Goal: Task Accomplishment & Management: Manage account settings

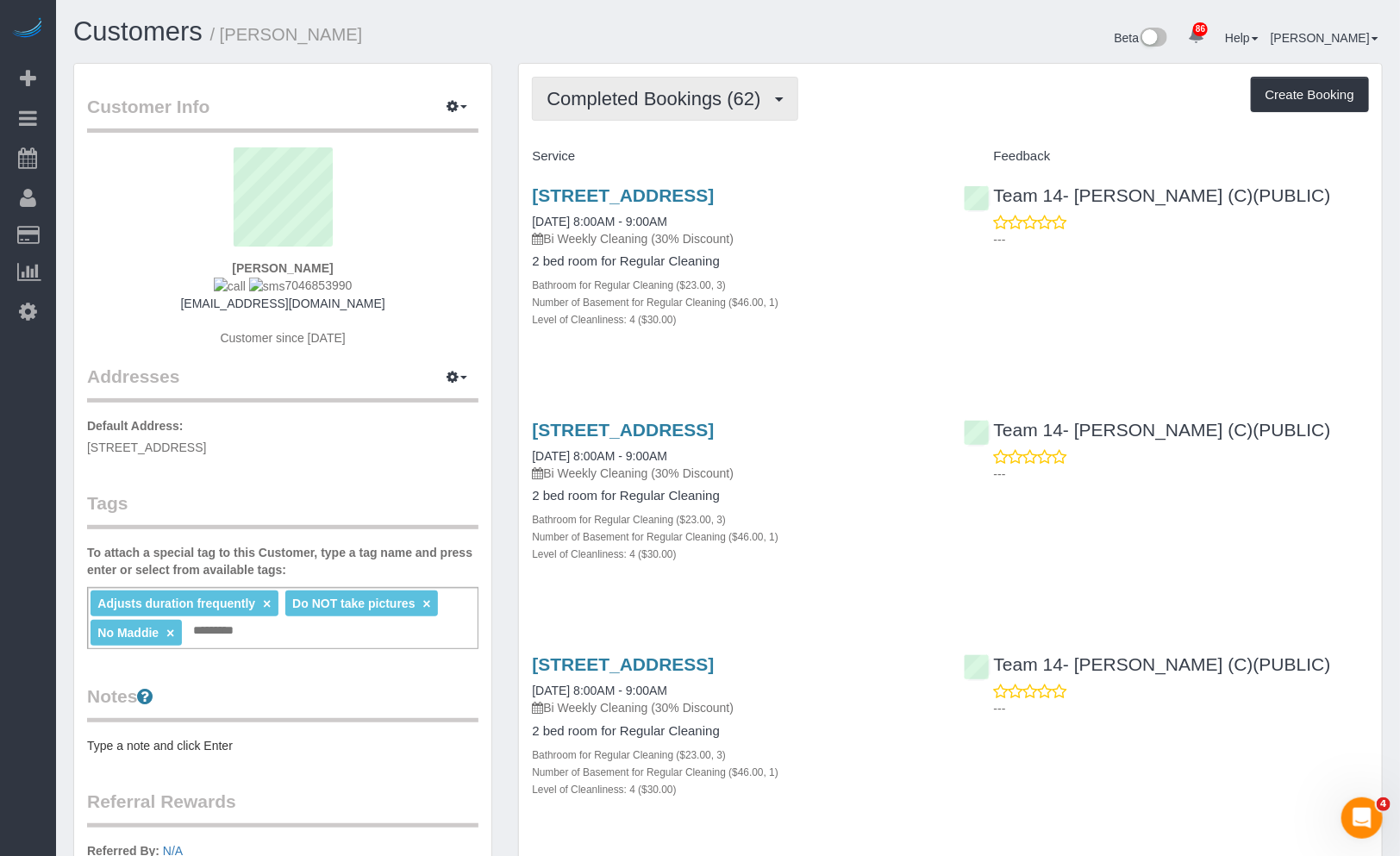
click at [691, 102] on span "Completed Bookings (62)" at bounding box center [658, 98] width 222 height 22
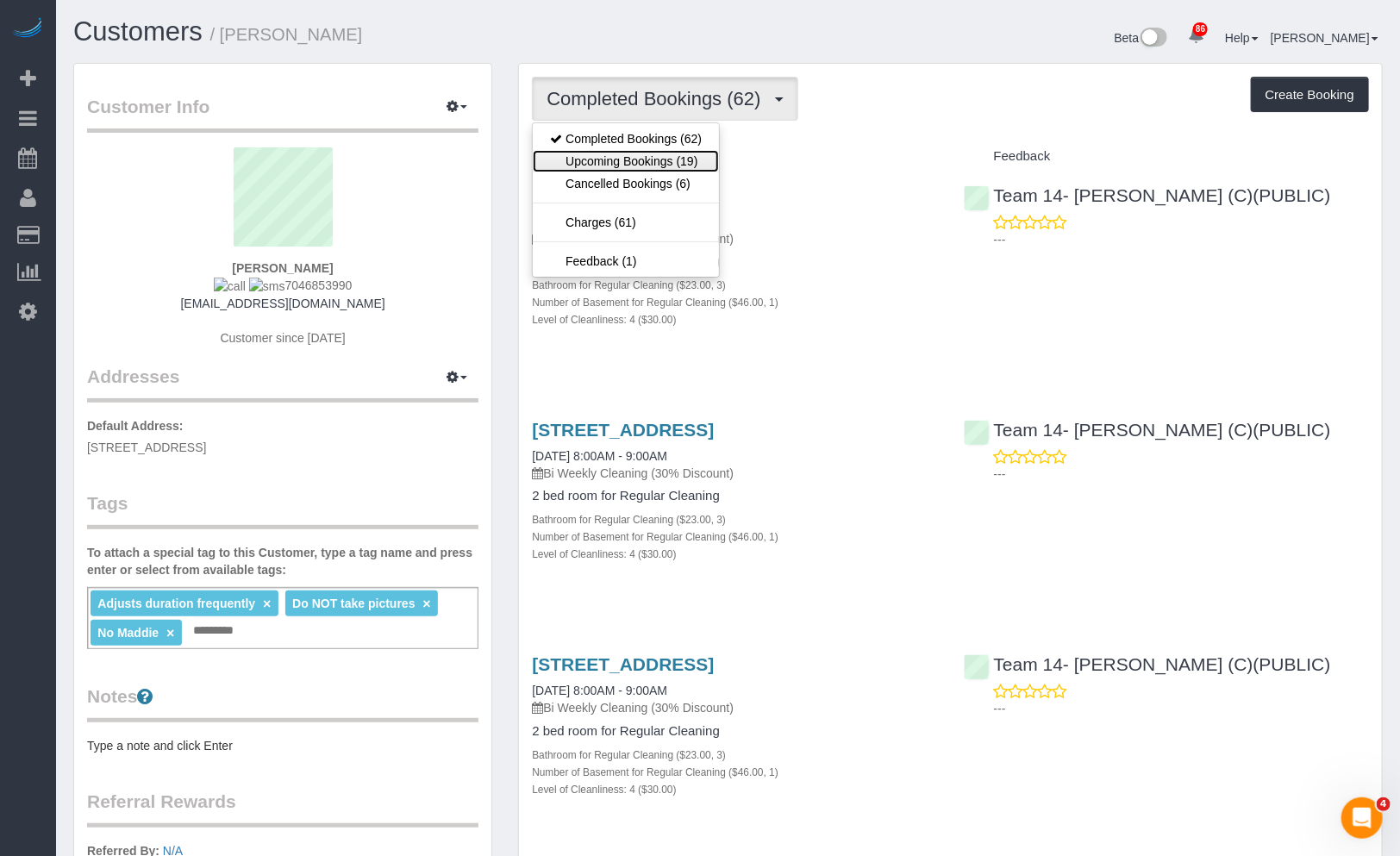
click at [667, 154] on link "Upcoming Bookings (19)" at bounding box center [626, 161] width 186 height 23
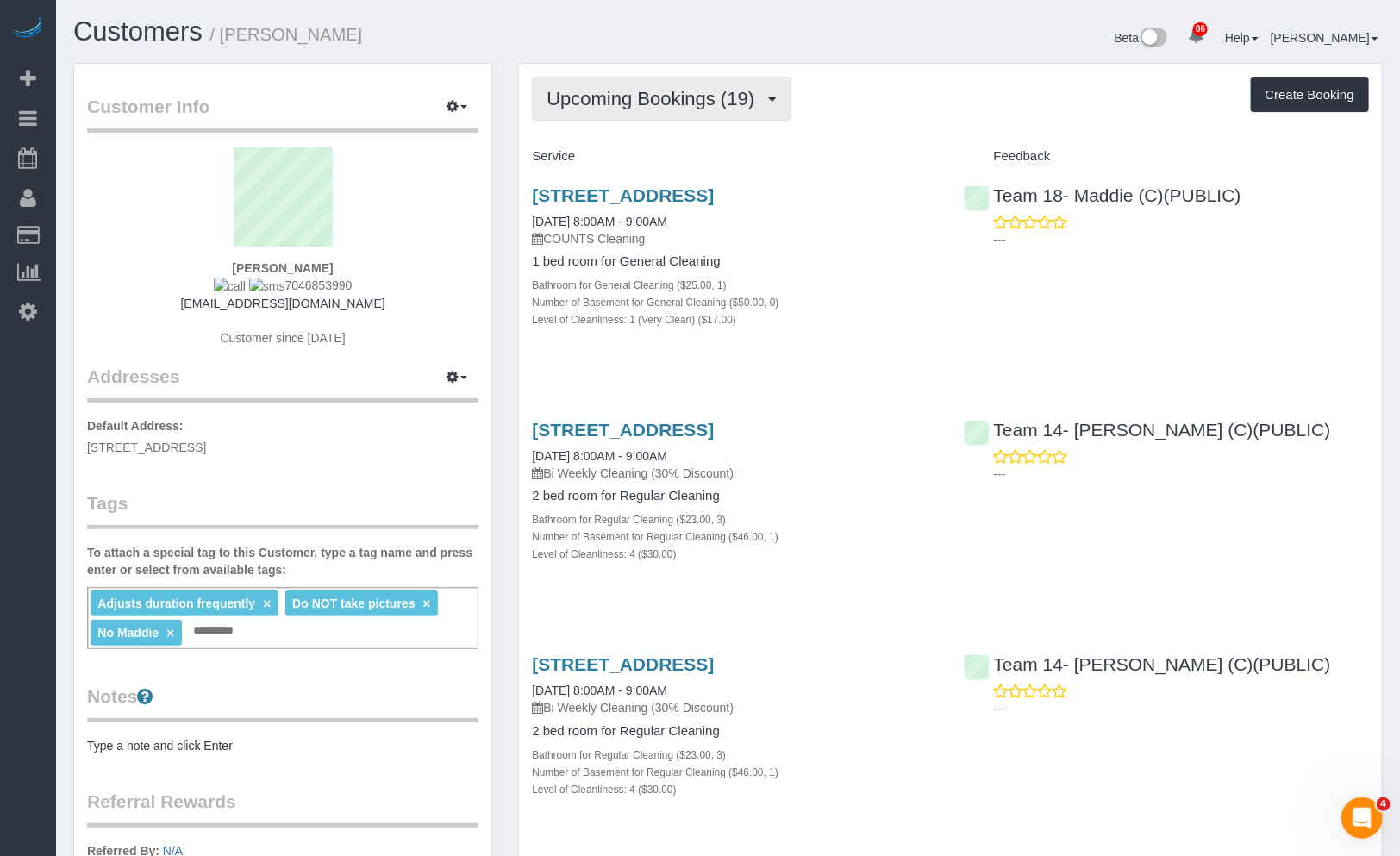
click at [724, 98] on span "Upcoming Bookings (19)" at bounding box center [655, 98] width 217 height 22
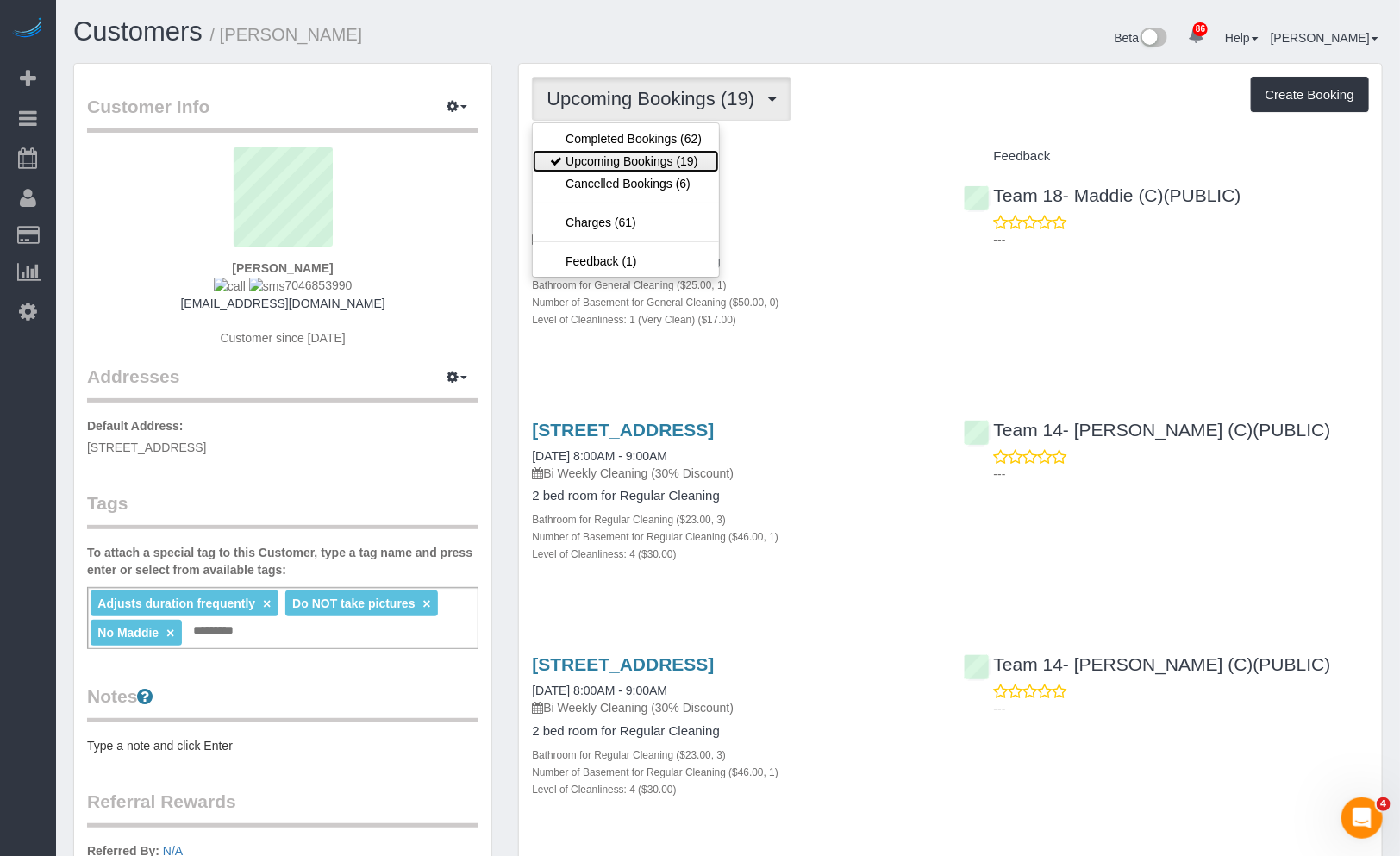
click at [687, 163] on link "Upcoming Bookings (19)" at bounding box center [626, 161] width 186 height 23
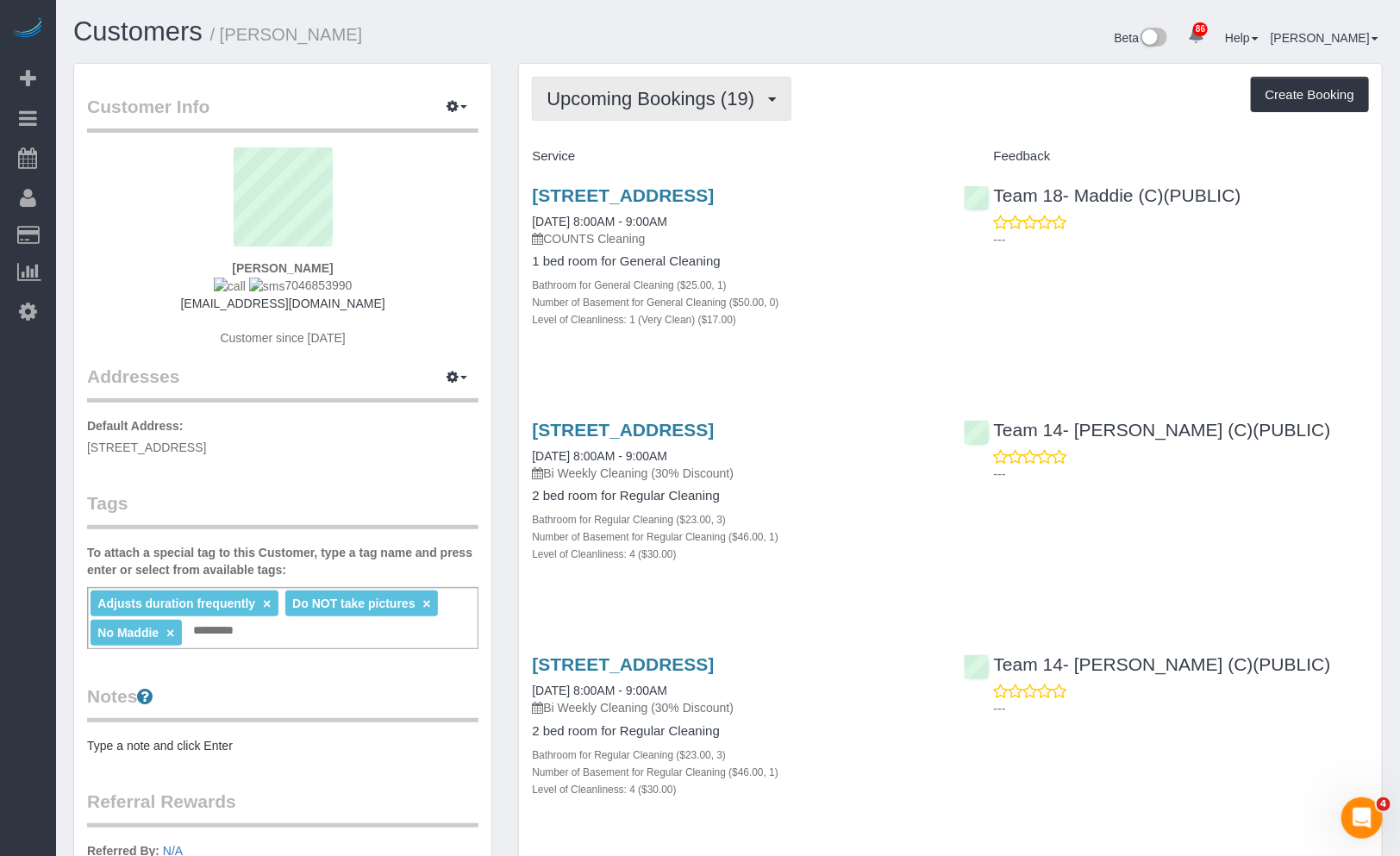
click at [678, 115] on button "Upcoming Bookings (19)" at bounding box center [661, 98] width 259 height 44
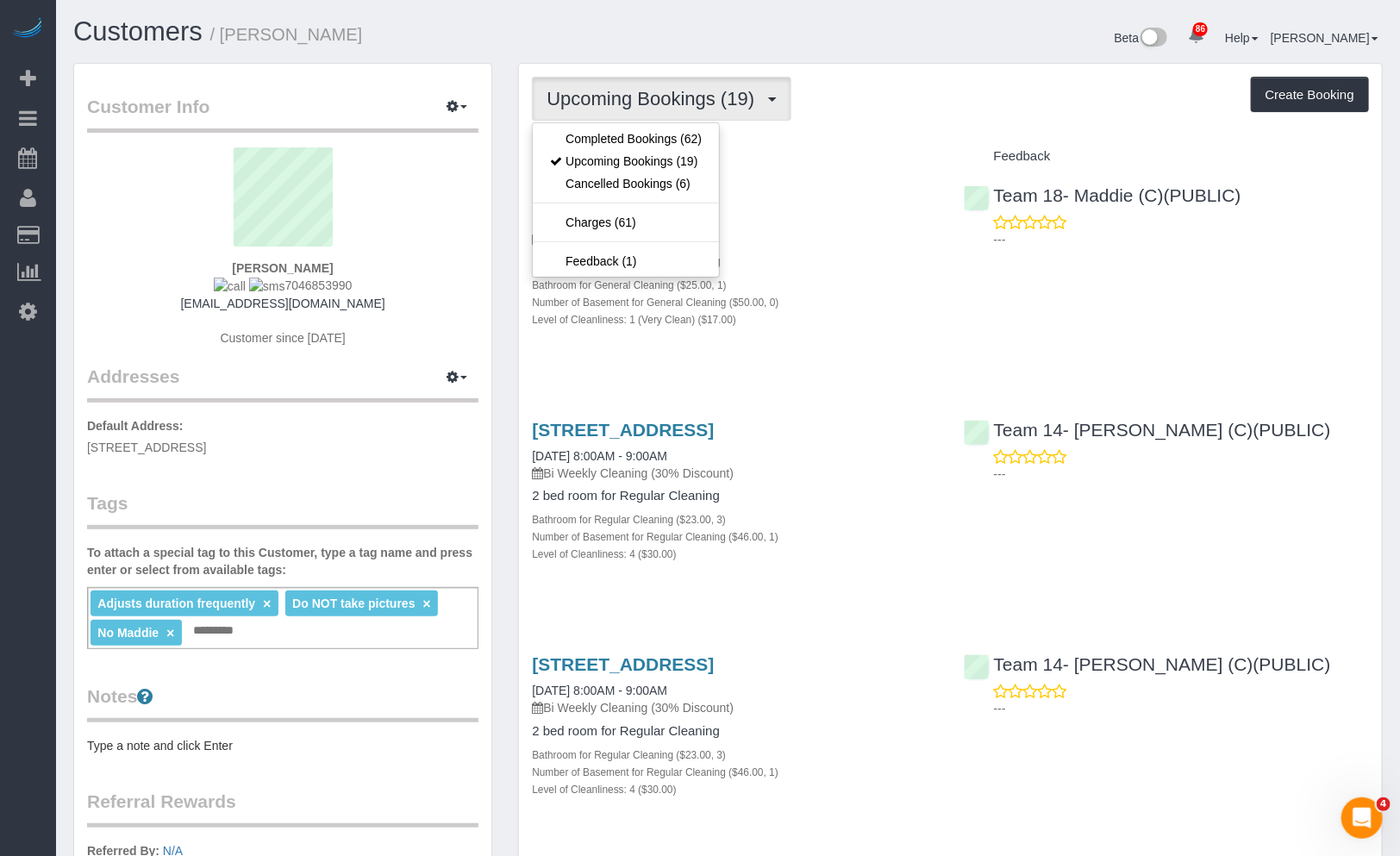
click at [825, 60] on div "Beta 86 Your Notifications You have 0 alerts × You have 1 to charge for 09/29/2…" at bounding box center [1062, 40] width 668 height 46
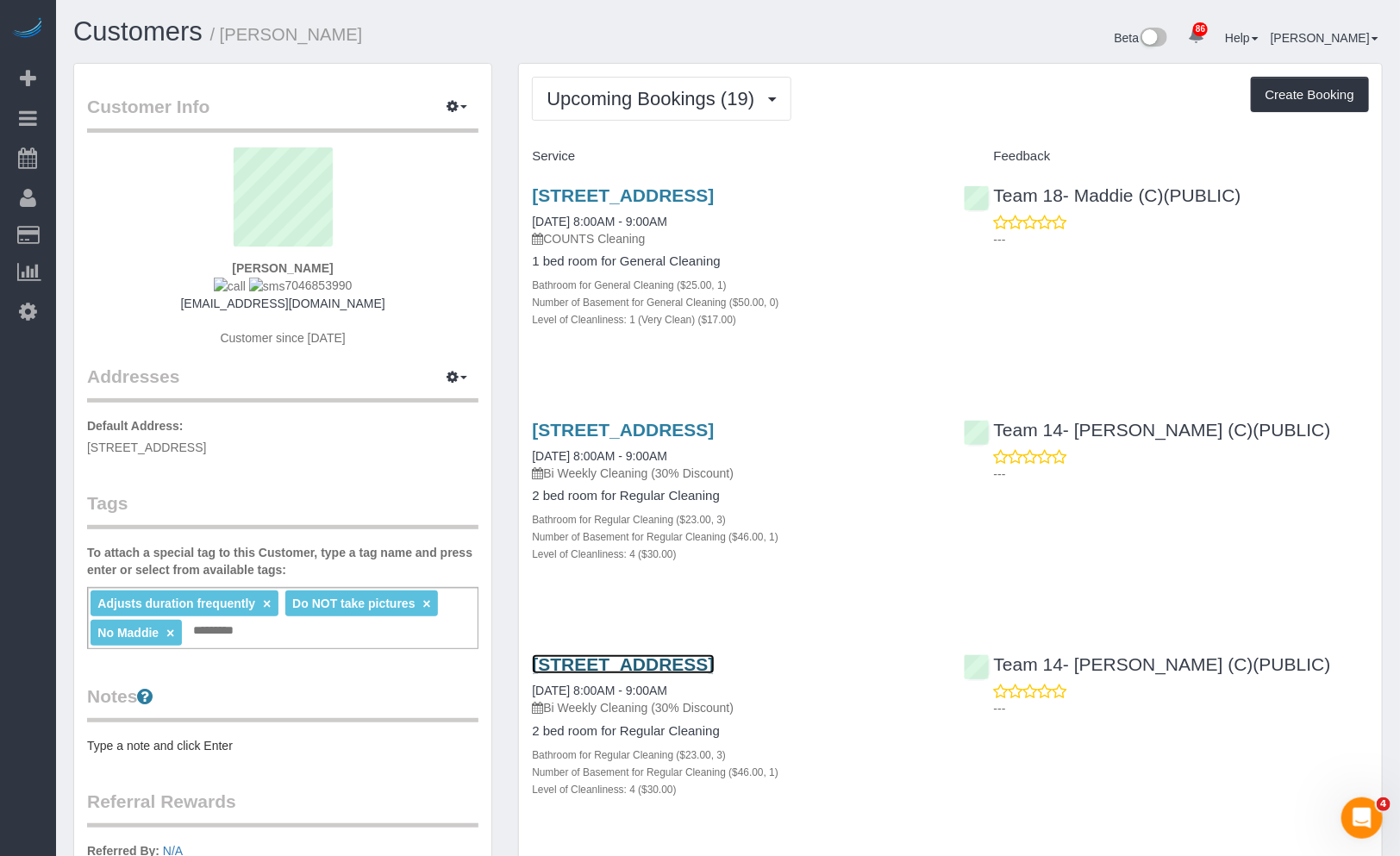
drag, startPoint x: 700, startPoint y: 195, endPoint x: 655, endPoint y: 703, distance: 510.0
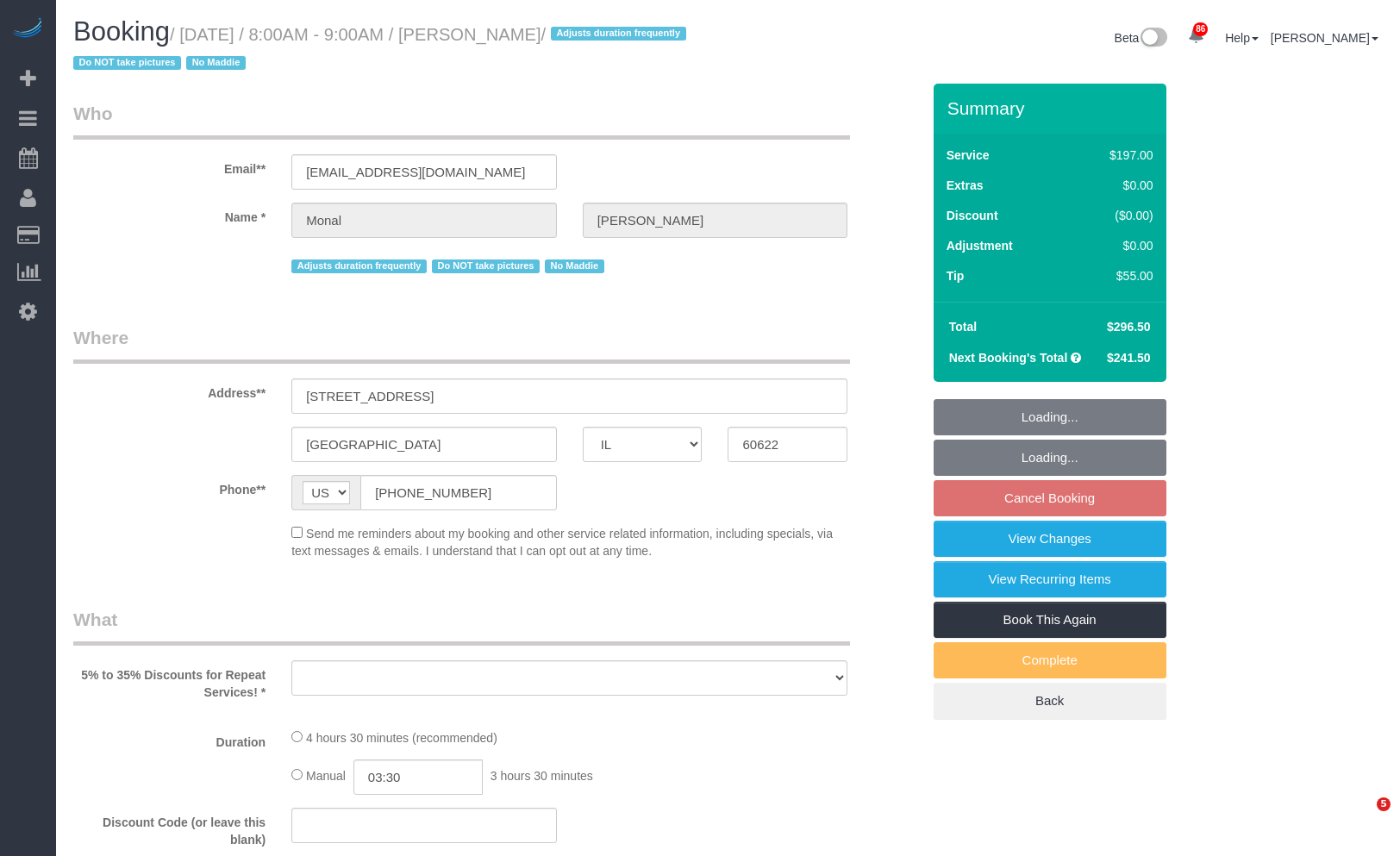
select select "IL"
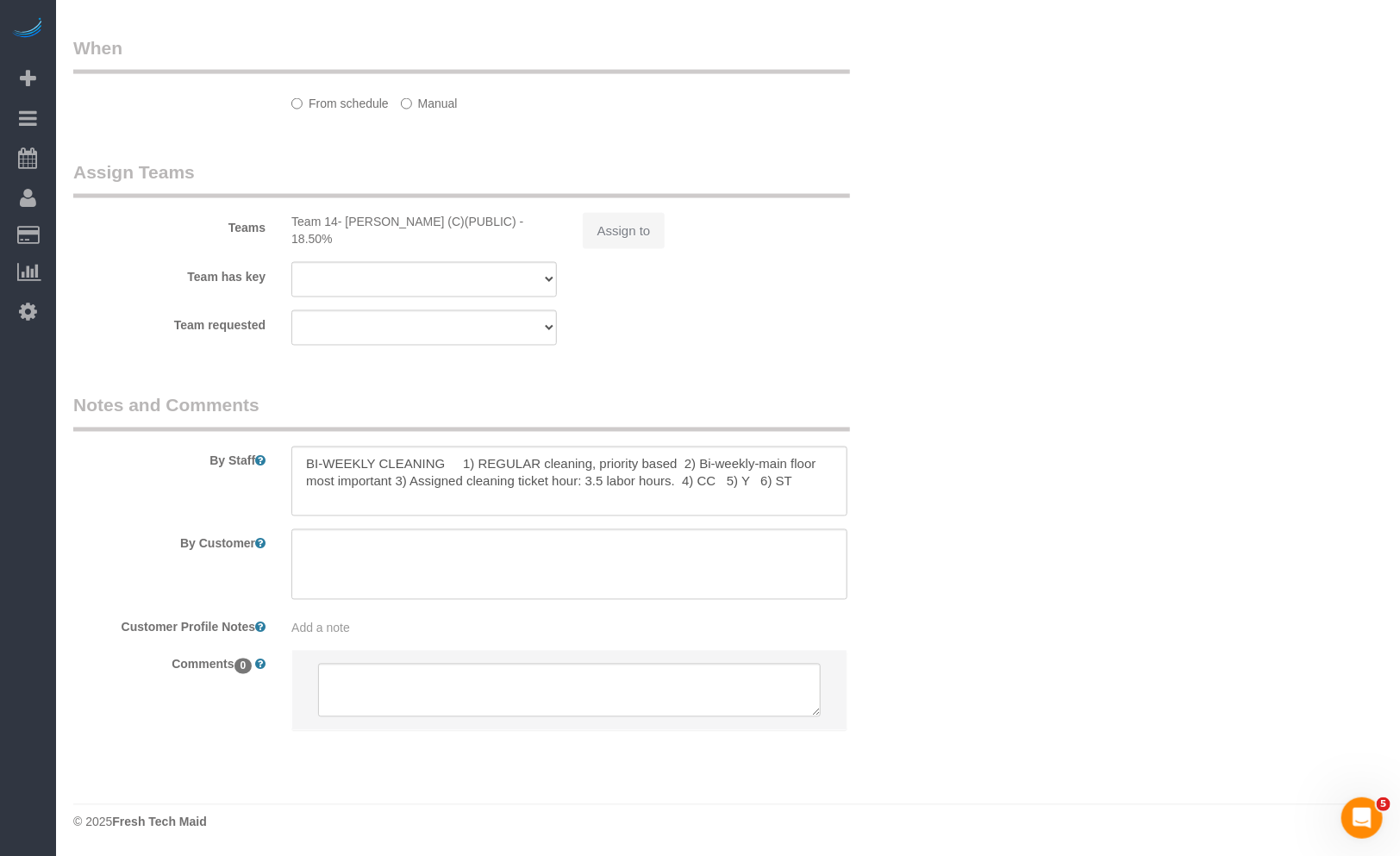
select select "object:826"
select select "512"
select select "3"
select select "1"
select select "4"
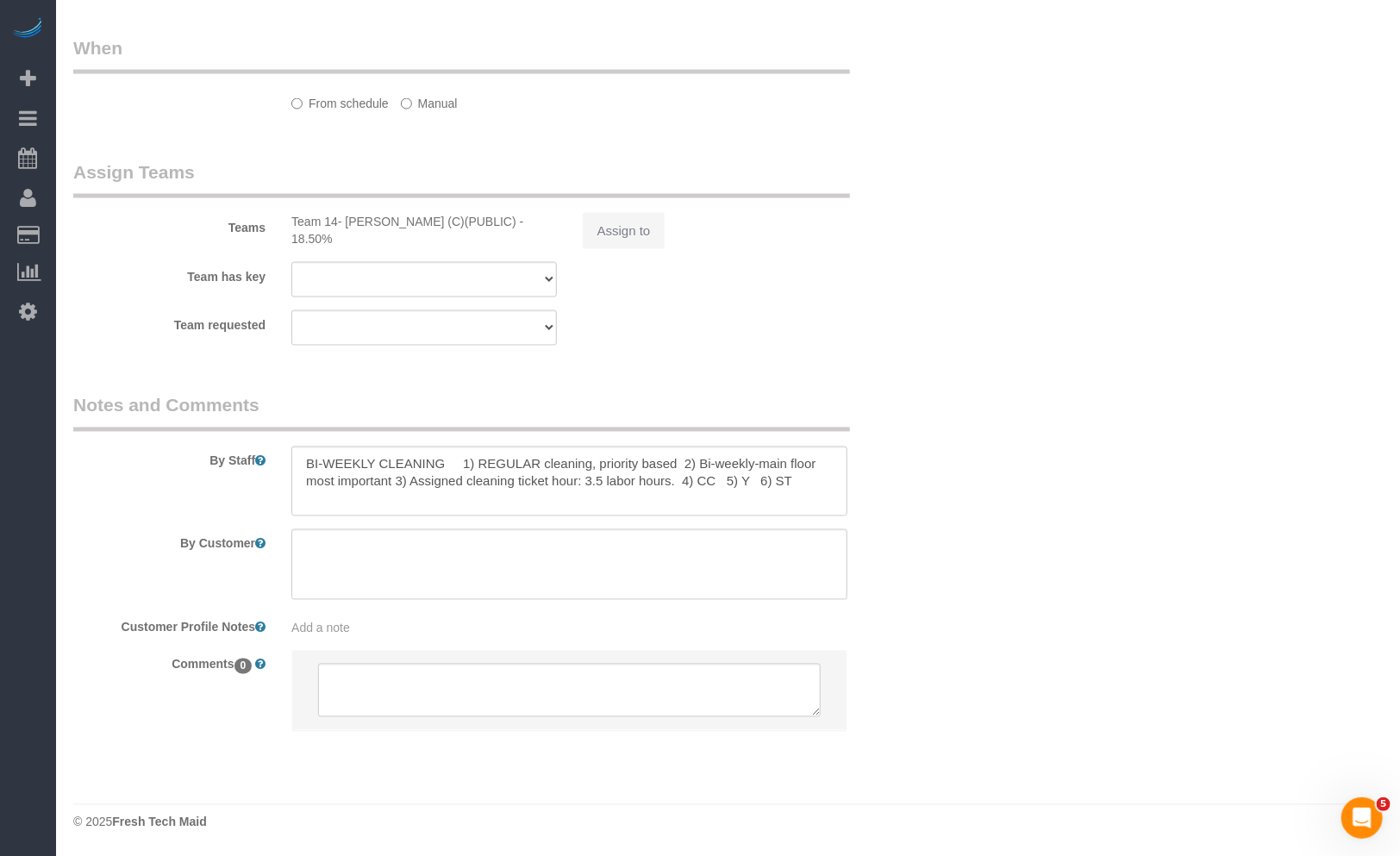
select select "number:1"
select select "number:58"
select select "number:139"
select select "number:106"
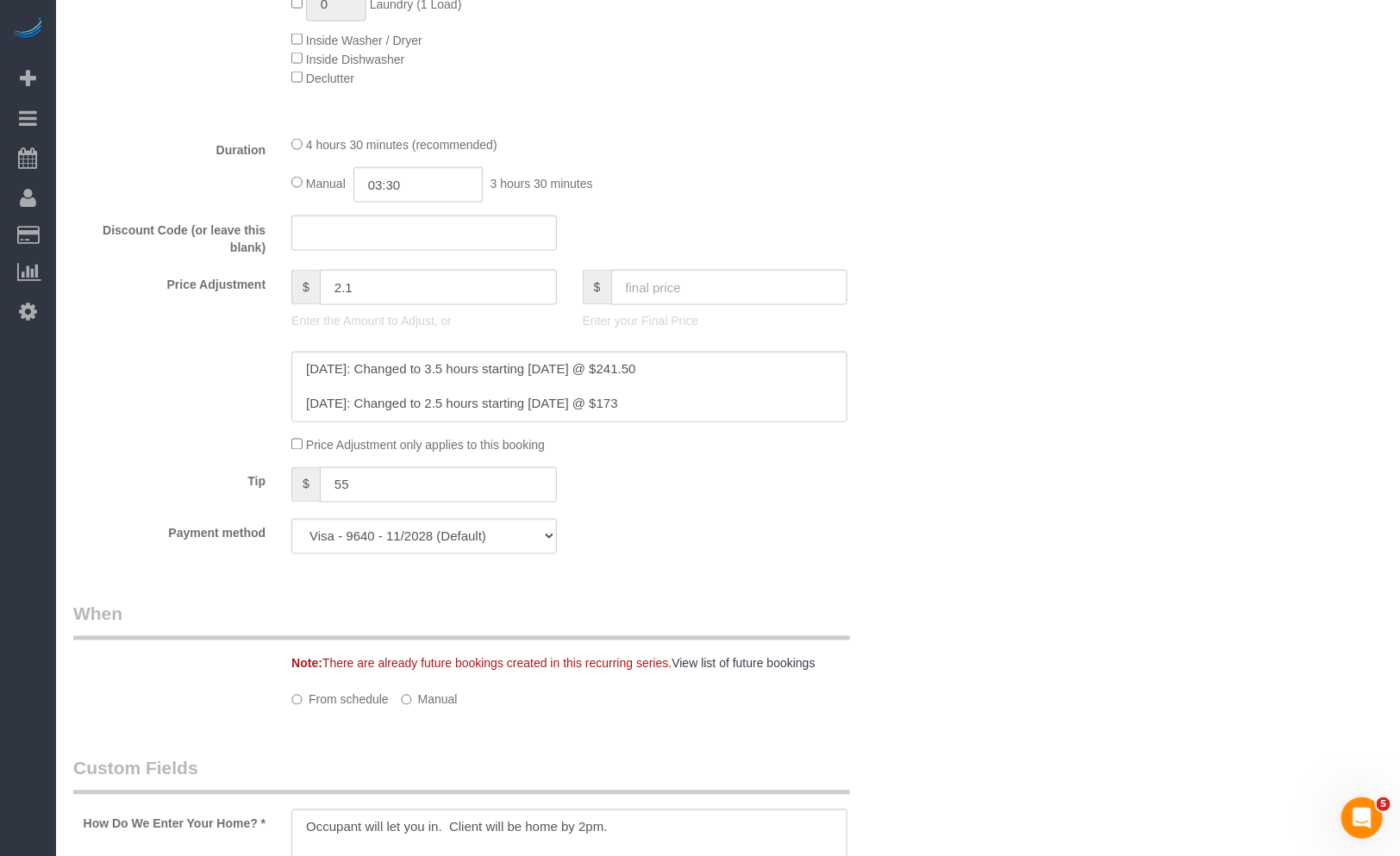
select select "spot1"
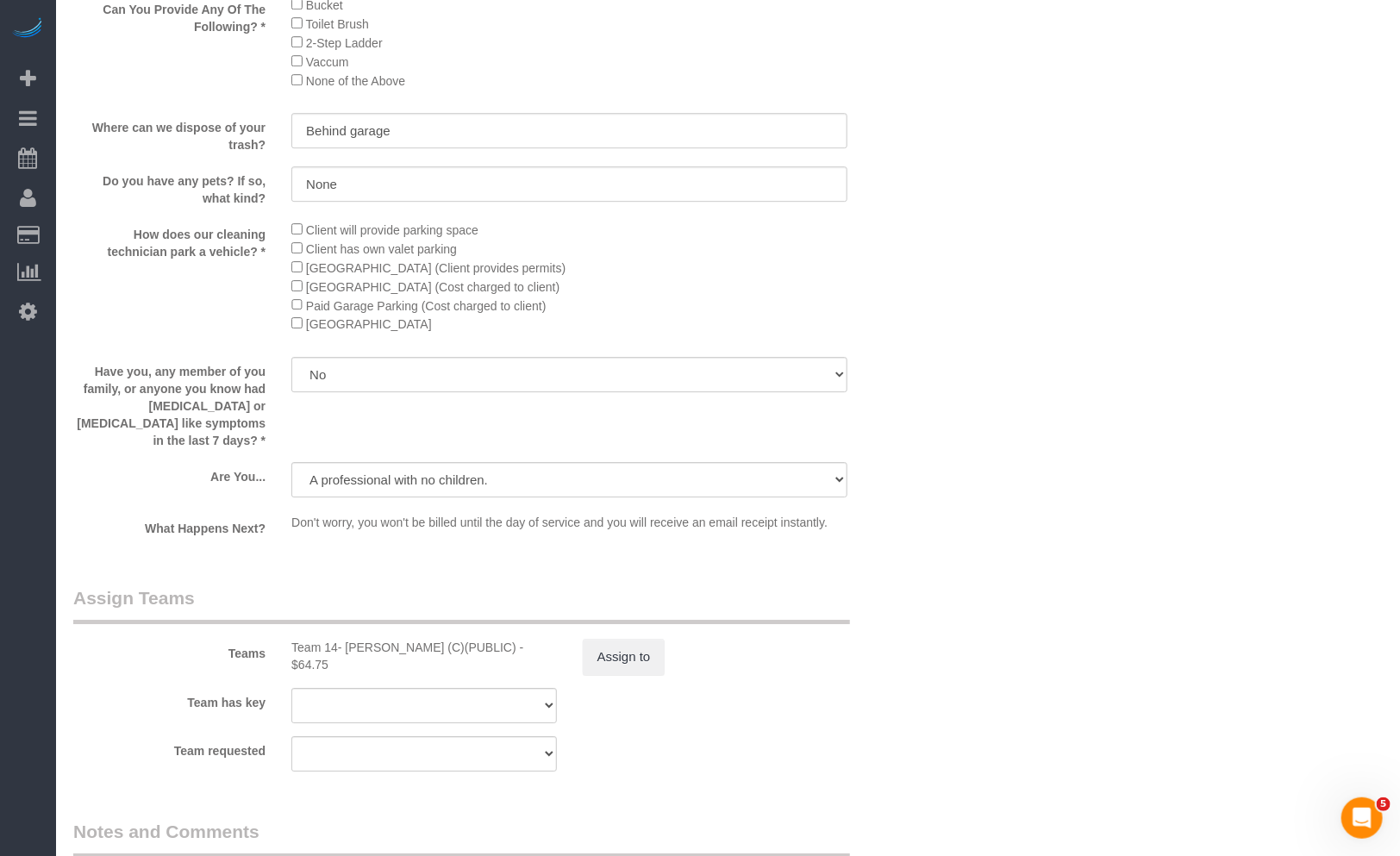
select select "3"
select select "1"
select select "4"
select select "object:1359"
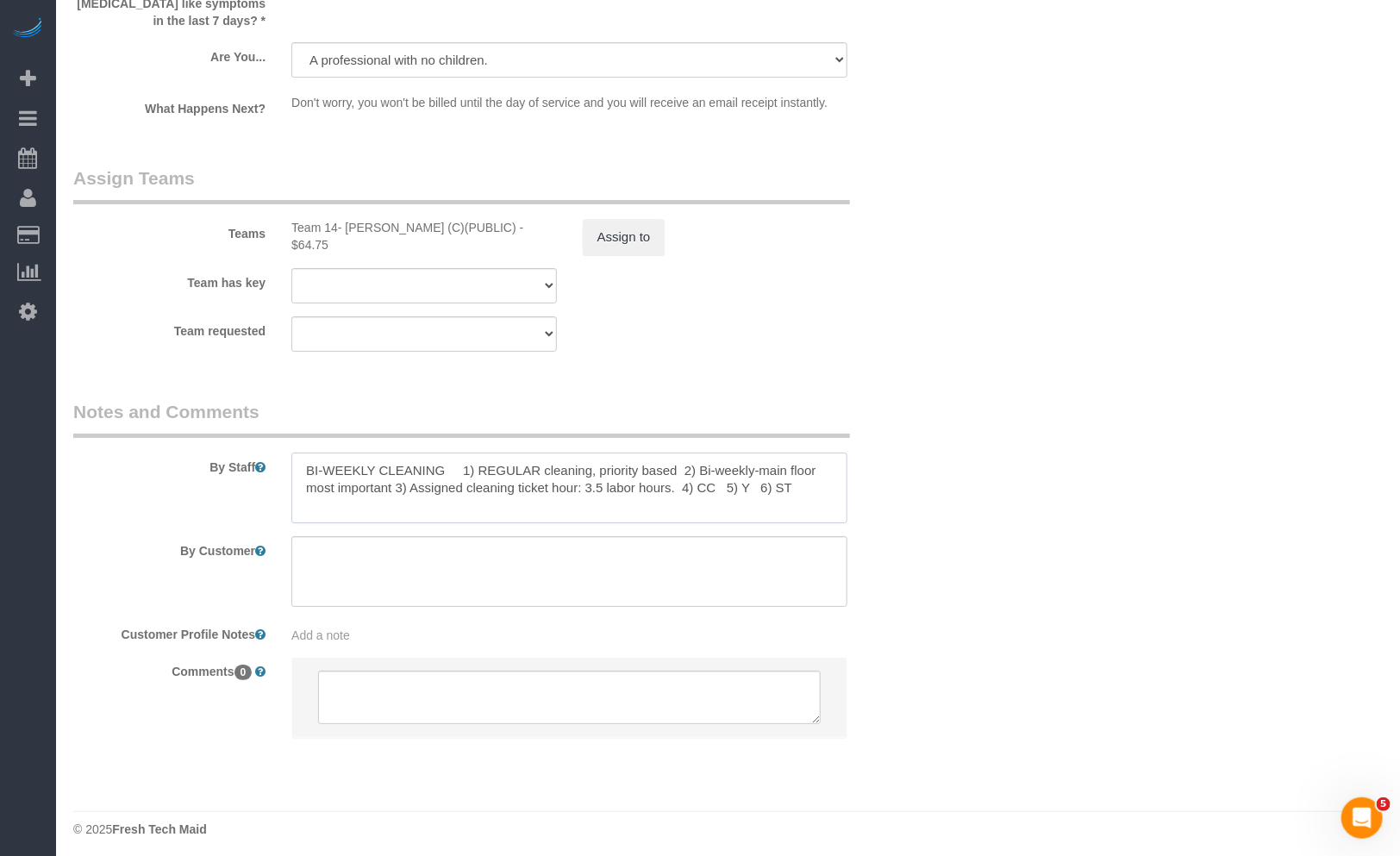
drag, startPoint x: 554, startPoint y: 488, endPoint x: 602, endPoint y: 486, distance: 48.0
click at [555, 488] on textarea at bounding box center [570, 488] width 556 height 70
click at [784, 491] on textarea at bounding box center [570, 488] width 556 height 70
click at [536, 468] on textarea at bounding box center [570, 488] width 556 height 70
drag, startPoint x: 618, startPoint y: 479, endPoint x: 626, endPoint y: 533, distance: 54.6
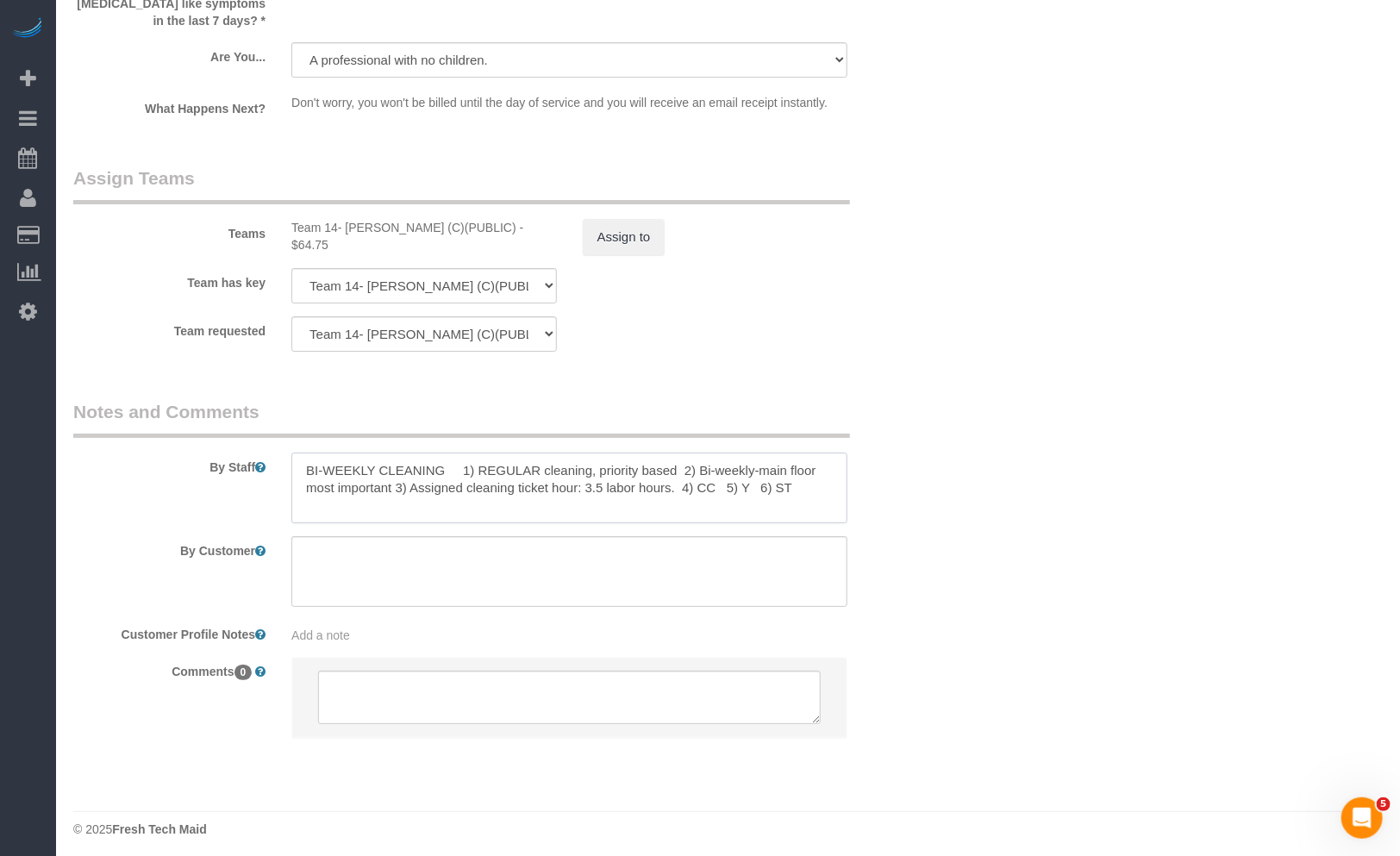
click at [618, 480] on textarea at bounding box center [570, 488] width 556 height 70
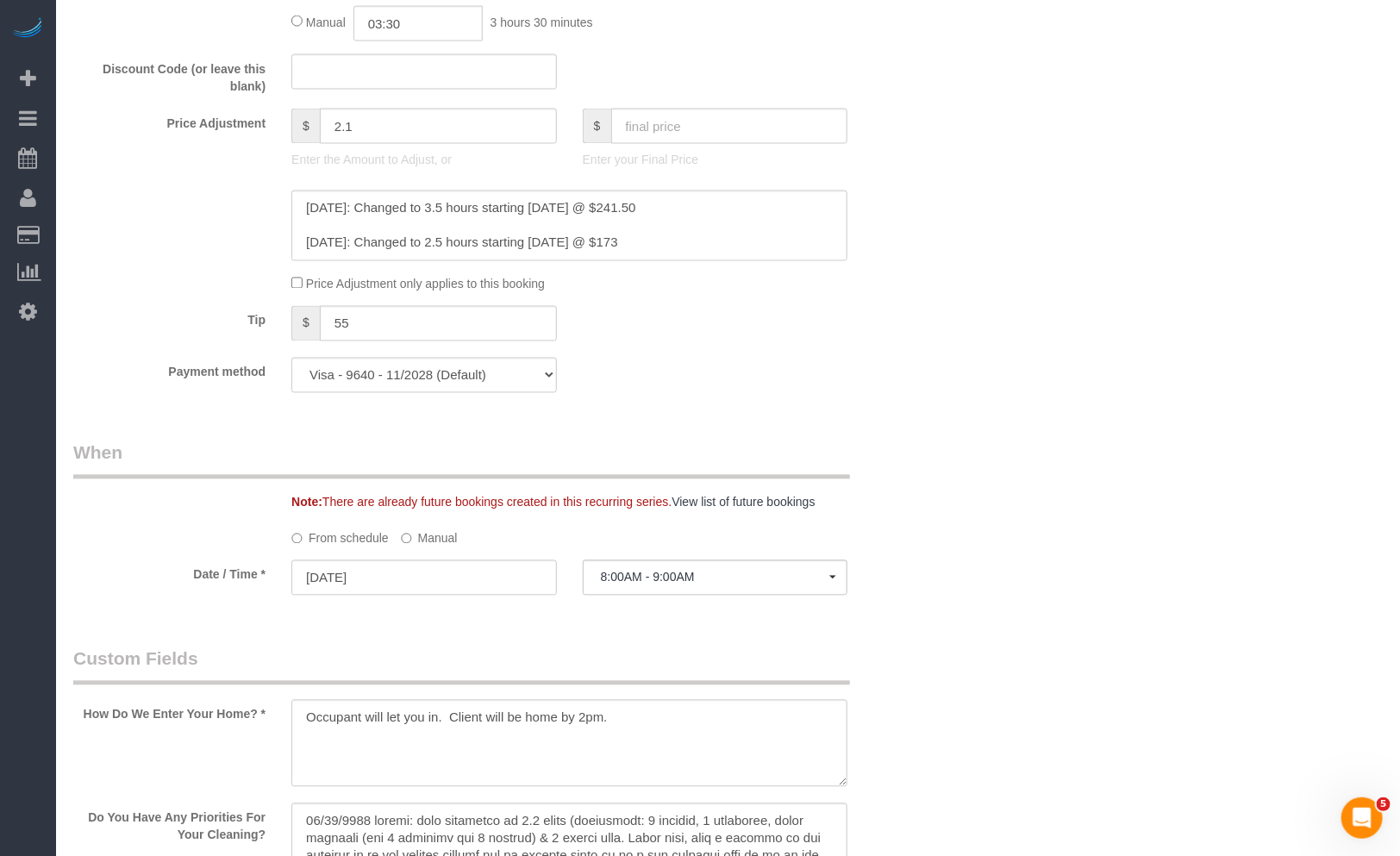
scroll to position [1242, 0]
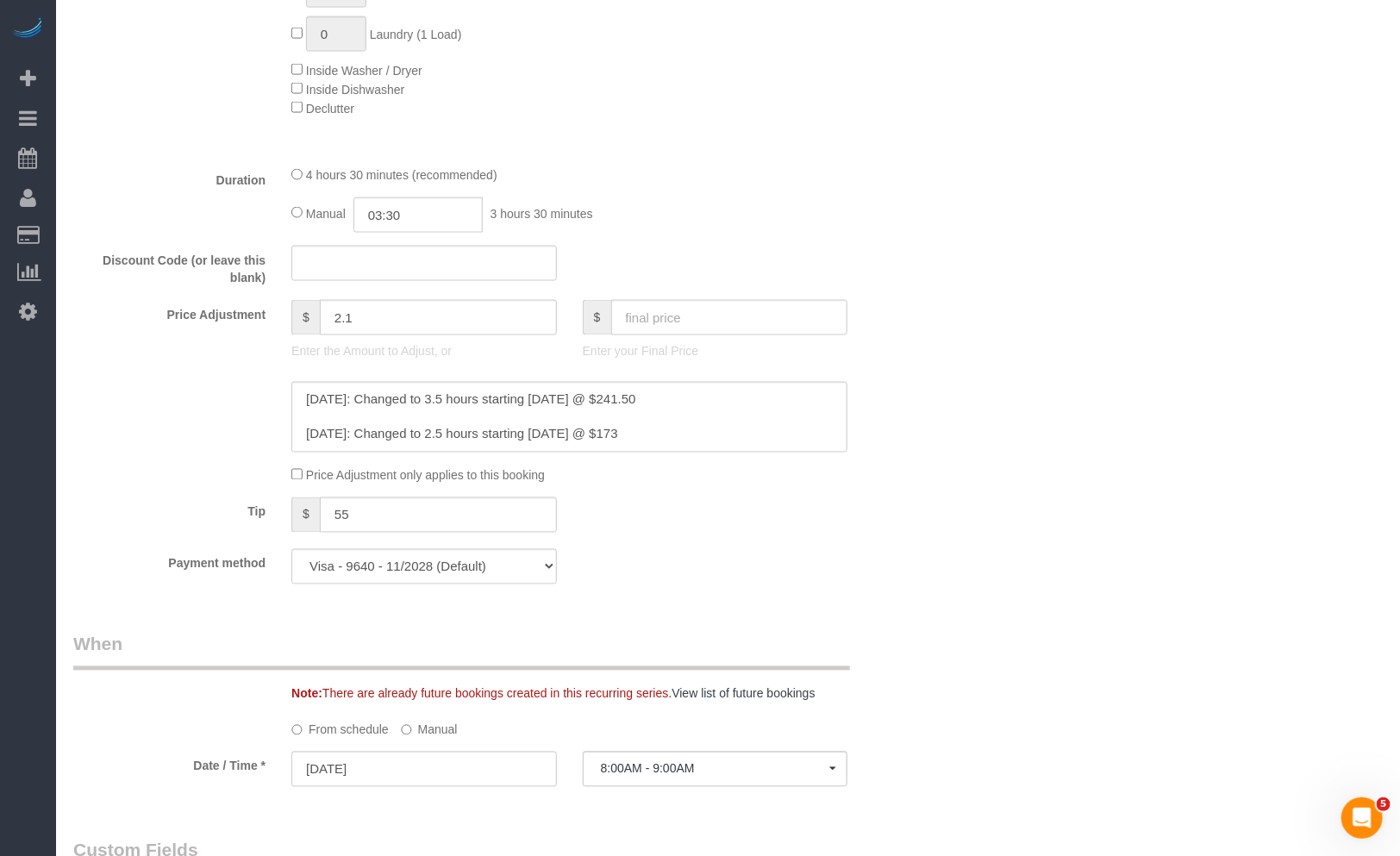
type textarea "BI-WEEKLY CLEANING 1) REGULAR cleaning, priority based 2) Bi-weekly-main floor …"
click at [330, 182] on span "4 hours 30 minutes (recommended)" at bounding box center [402, 175] width 191 height 14
click at [287, 181] on div "4 hours 30 minutes (recommended) Manual 03:30 3 hours 30 minutes" at bounding box center [569, 199] width 582 height 67
click at [300, 221] on div "Manual 03:30 3 hours 30 minutes" at bounding box center [570, 215] width 556 height 35
select select "spot6"
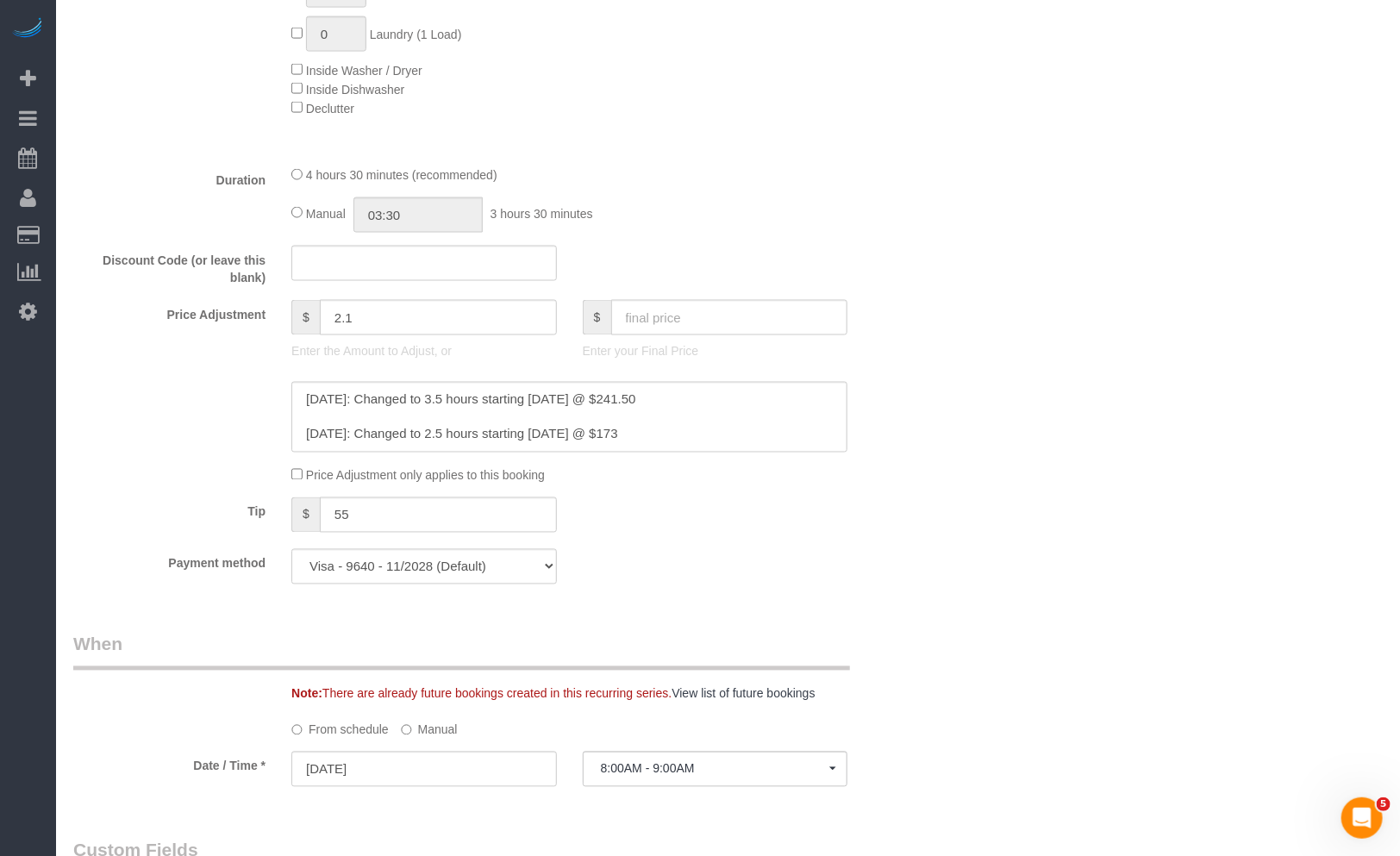
click at [746, 204] on div "Manual 03:30 3 hours 30 minutes" at bounding box center [570, 215] width 556 height 35
drag, startPoint x: 436, startPoint y: 227, endPoint x: 329, endPoint y: 220, distance: 107.2
click at [329, 220] on div "Manual 04:30 4 hours 30 minutes" at bounding box center [570, 215] width 556 height 35
type input "4"
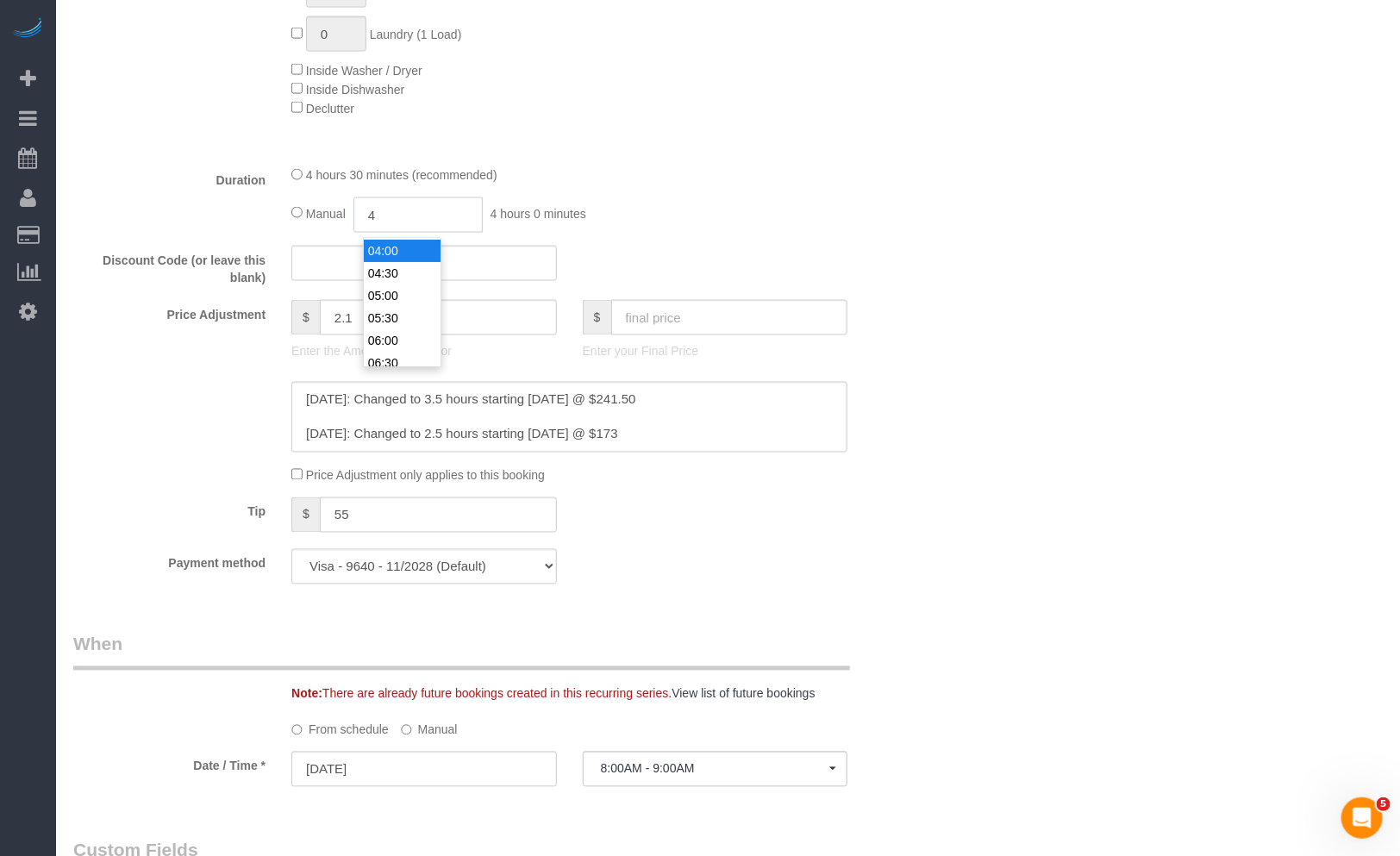
select select "spot11"
type input "04:00"
click at [846, 183] on div "4 hours 30 minutes (recommended)" at bounding box center [570, 174] width 556 height 19
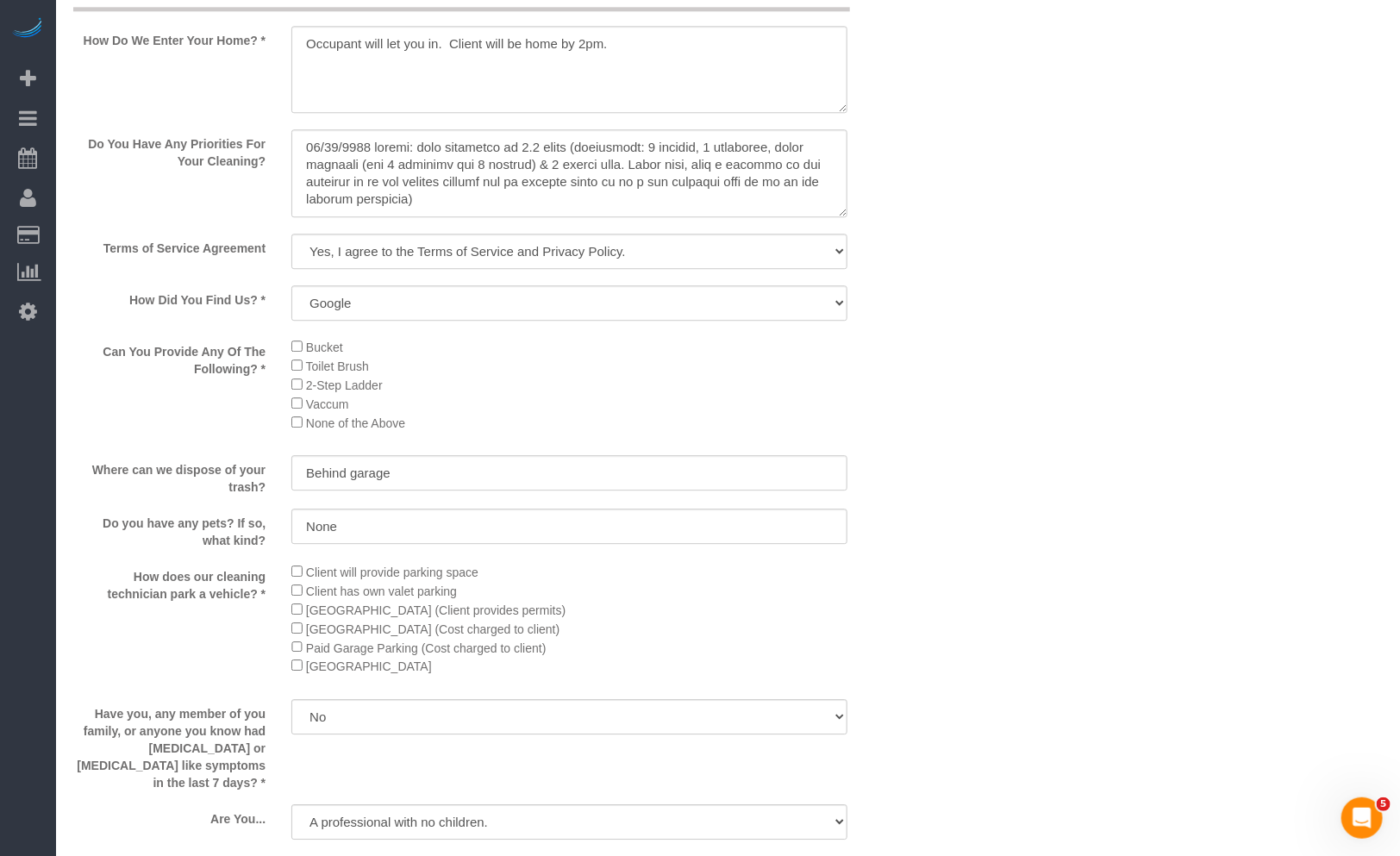
scroll to position [2870, 0]
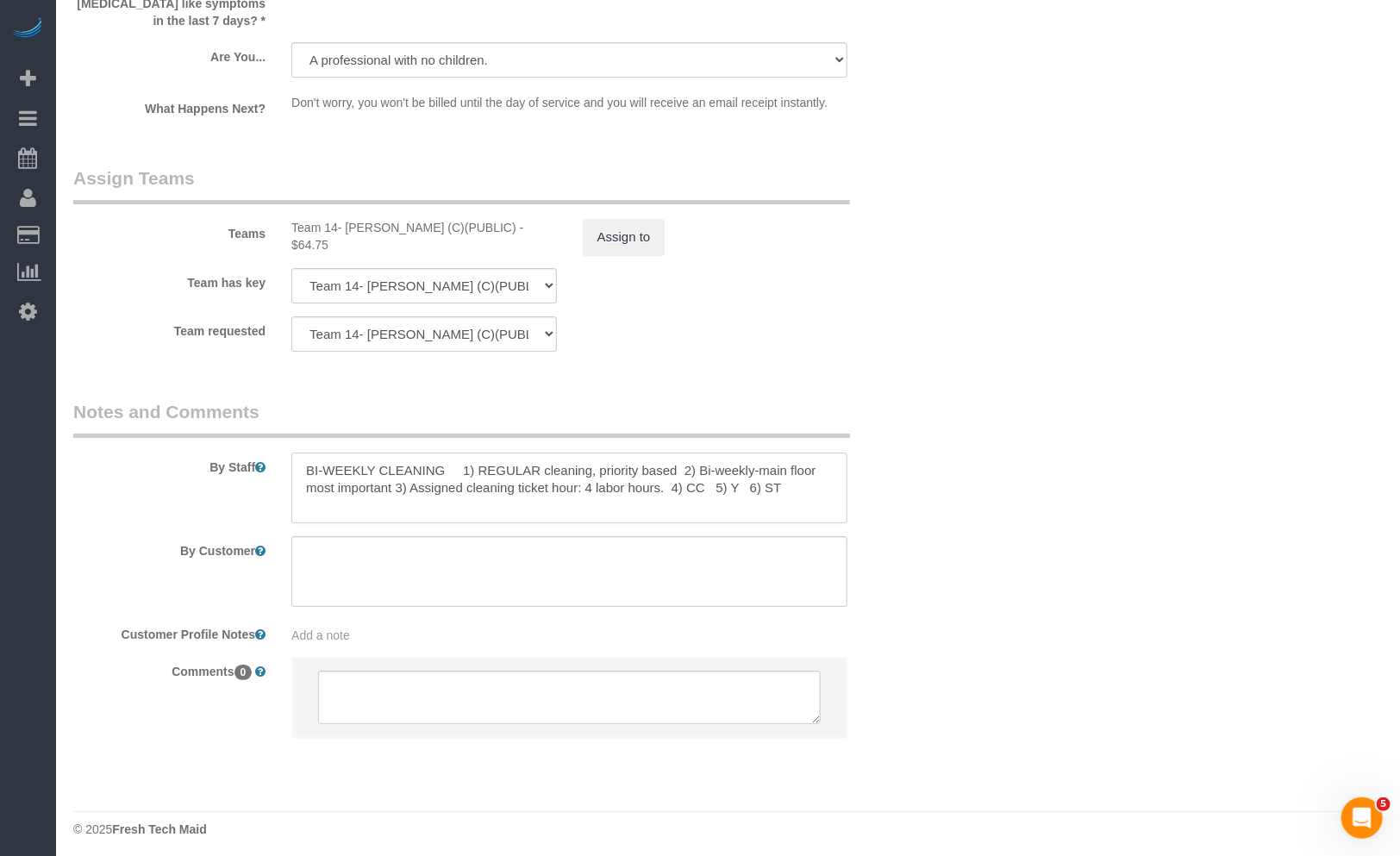
click at [608, 463] on textarea at bounding box center [570, 488] width 556 height 70
click at [632, 471] on textarea at bounding box center [570, 488] width 556 height 70
click at [615, 476] on textarea at bounding box center [570, 488] width 556 height 70
click at [676, 476] on textarea at bounding box center [570, 488] width 556 height 70
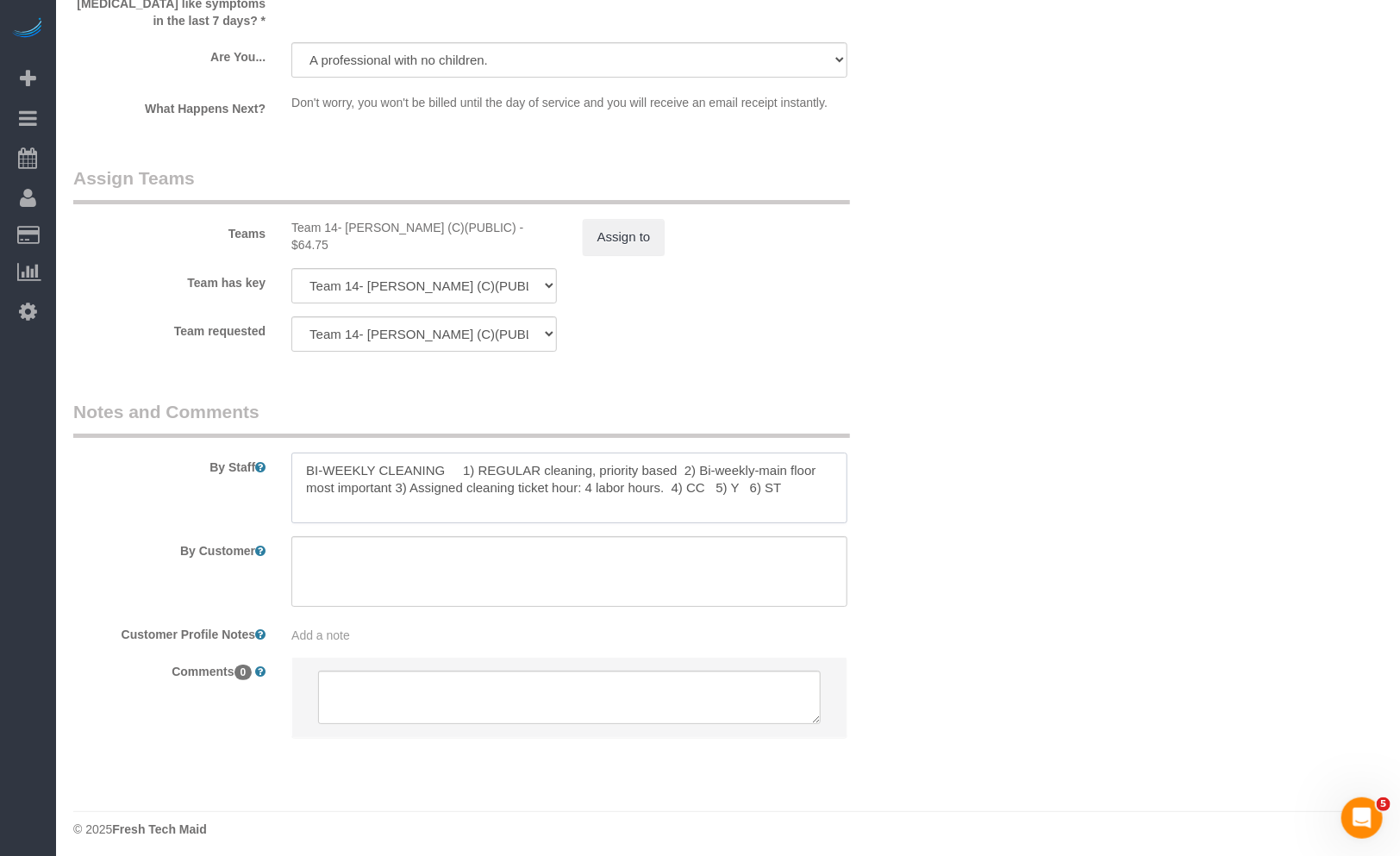
click at [680, 481] on textarea at bounding box center [570, 488] width 556 height 70
click at [487, 501] on textarea at bounding box center [570, 488] width 556 height 70
click at [477, 502] on textarea at bounding box center [570, 488] width 556 height 70
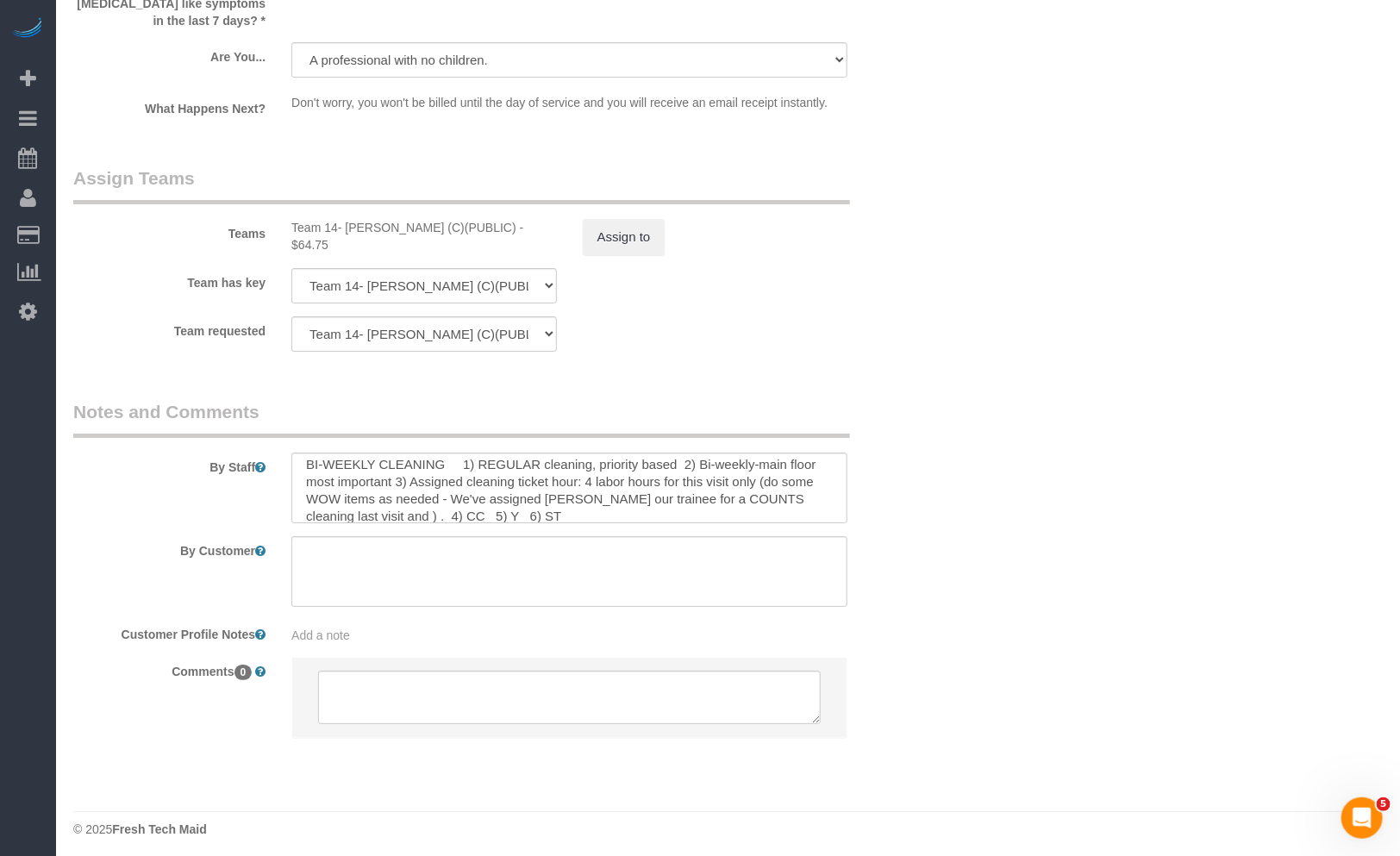
click at [491, 518] on sui-booking-comments "By Staff By Customer Customer Profile Notes Add a note Comments 0" at bounding box center [496, 577] width 848 height 356
drag, startPoint x: 495, startPoint y: 509, endPoint x: 471, endPoint y: 507, distance: 24.1
click at [471, 507] on textarea at bounding box center [570, 488] width 556 height 70
click at [488, 493] on textarea at bounding box center [570, 488] width 556 height 70
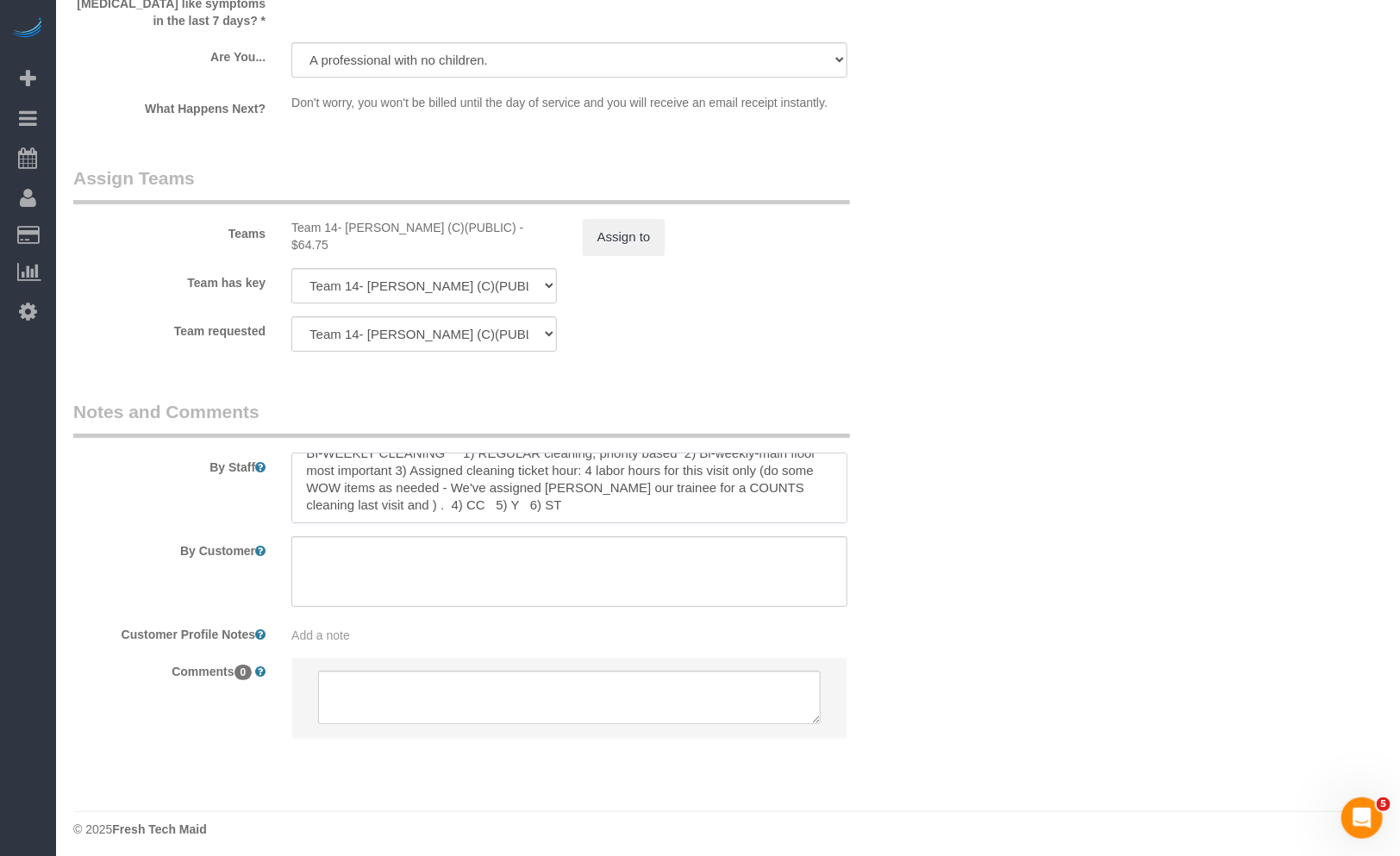
click at [494, 498] on textarea at bounding box center [570, 488] width 556 height 70
click at [636, 479] on textarea at bounding box center [570, 488] width 556 height 70
click at [722, 479] on textarea at bounding box center [570, 488] width 556 height 70
click at [623, 496] on textarea at bounding box center [570, 488] width 556 height 70
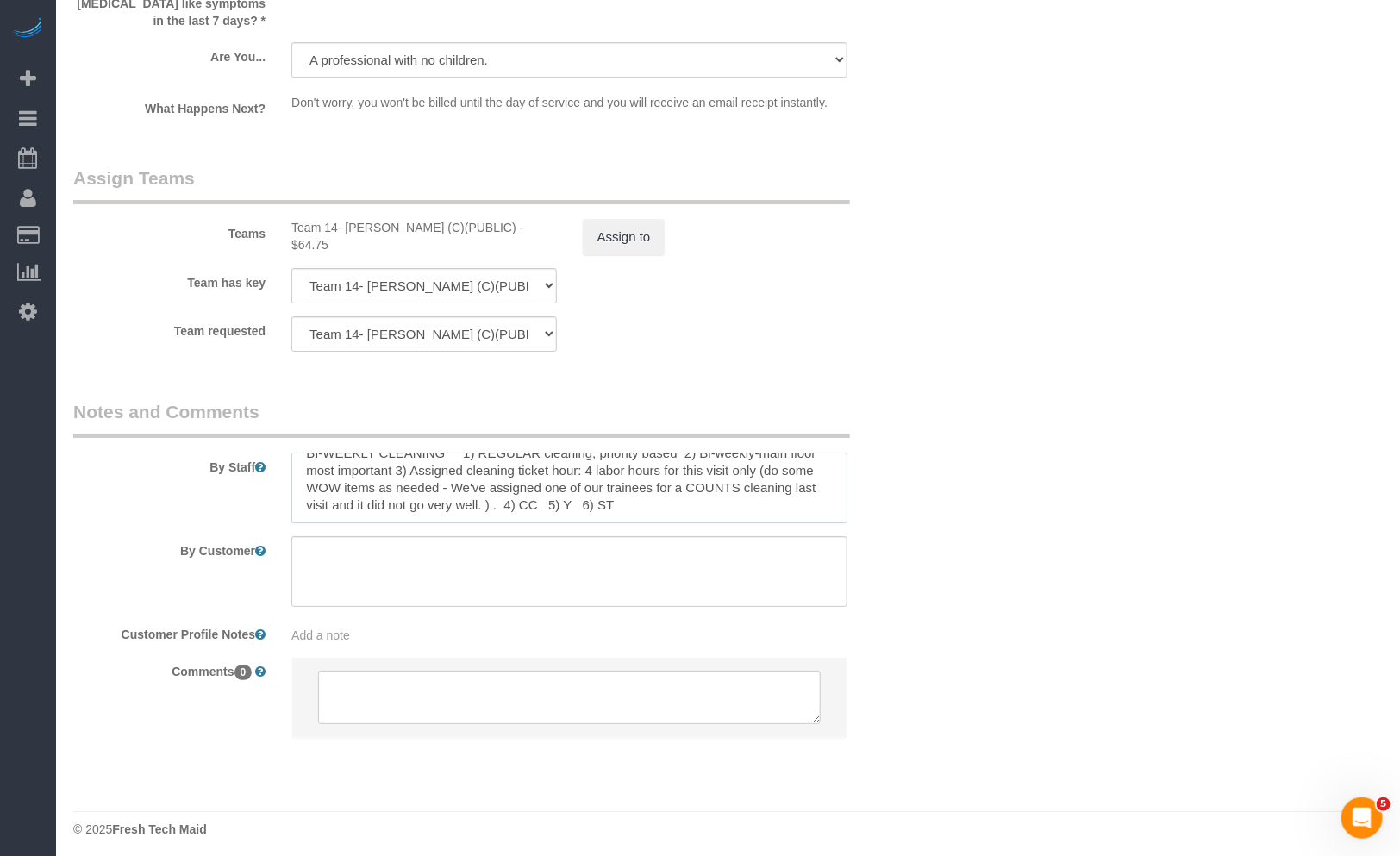
click at [632, 498] on textarea at bounding box center [570, 488] width 556 height 70
drag, startPoint x: 520, startPoint y: 472, endPoint x: 311, endPoint y: 479, distance: 209.1
click at [311, 479] on textarea at bounding box center [570, 488] width 556 height 70
click at [605, 493] on textarea at bounding box center [570, 488] width 556 height 70
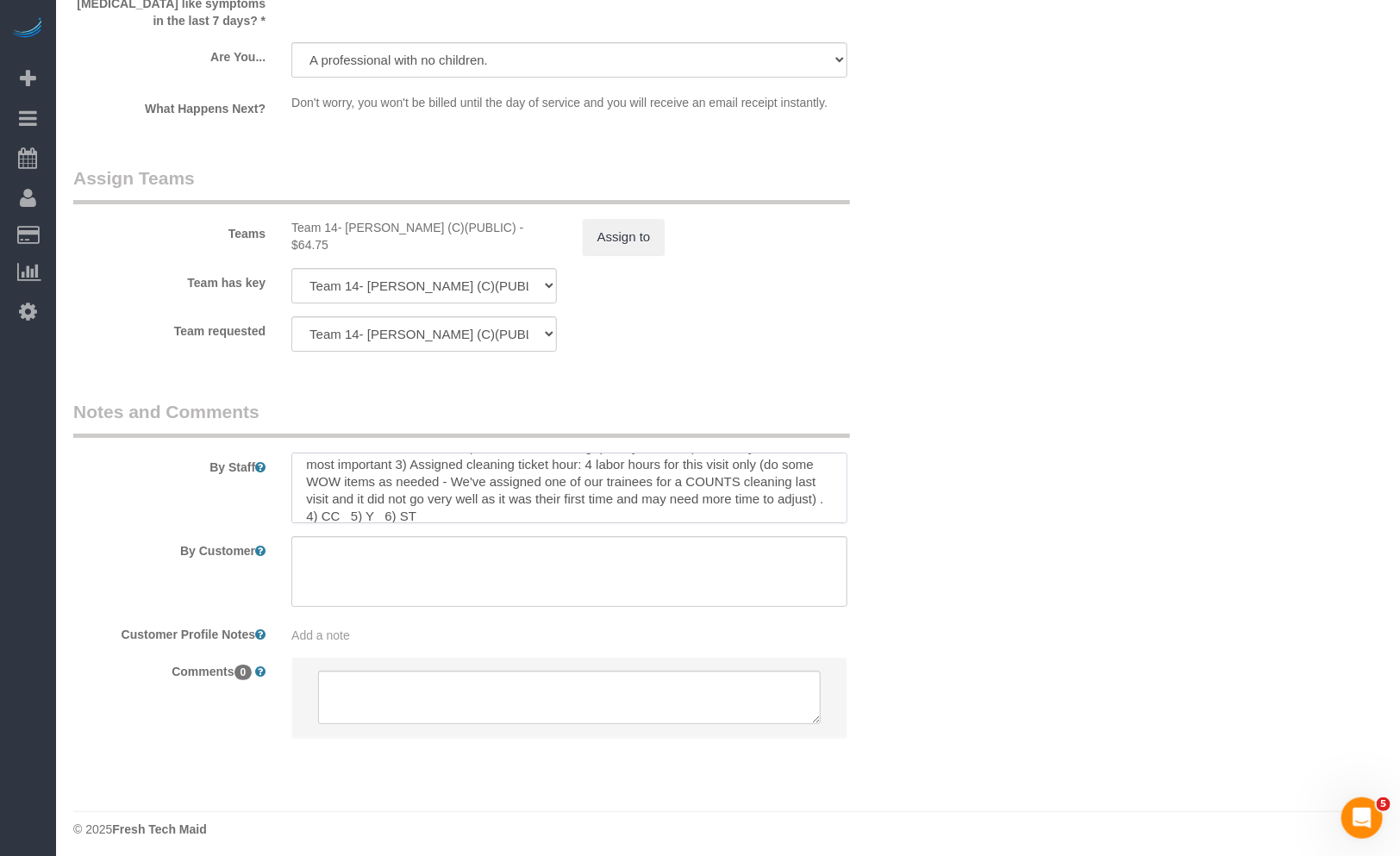
click at [316, 476] on textarea at bounding box center [570, 488] width 556 height 70
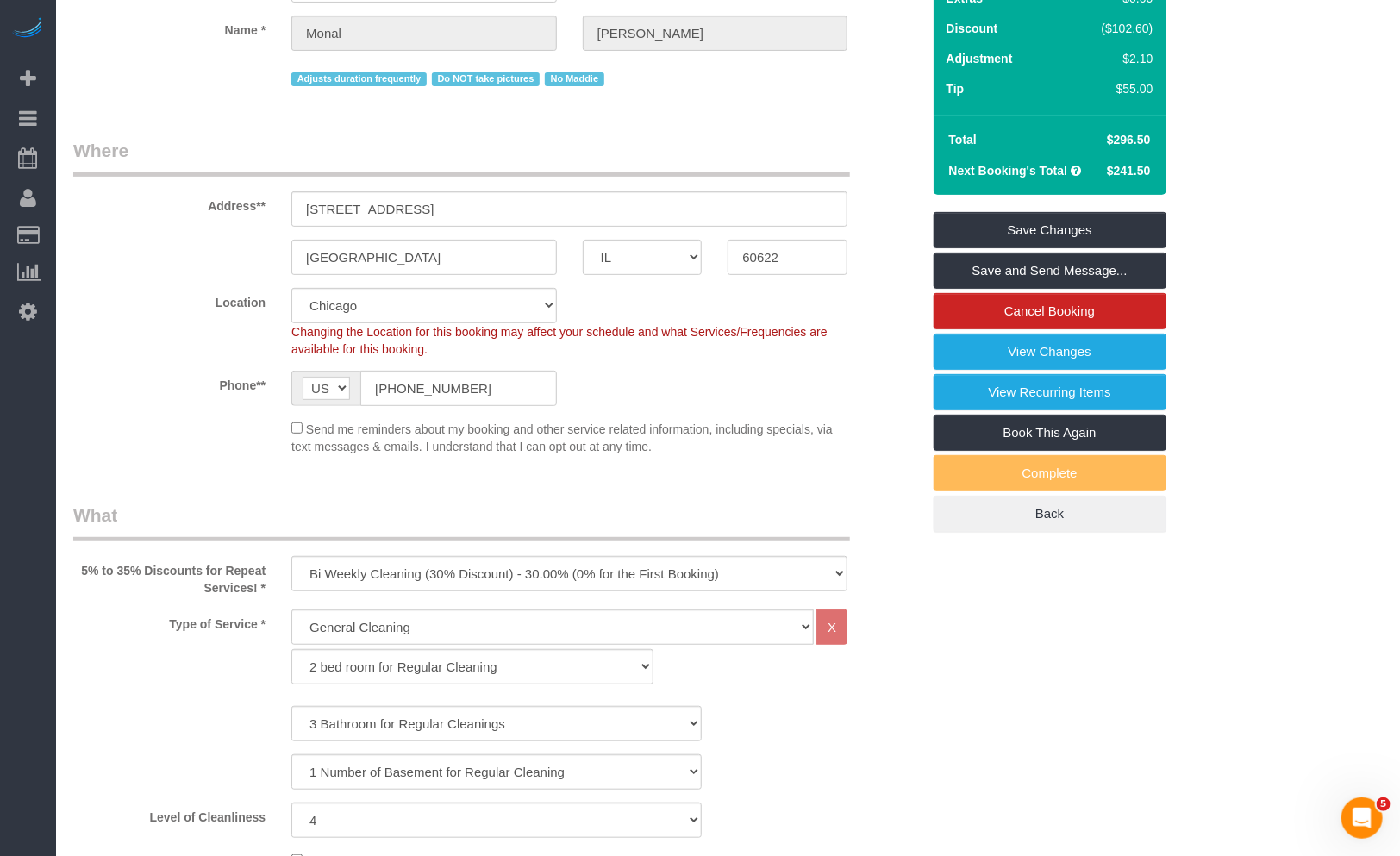
scroll to position [0, 0]
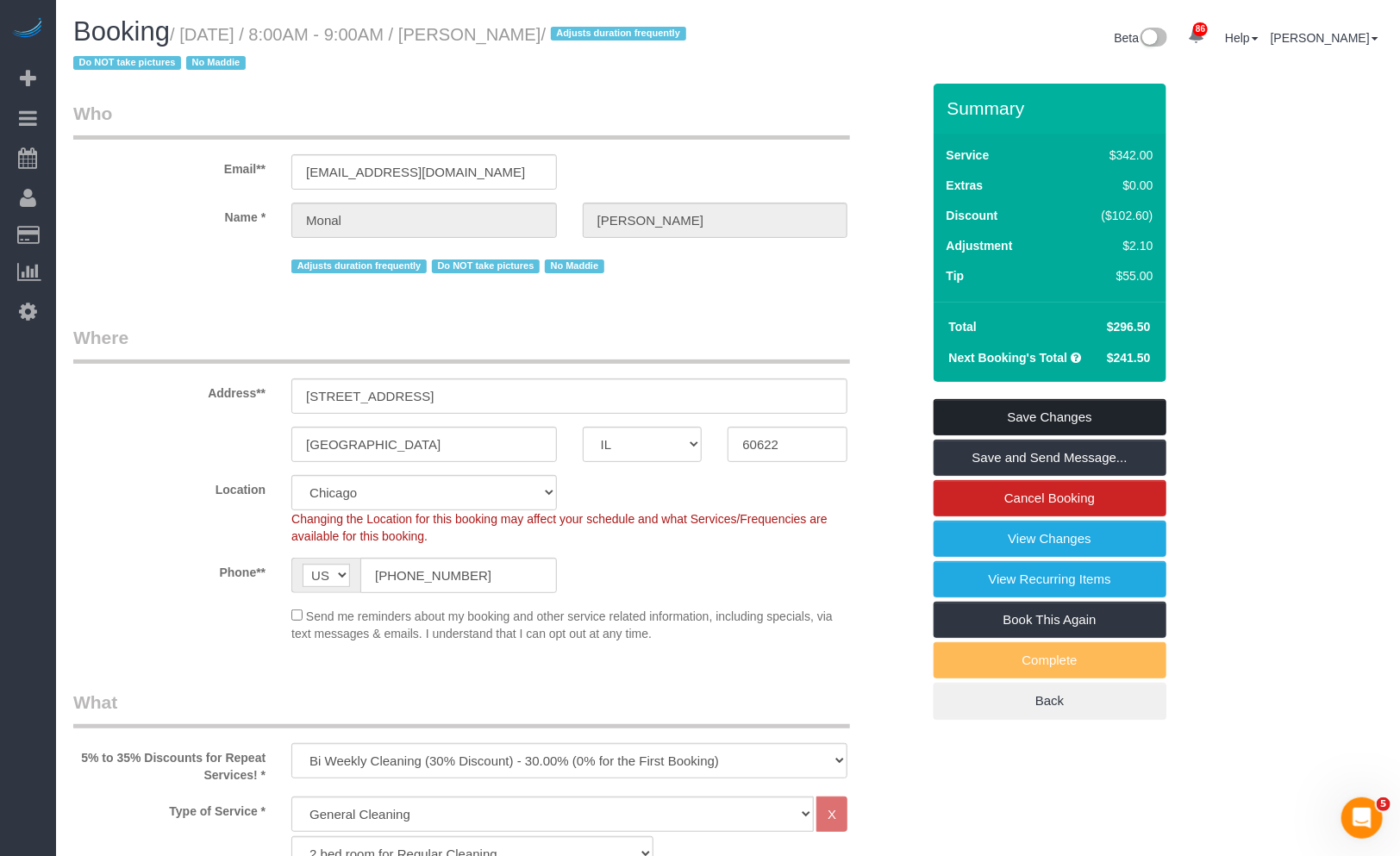
type textarea "BI-WEEKLY CLEANING 1) REGULAR cleaning, priority based 2) Bi-weekly-main floor …"
click at [1067, 413] on link "Save Changes" at bounding box center [1050, 417] width 233 height 36
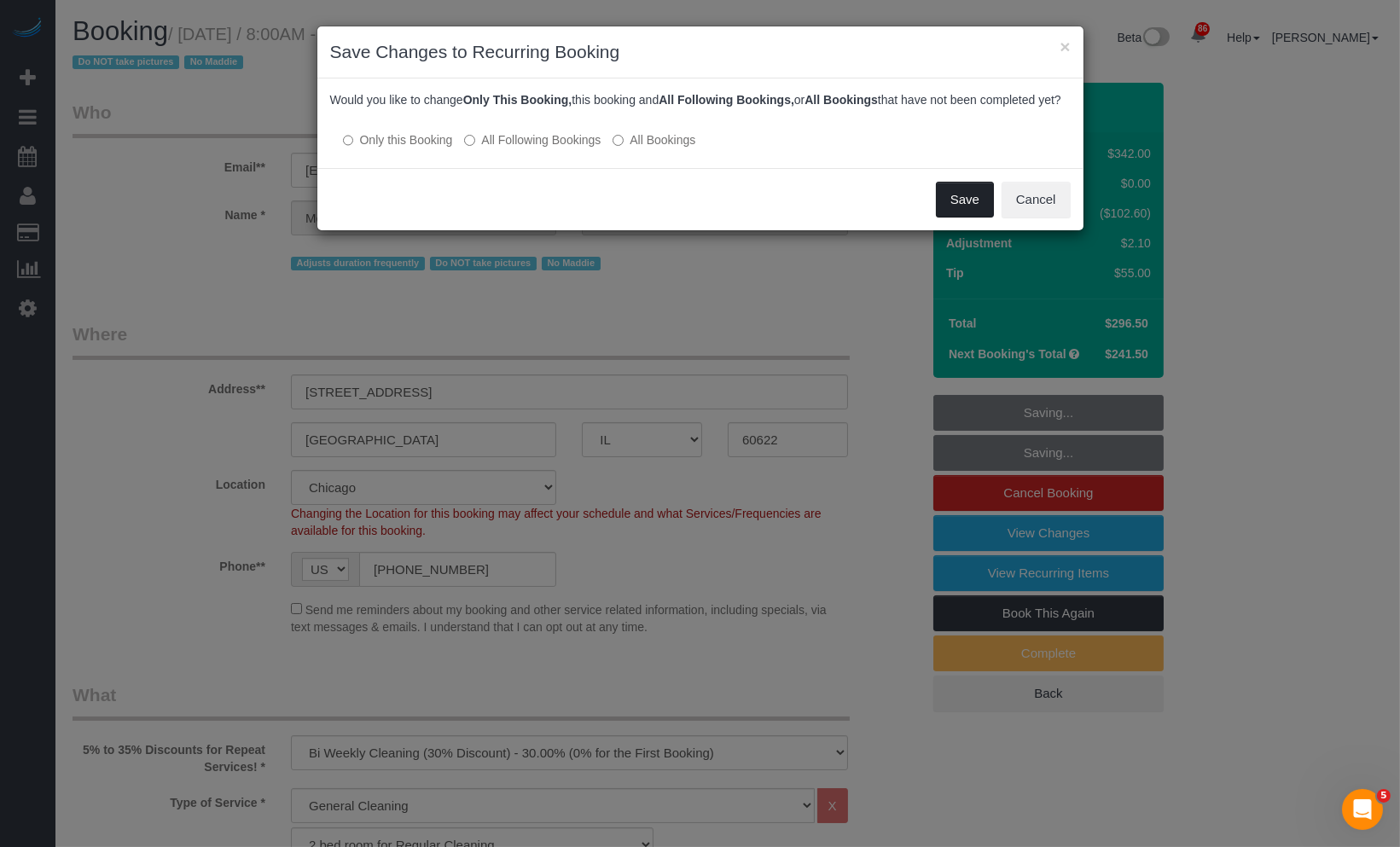
click at [940, 209] on button "Save" at bounding box center [965, 199] width 58 height 36
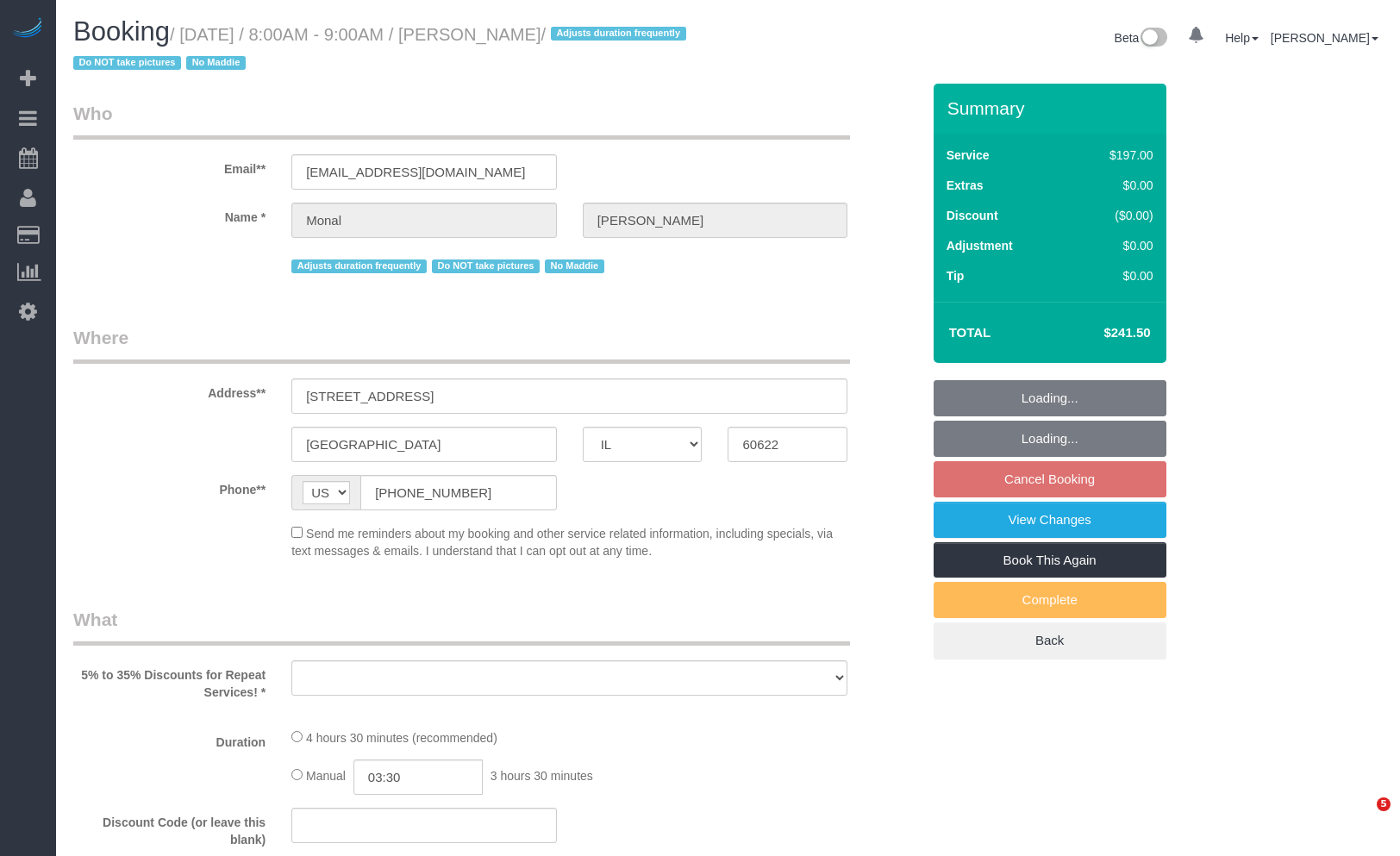
select select "IL"
select select "512"
select select "3"
select select "1"
select select "4"
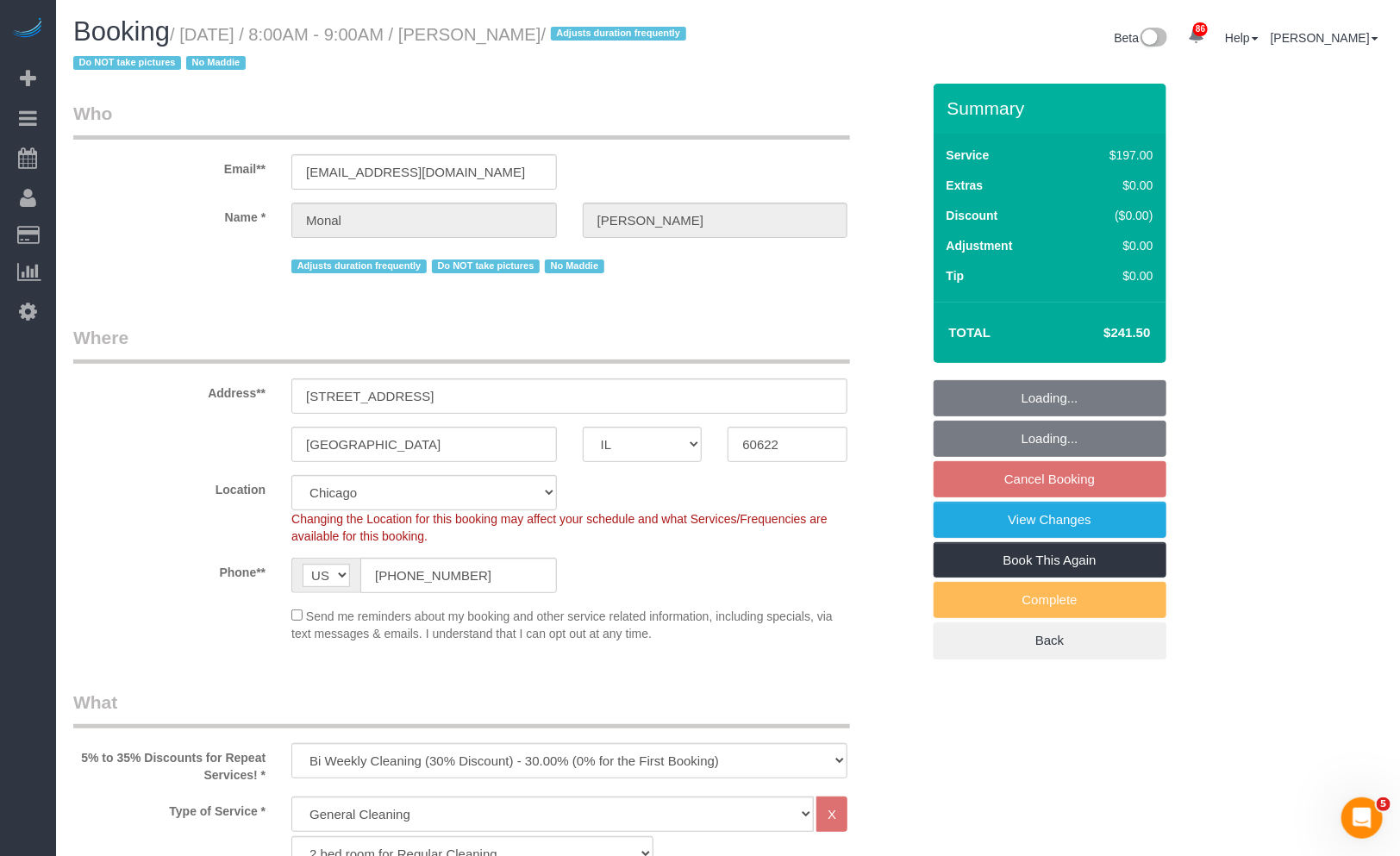
select select "object:1351"
select select "spot1"
select select "number:1"
select select "number:58"
select select "number:139"
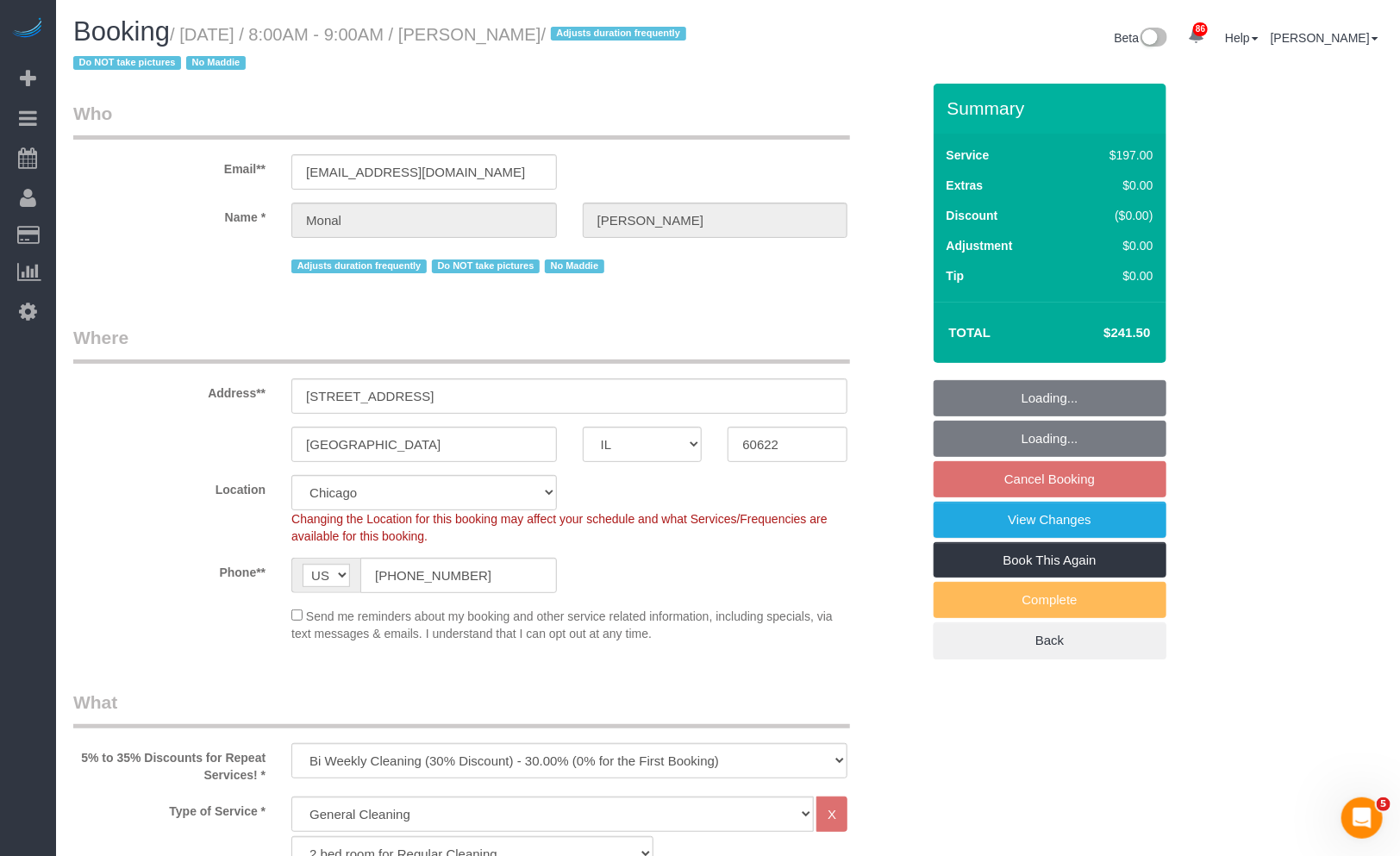
select select "number:106"
select select "3"
select select "1"
select select "4"
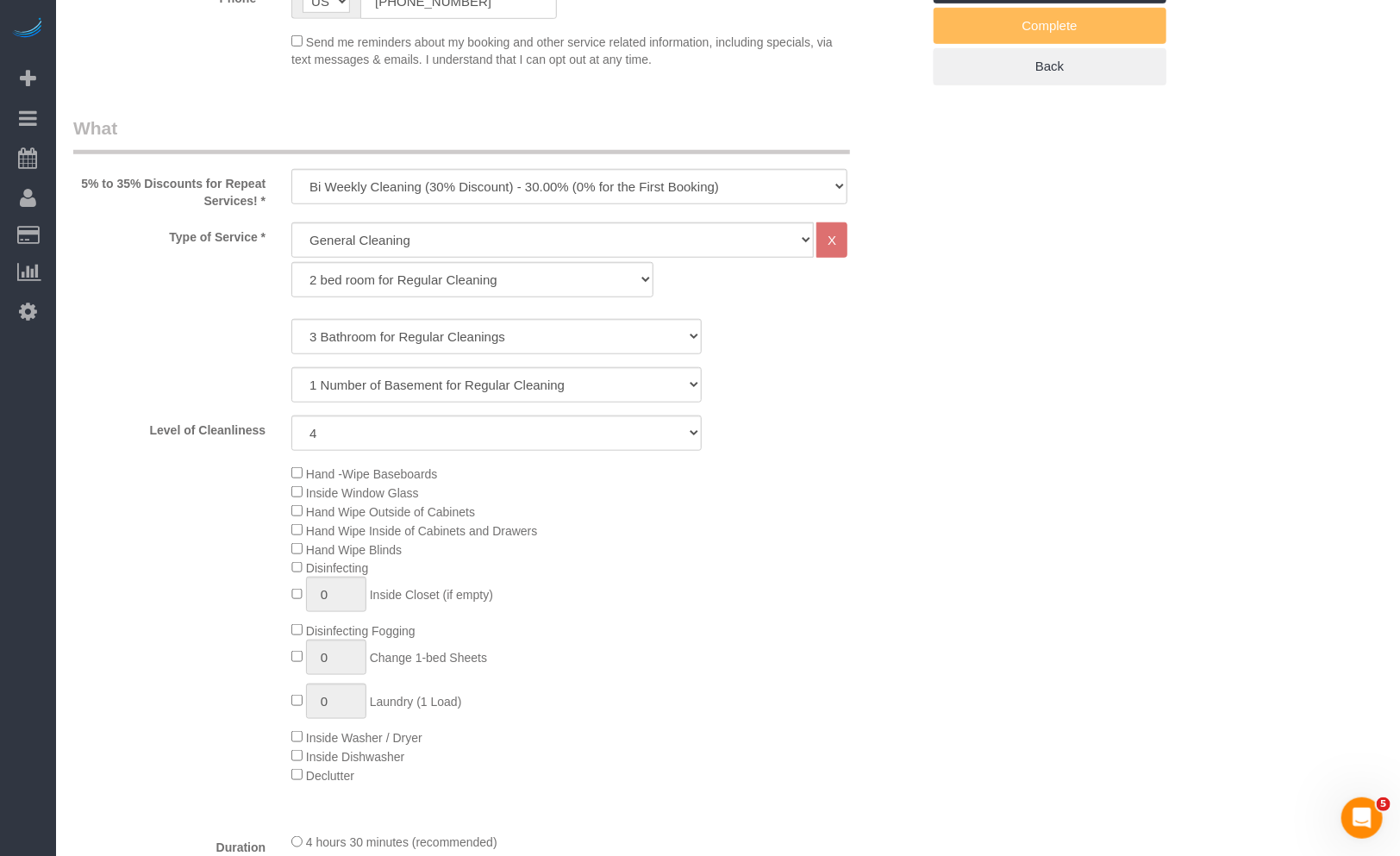
scroll to position [1054, 0]
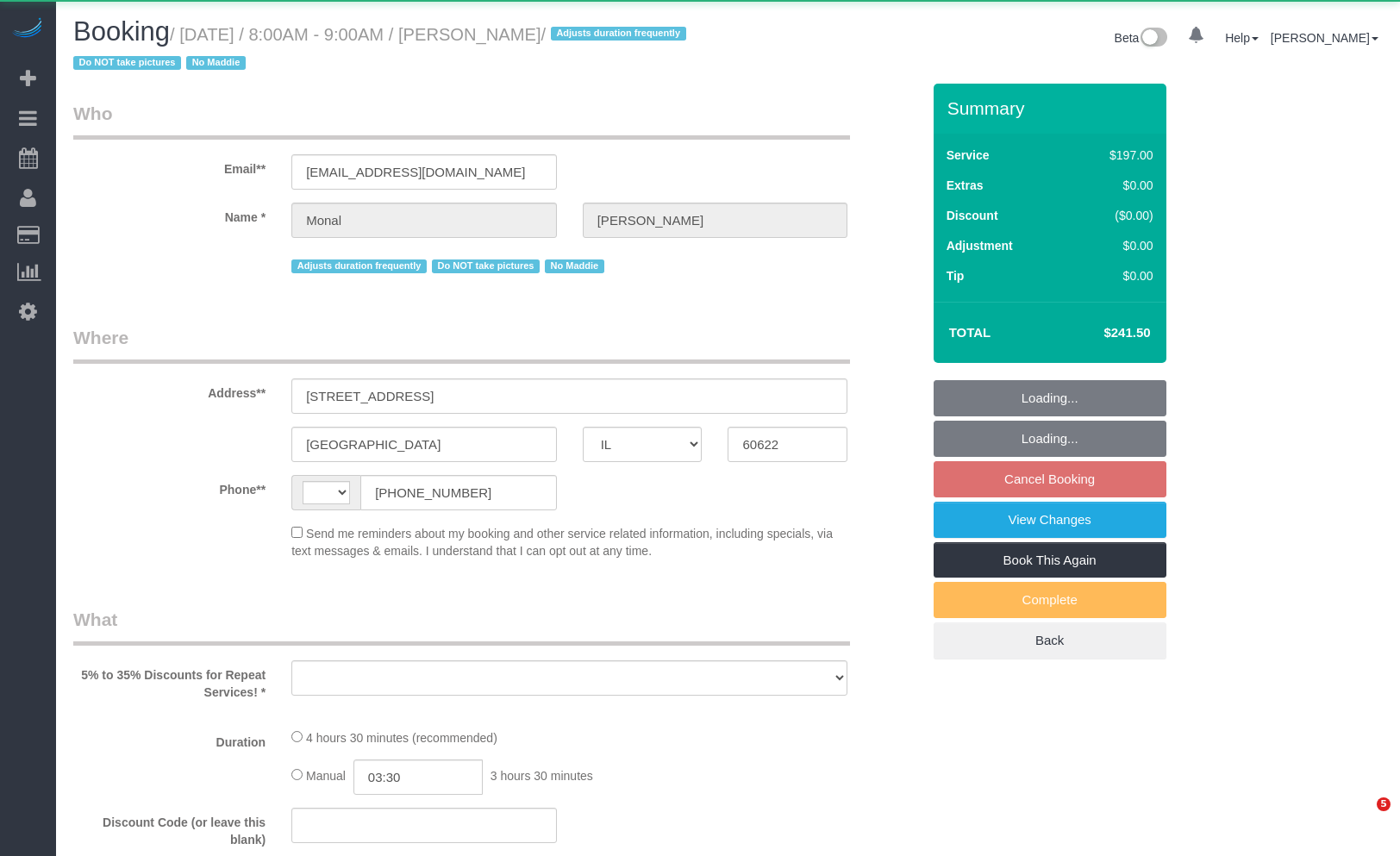
select select "IL"
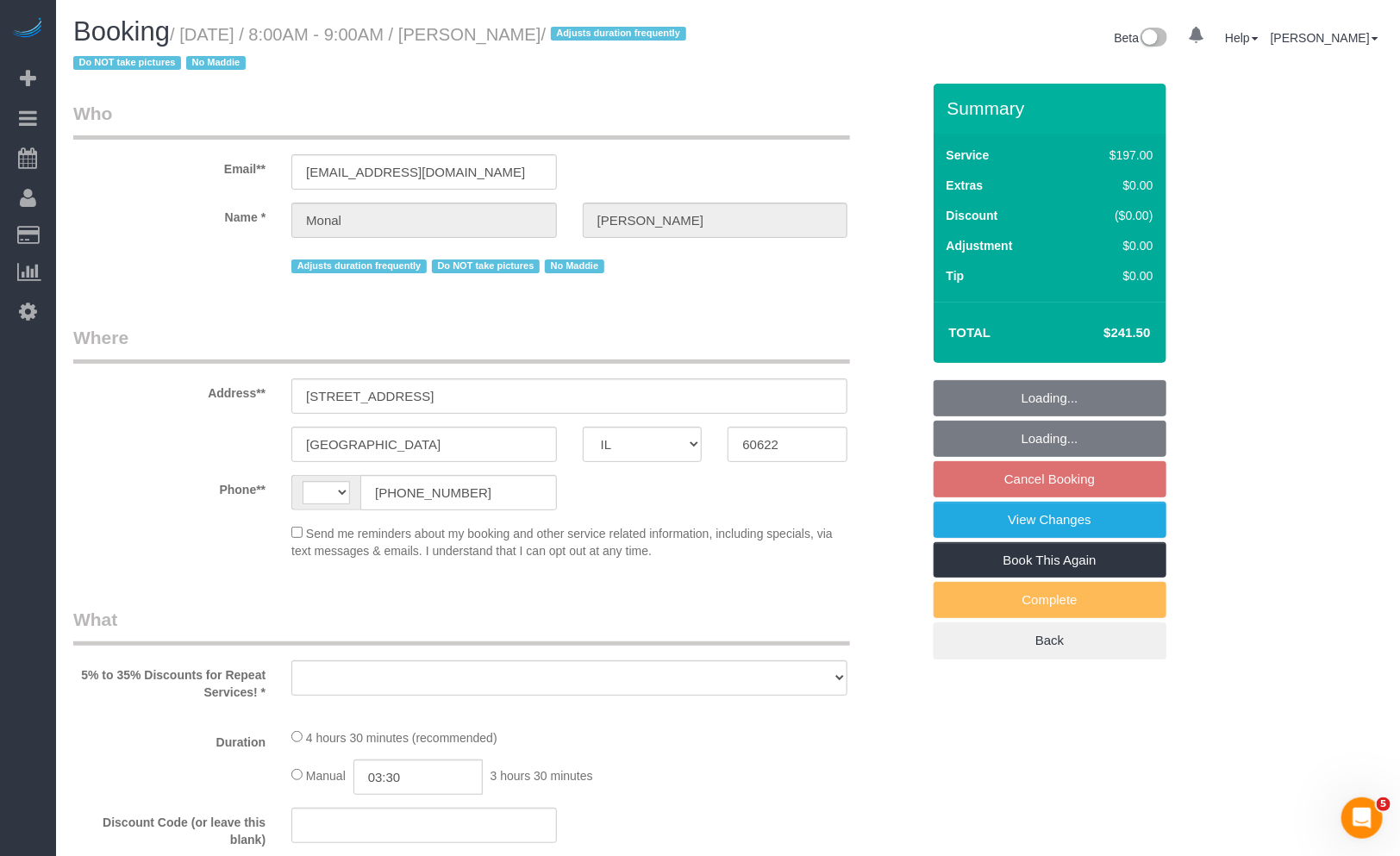
select select "spot1"
select select "number:1"
select select "number:58"
select select "number:139"
select select "number:106"
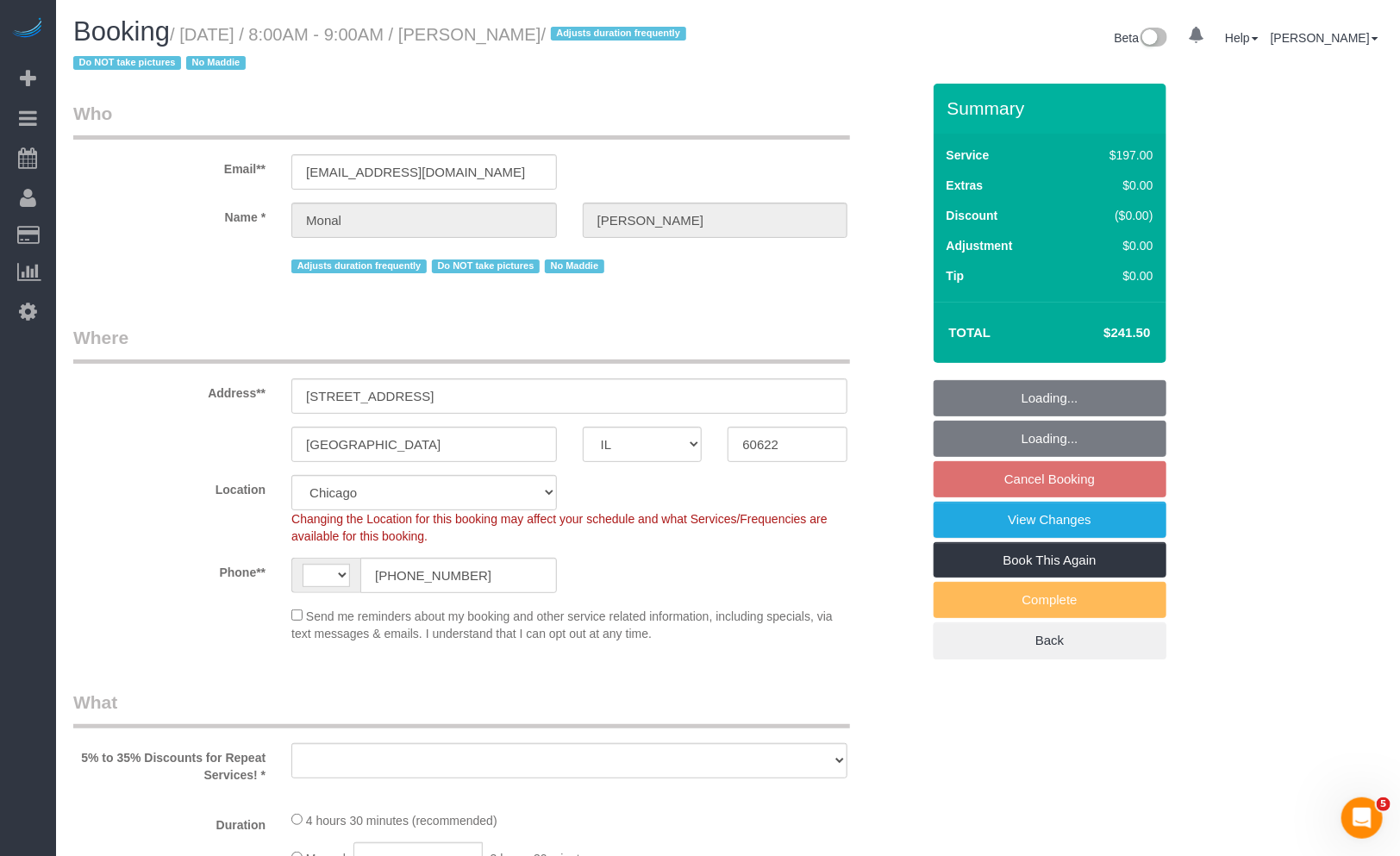
select select "object:803"
select select "spot6"
select select "string:US"
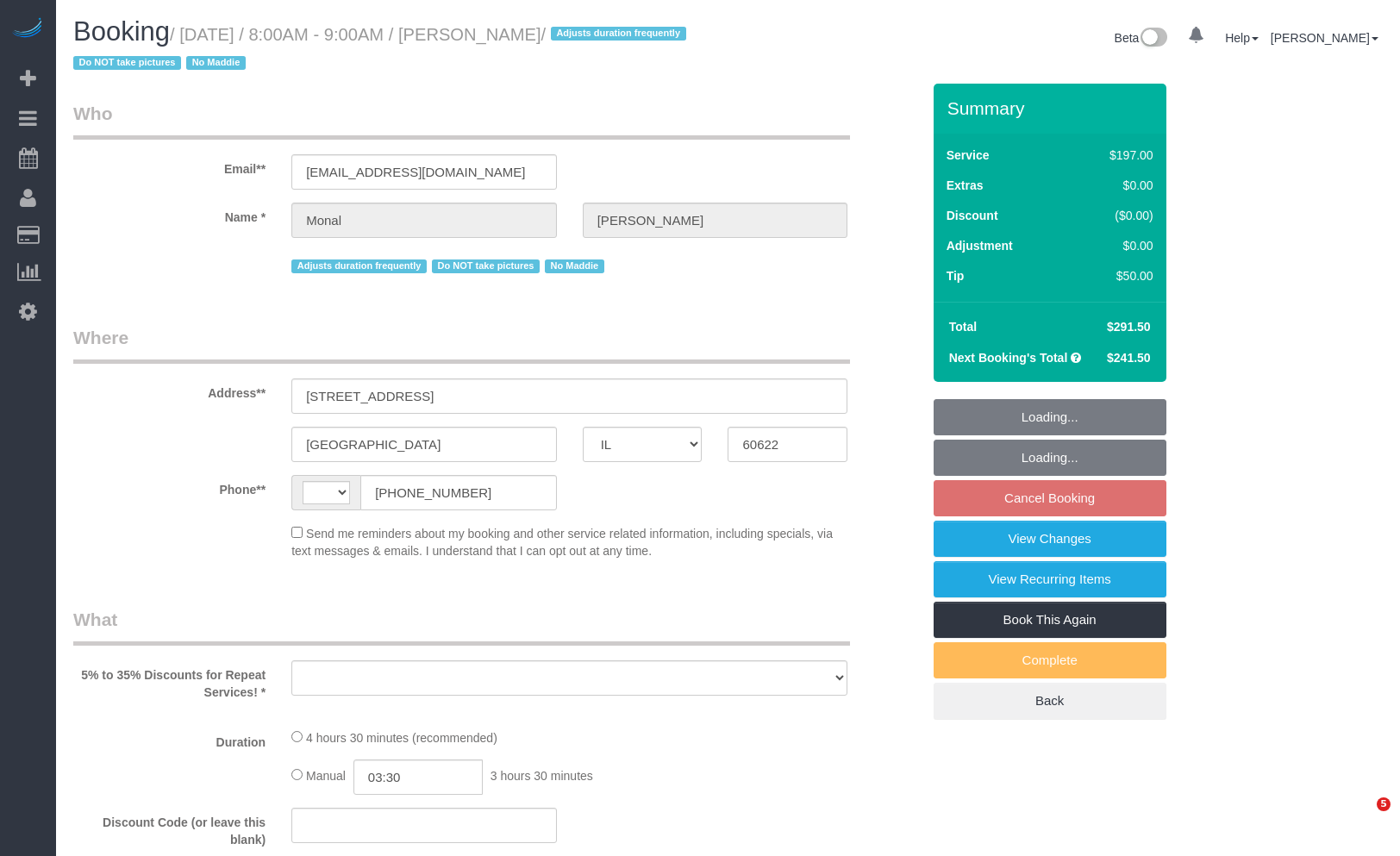
select select "IL"
select select "string:fspay-a11a6928-ff27-4b70-80f4-5cc45b447516"
select select "object:502"
select select "number:1"
select select "number:58"
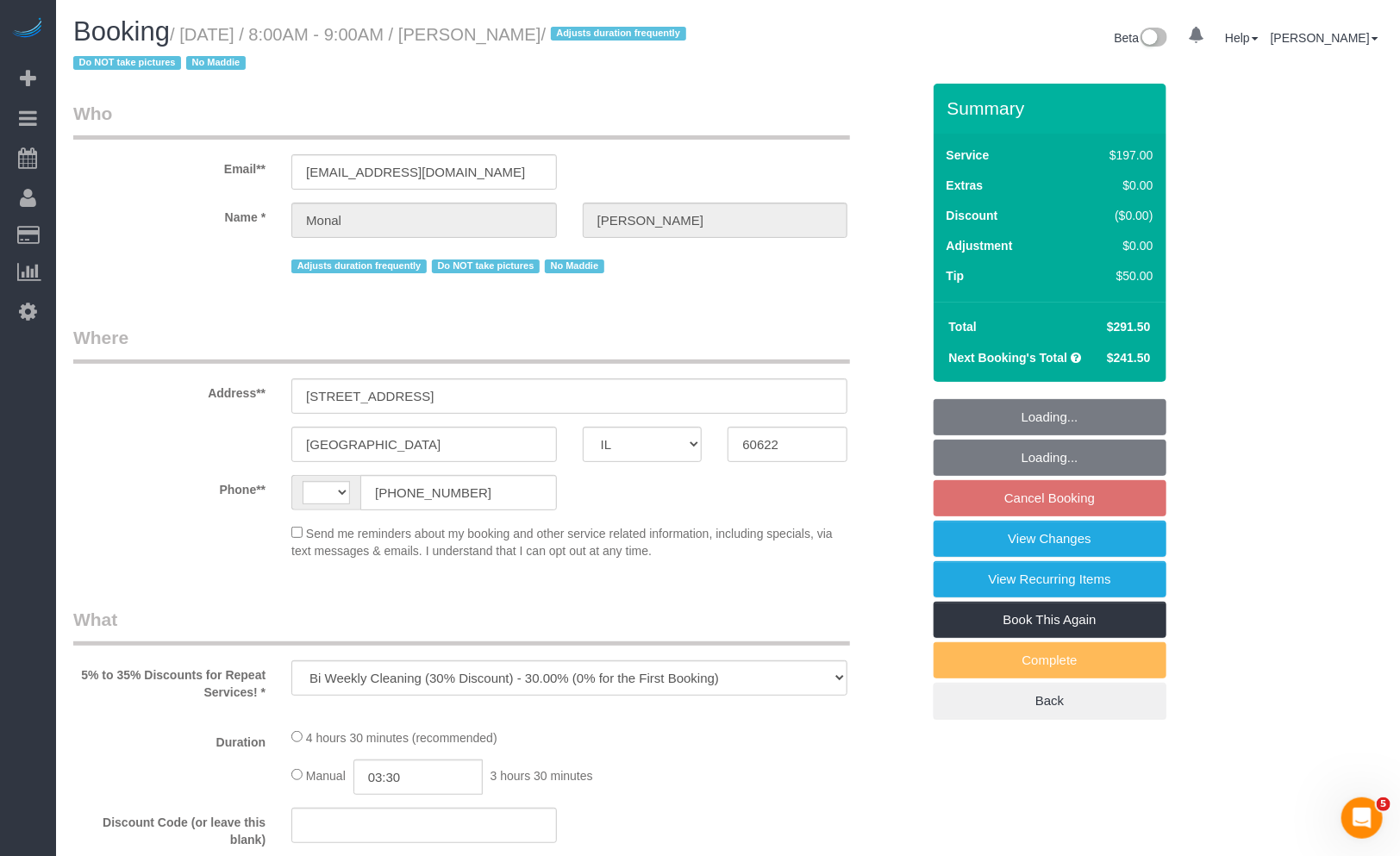
select select "number:139"
select select "number:106"
select select "string:[GEOGRAPHIC_DATA]"
select select "512"
select select "3"
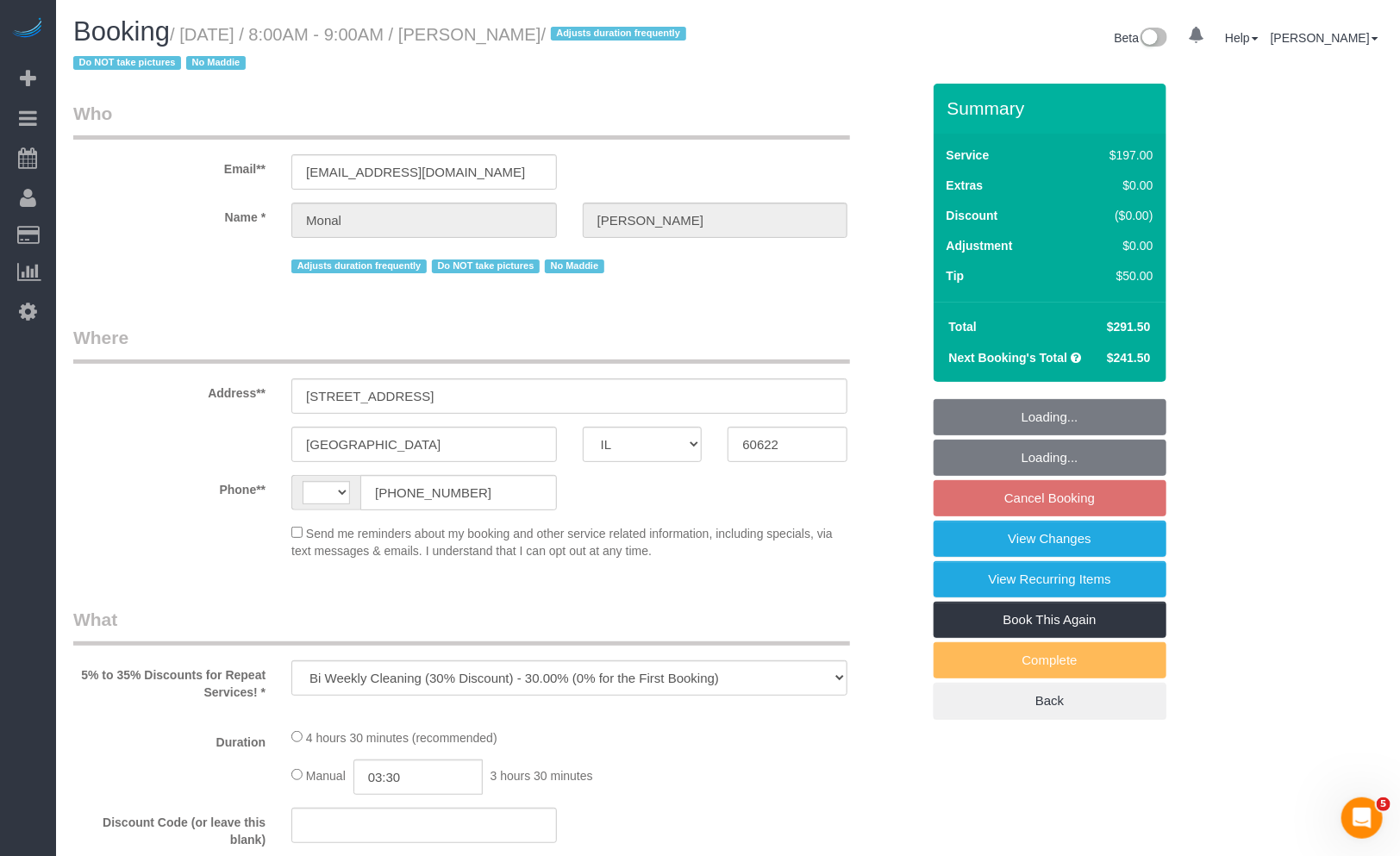
select select "1"
select select "4"
select select "spot1"
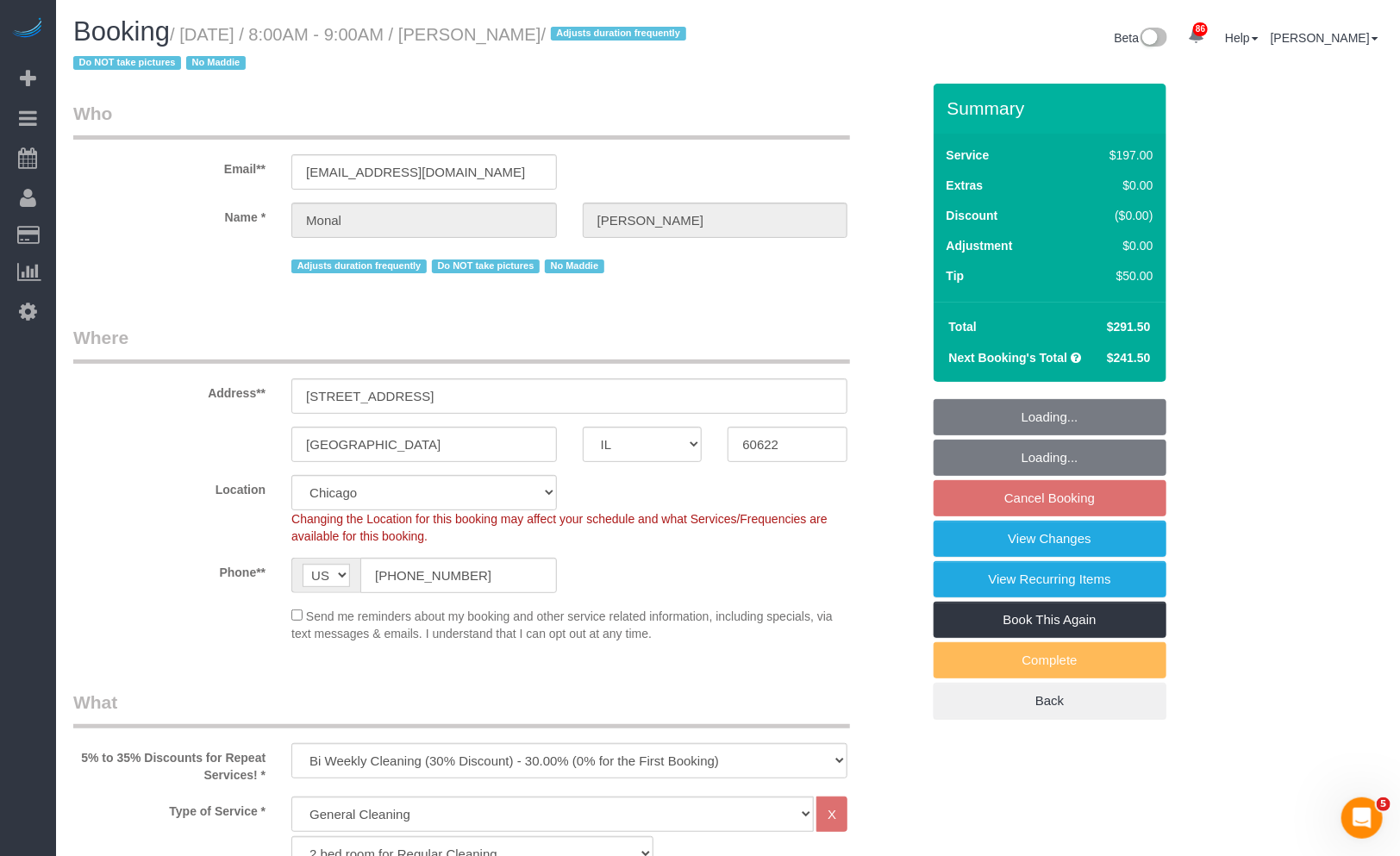
select select "object:1288"
select select "spot6"
select select "3"
select select "1"
select select "4"
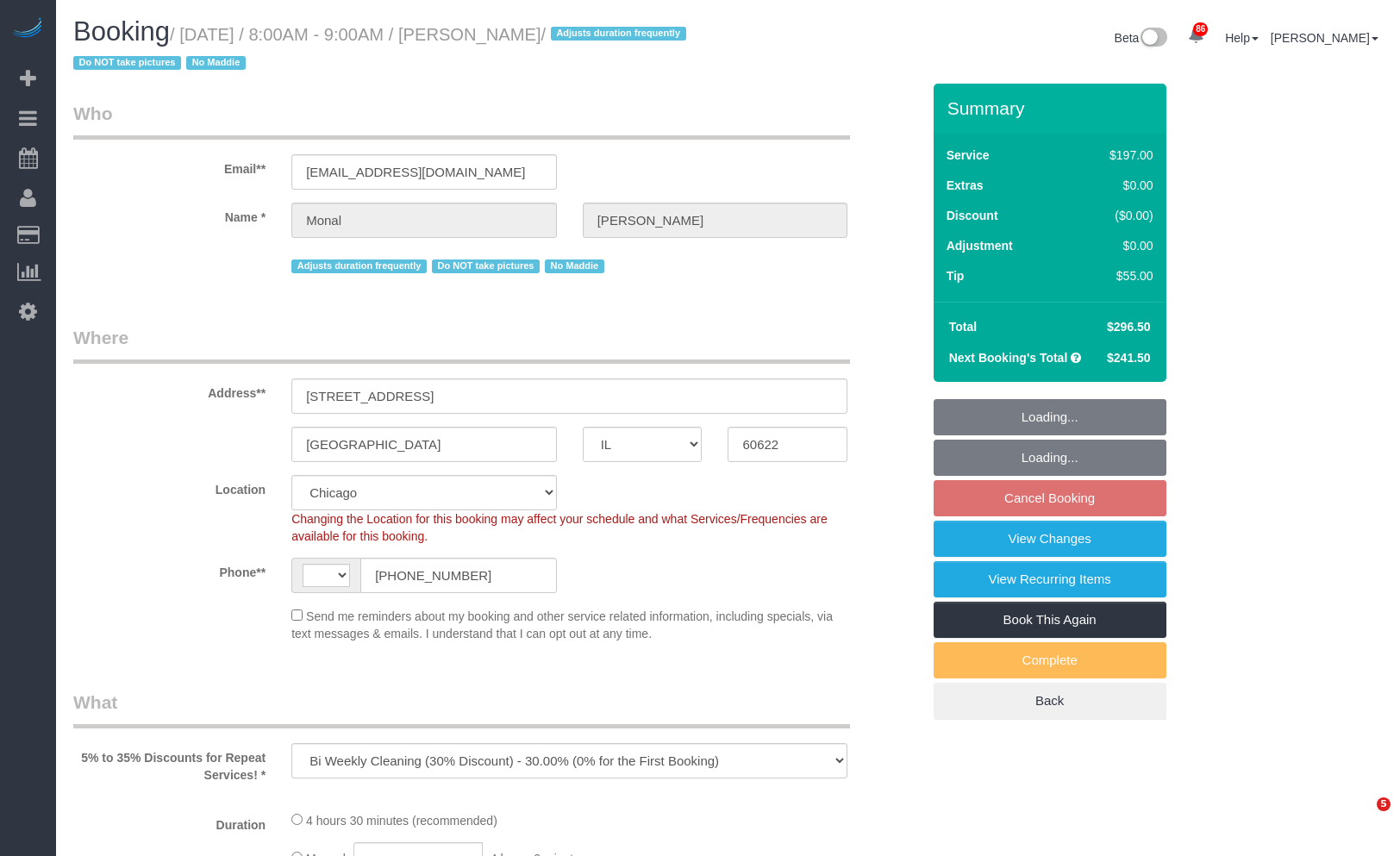
select select "IL"
select select "object:831"
select select "string:[GEOGRAPHIC_DATA]"
select select "512"
select select "number:1"
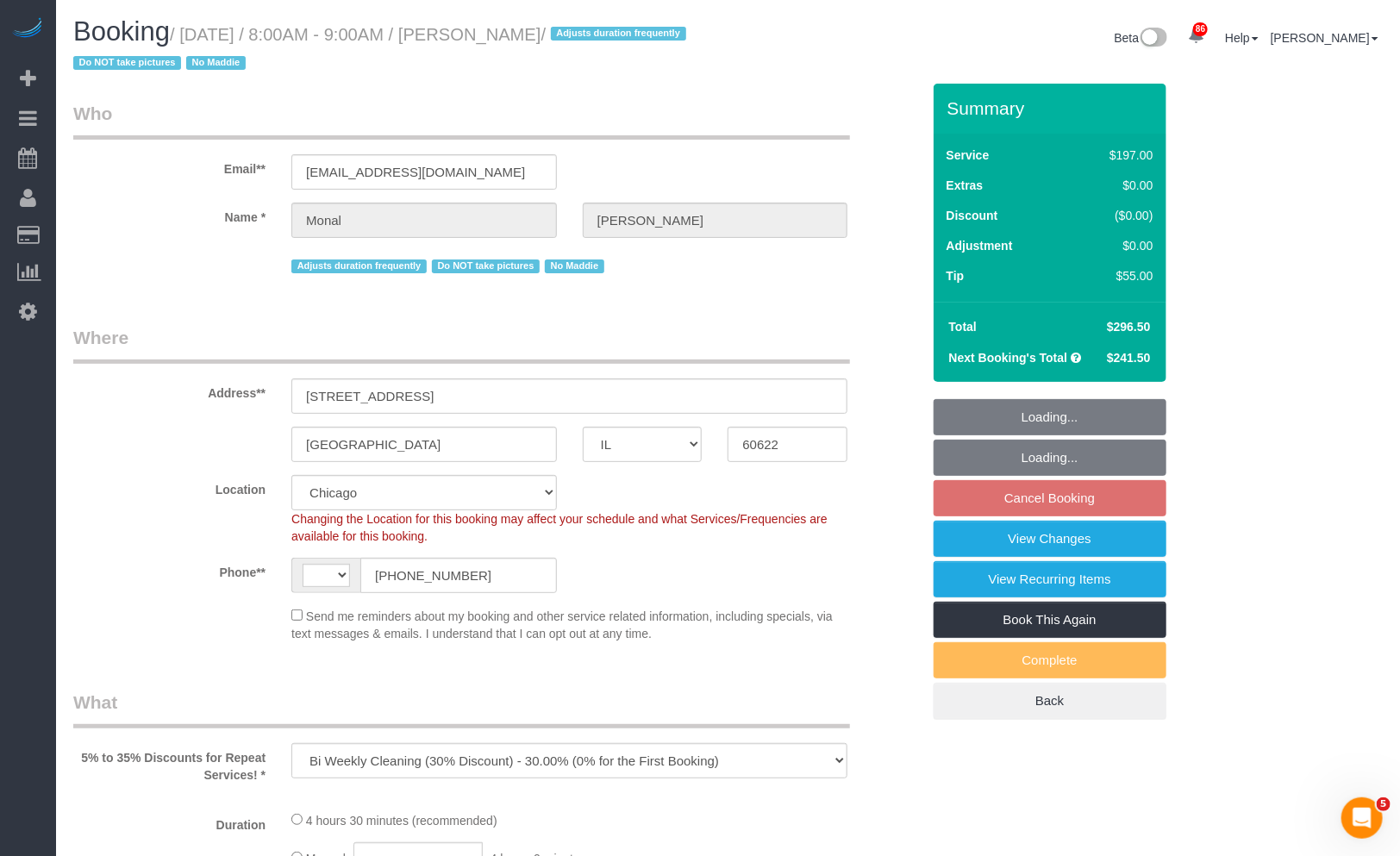
select select "number:58"
select select "number:139"
select select "number:106"
select select "3"
select select "1"
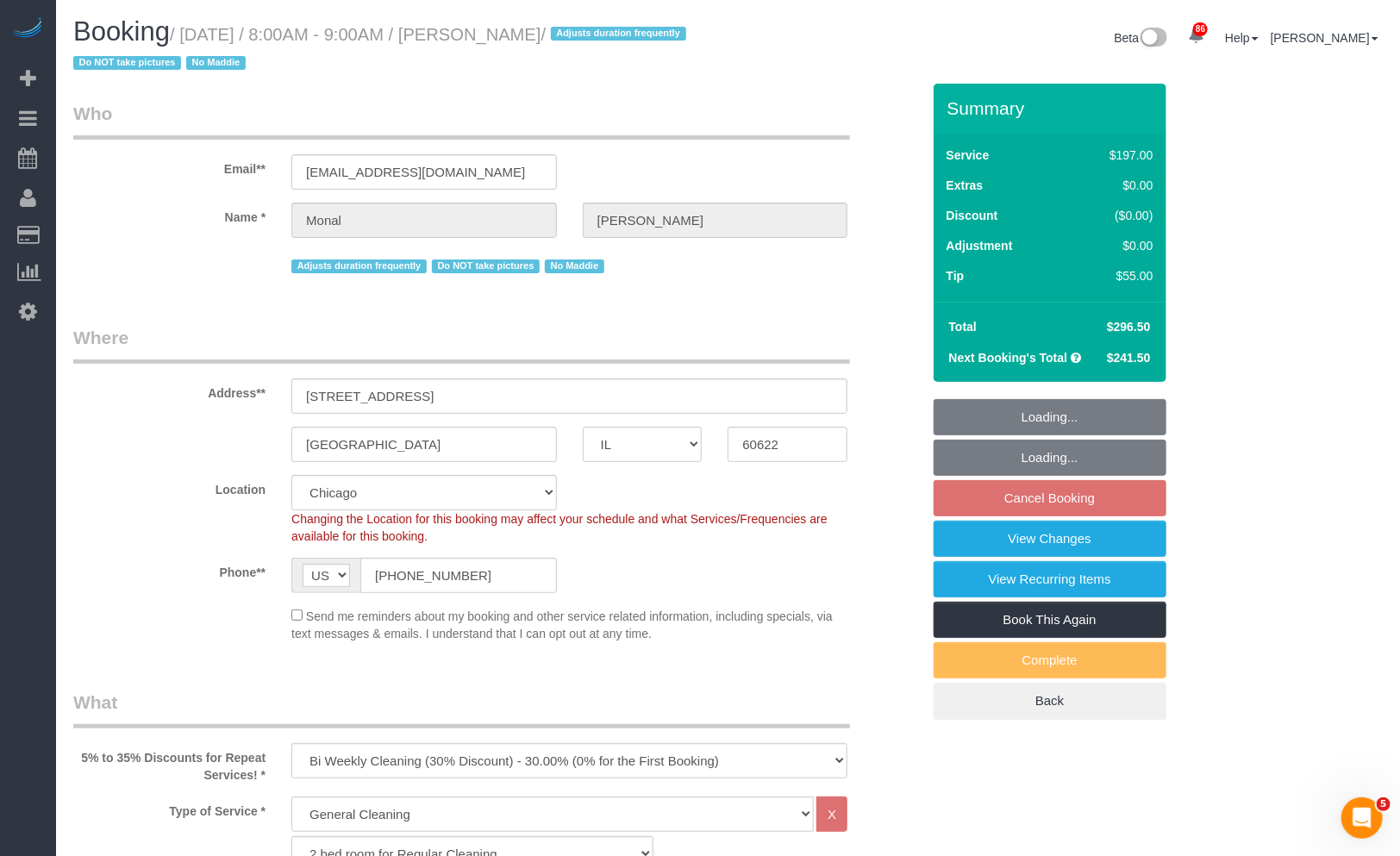
select select "4"
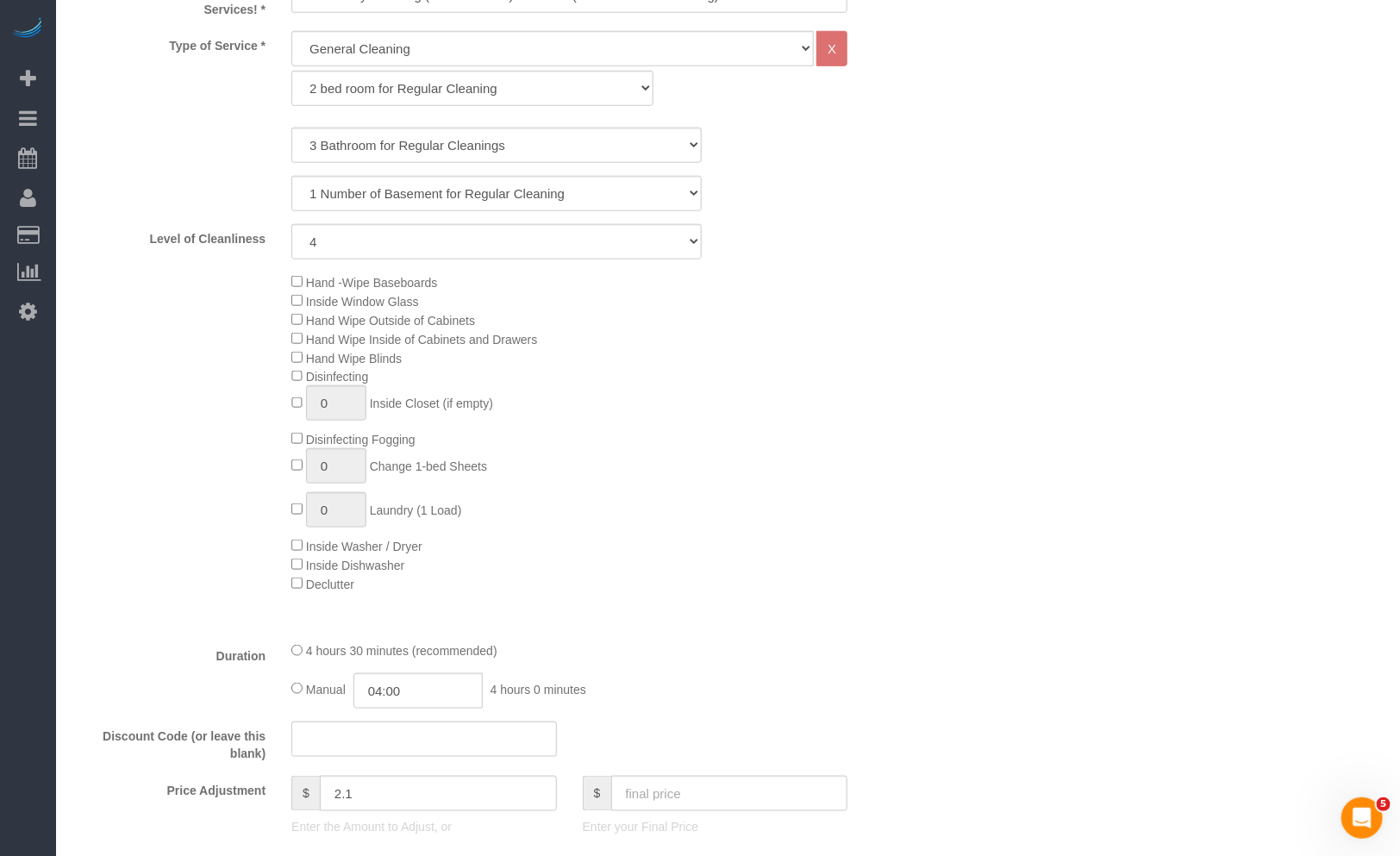
select select "spot1"
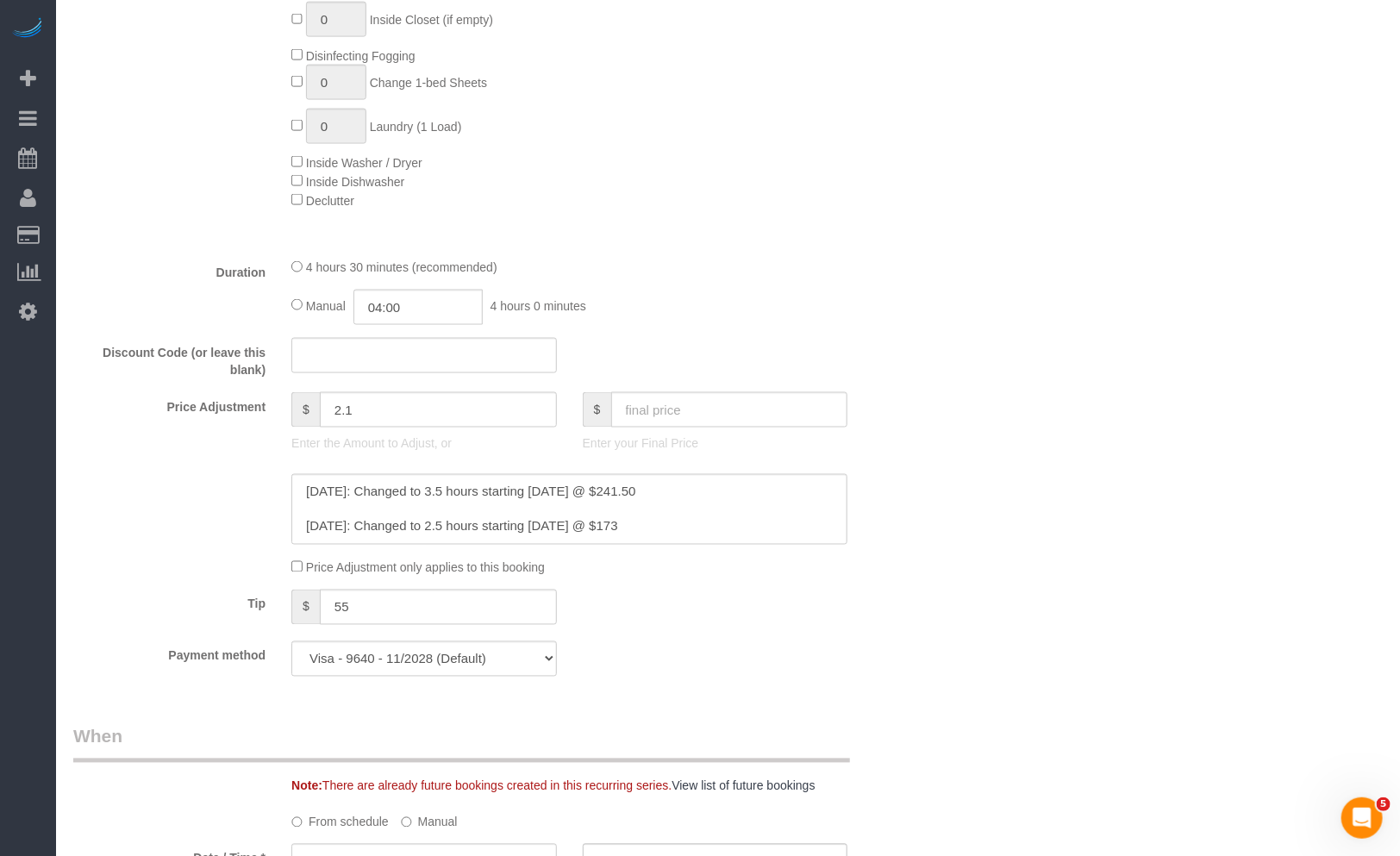
scroll to position [1245, 0]
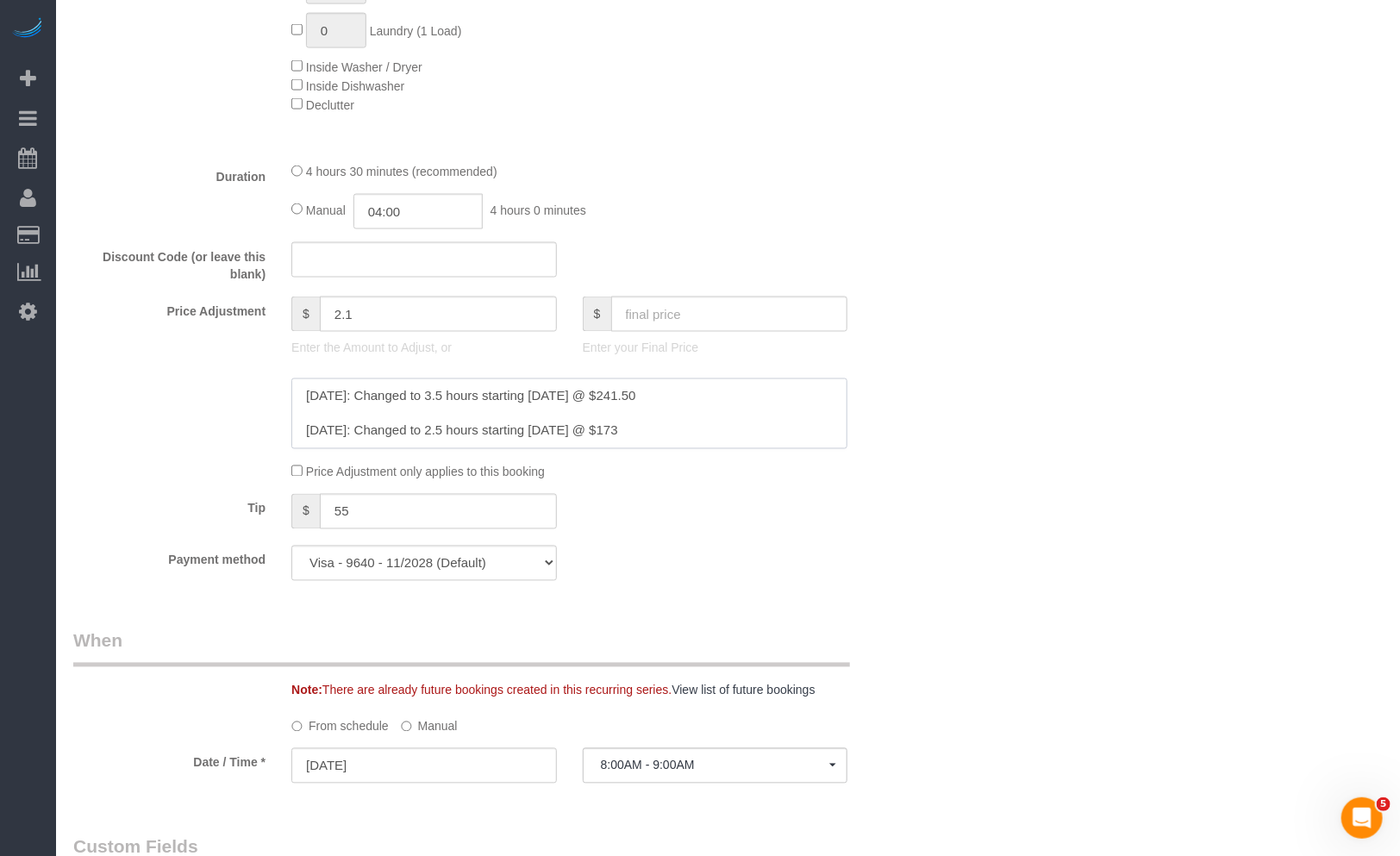
drag, startPoint x: 705, startPoint y: 403, endPoint x: 649, endPoint y: 408, distance: 56.2
click at [649, 408] on textarea at bounding box center [570, 414] width 556 height 70
click at [727, 315] on input "text" at bounding box center [729, 314] width 237 height 35
paste input "241.50"
type input "241.50"
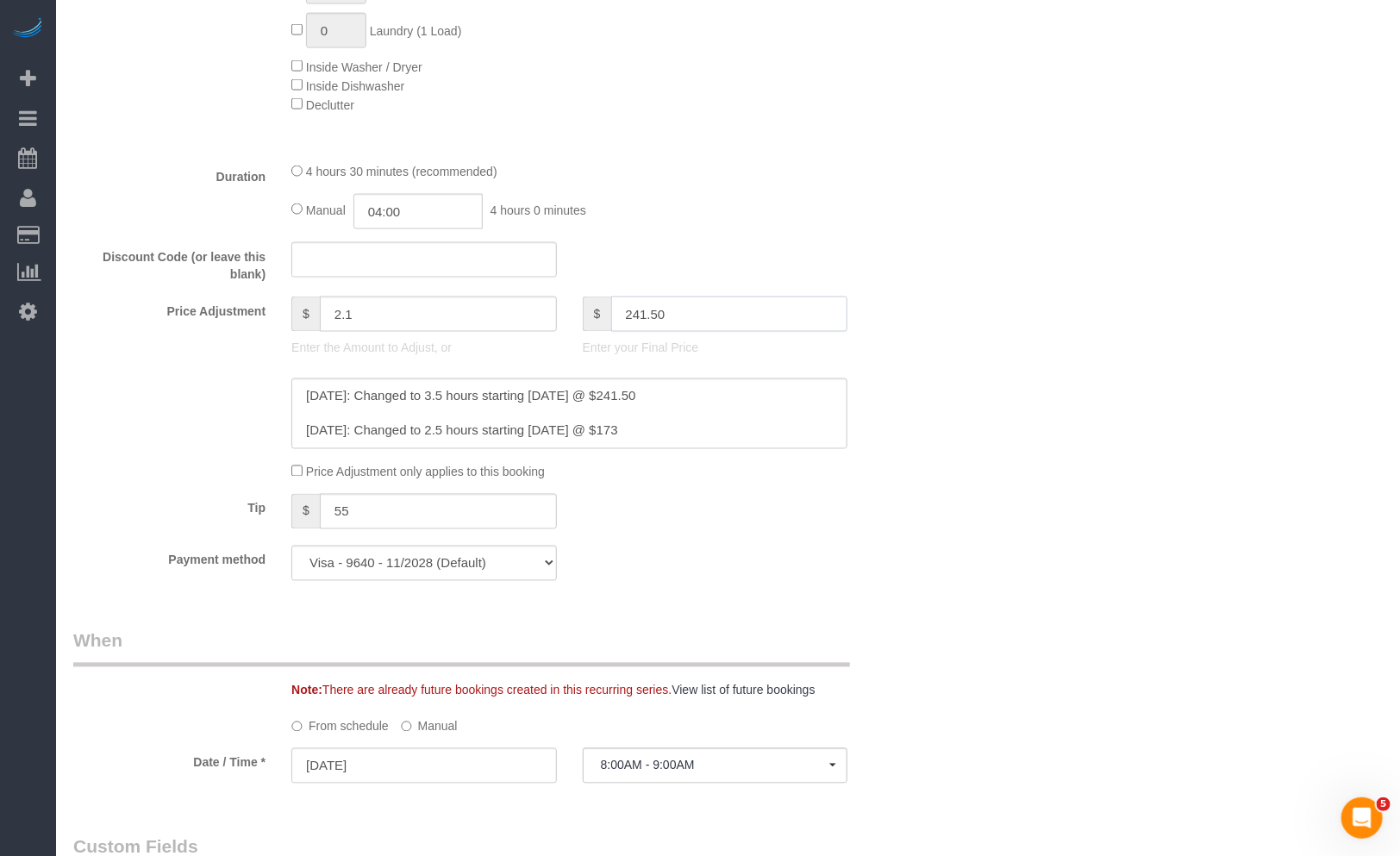
type input "-52.9"
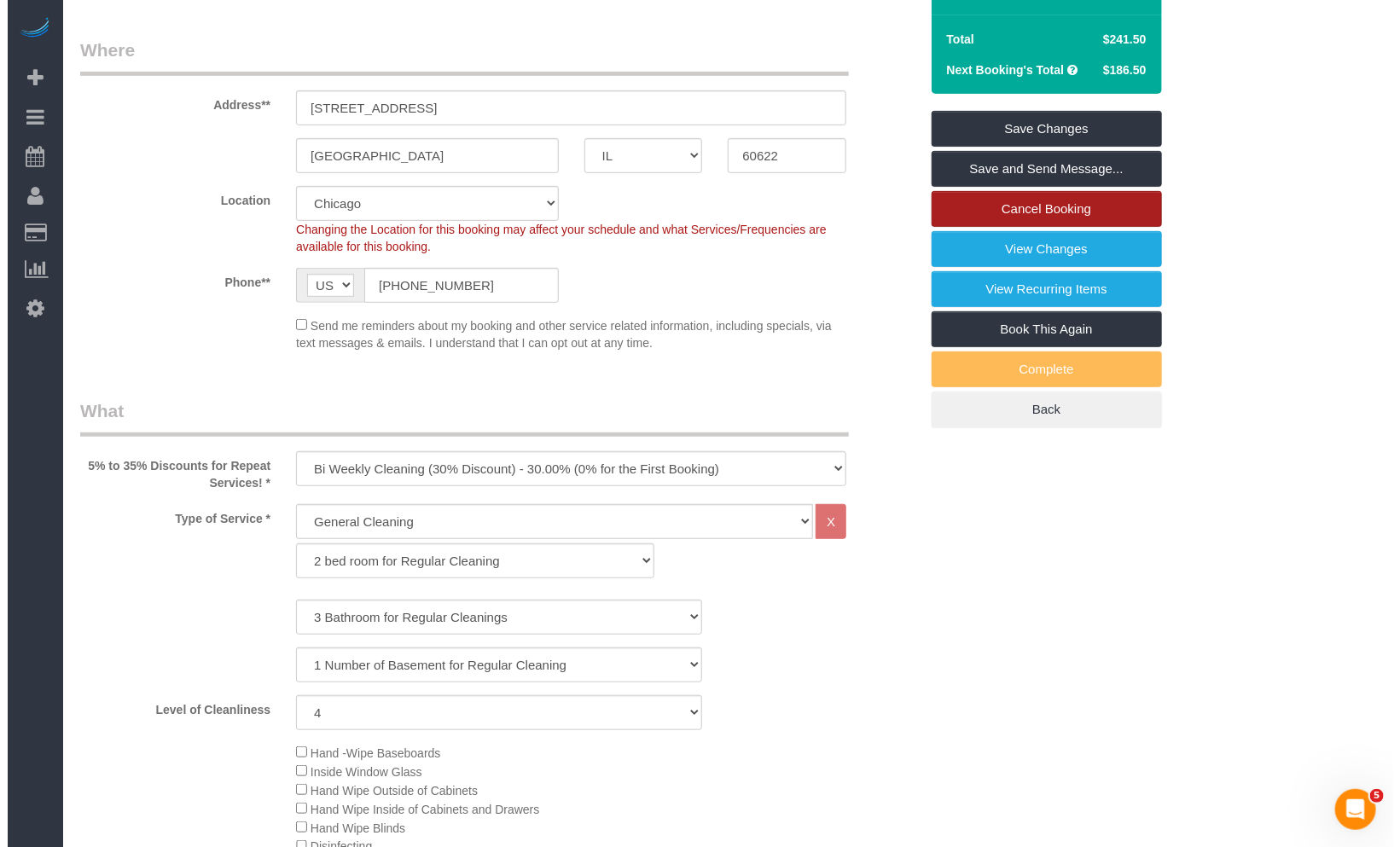
scroll to position [0, 0]
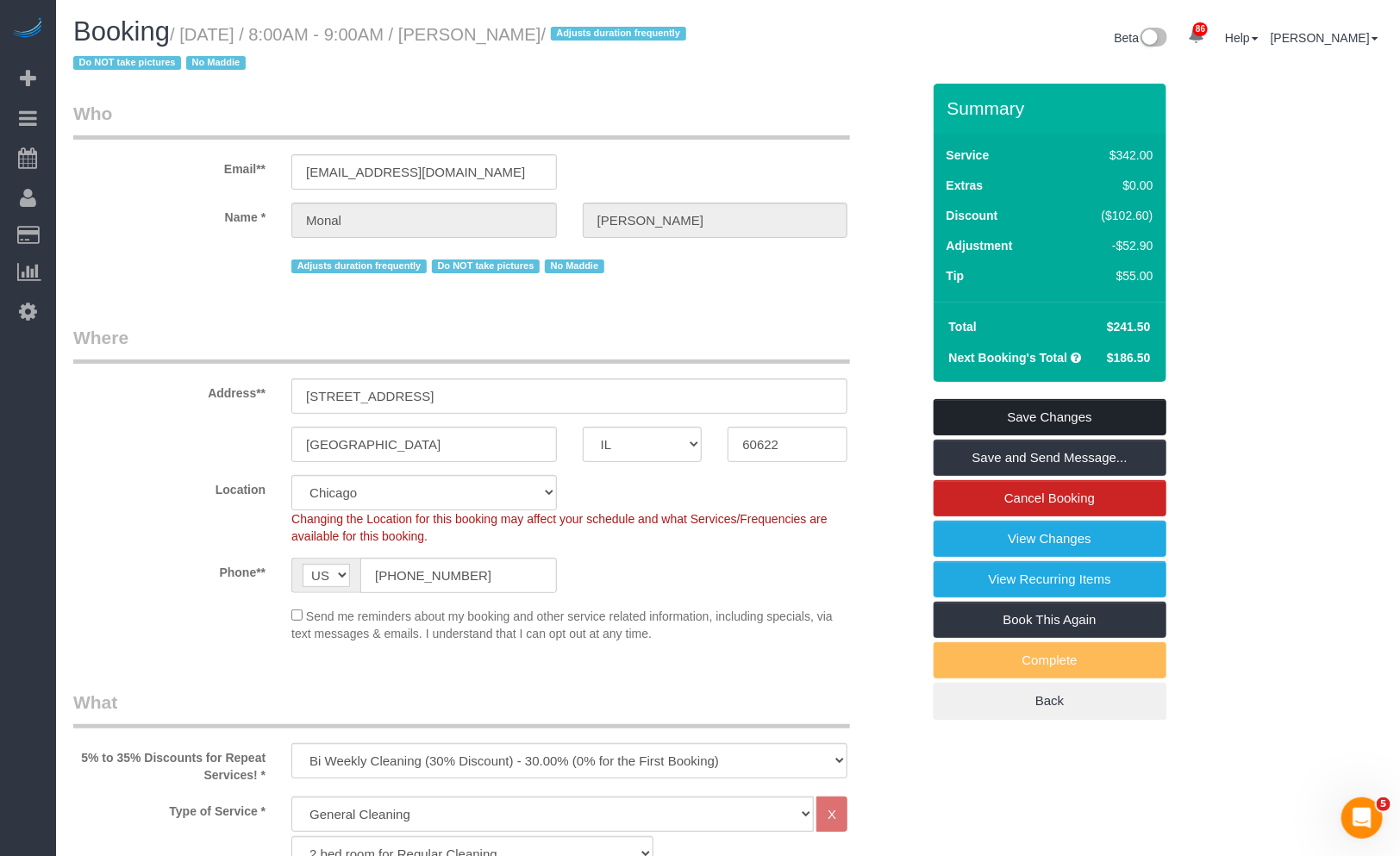
click at [1052, 419] on link "Save Changes" at bounding box center [1050, 417] width 233 height 36
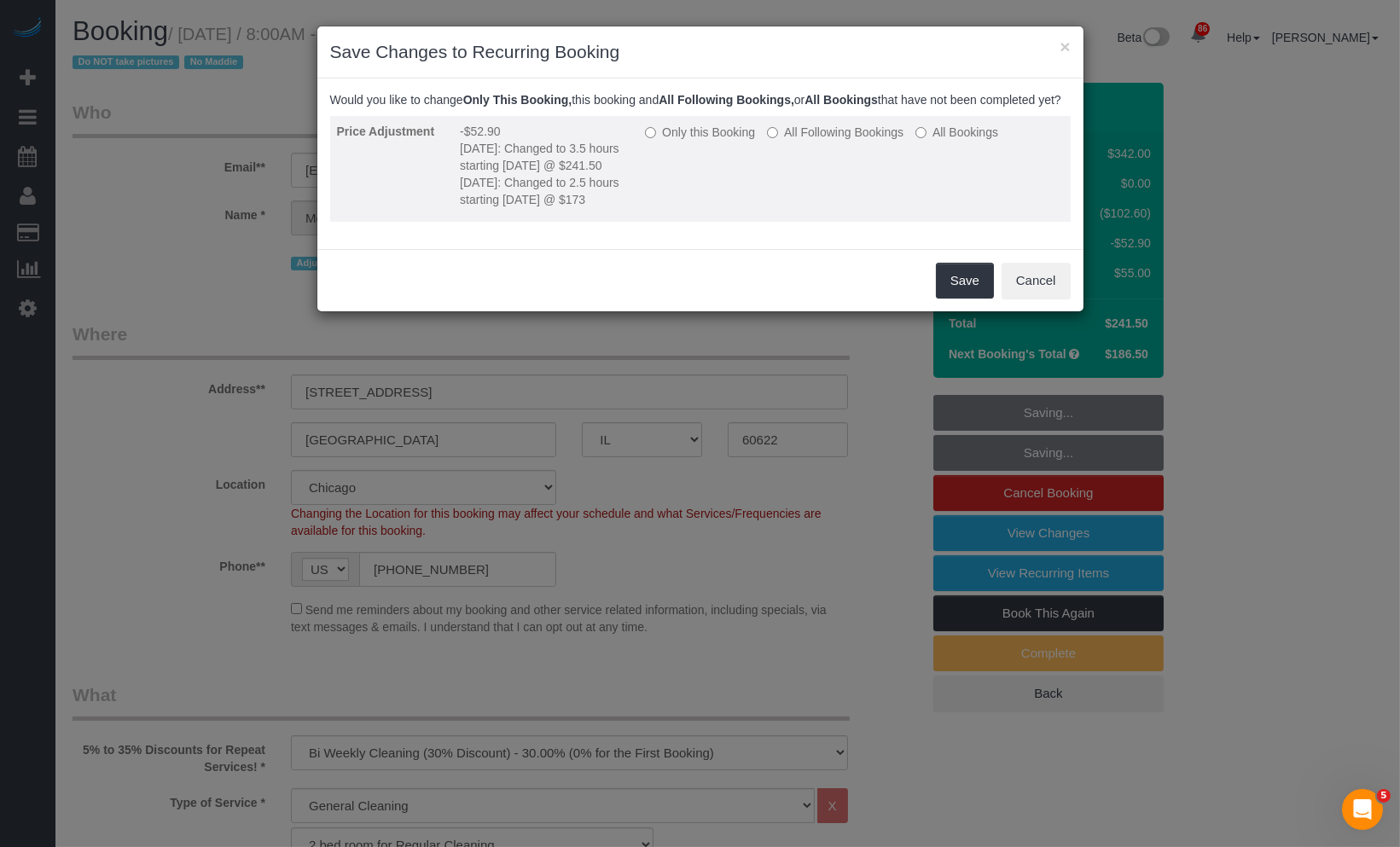
click at [659, 141] on label "Only this Booking" at bounding box center [700, 131] width 110 height 17
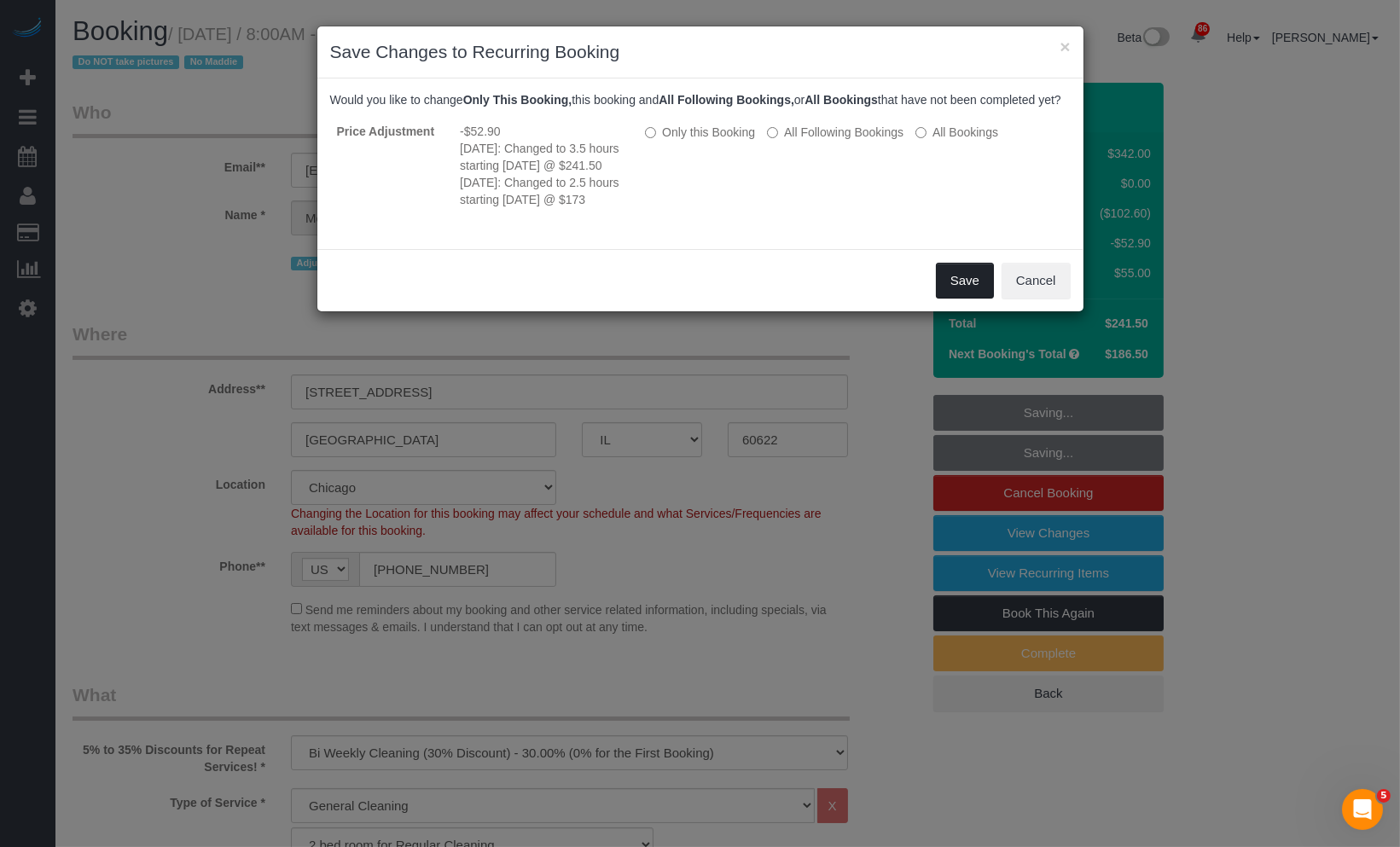
click at [973, 298] on button "Save" at bounding box center [965, 281] width 58 height 36
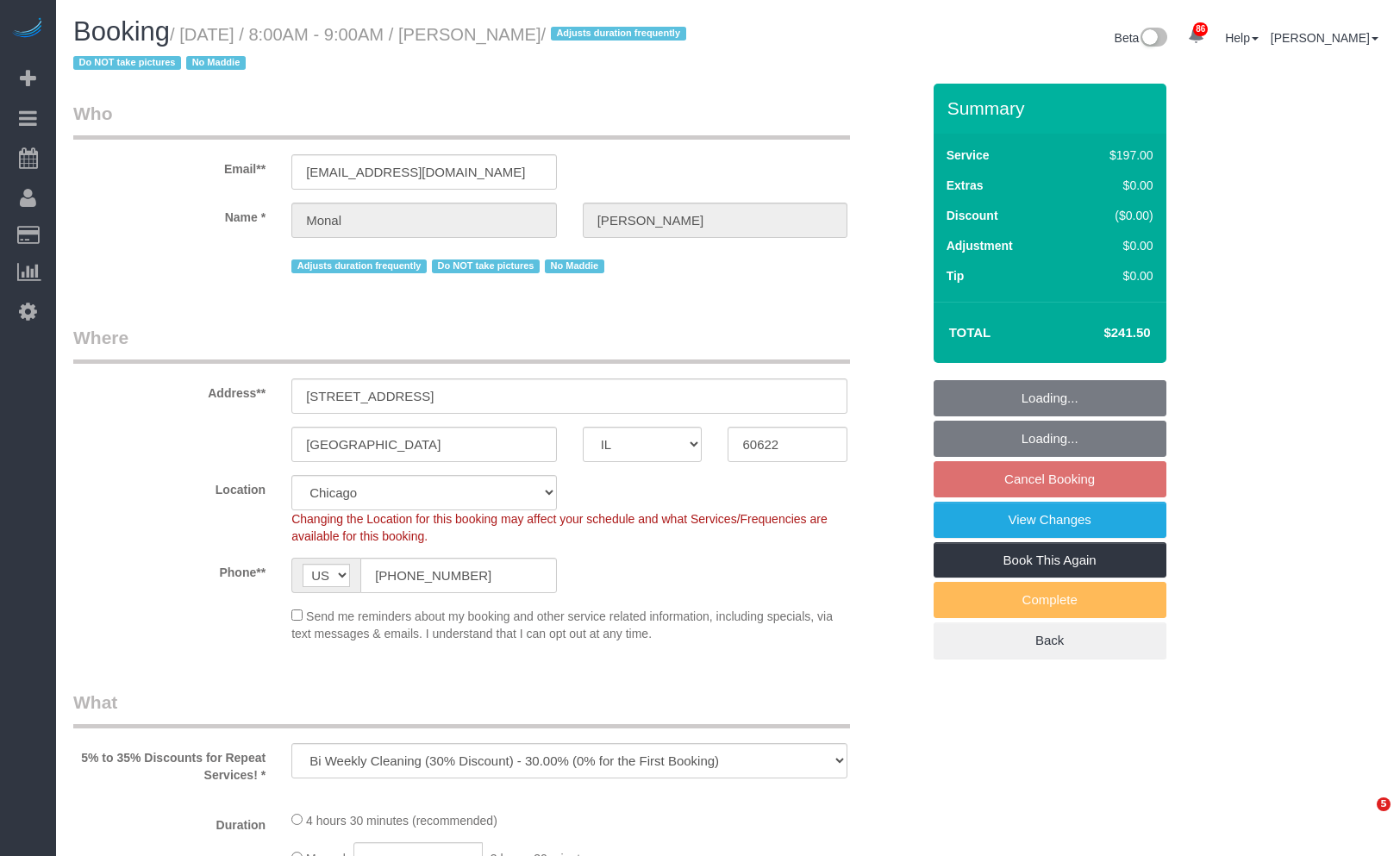
select select "IL"
select select "number:1"
select select "number:58"
select select "number:139"
select select "number:106"
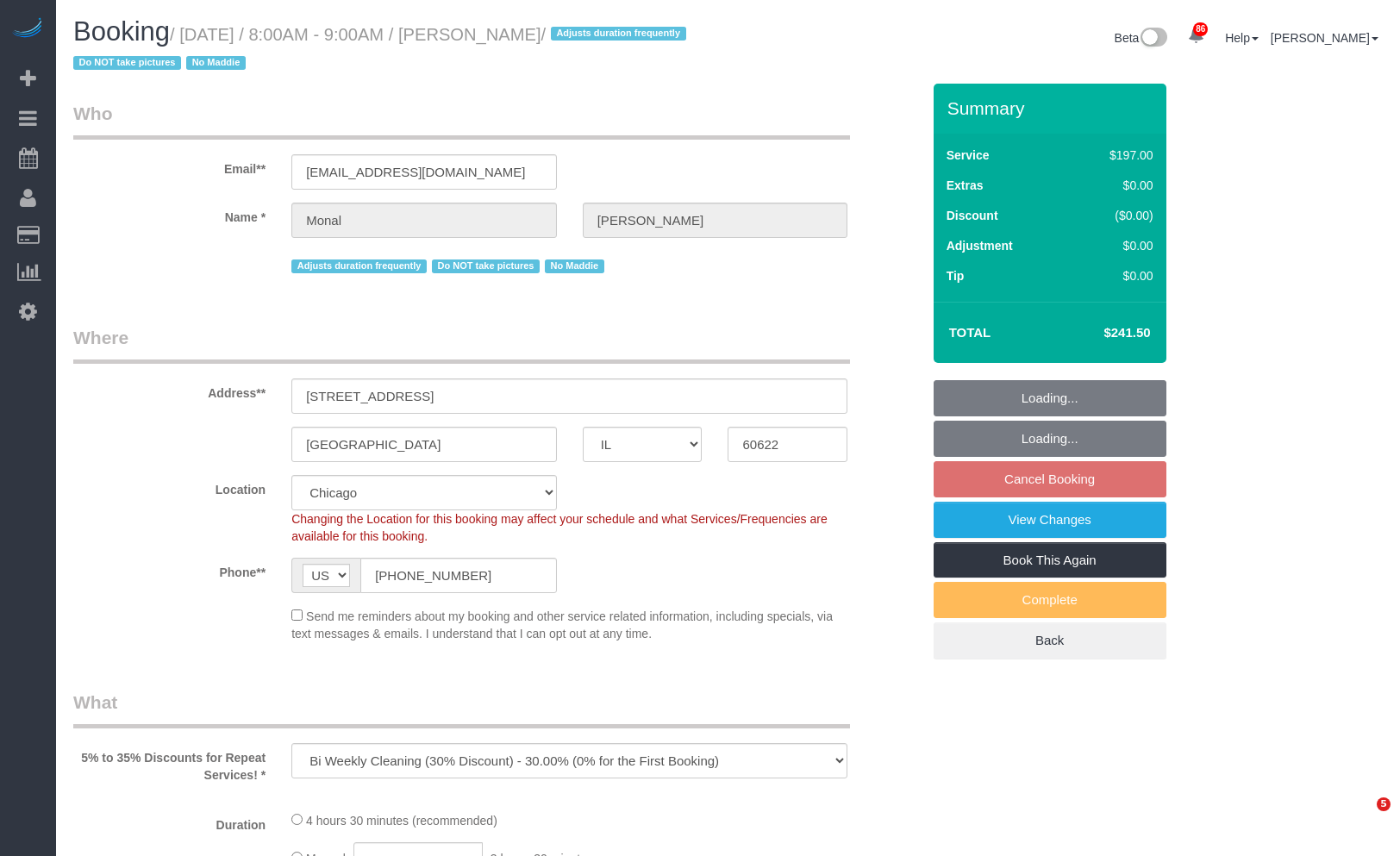
select select "object:1279"
select select "512"
select select "3"
select select "1"
select select "4"
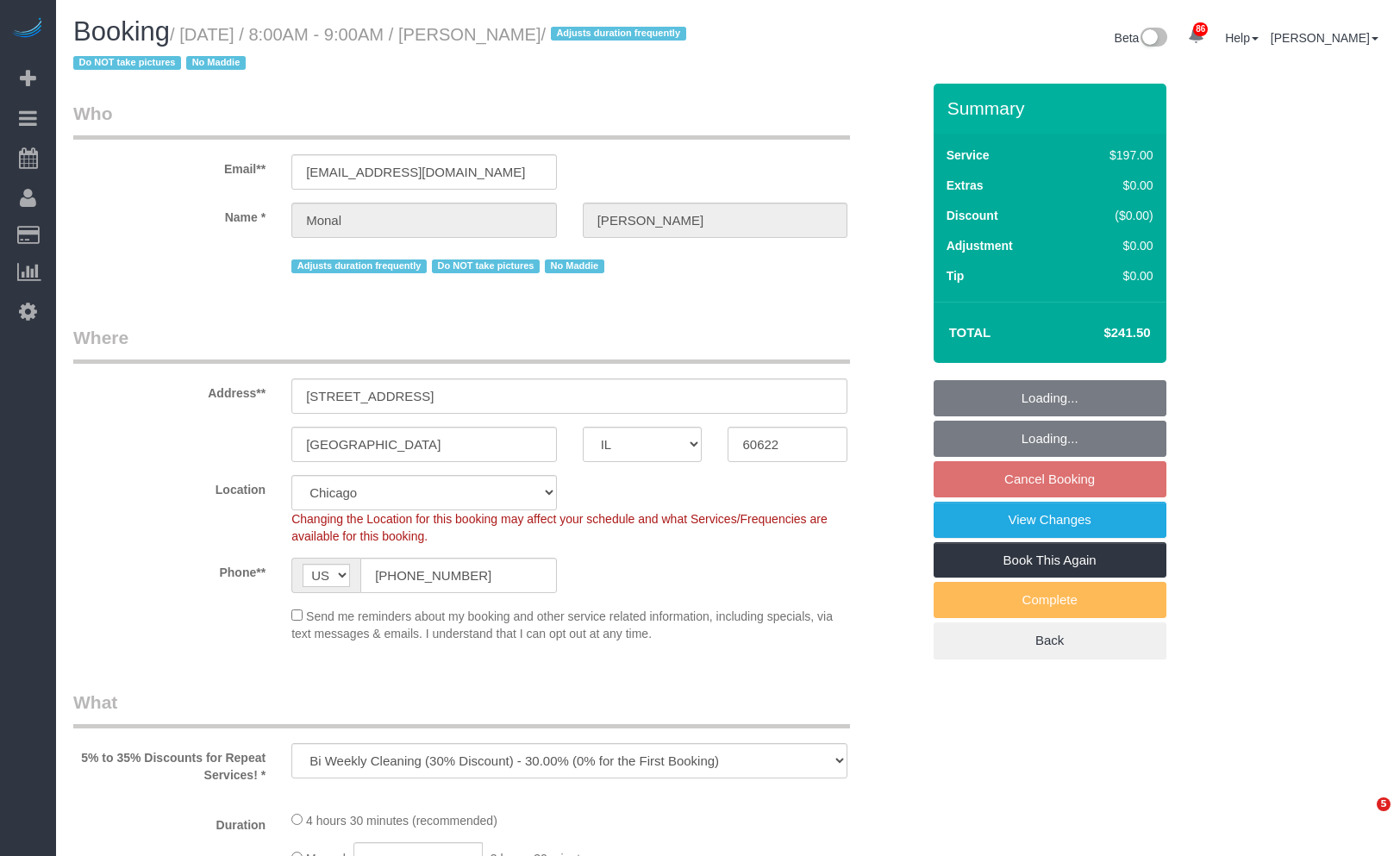
select select "spot1"
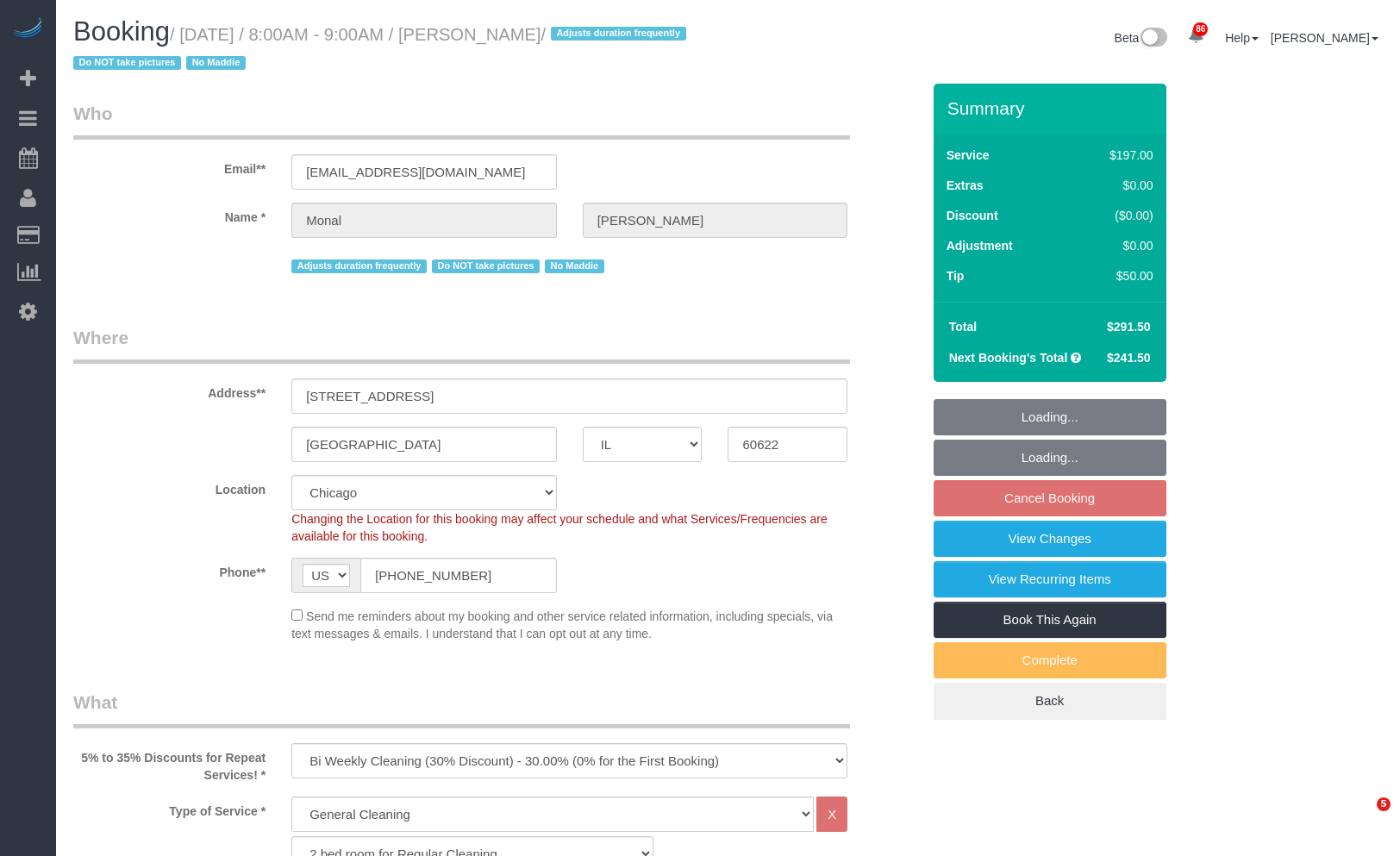
select select "IL"
select select "512"
select select "3"
select select "1"
select select "4"
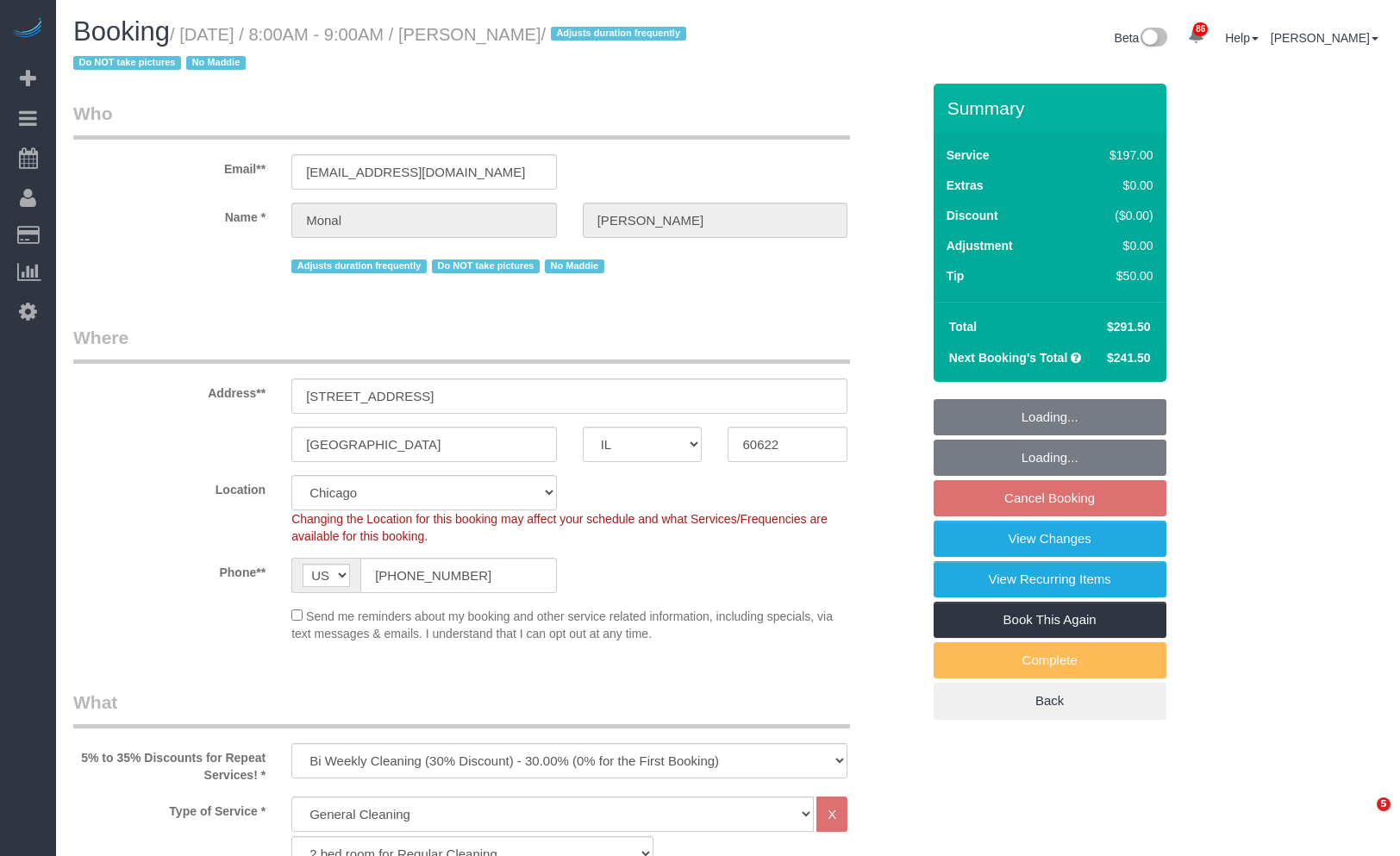
select select "spot1"
select select "number:1"
select select "number:58"
select select "number:139"
select select "number:106"
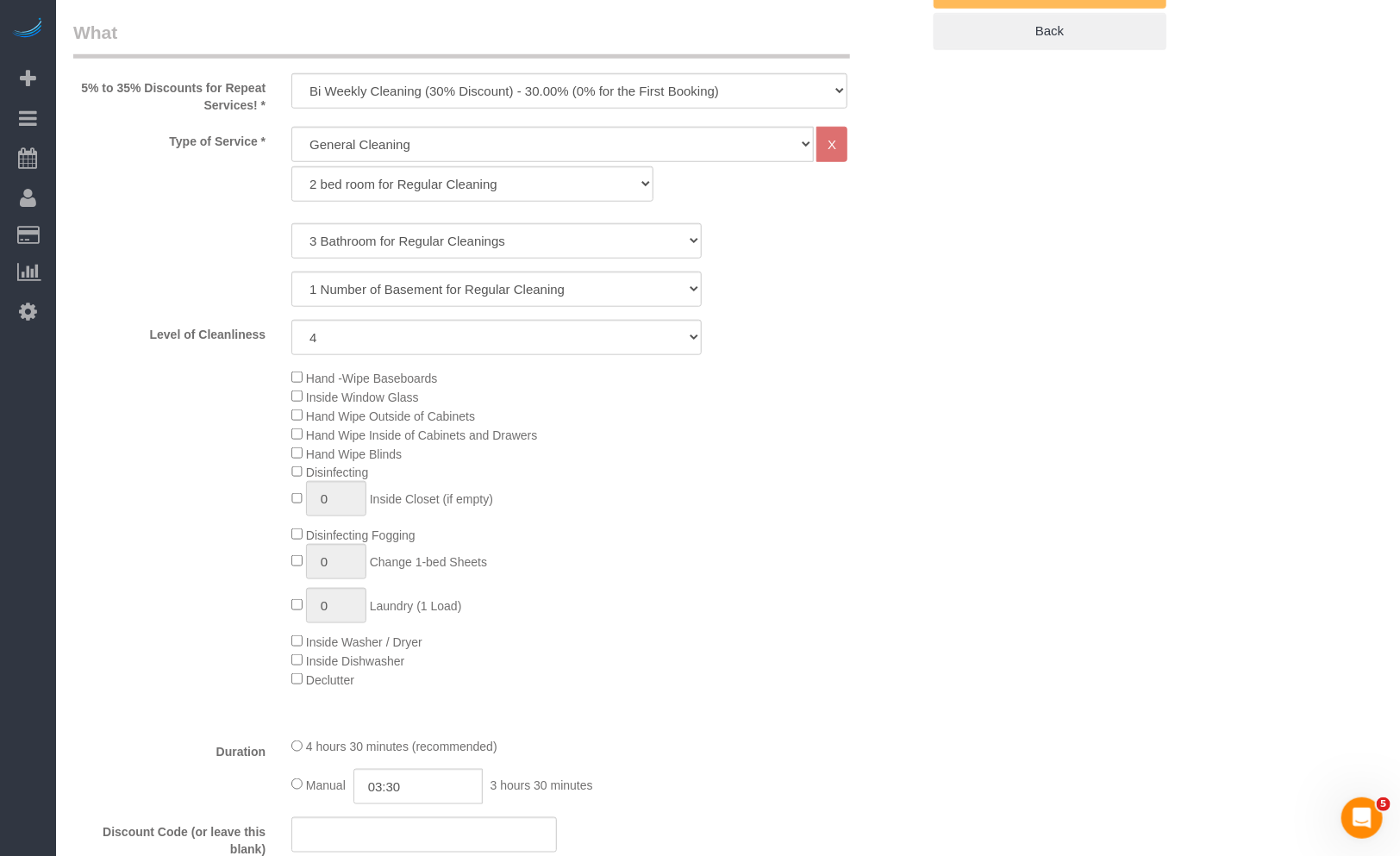
scroll to position [1149, 0]
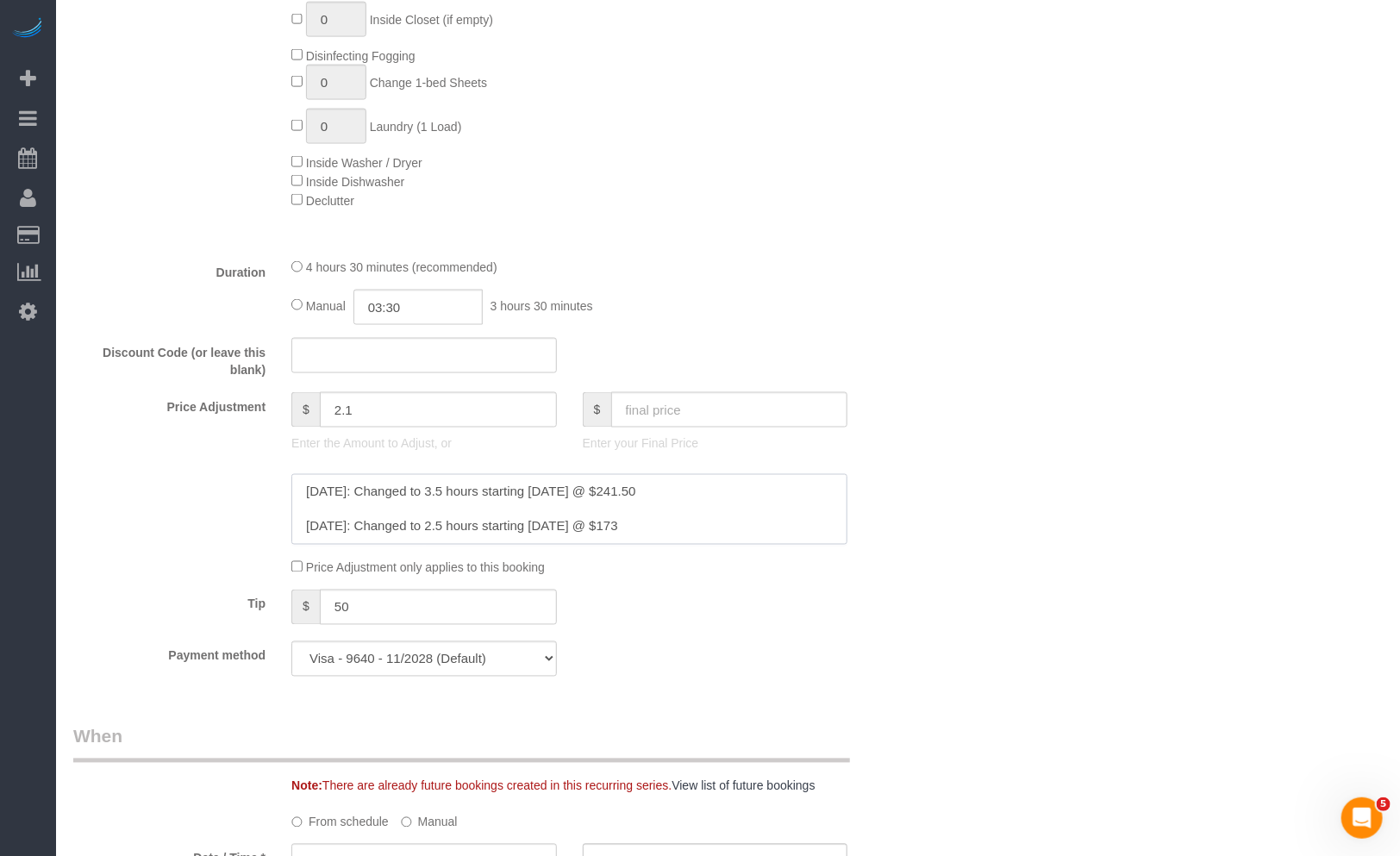
drag, startPoint x: 707, startPoint y: 494, endPoint x: 647, endPoint y: 495, distance: 60.0
click at [647, 495] on textarea at bounding box center [570, 509] width 556 height 70
click at [678, 401] on input "text" at bounding box center [729, 410] width 237 height 35
paste input "241.50"
type input "241.50"
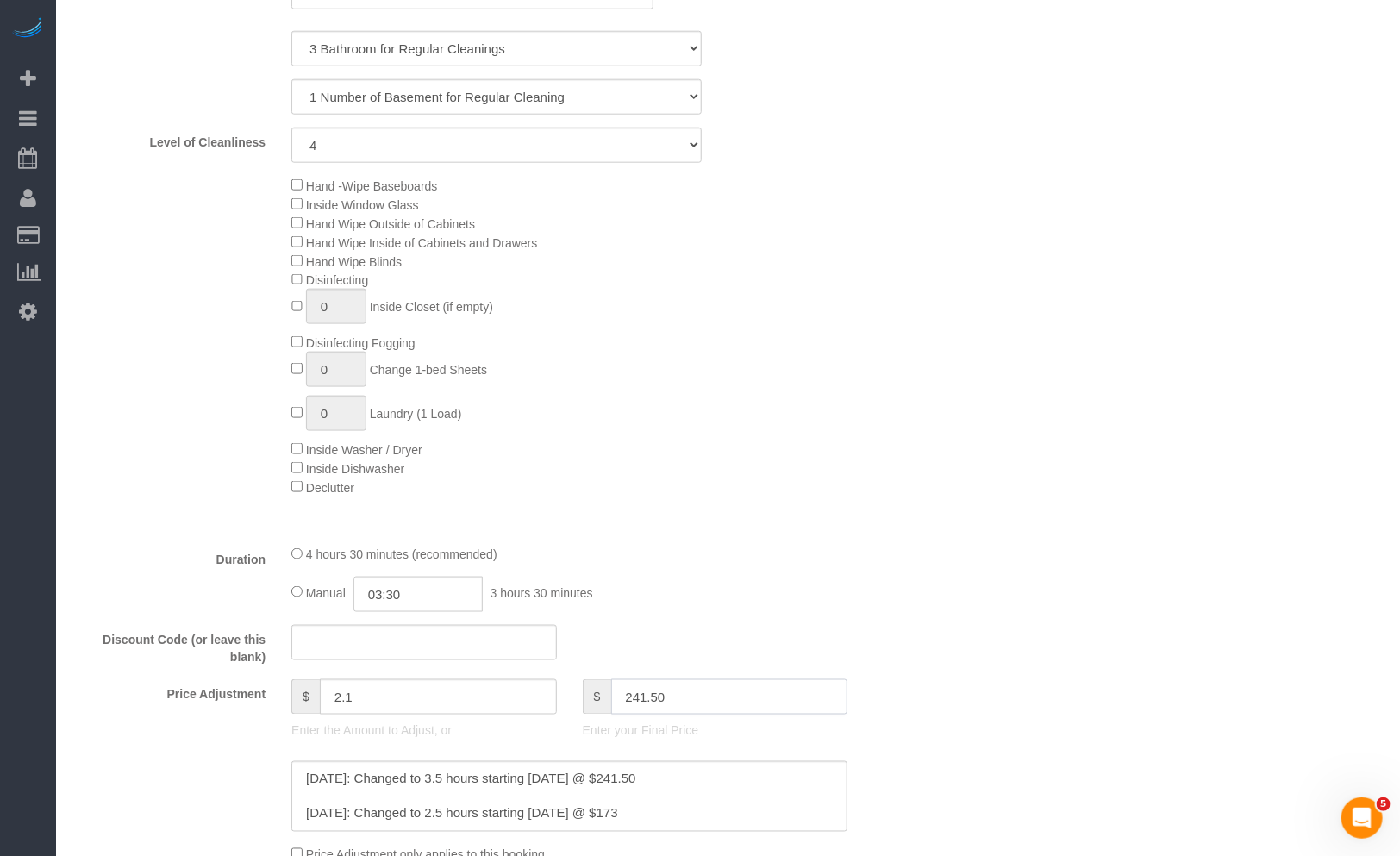
scroll to position [96, 0]
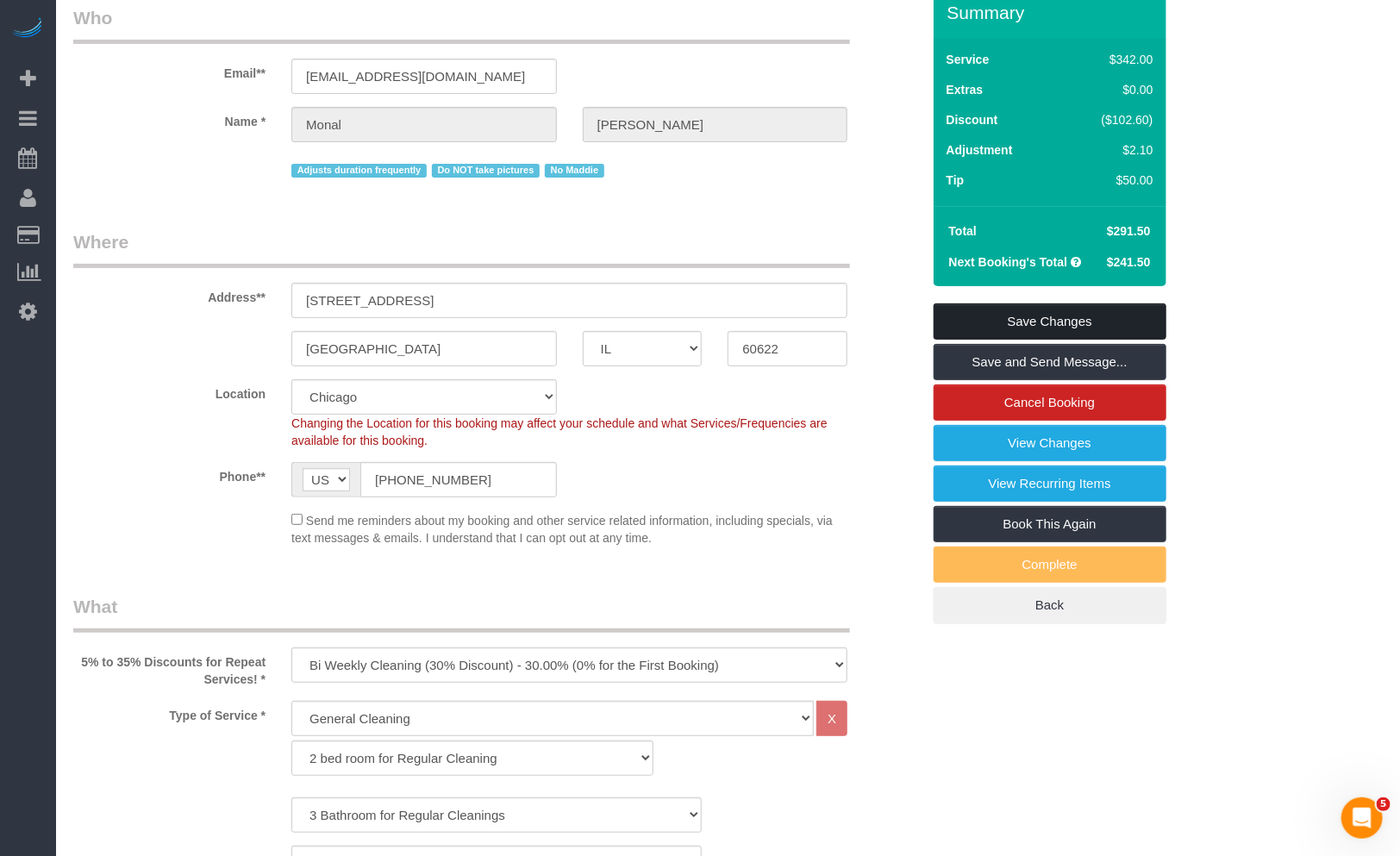
type input "-47.9"
click at [1107, 317] on link "Save Changes" at bounding box center [1050, 321] width 233 height 36
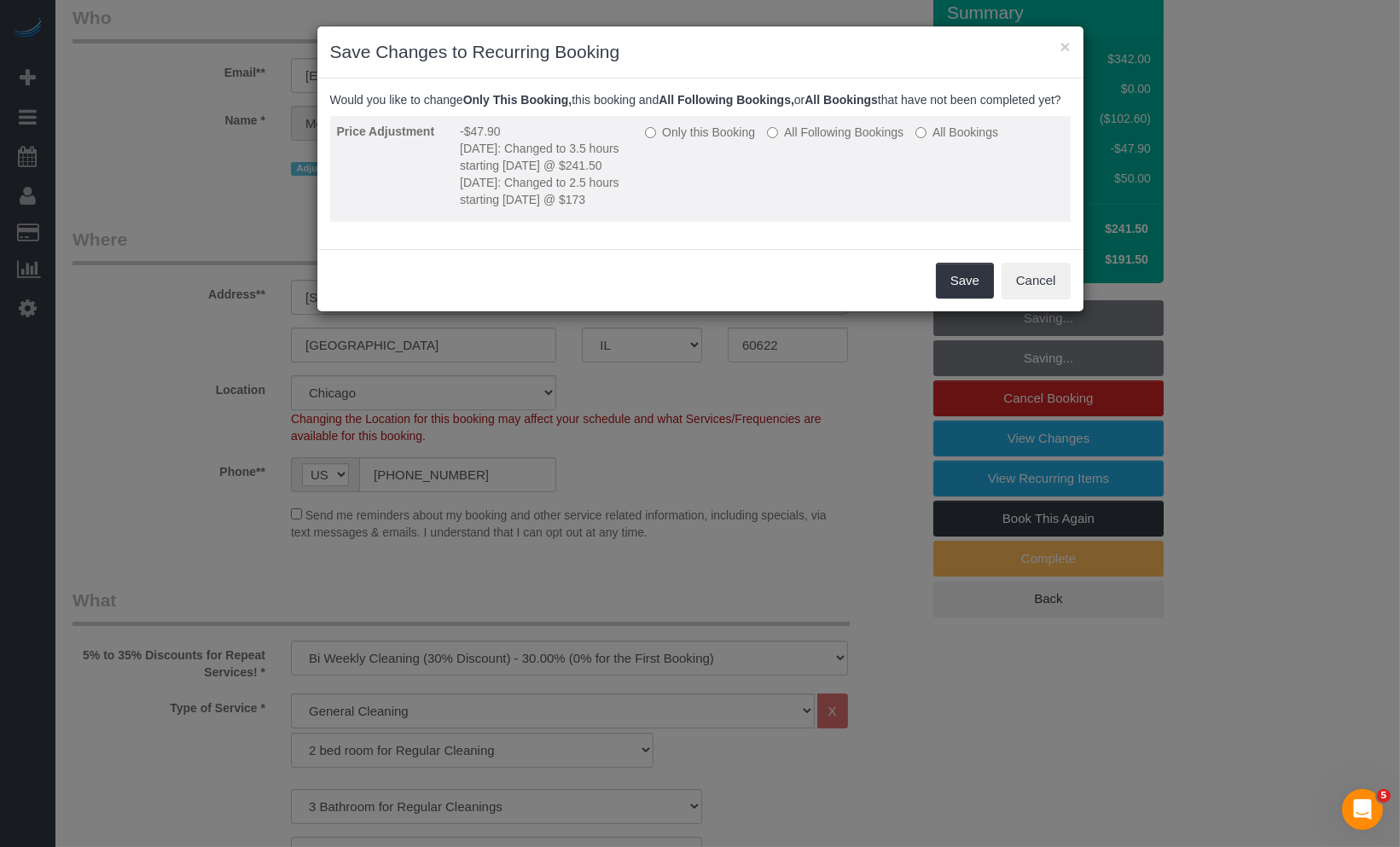
click at [836, 141] on label "All Following Bookings" at bounding box center [835, 131] width 137 height 17
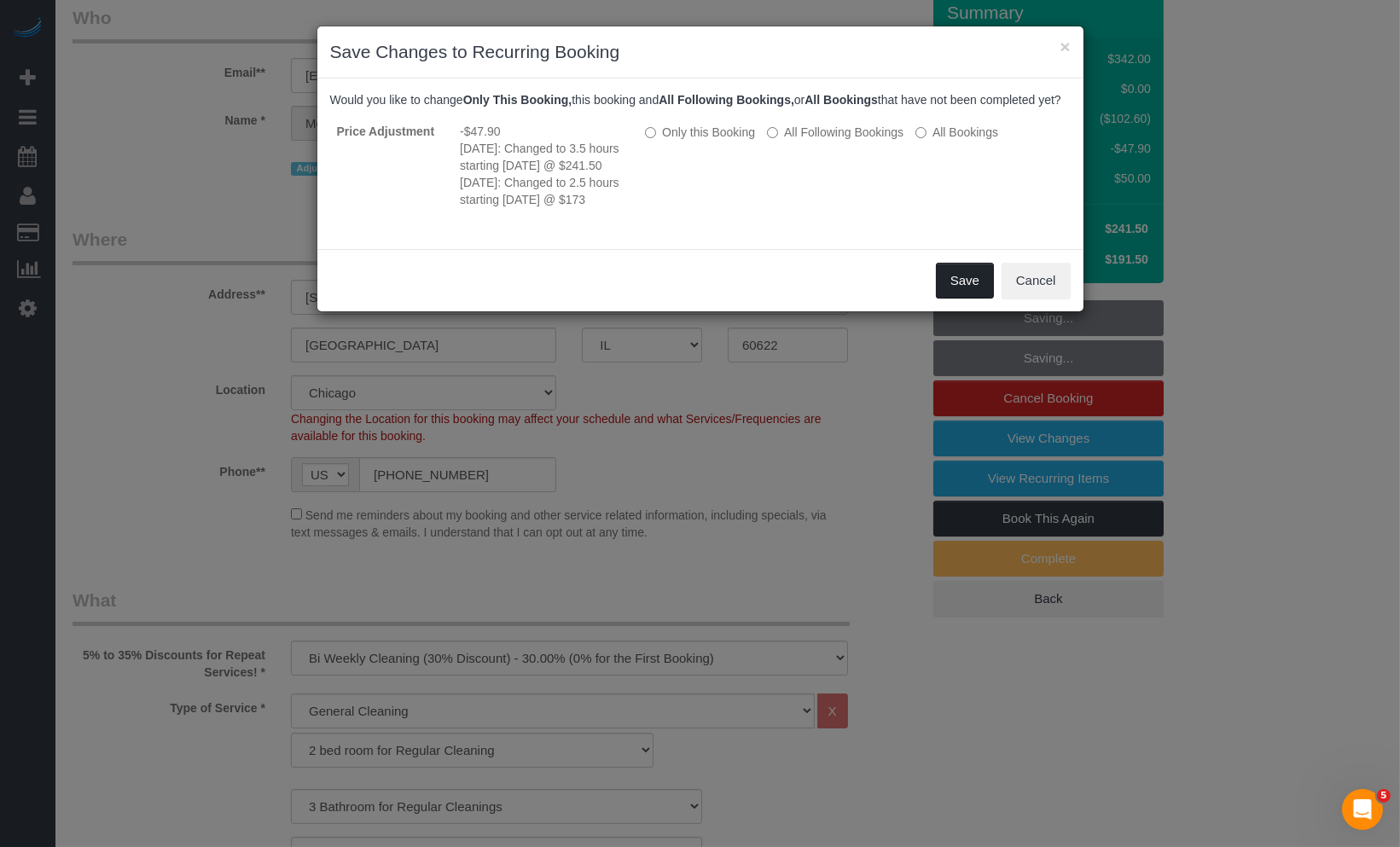
click at [969, 298] on button "Save" at bounding box center [965, 281] width 58 height 36
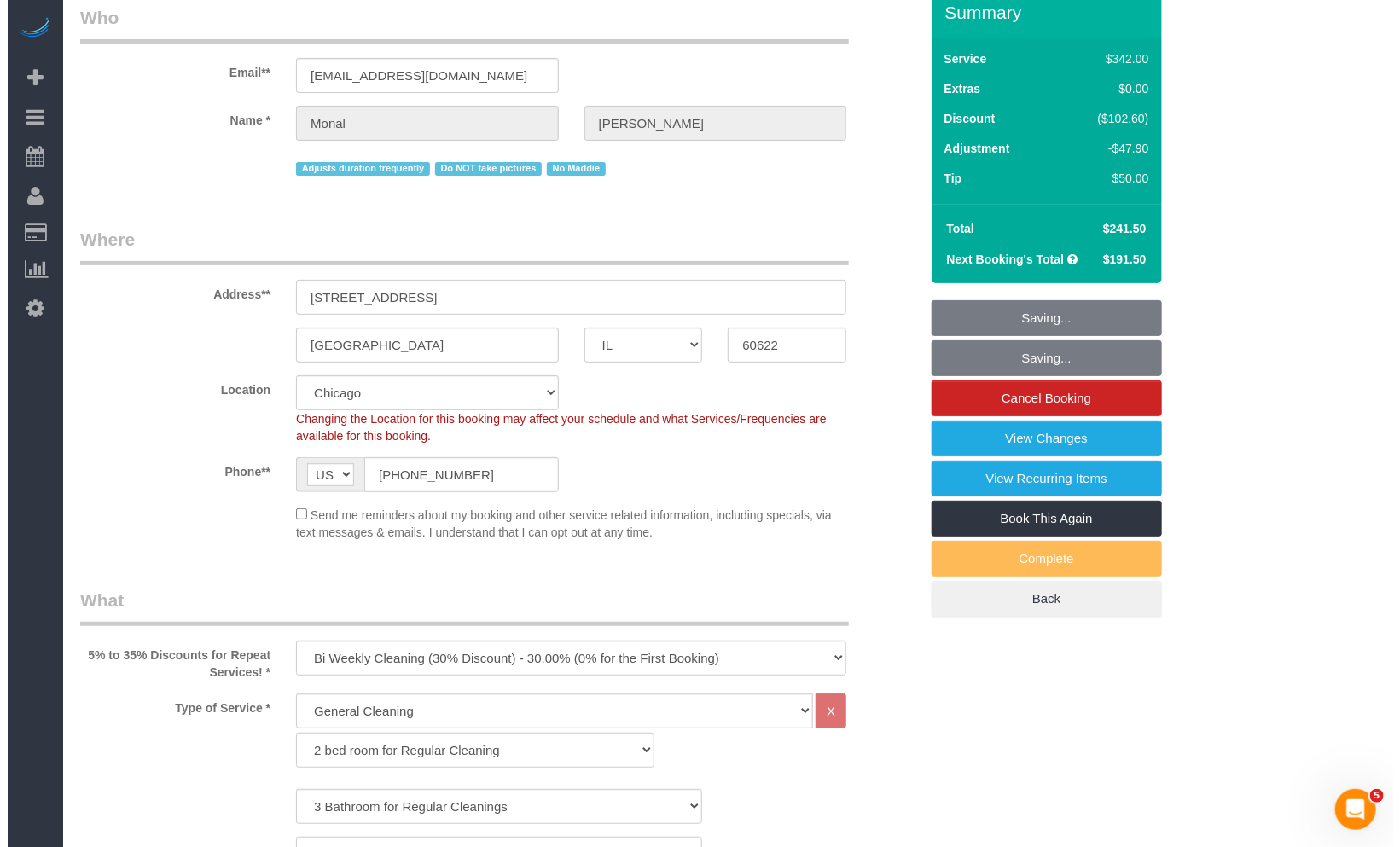
scroll to position [0, 0]
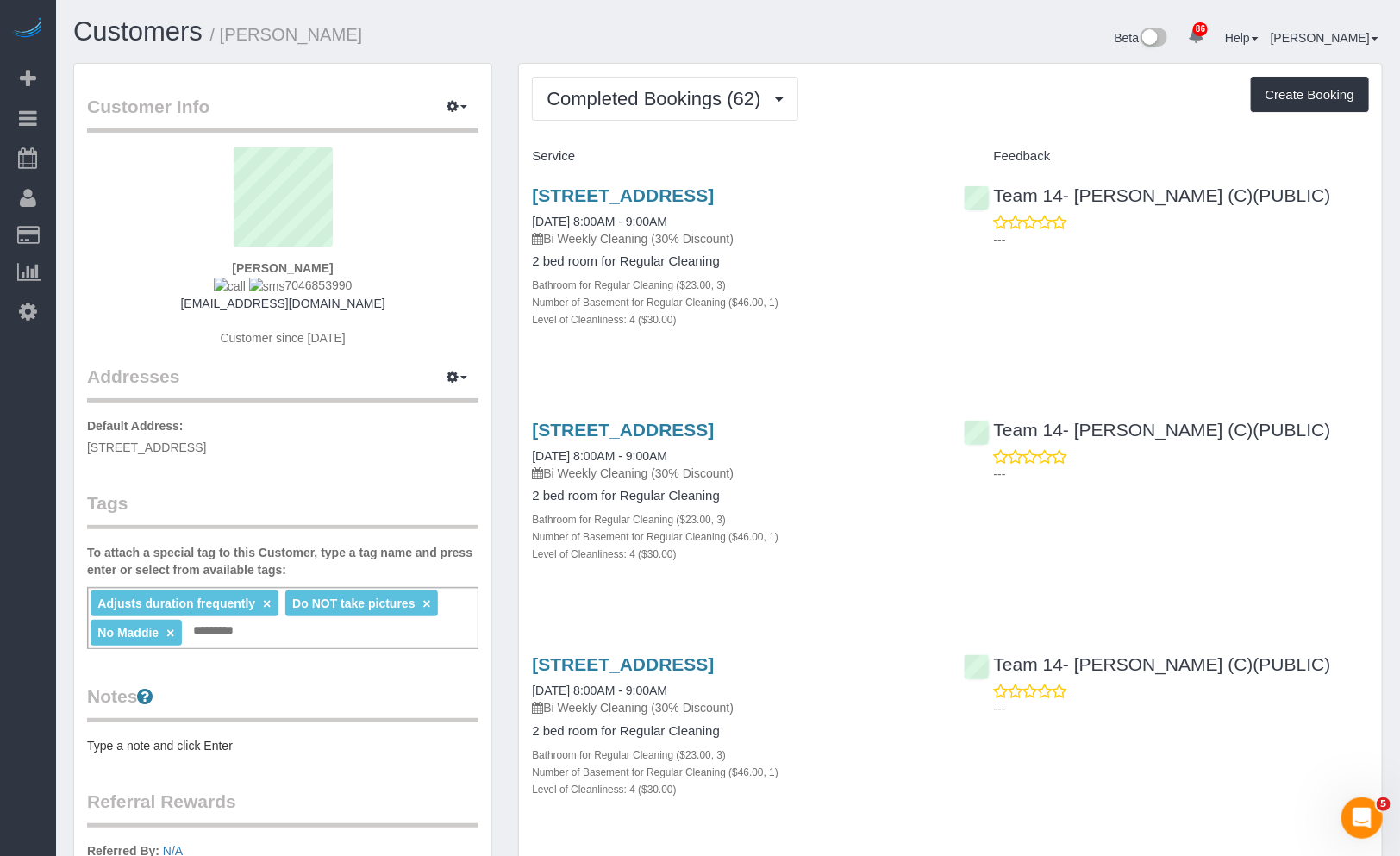
click at [666, 104] on span "Completed Bookings (62)" at bounding box center [658, 98] width 222 height 22
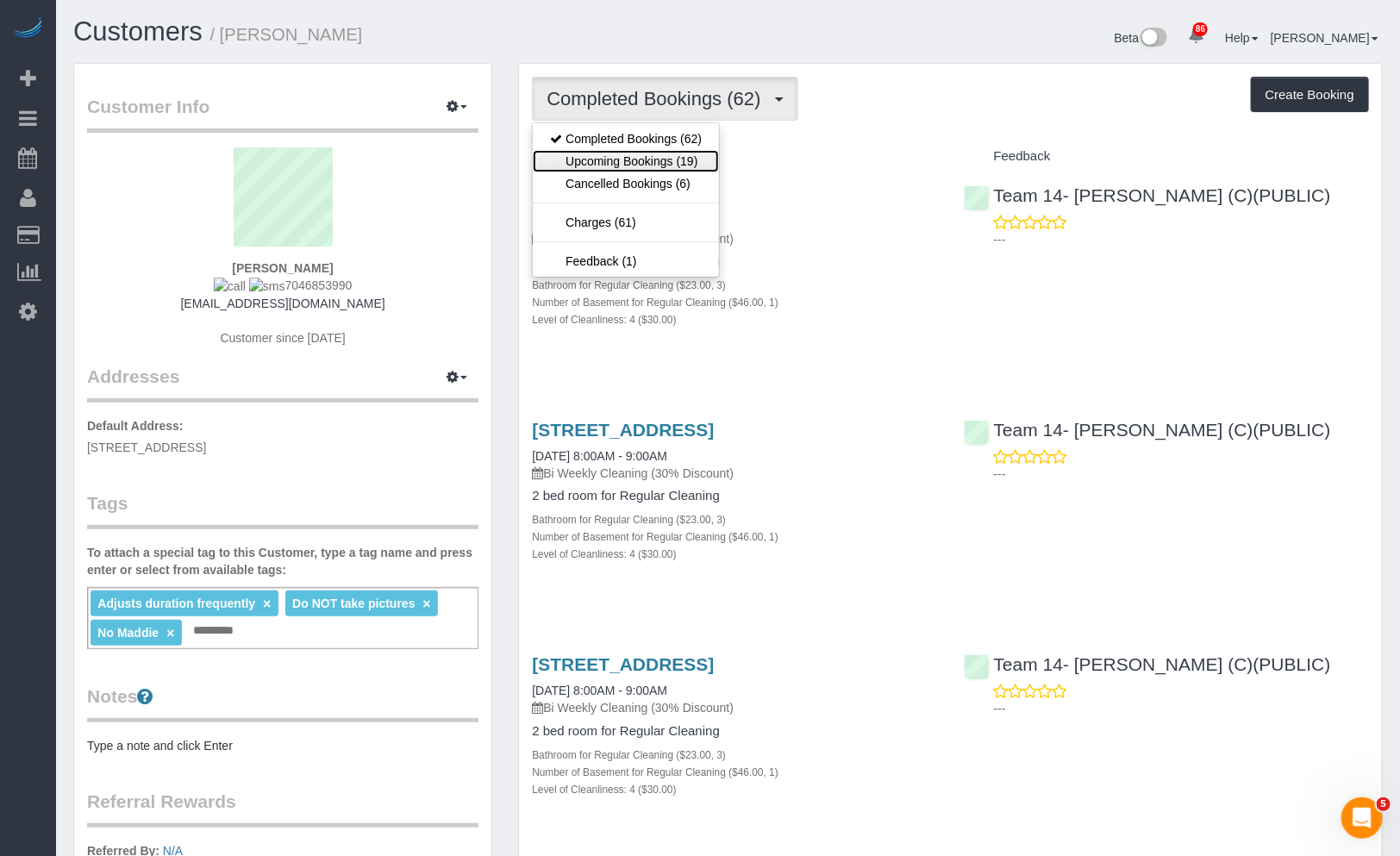
click at [663, 159] on link "Upcoming Bookings (19)" at bounding box center [626, 161] width 186 height 23
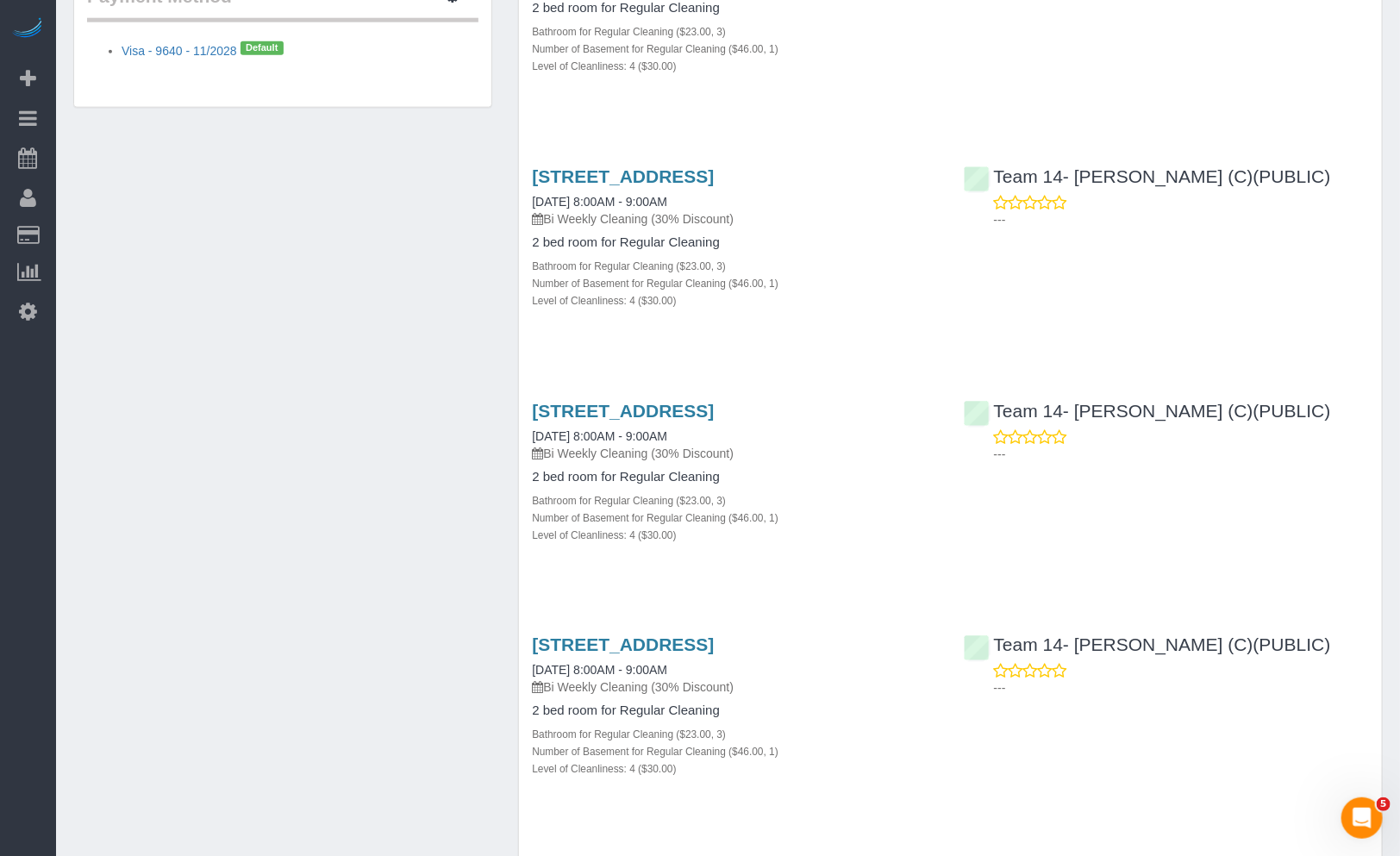
scroll to position [479, 0]
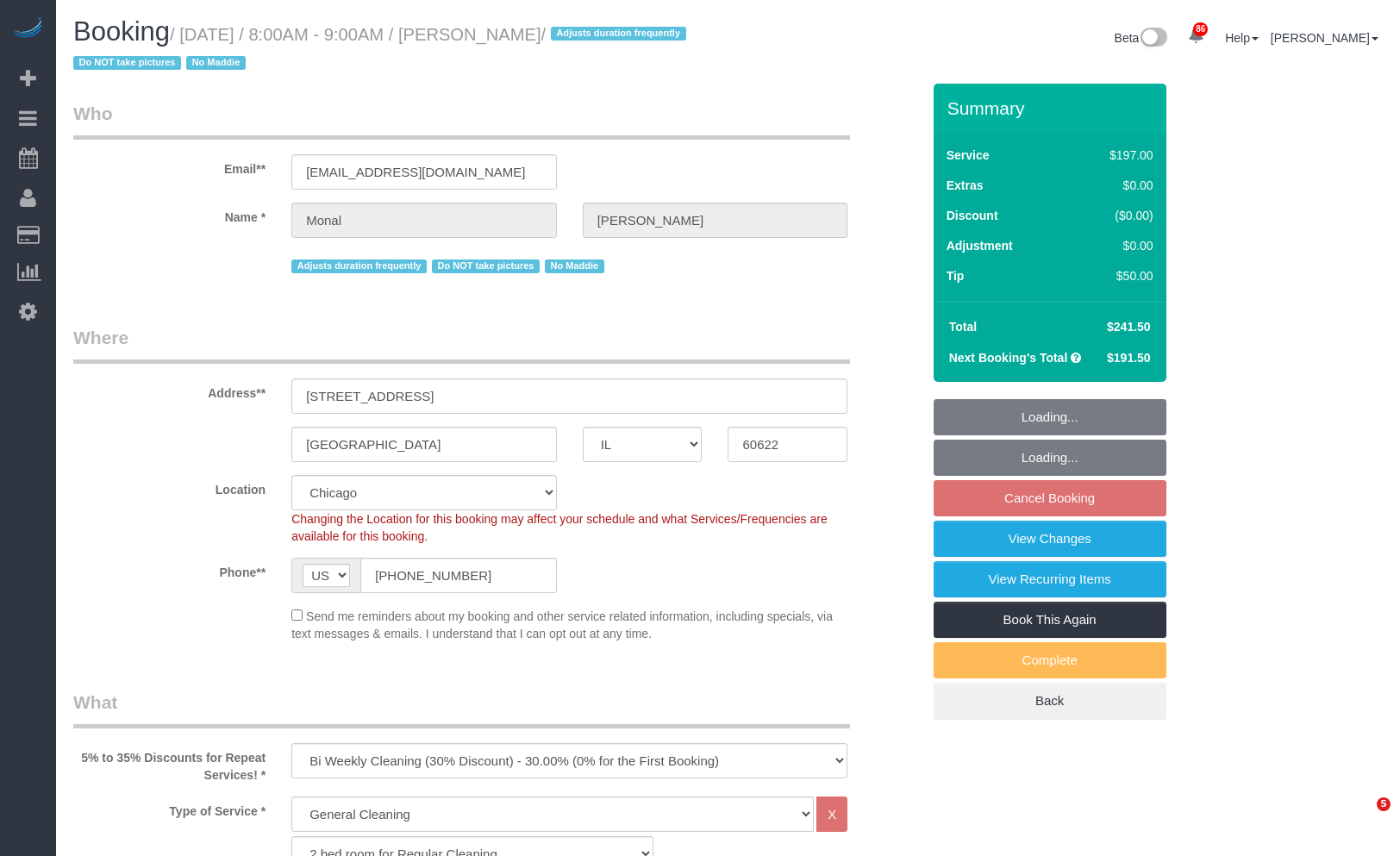
select select "IL"
select select "512"
select select "spot1"
select select "number:1"
select select "number:58"
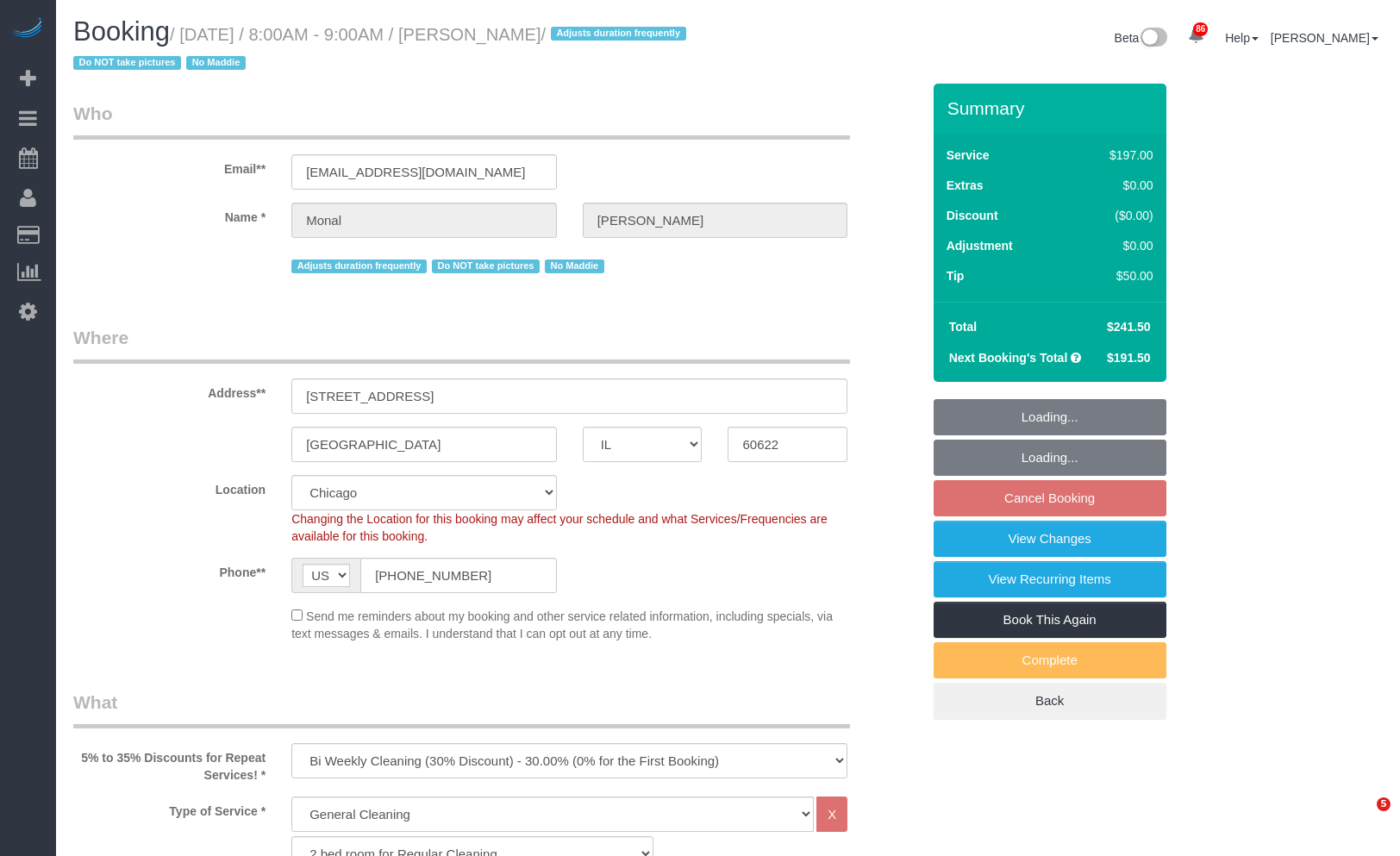
select select "number:139"
select select "number:106"
select select "3"
select select "1"
select select "4"
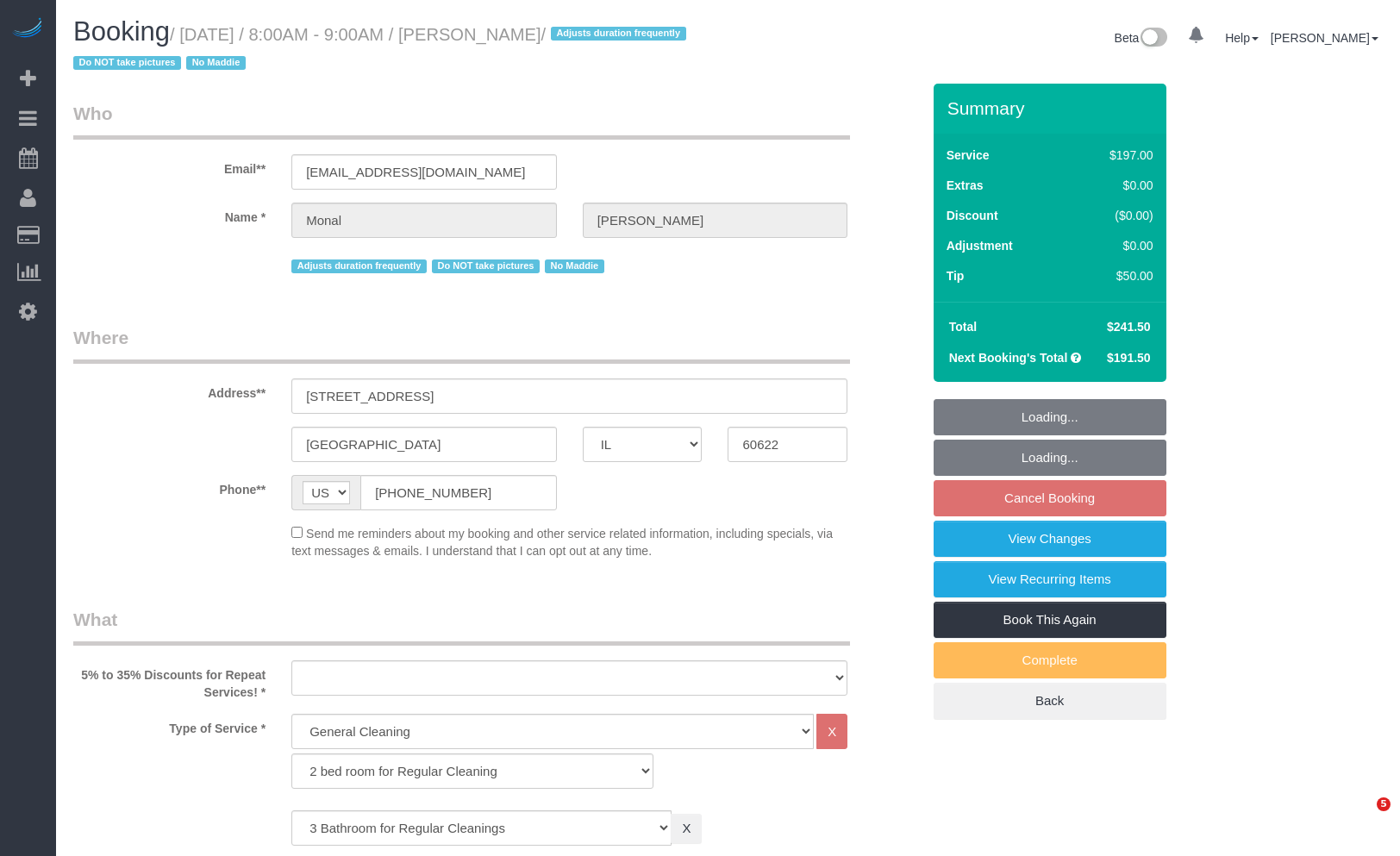
select select "IL"
select select "512"
select select "3"
select select "1"
select select "4"
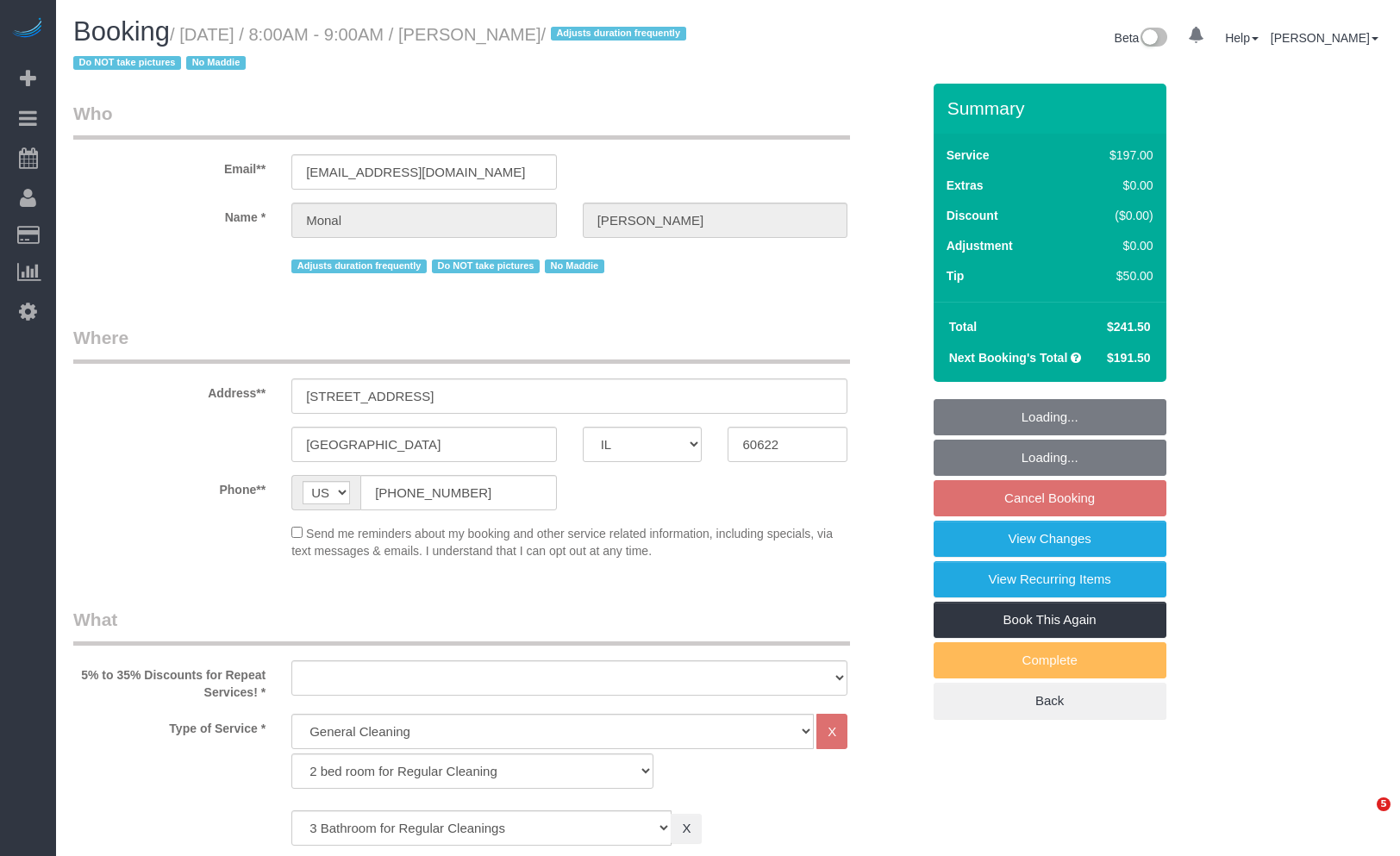
select select "spot1"
select select "object:976"
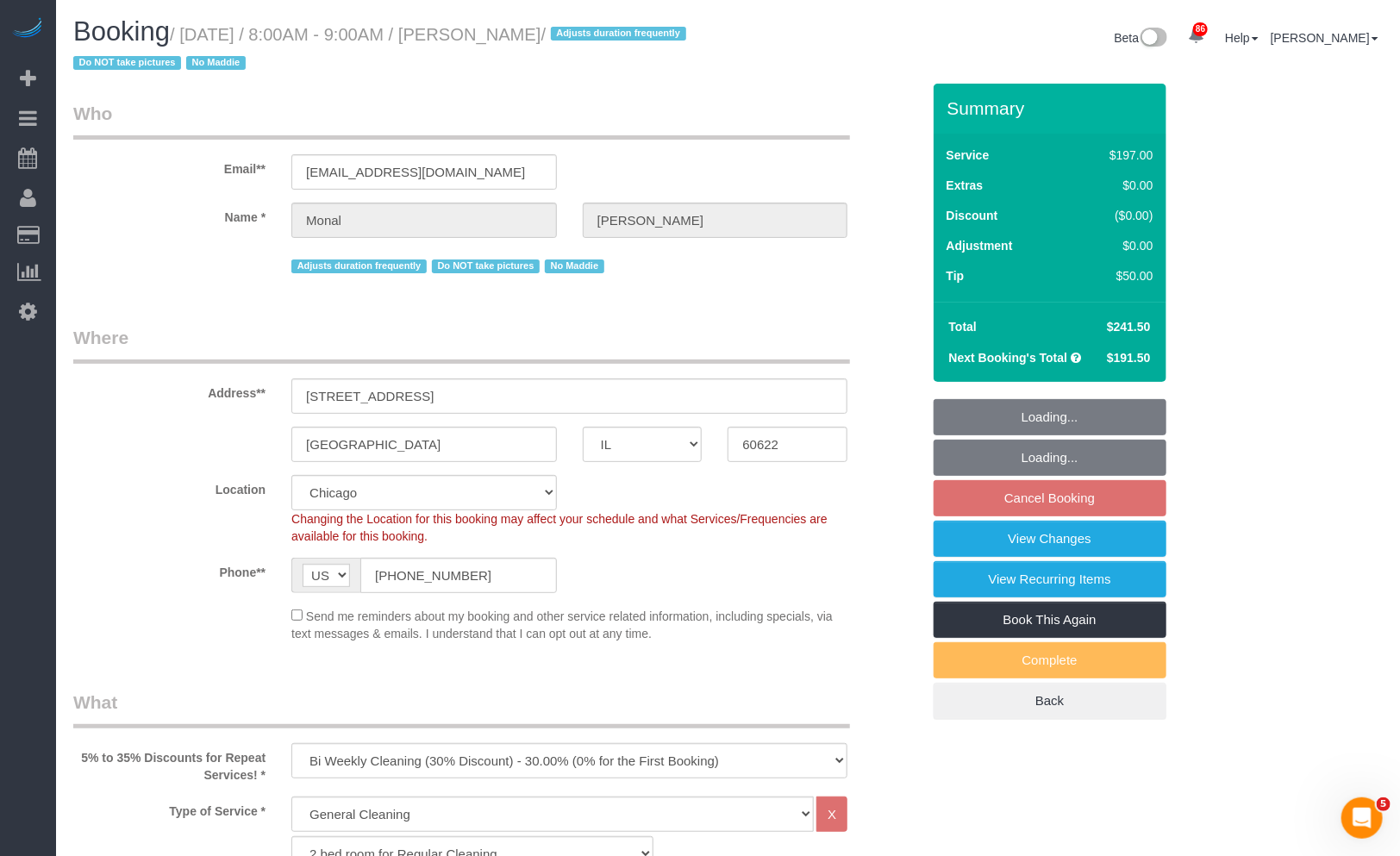
select select "spot6"
select select "number:1"
select select "number:58"
select select "number:139"
select select "number:106"
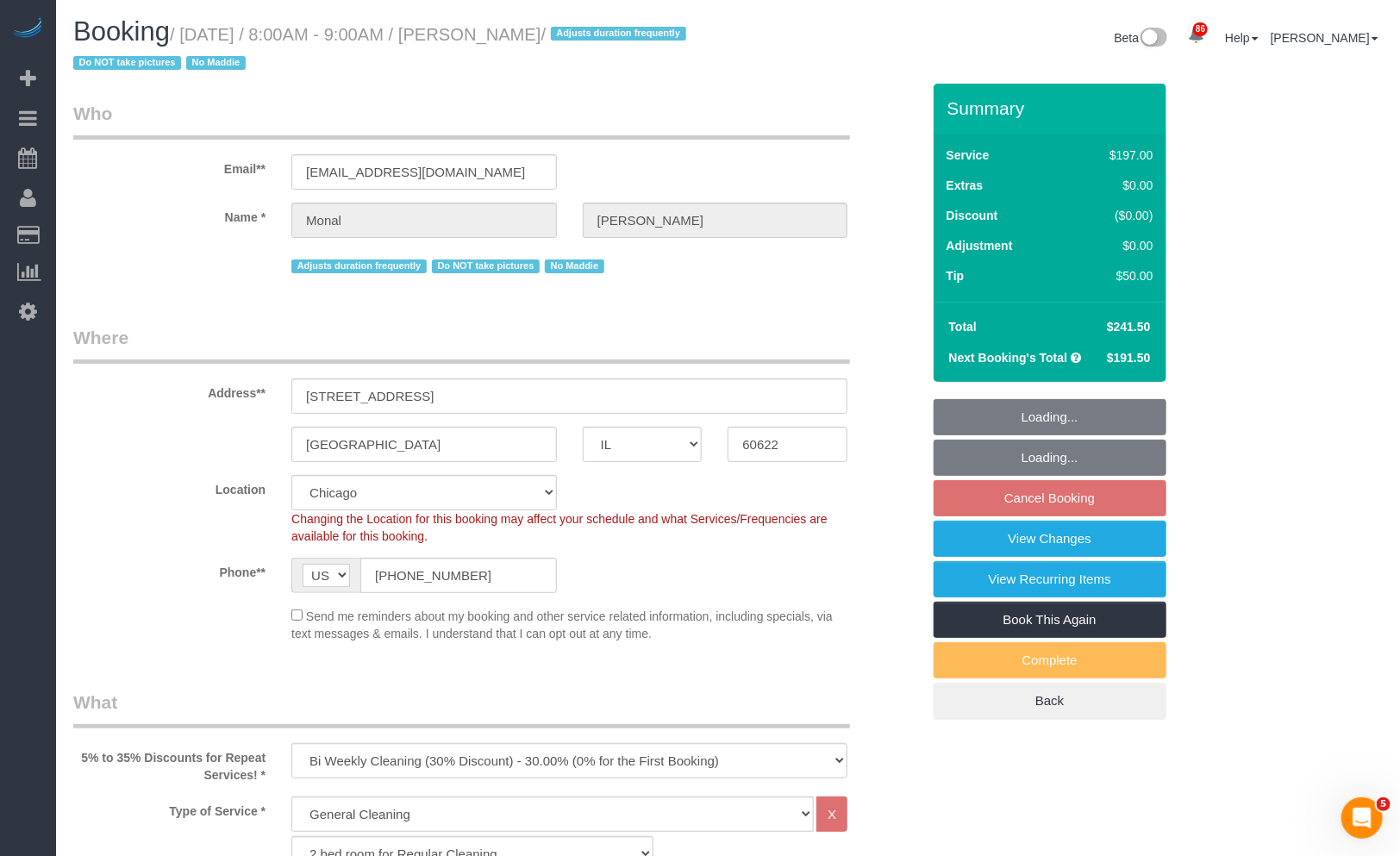
select select "object:1359"
select select "3"
select select "1"
select select "4"
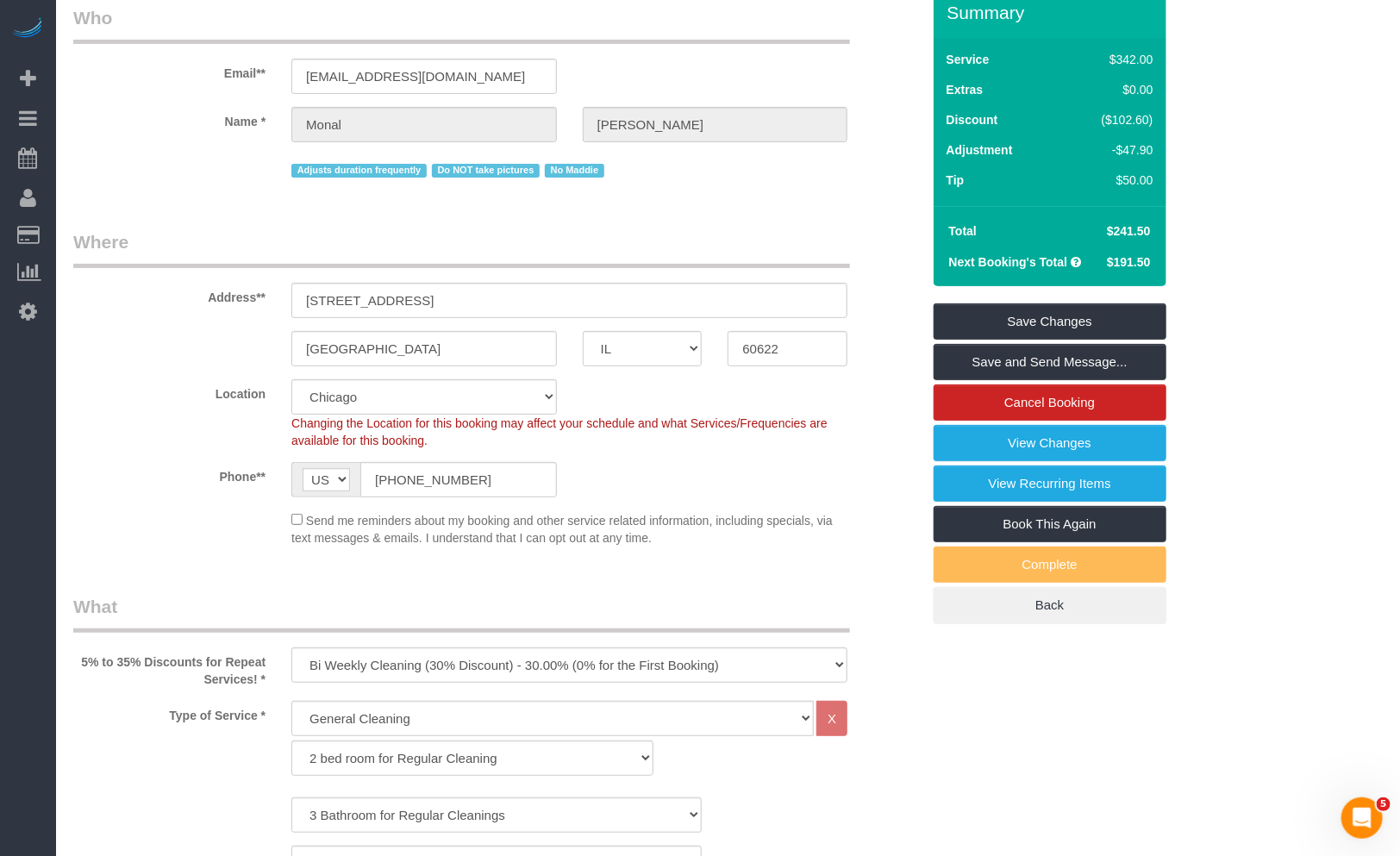
scroll to position [191, 0]
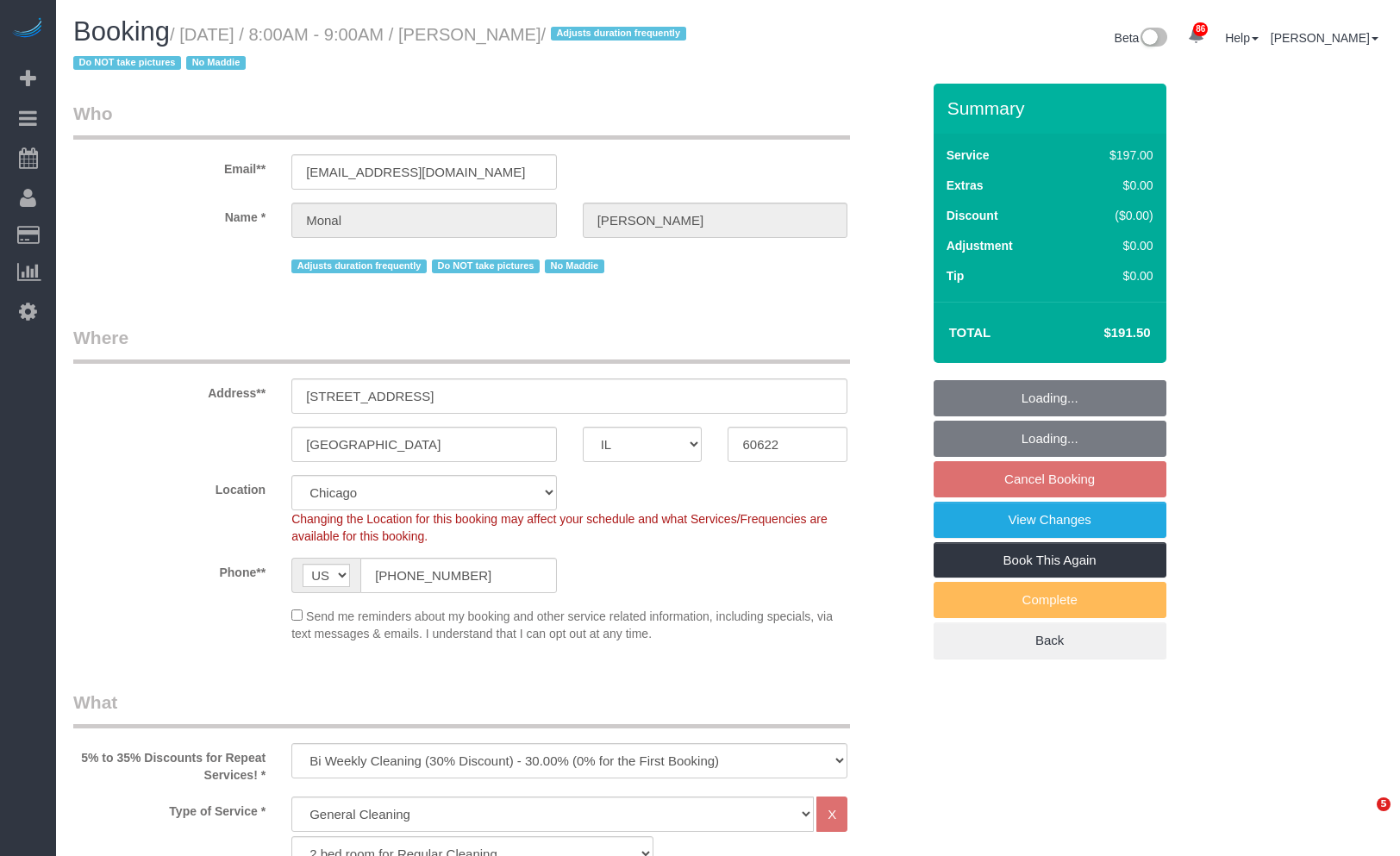
select select "IL"
select select "512"
select select "3"
select select "1"
select select "4"
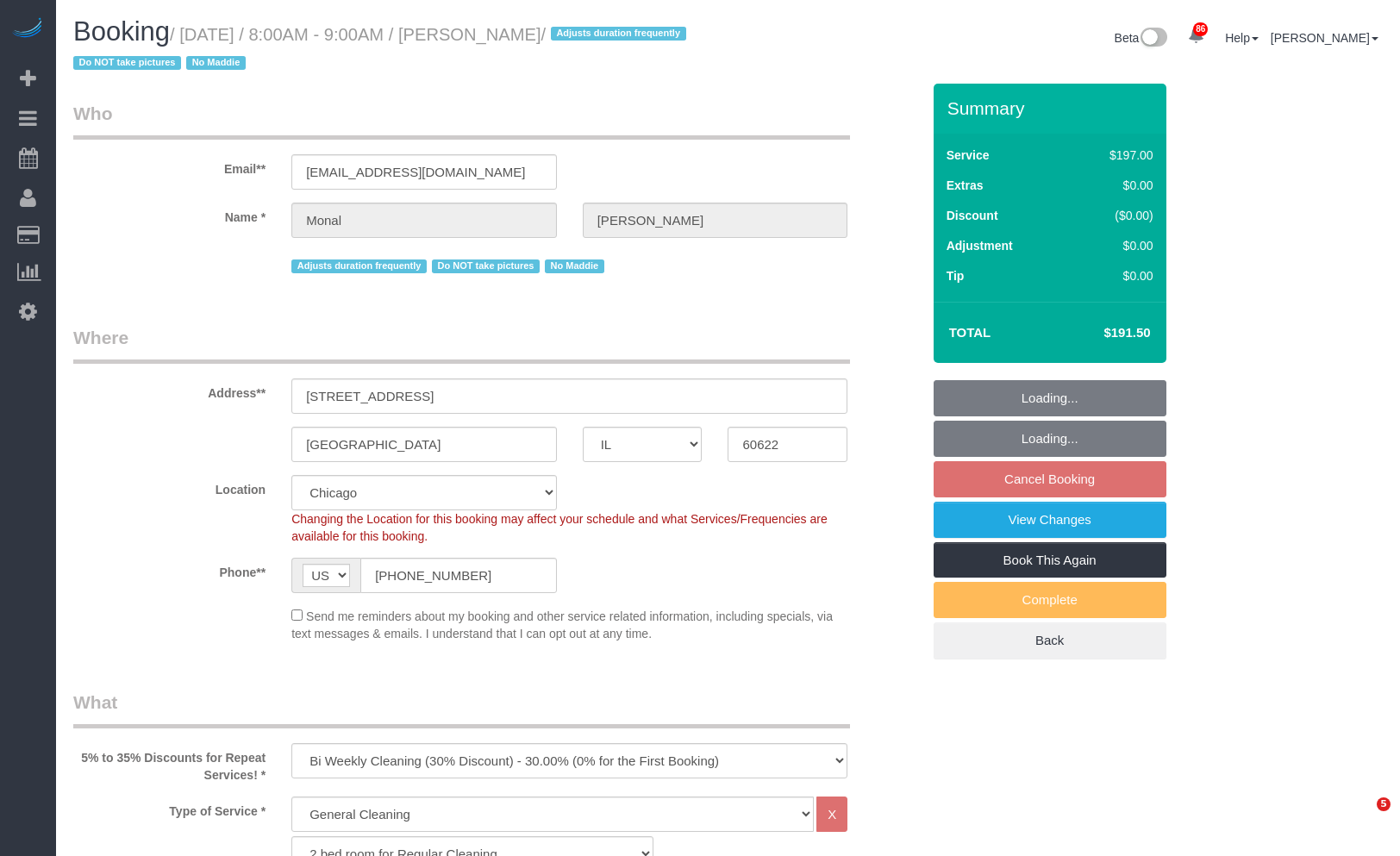
select select "number:1"
select select "number:58"
select select "number:139"
select select "number:106"
select select "spot6"
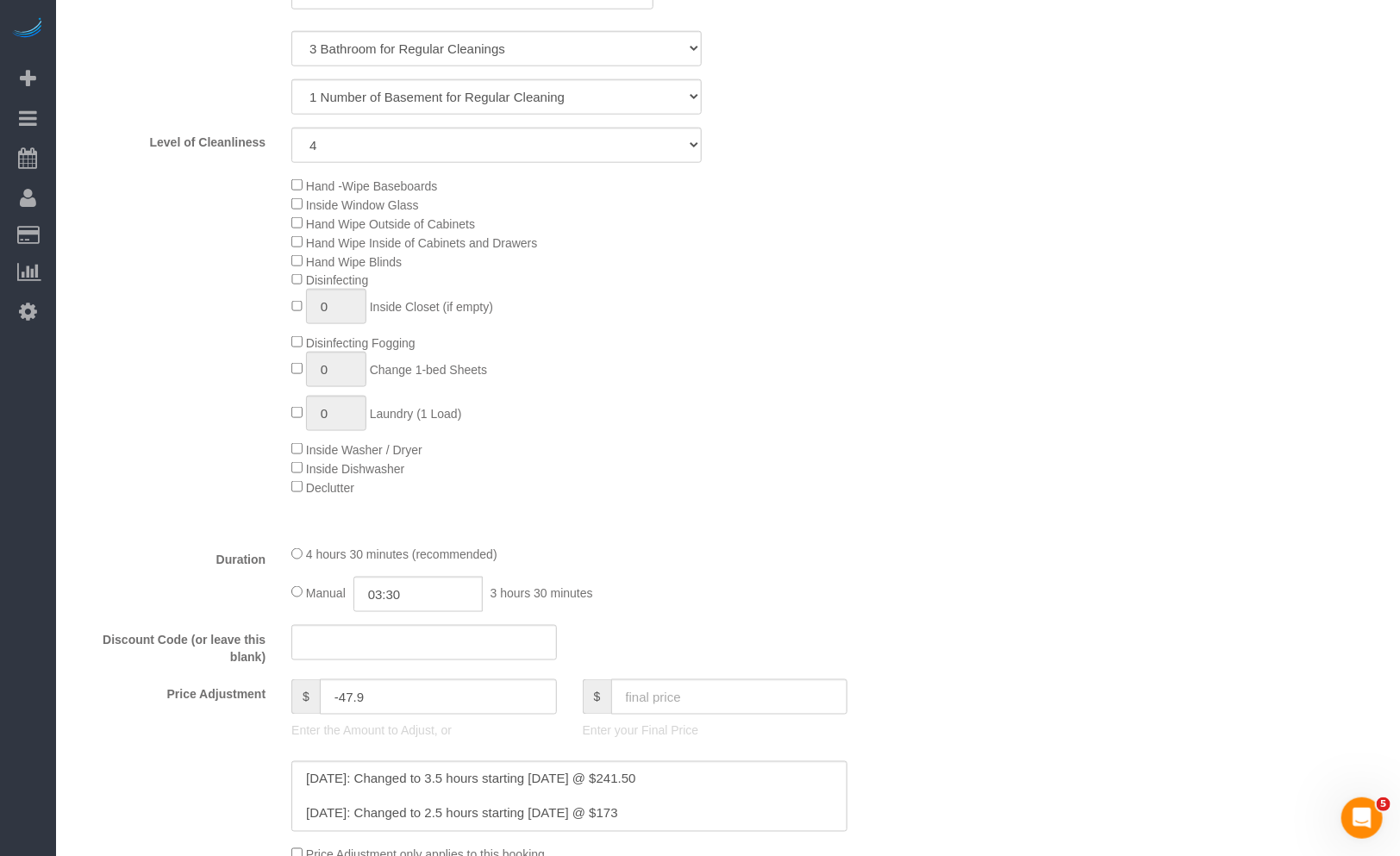
scroll to position [958, 0]
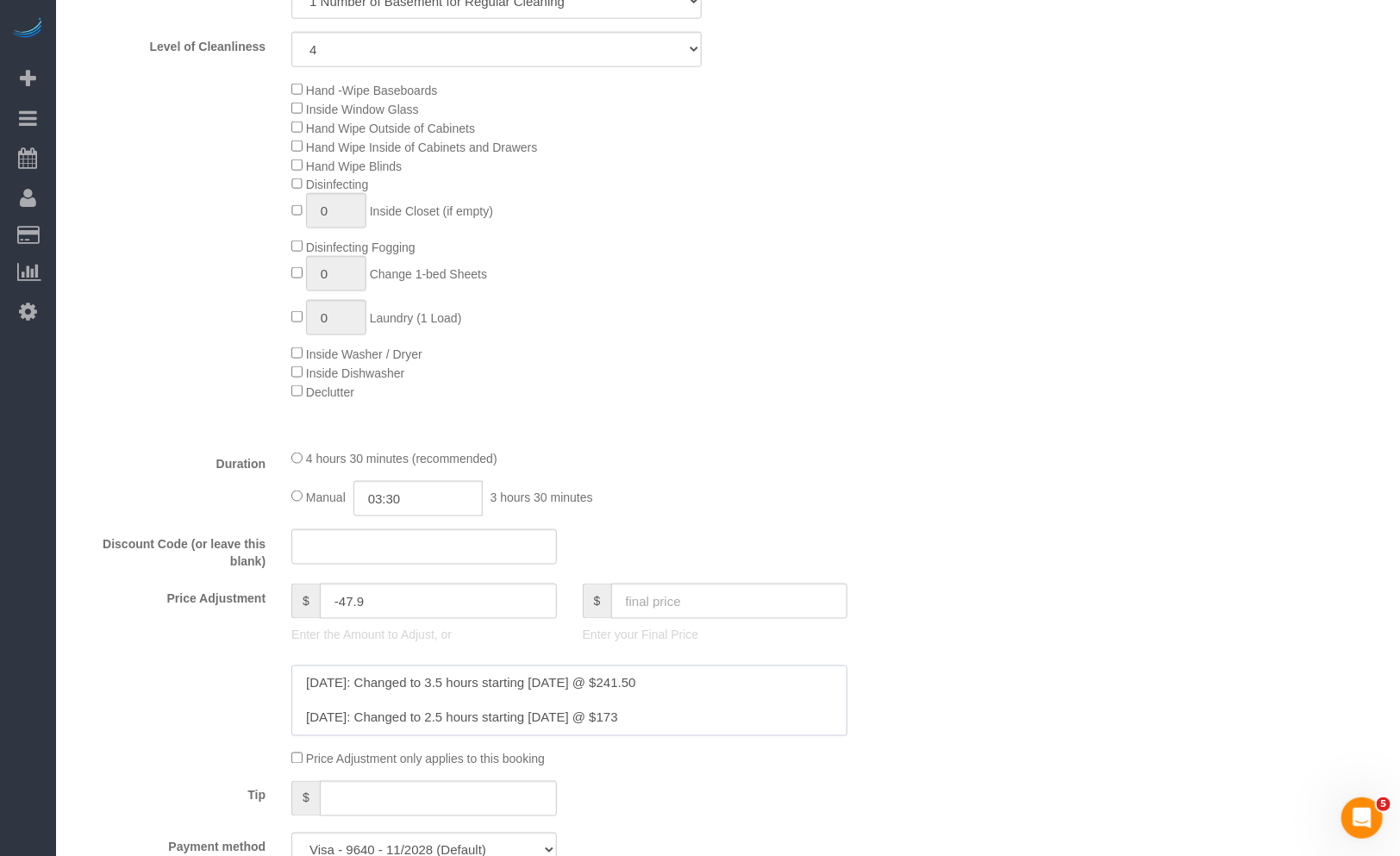
drag, startPoint x: 731, startPoint y: 695, endPoint x: 649, endPoint y: 694, distance: 82.0
click at [649, 694] on textarea at bounding box center [570, 701] width 556 height 70
click at [660, 599] on input "text" at bounding box center [729, 601] width 237 height 35
paste input "241.50"
type input "241.50"
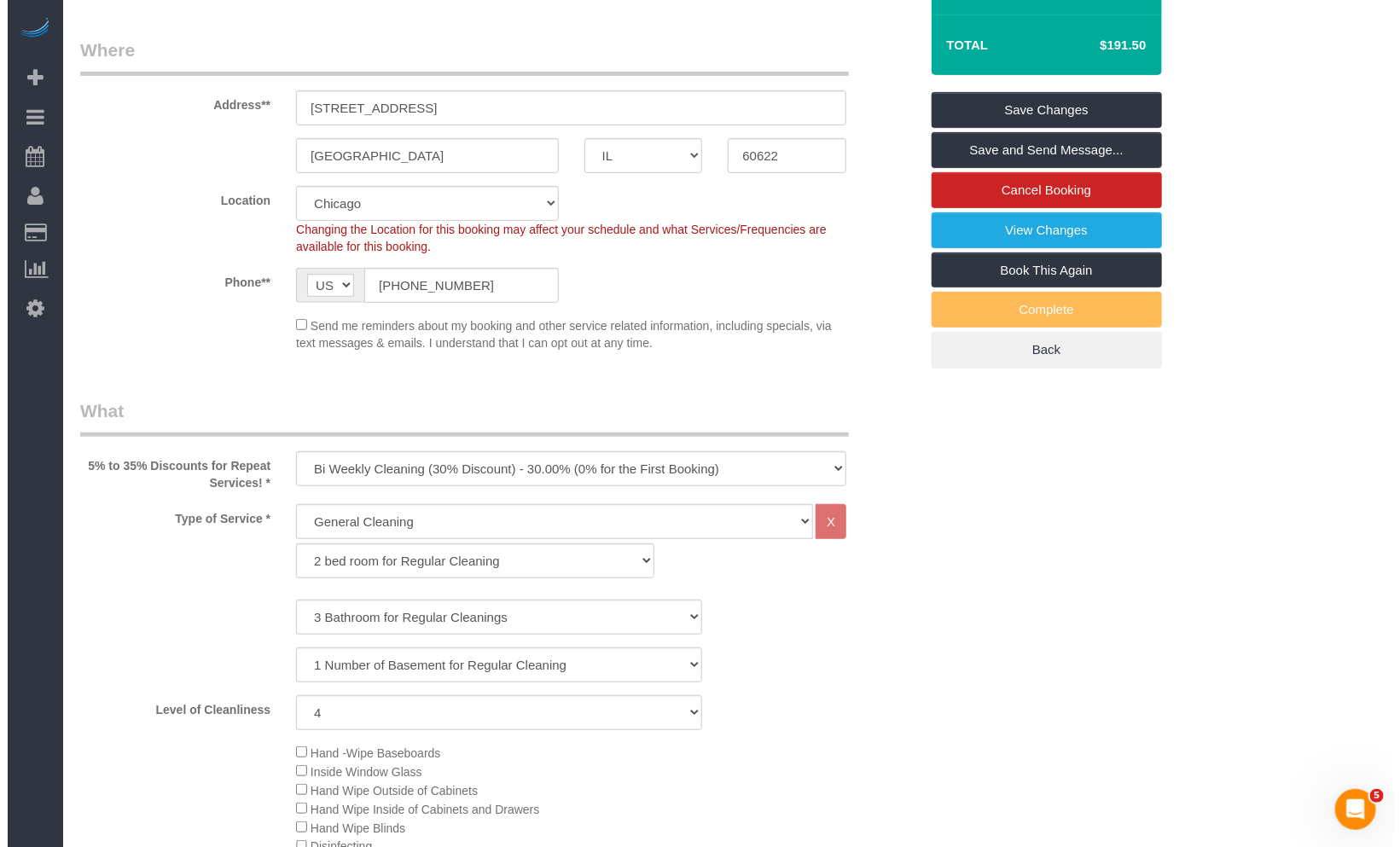
scroll to position [0, 0]
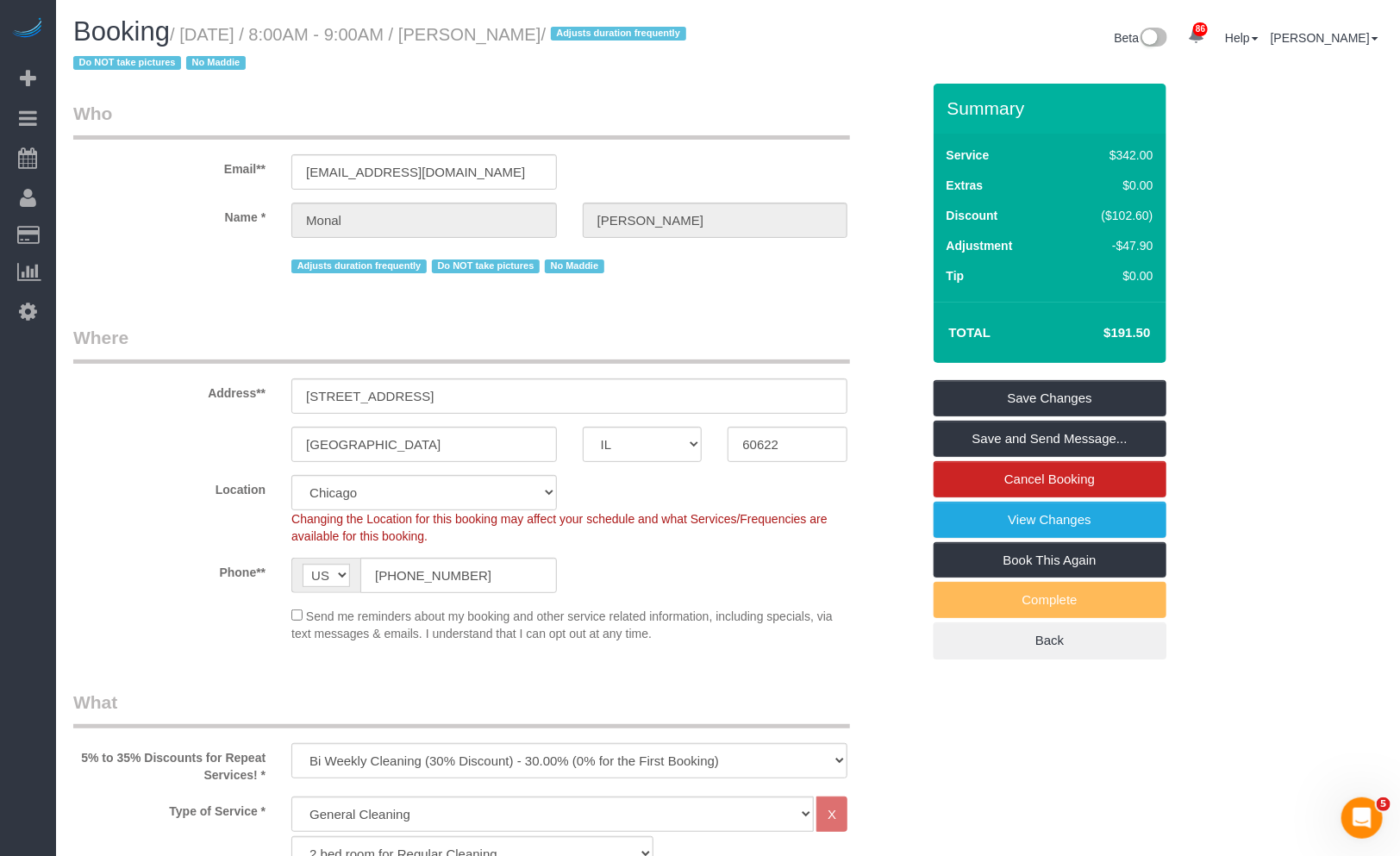
type input "2.1"
click at [1083, 396] on link "Save Changes" at bounding box center [1050, 398] width 233 height 36
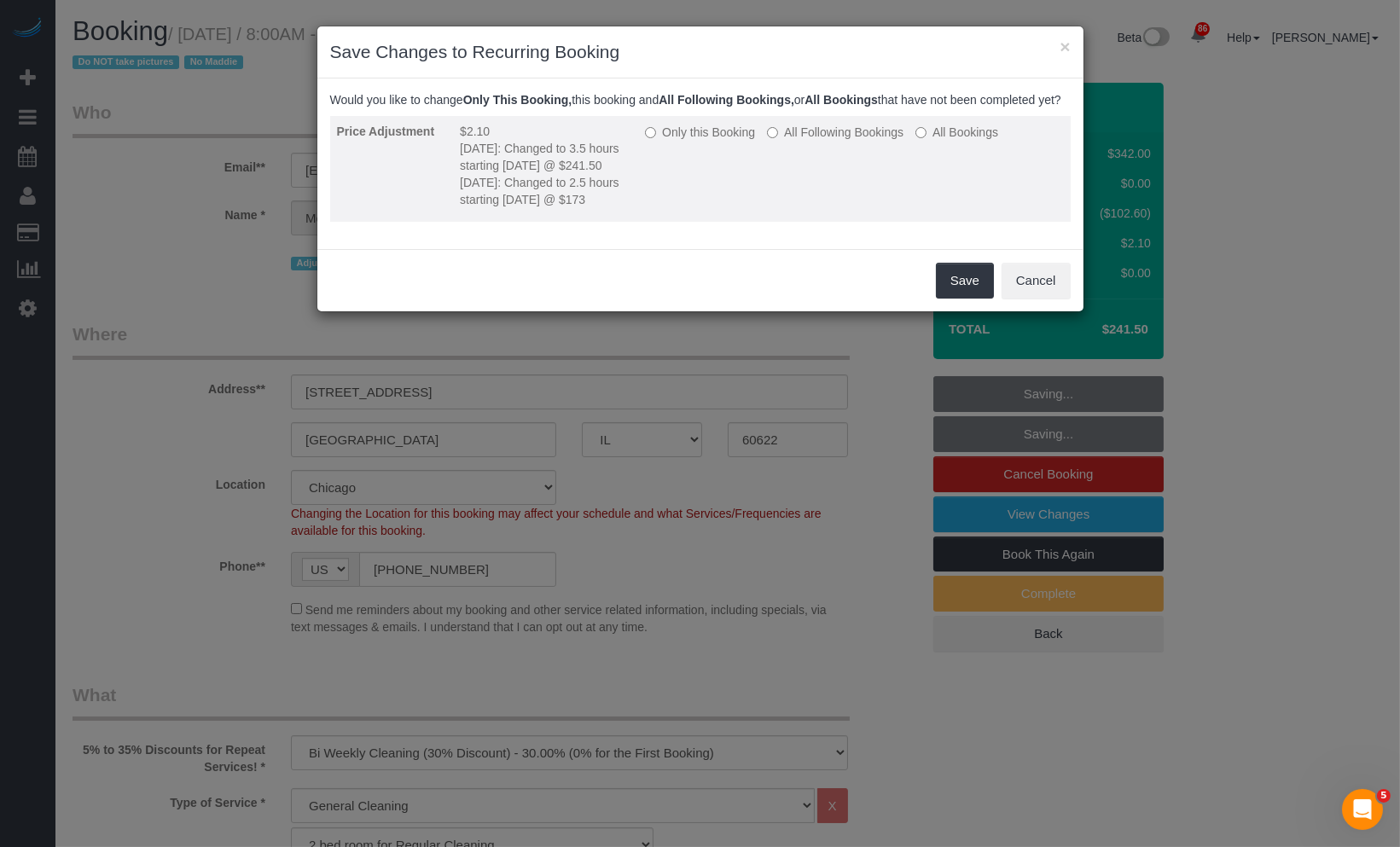
click at [867, 141] on label "All Following Bookings" at bounding box center [835, 131] width 137 height 17
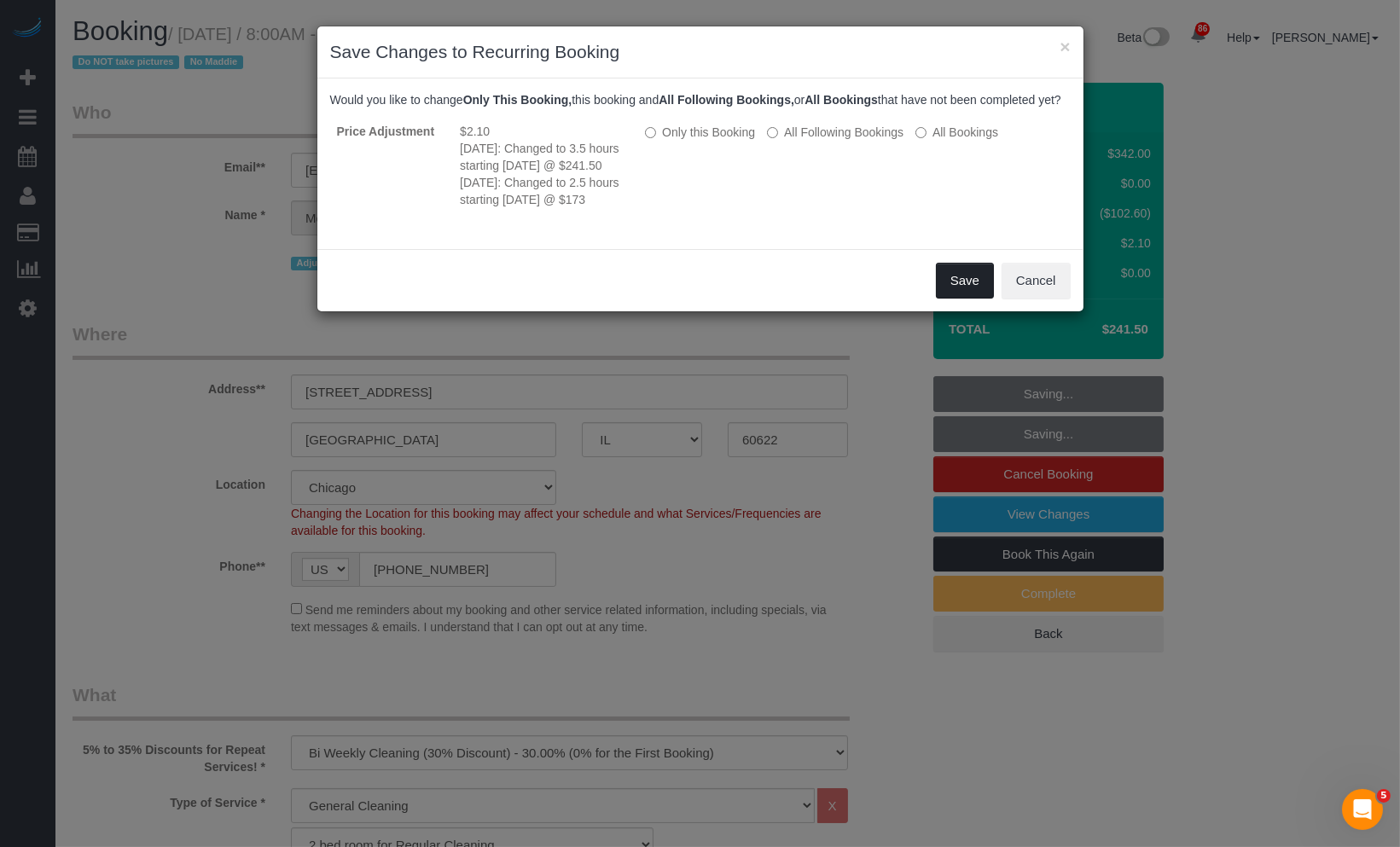
click at [939, 298] on button "Save" at bounding box center [965, 281] width 58 height 36
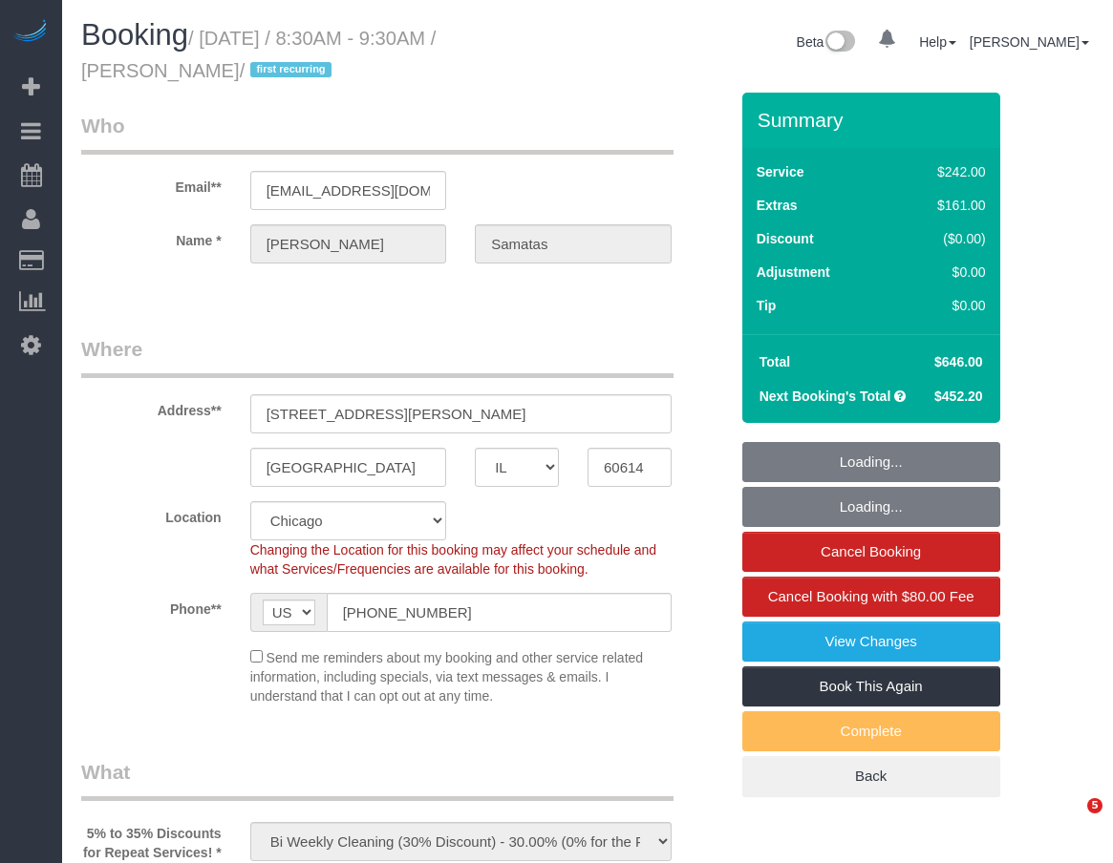
select select "IL"
select select "512"
select select "6"
select select "1"
select select "5"
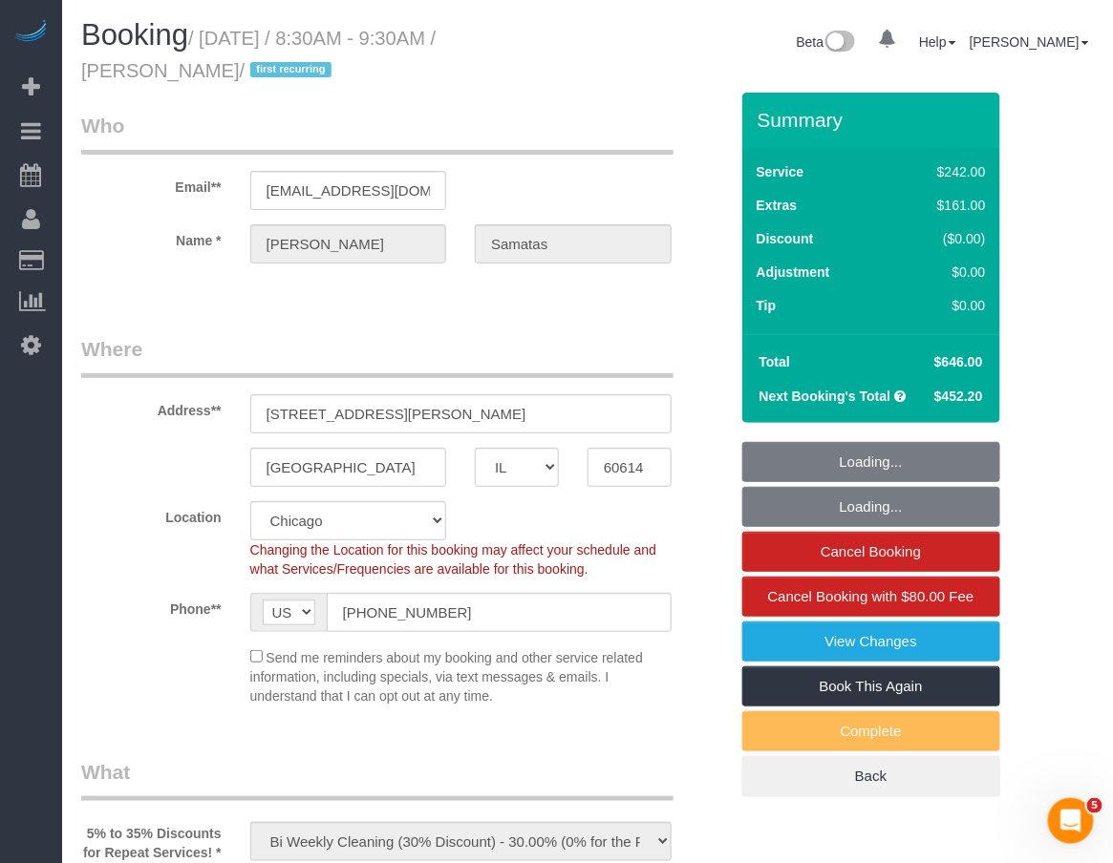
select select "number:1"
select select "number:58"
select select "number:139"
select select "number:104"
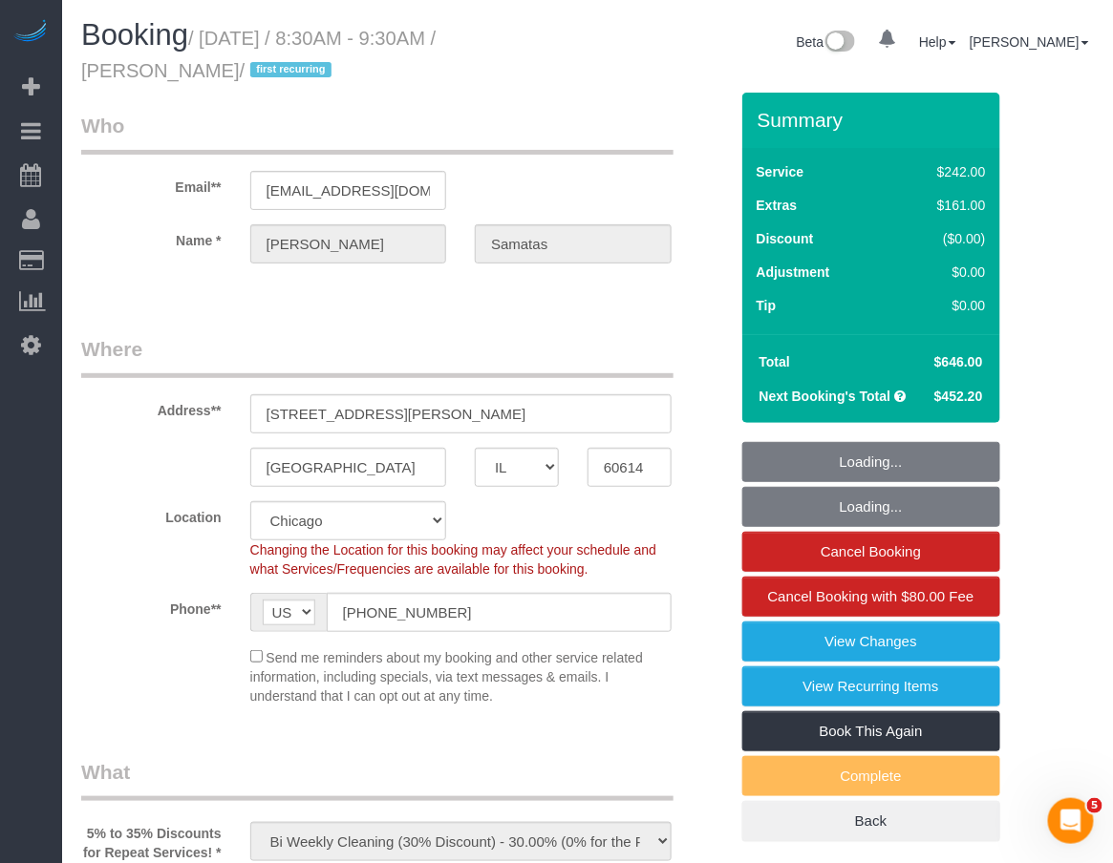
select select "object:1206"
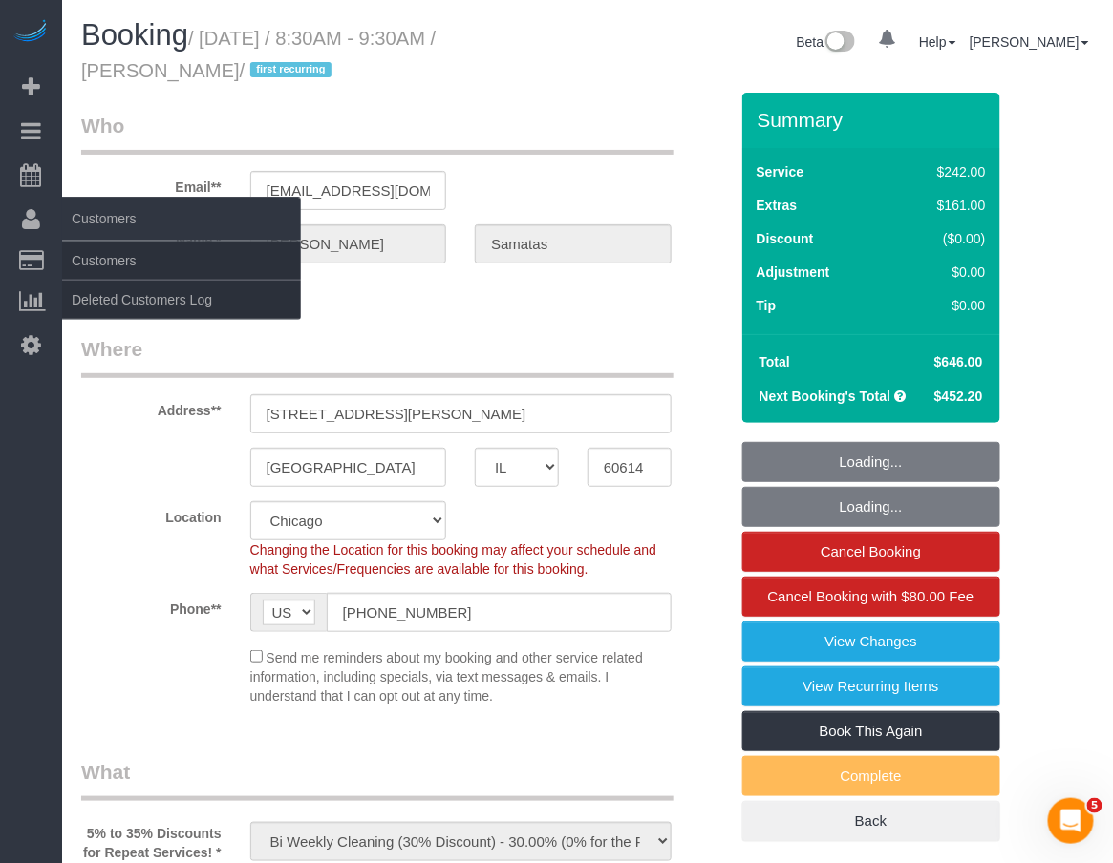
select select "6"
select select "1"
select select "5"
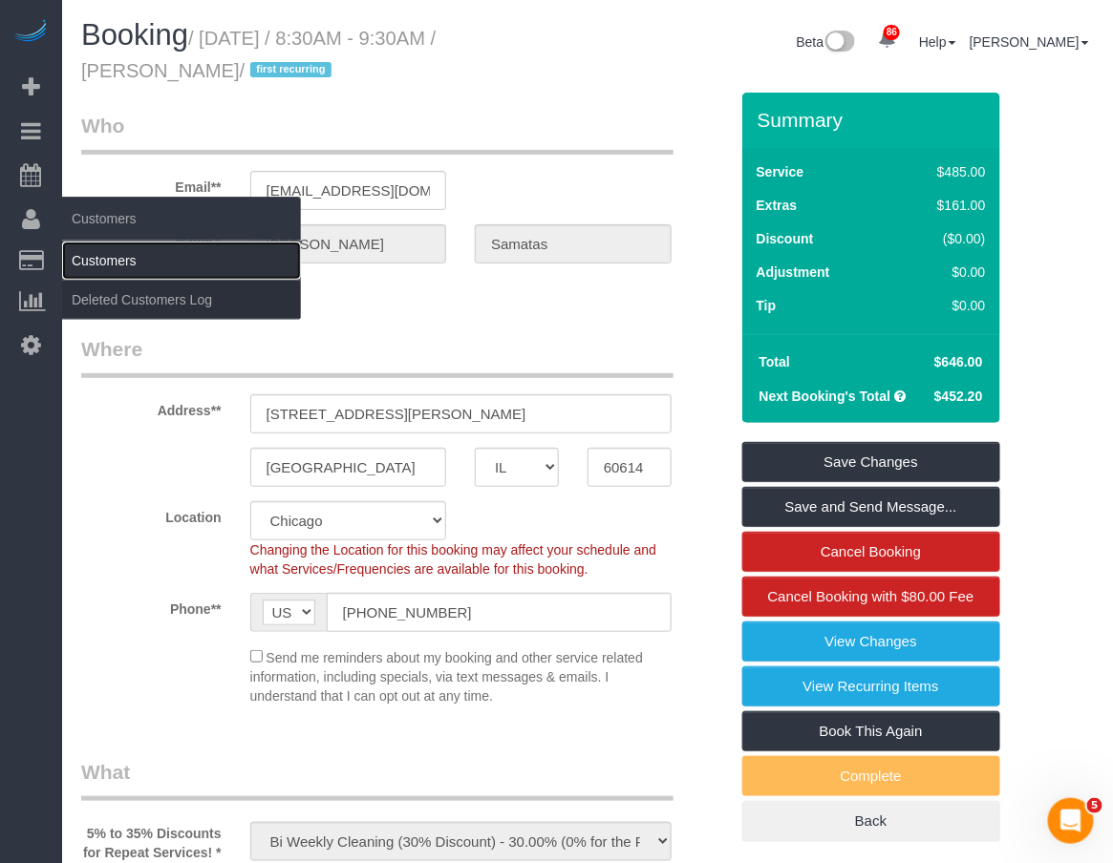
click at [111, 264] on link "Customers" at bounding box center [181, 261] width 239 height 38
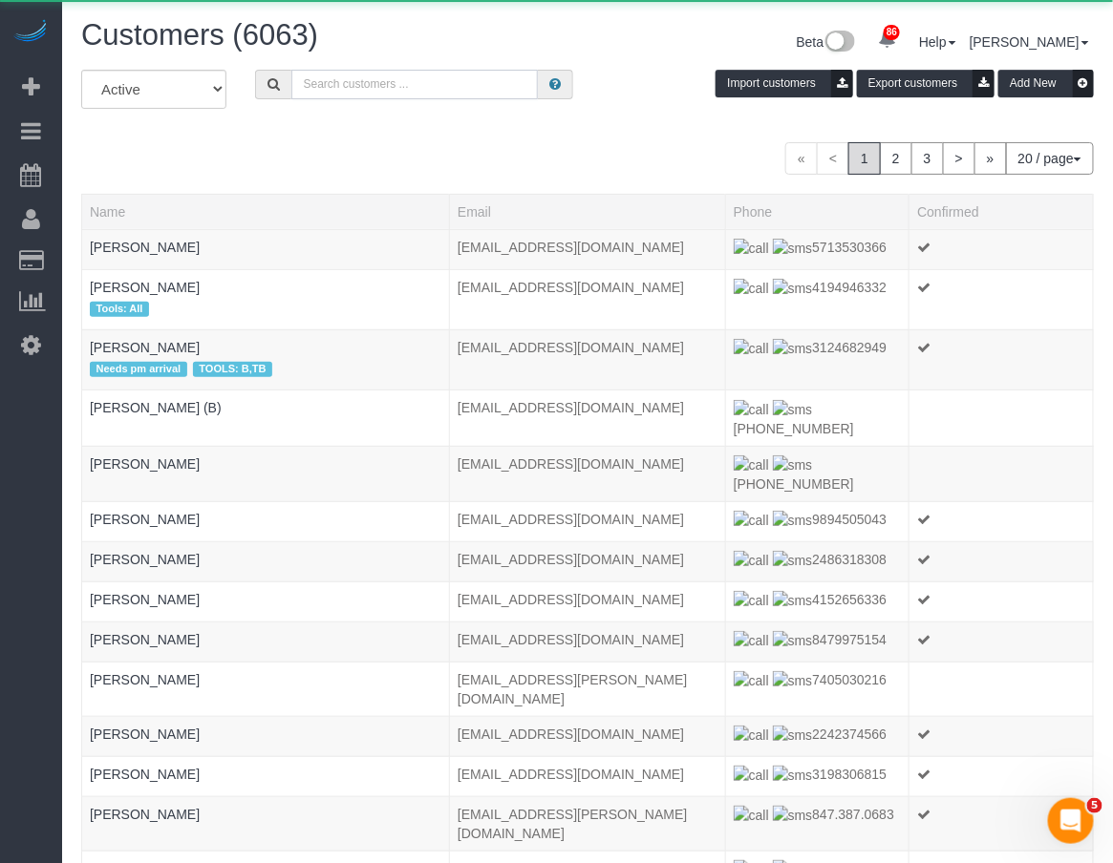
click at [336, 81] on input "text" at bounding box center [414, 85] width 246 height 30
paste input "Stephanie Jones"
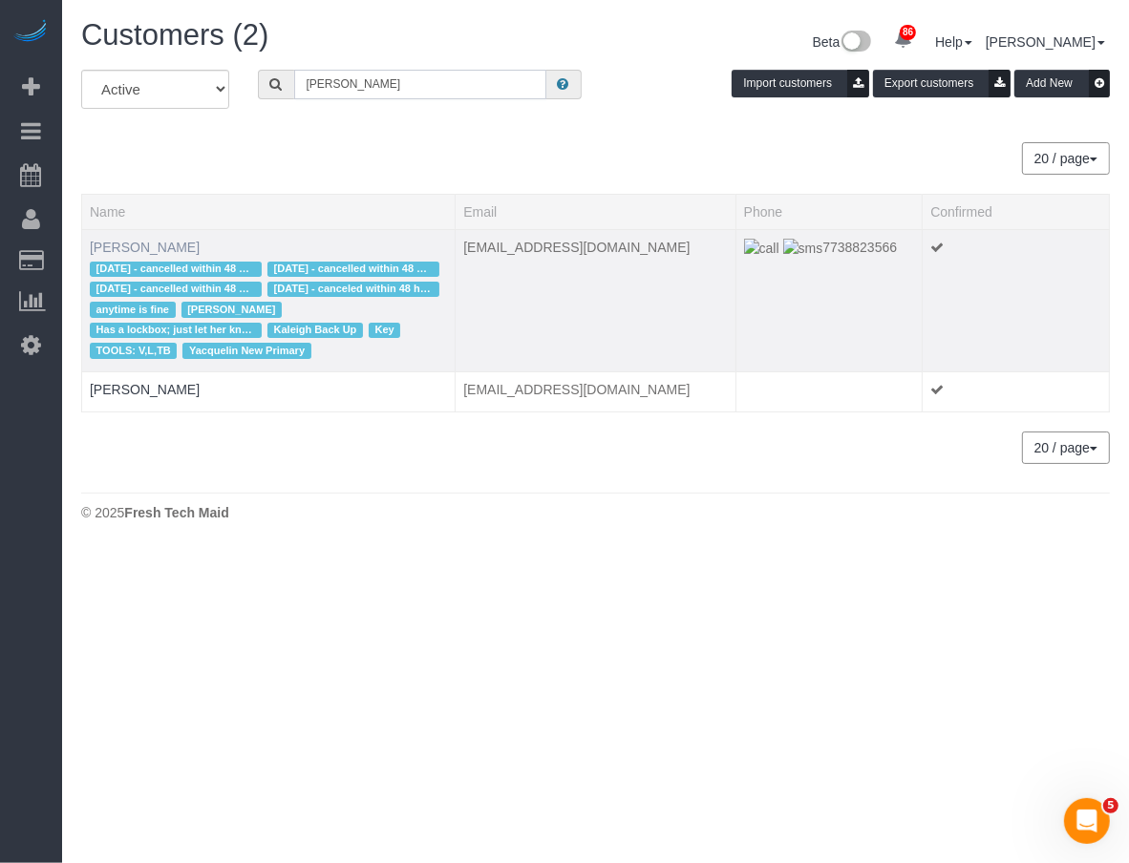
type input "Stephanie Jones"
click at [153, 246] on link "Stephanie Jones" at bounding box center [145, 247] width 110 height 15
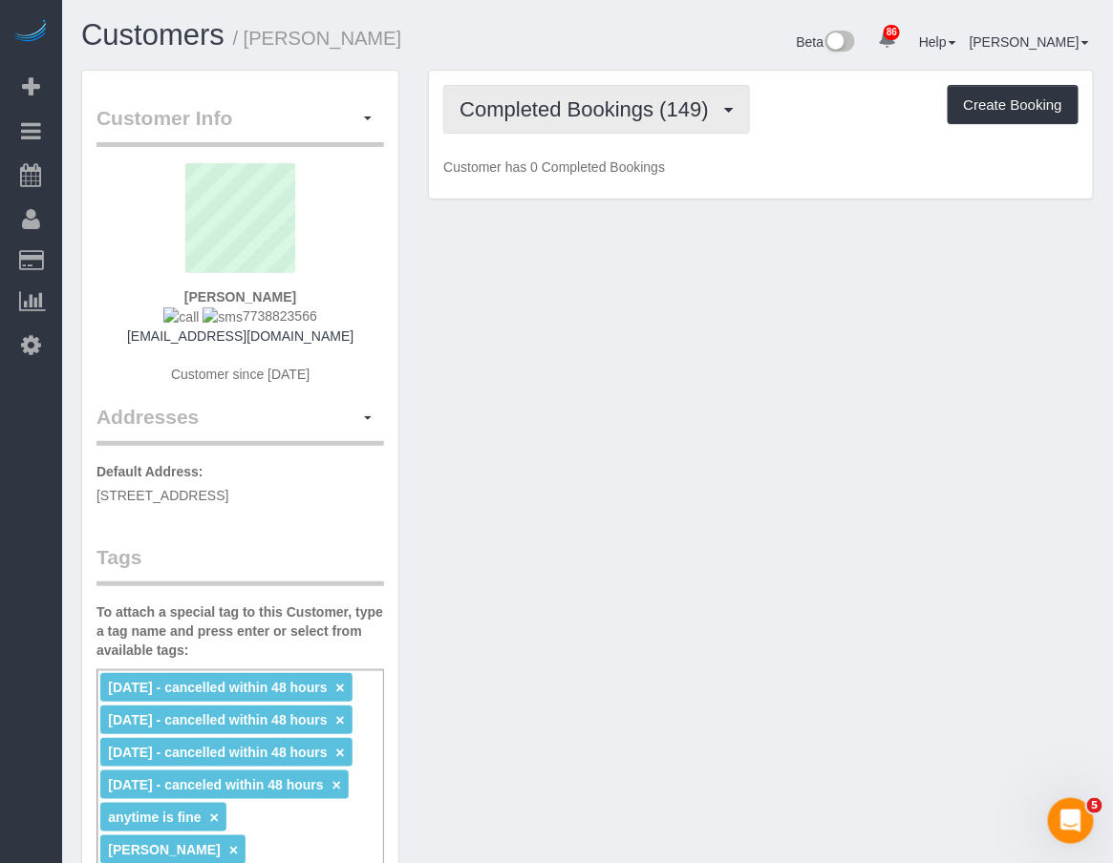
click at [547, 108] on span "Completed Bookings (149)" at bounding box center [588, 109] width 258 height 24
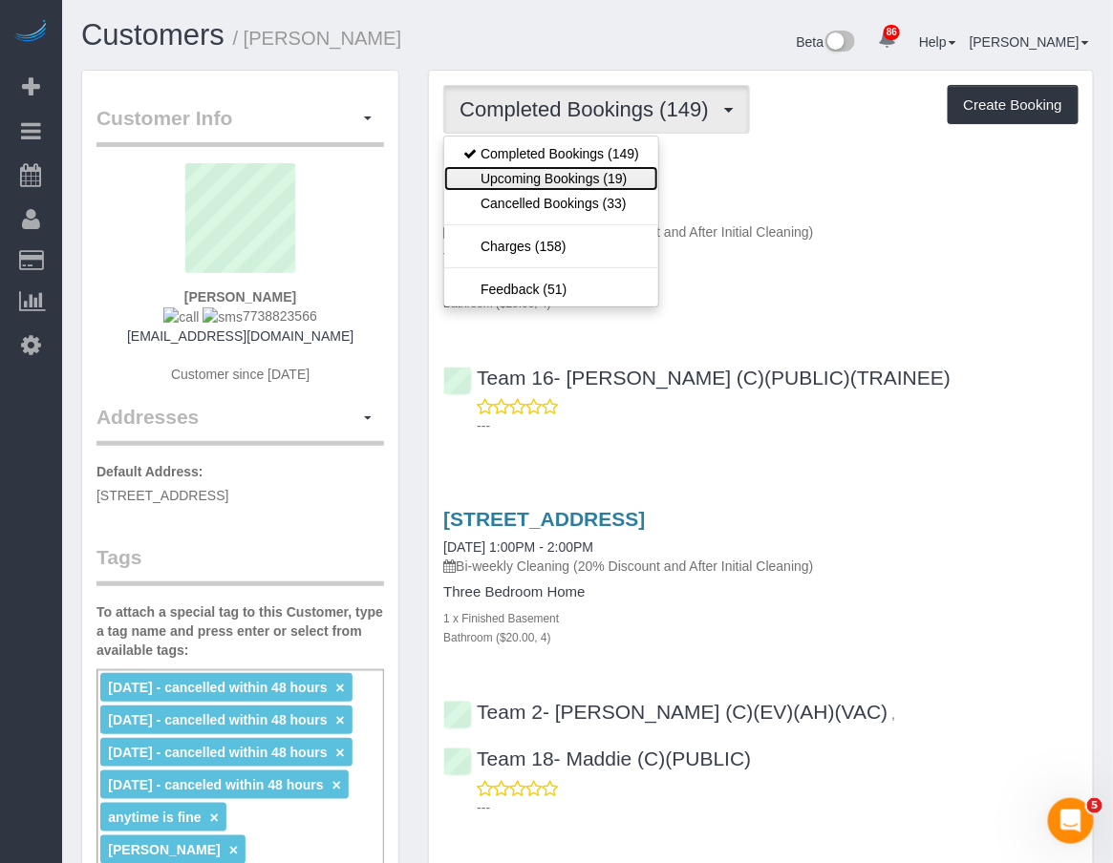
click at [550, 185] on link "Upcoming Bookings (19)" at bounding box center [551, 178] width 214 height 25
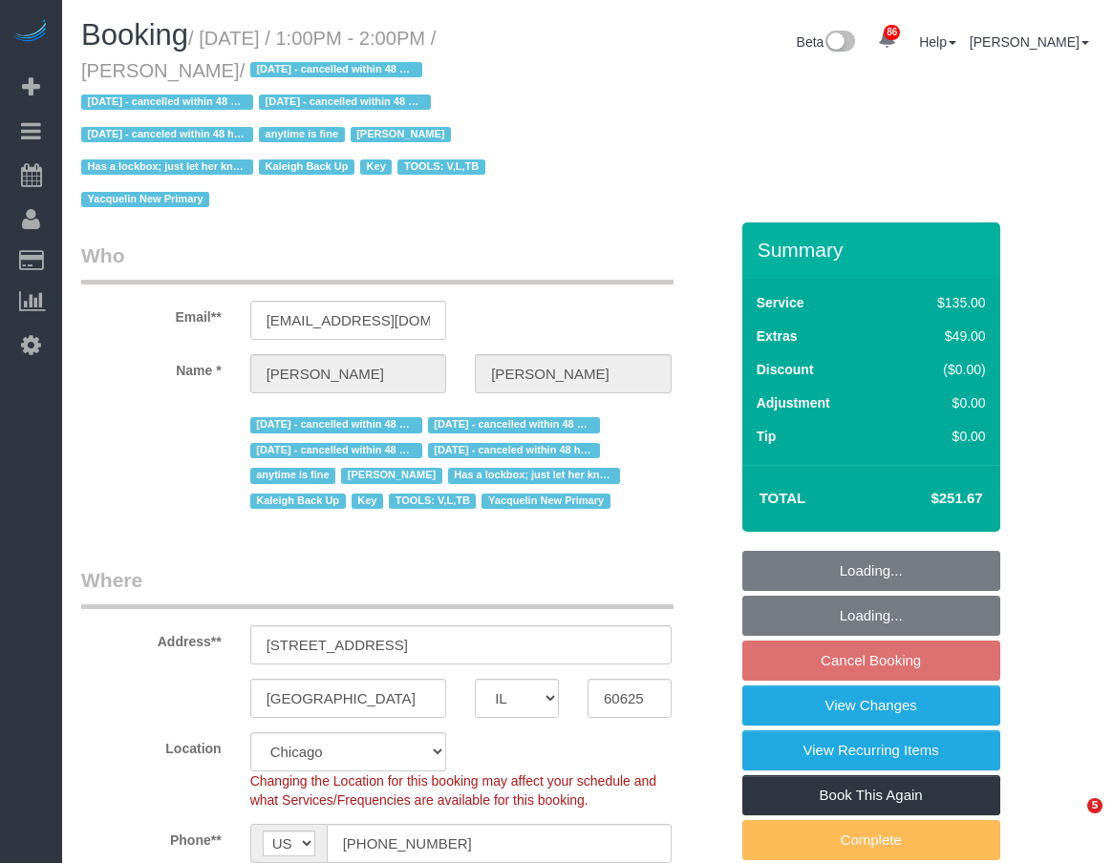
select select "IL"
select select "4"
select select "string:fspay-1cfd67ac-96d3-468c-bcfc-e0e5e7245c66"
select select "number:1"
select select "number:69"
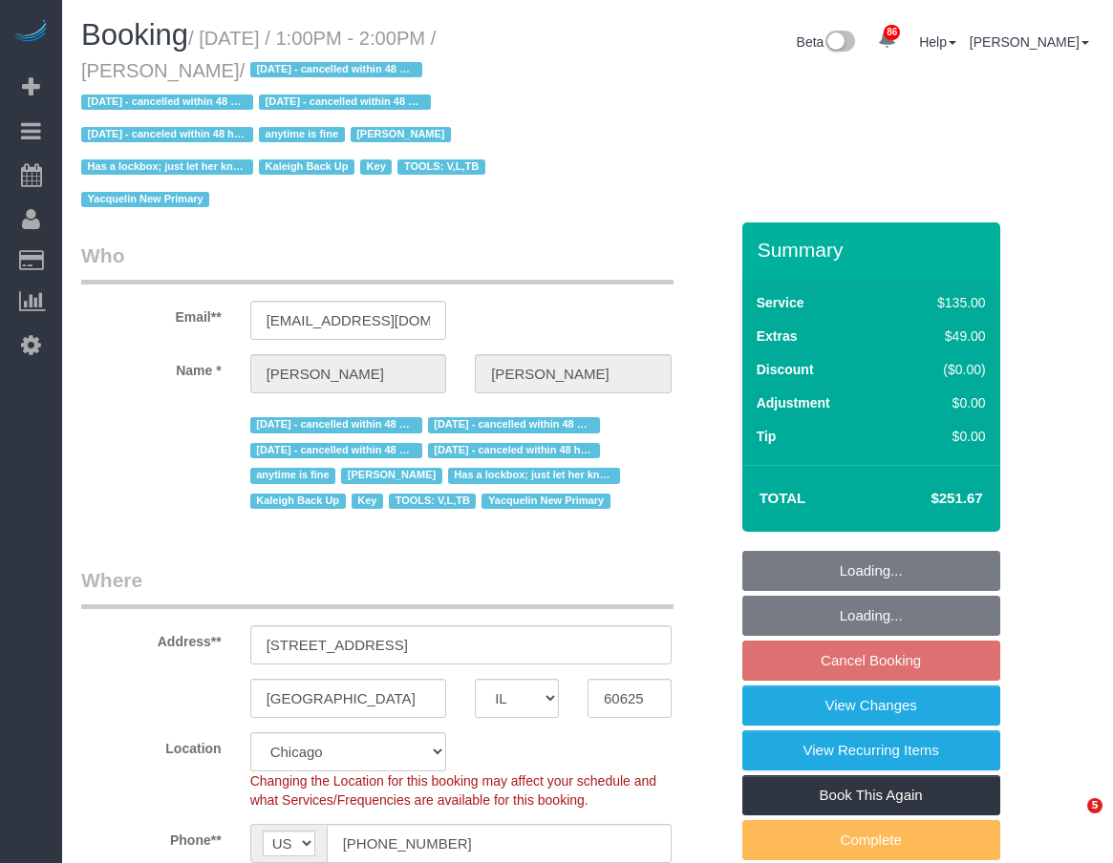
select select "number:139"
select select "number:98"
select select "number:141"
select select "number:143"
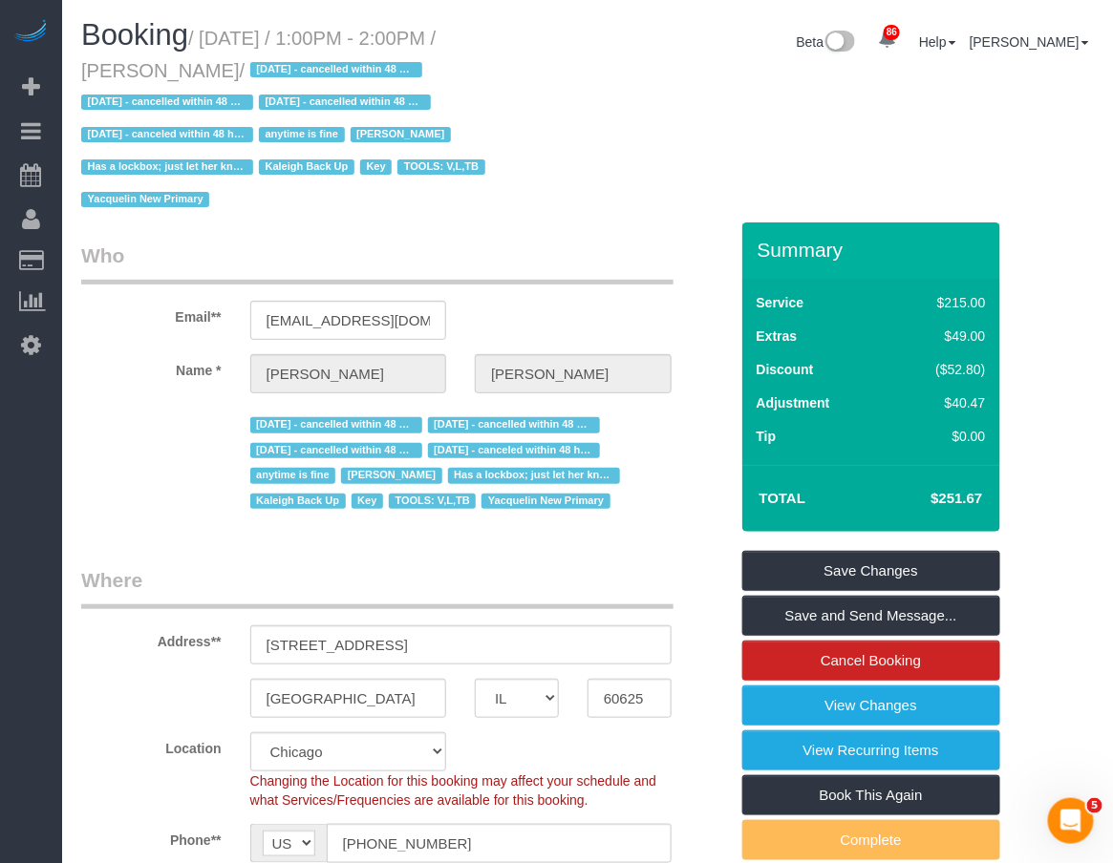
drag, startPoint x: 956, startPoint y: 488, endPoint x: 982, endPoint y: 493, distance: 26.2
click at [982, 493] on td "$251.67" at bounding box center [927, 500] width 124 height 48
copy h4 "$251.67"
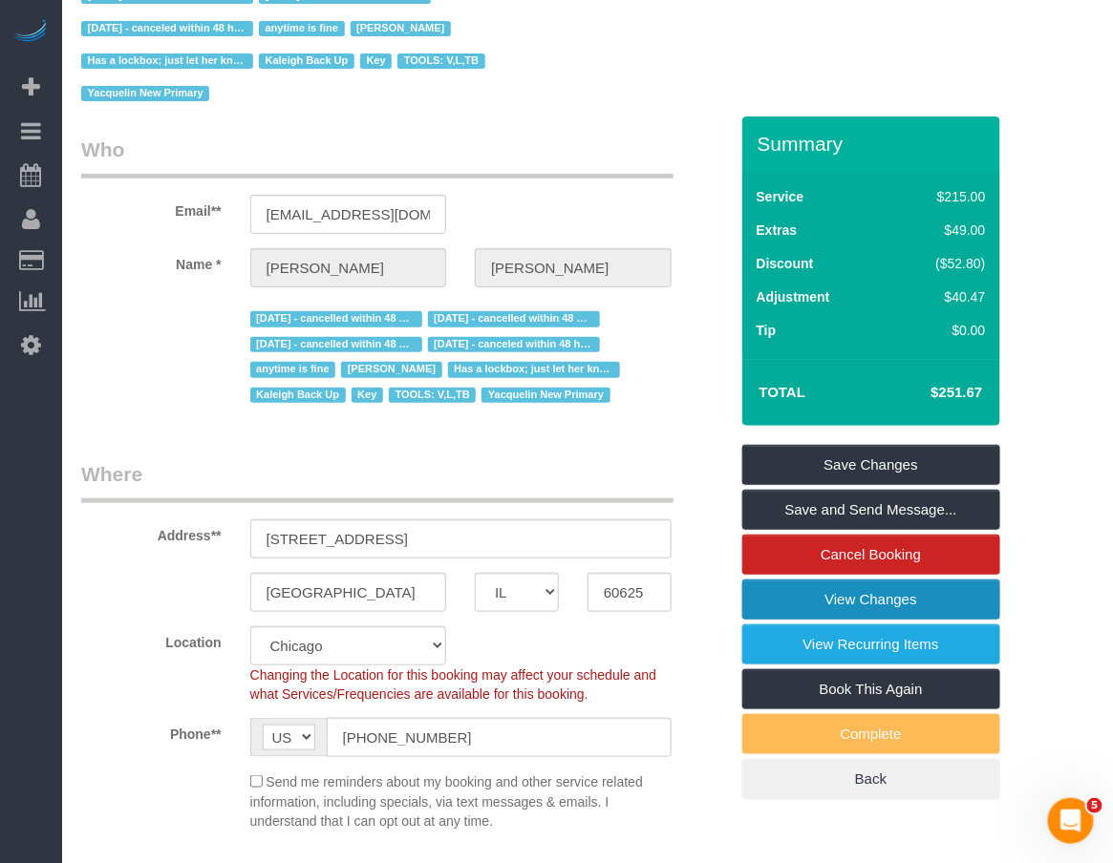
click at [911, 606] on link "View Changes" at bounding box center [871, 600] width 258 height 40
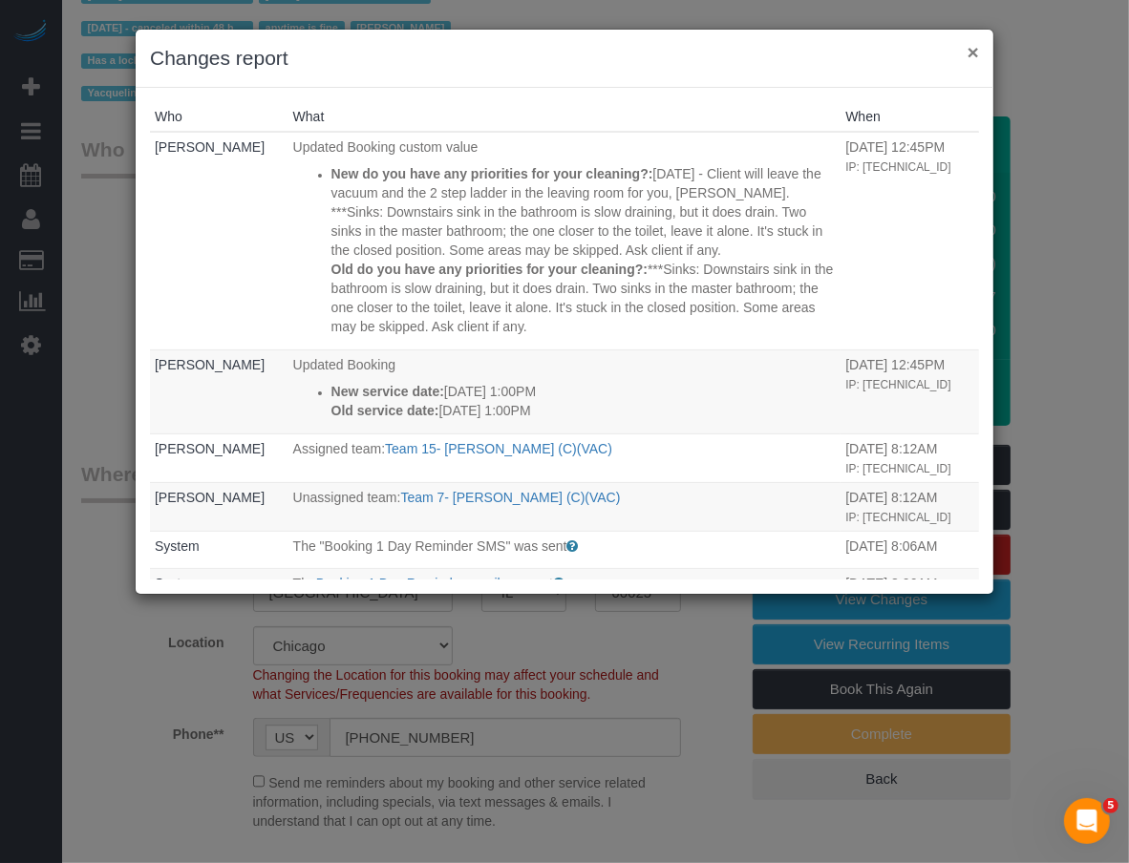
click at [974, 53] on button "×" at bounding box center [972, 52] width 11 height 20
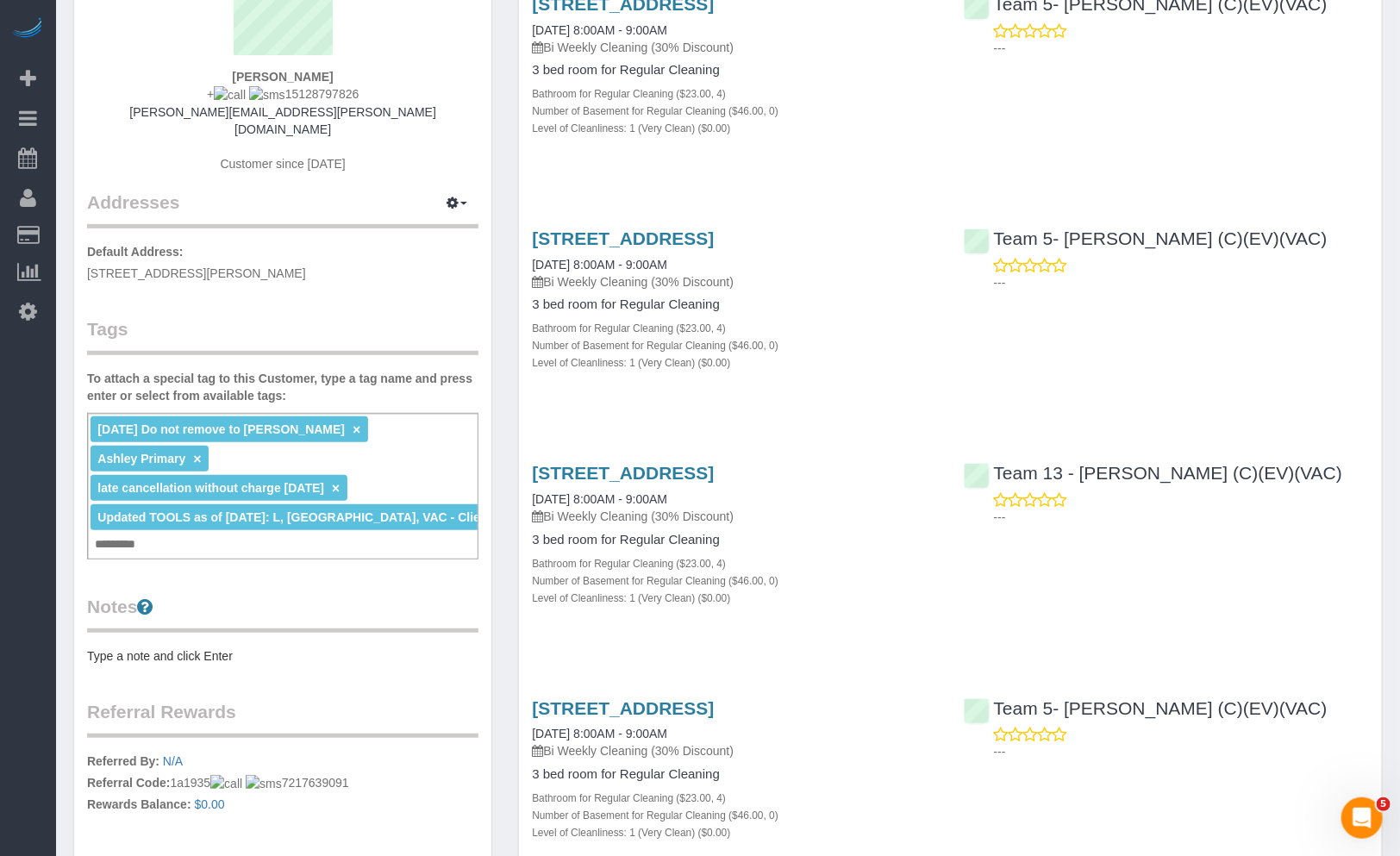
scroll to position [287, 0]
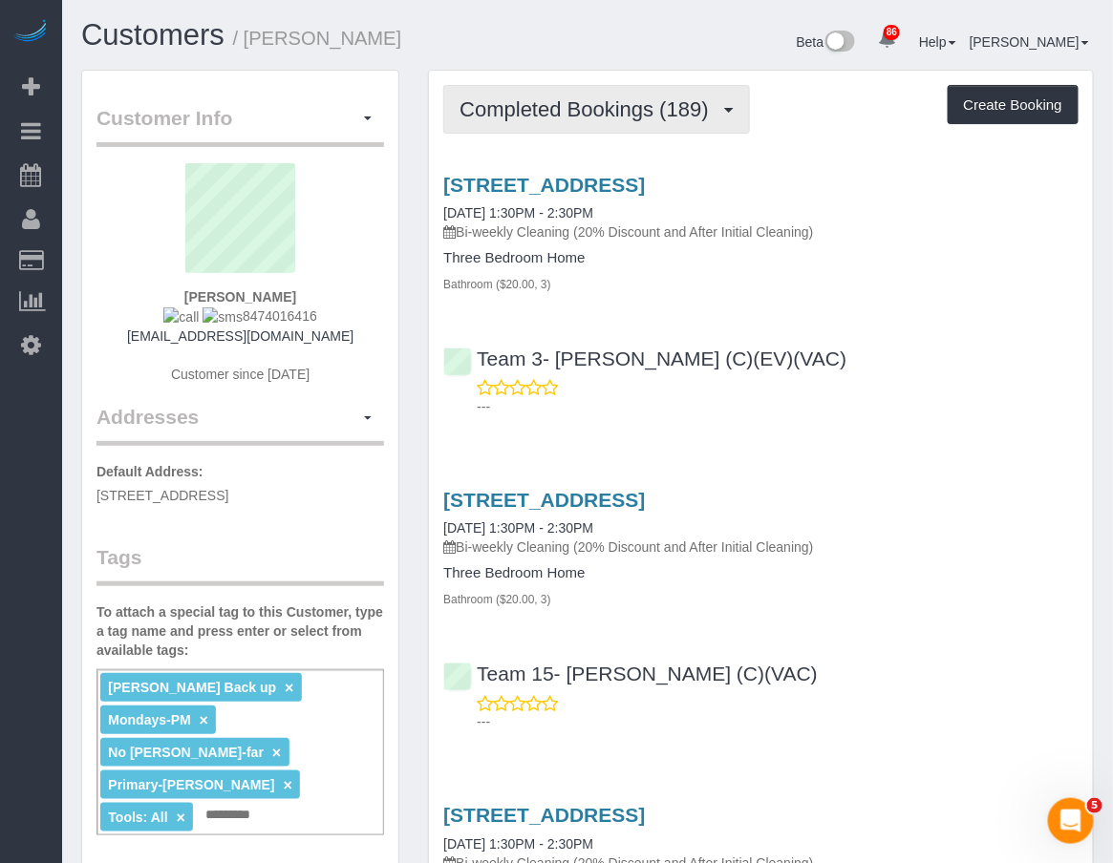
click at [569, 96] on button "Completed Bookings (189)" at bounding box center [596, 109] width 307 height 49
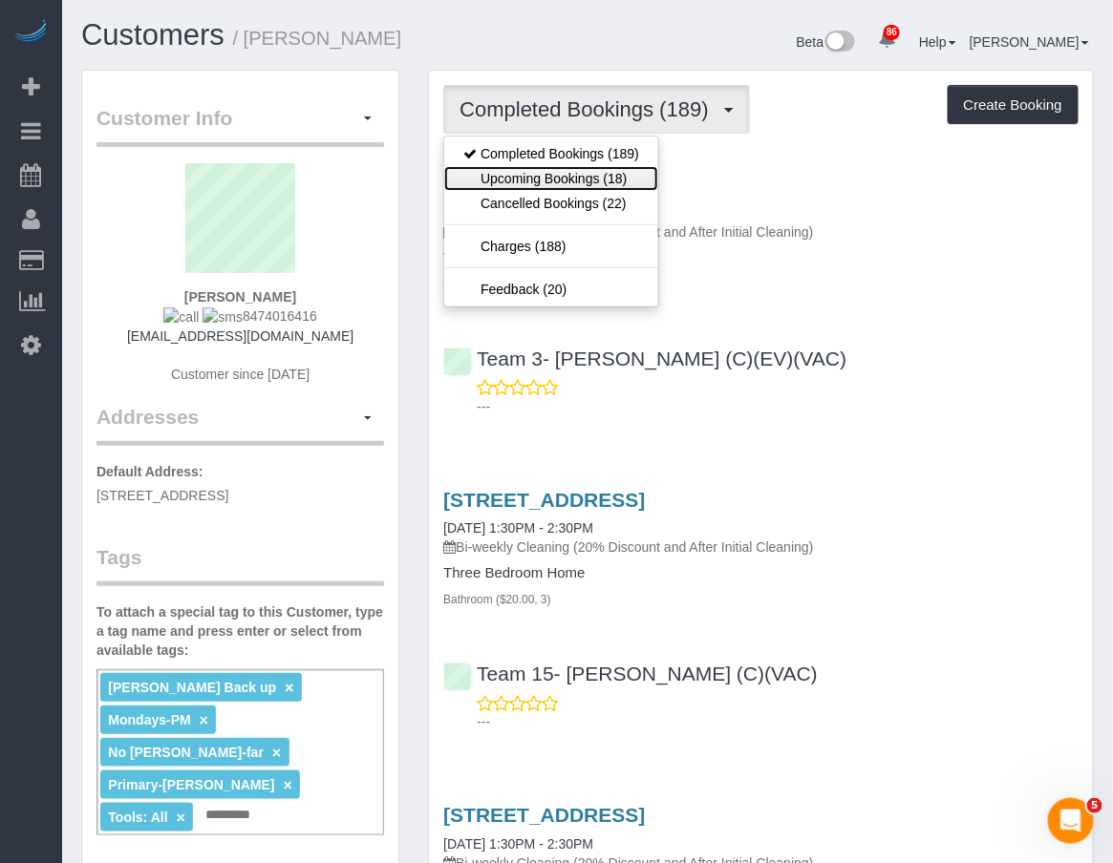
click at [576, 174] on link "Upcoming Bookings (18)" at bounding box center [551, 178] width 214 height 25
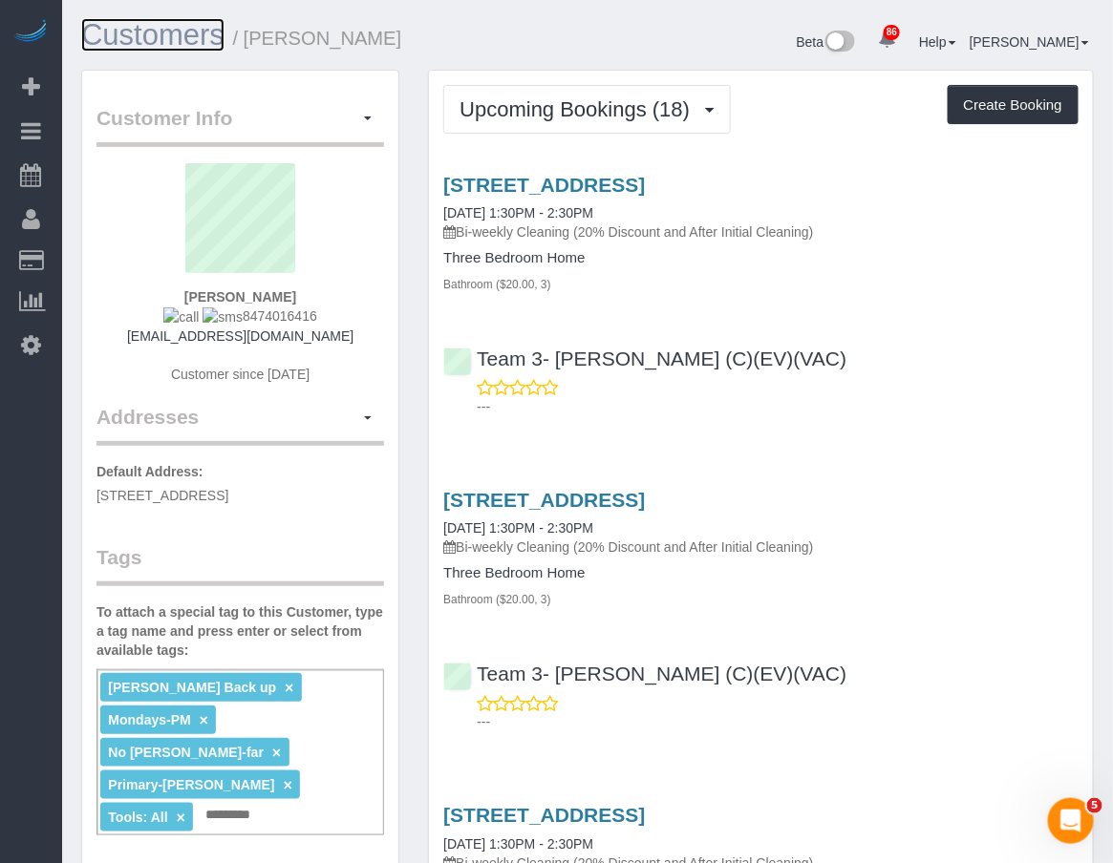
click at [143, 32] on link "Customers" at bounding box center [152, 34] width 143 height 33
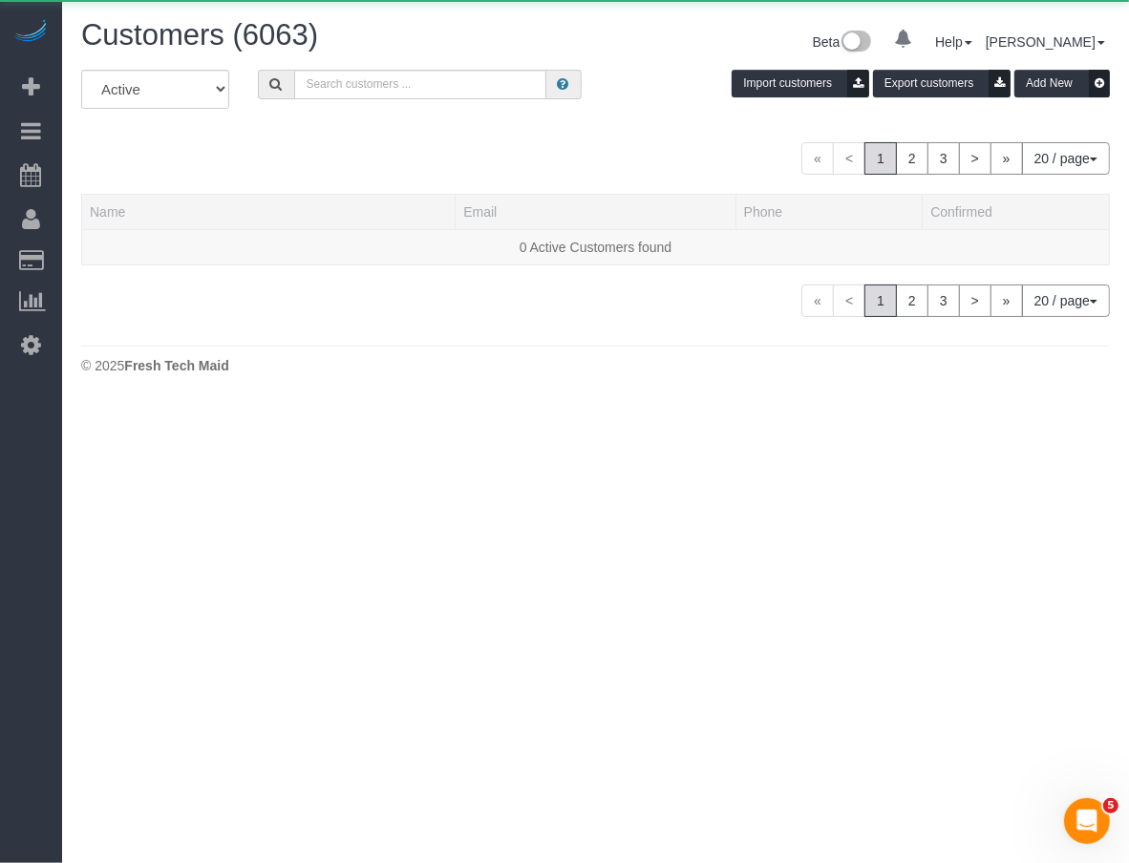
click at [311, 63] on div "Customers (6063) Beta 0 Your Notifications You have 0 alerts Help Help Docs Tak…" at bounding box center [595, 44] width 1057 height 51
click at [332, 77] on input "text" at bounding box center [420, 85] width 252 height 30
paste input "Anna Truong"
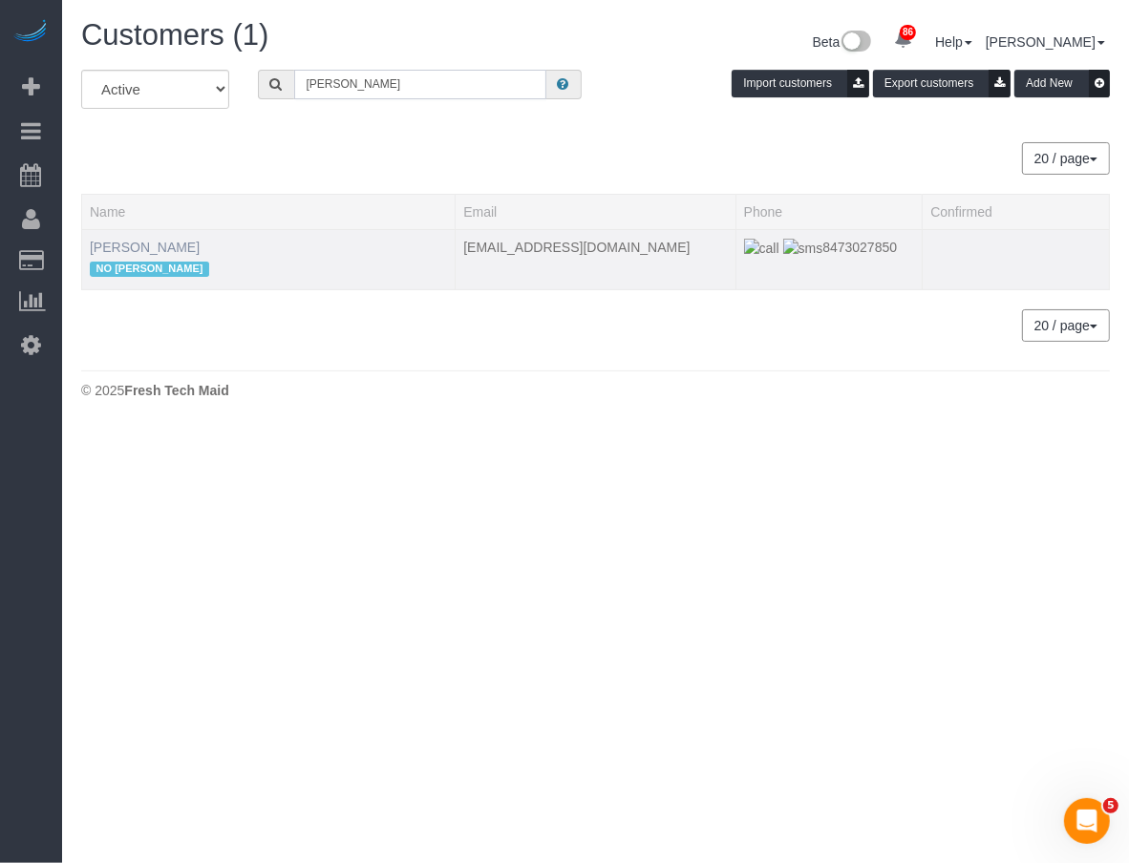
type input "Anna Truong"
click at [141, 244] on link "Anna Truong" at bounding box center [145, 247] width 110 height 15
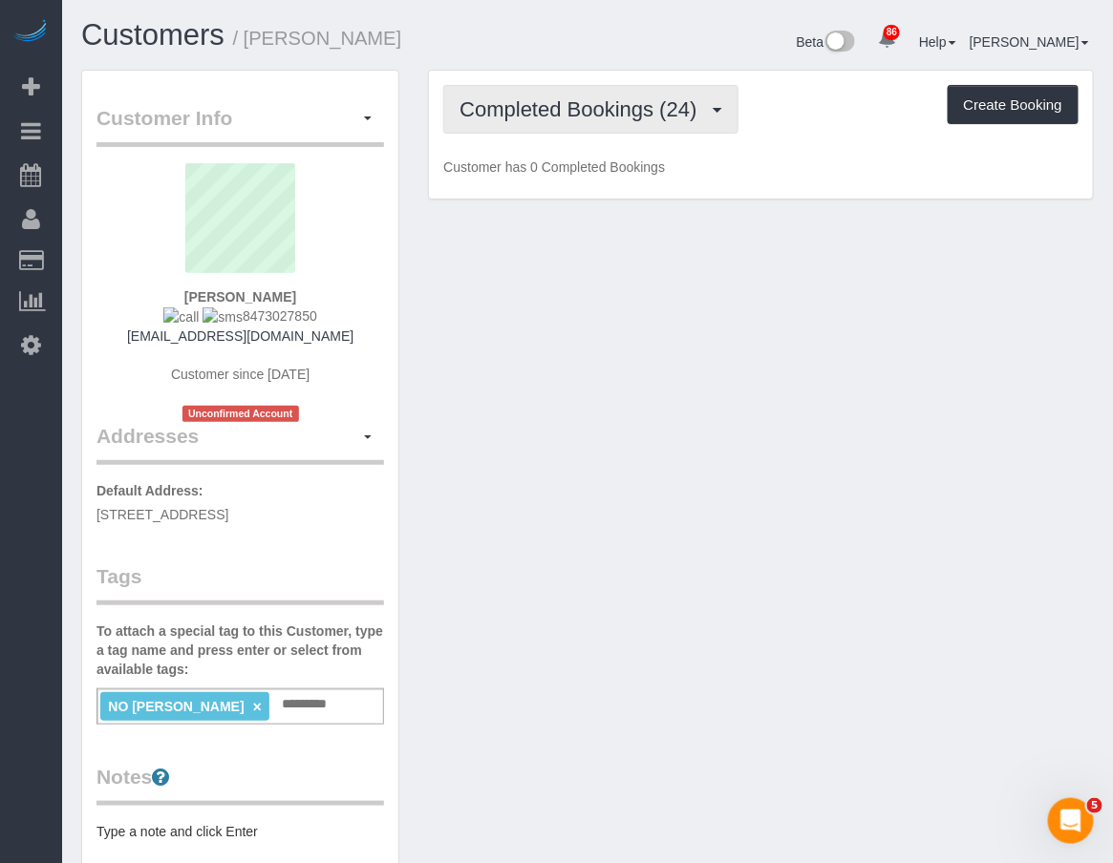
click at [579, 118] on span "Completed Bookings (24)" at bounding box center [582, 109] width 246 height 24
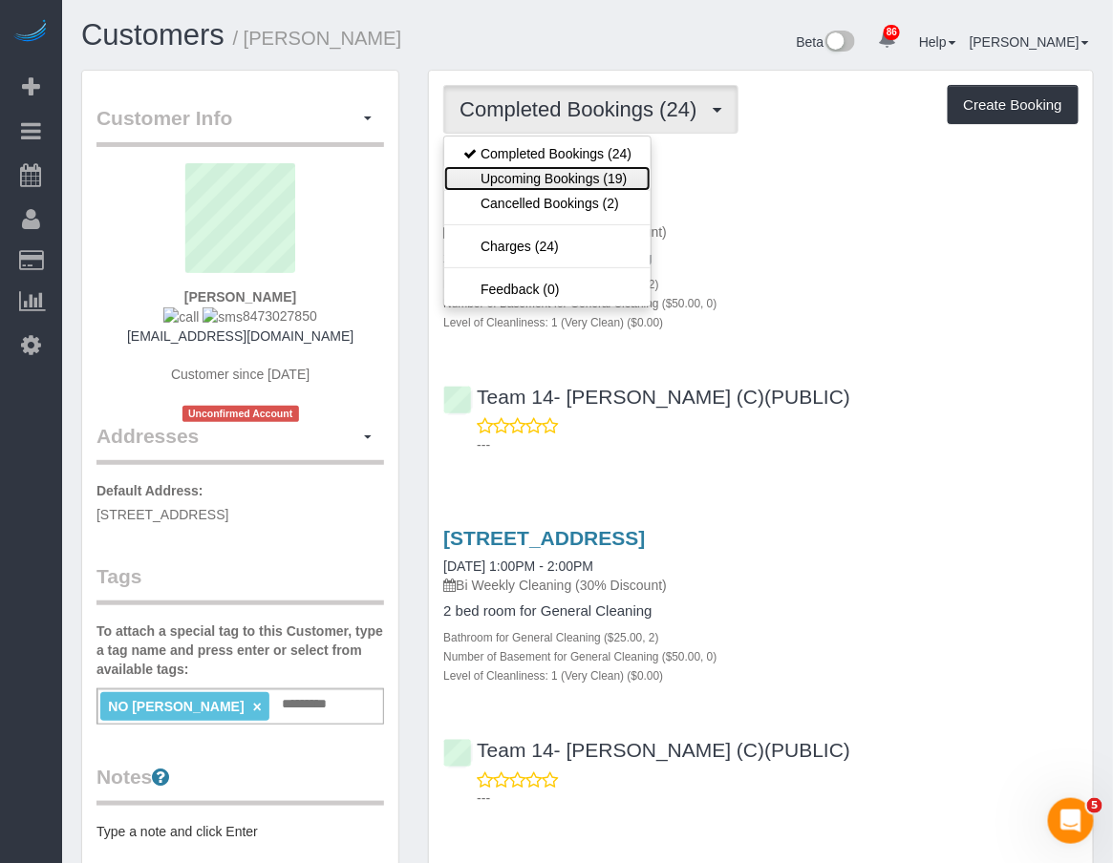
click at [585, 170] on link "Upcoming Bookings (19)" at bounding box center [547, 178] width 206 height 25
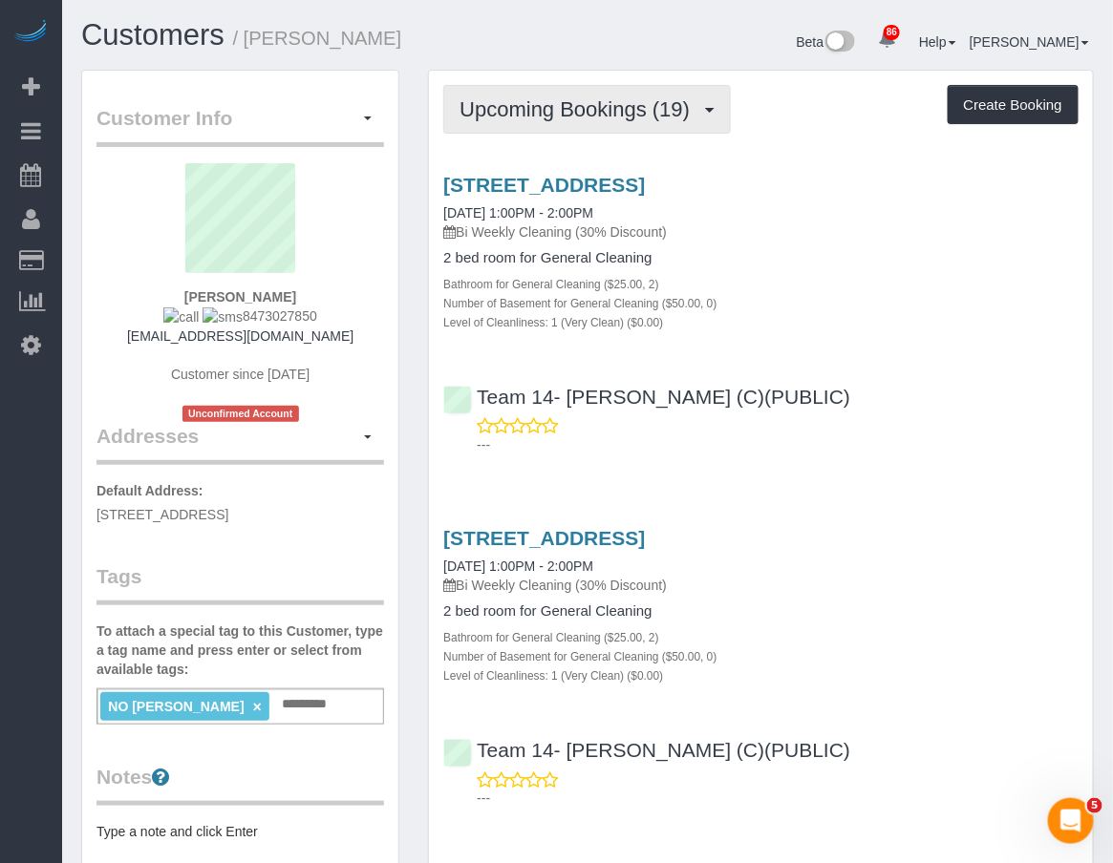
click at [633, 94] on button "Upcoming Bookings (19)" at bounding box center [586, 109] width 287 height 49
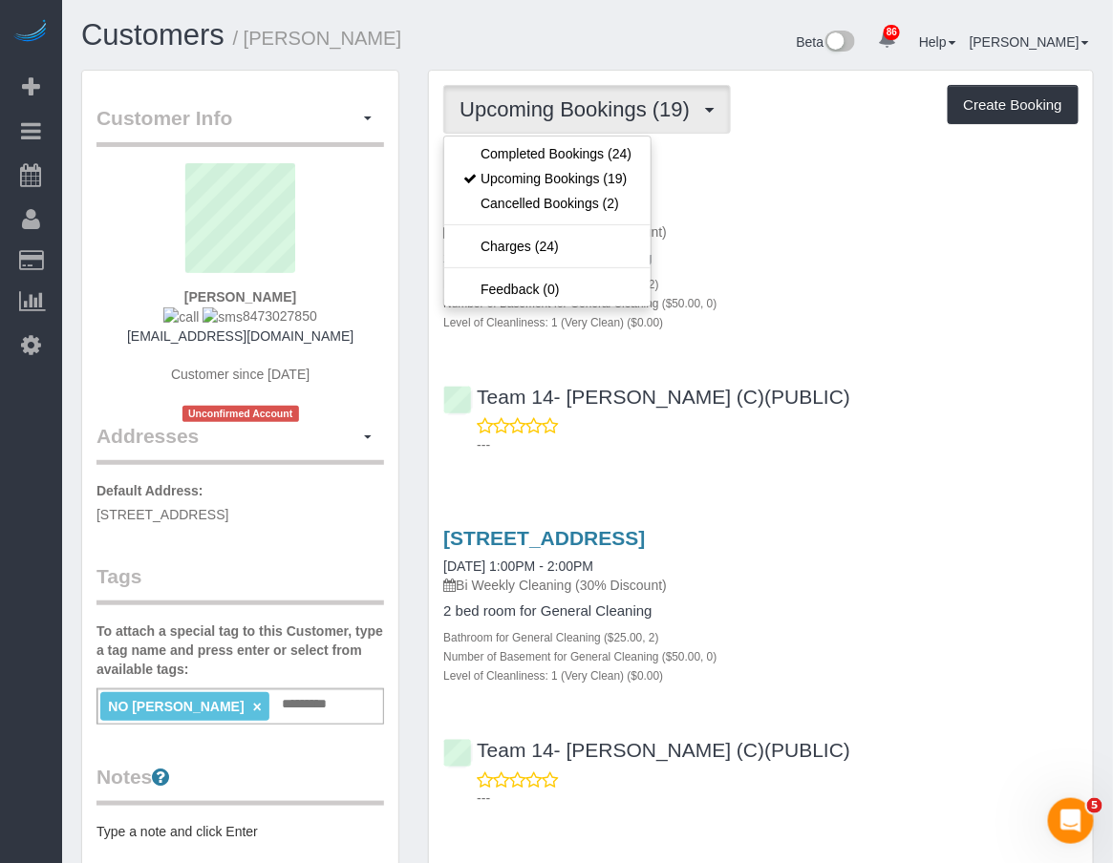
click at [555, 55] on div "Customers / Anna Truong" at bounding box center [327, 39] width 521 height 41
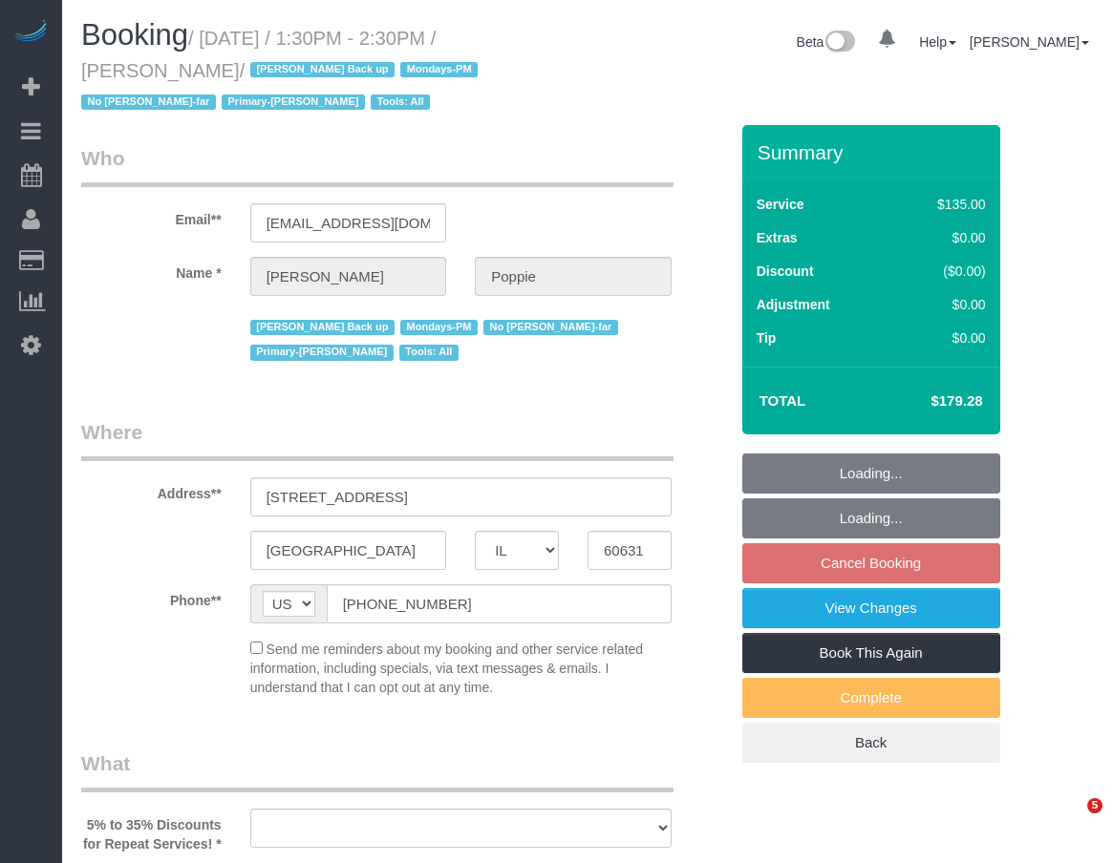
select select "IL"
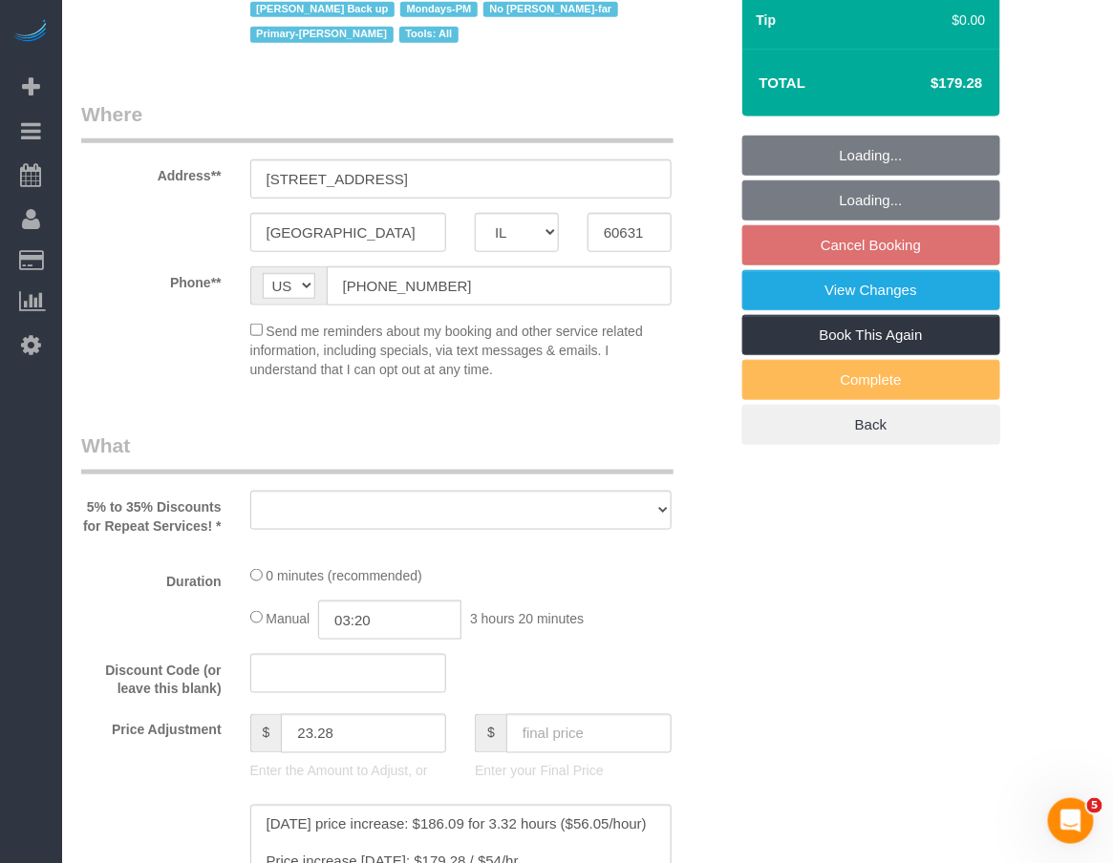
scroll to position [424, 0]
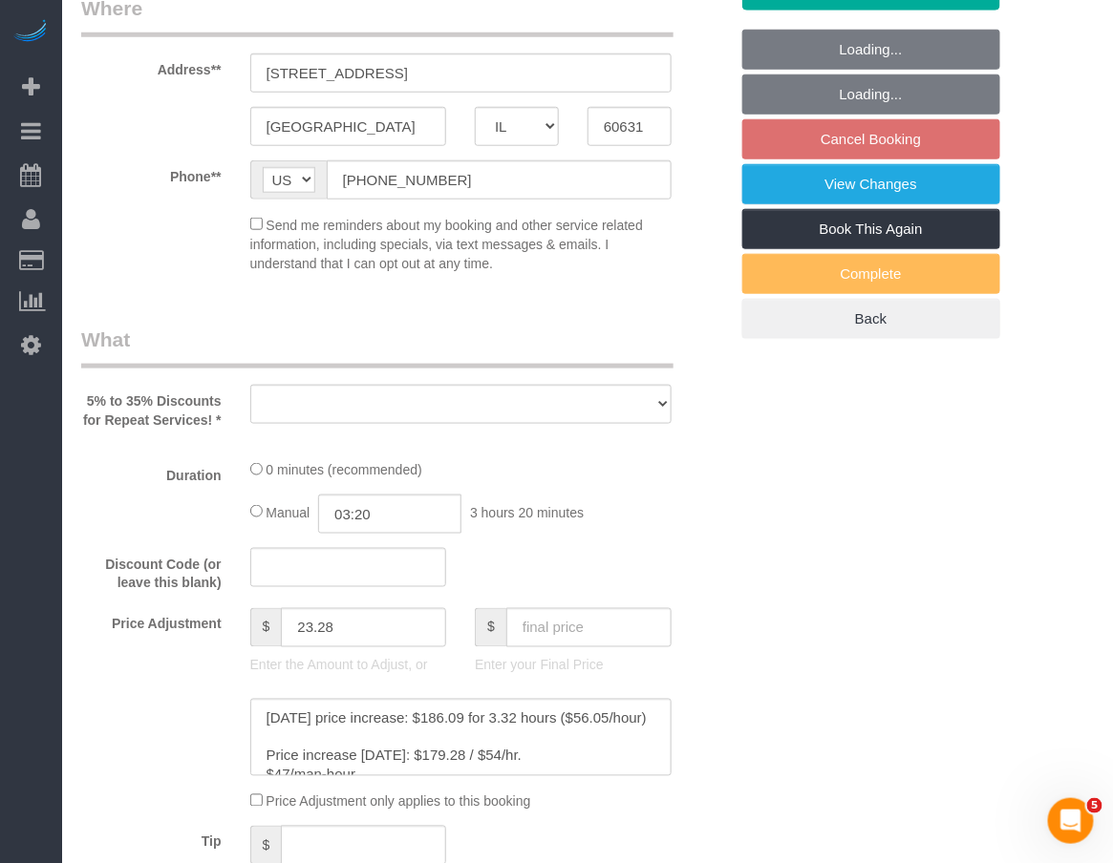
select select "object:827"
select select "string:fspay-33be7106-ce60-48ee-8afc-18eff03c020a"
select select "3"
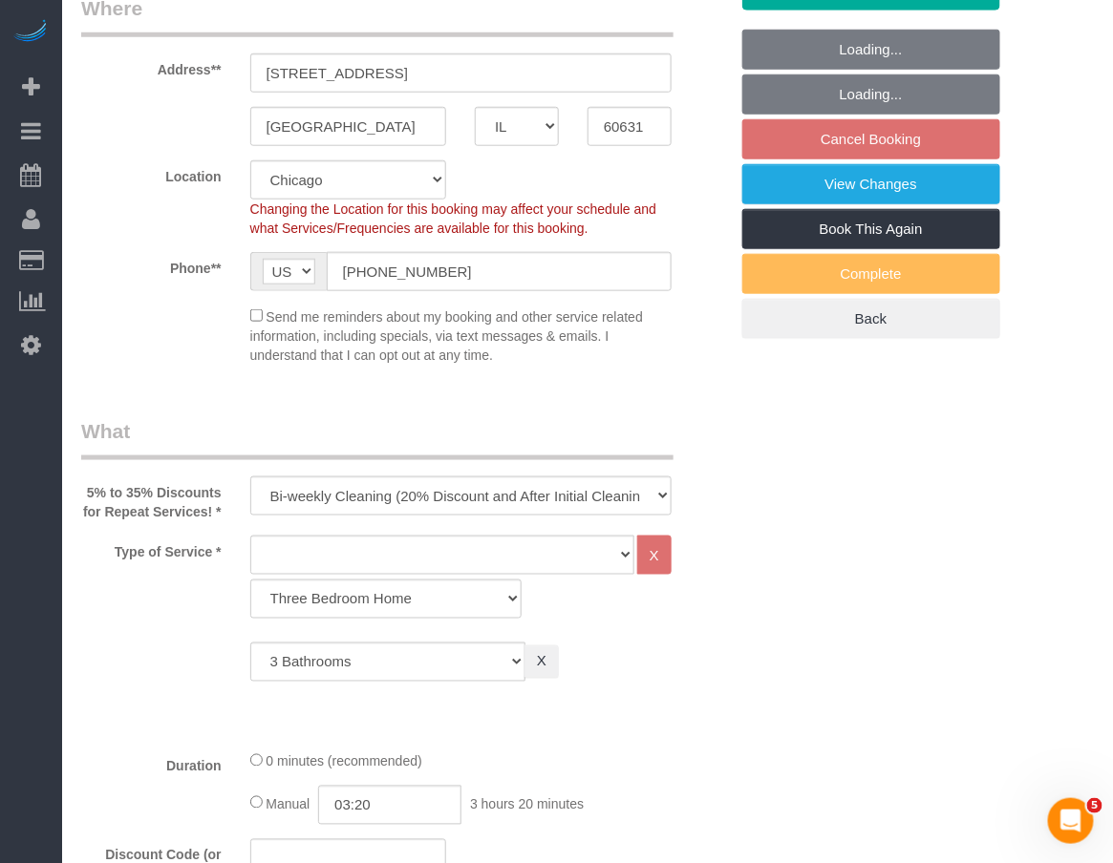
select select "object:872"
select select "number:1"
select select "number:69"
select select "number:139"
select select "number:98"
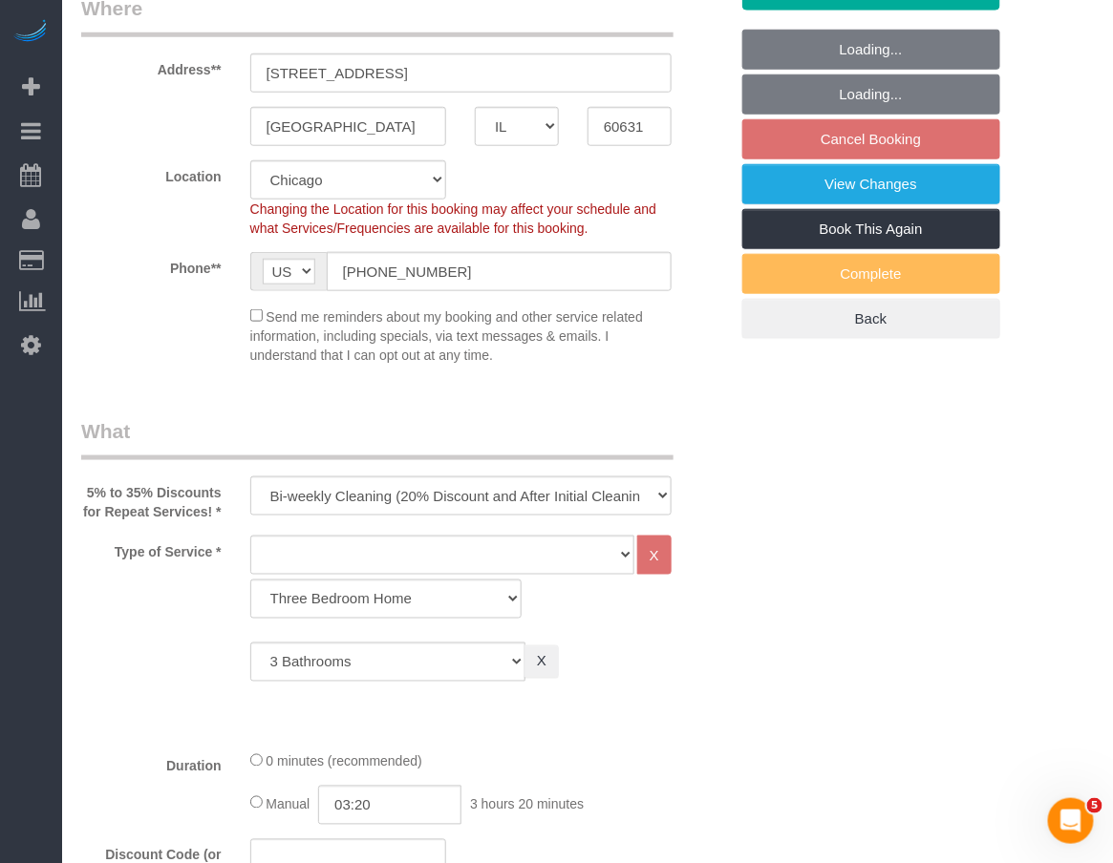
select select "number:141"
select select "number:143"
select select "3"
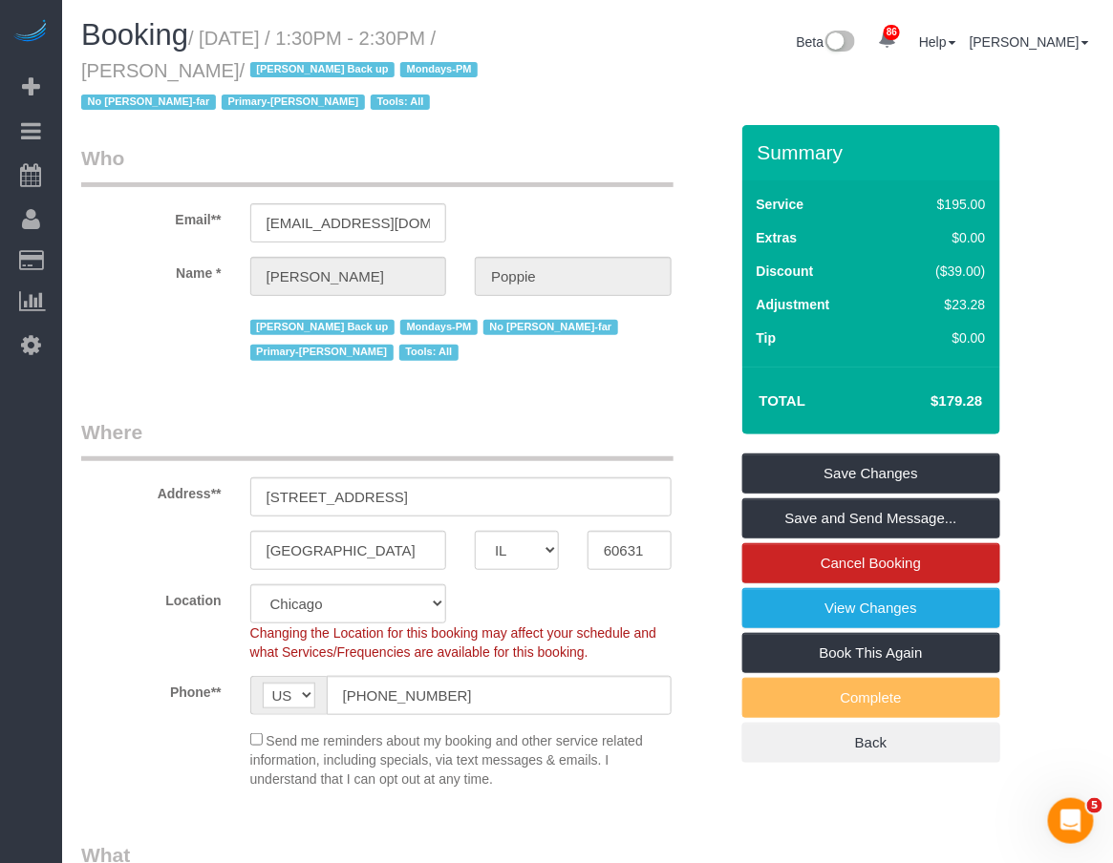
drag, startPoint x: 922, startPoint y: 403, endPoint x: 1004, endPoint y: 406, distance: 82.2
click at [996, 399] on div "Total $179.28" at bounding box center [871, 401] width 258 height 68
drag, startPoint x: 989, startPoint y: 403, endPoint x: 938, endPoint y: 408, distance: 51.8
click at [938, 408] on div "Total $179.28" at bounding box center [871, 401] width 258 height 68
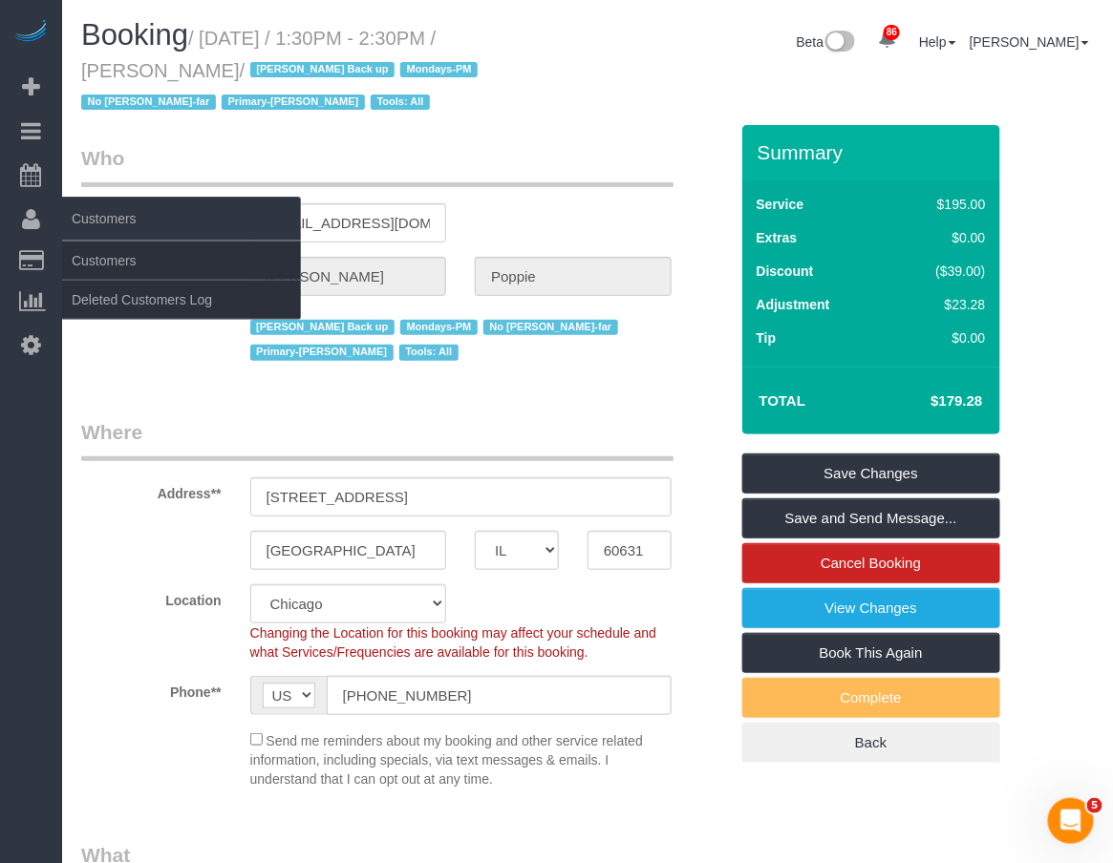
copy h4 "179.28"
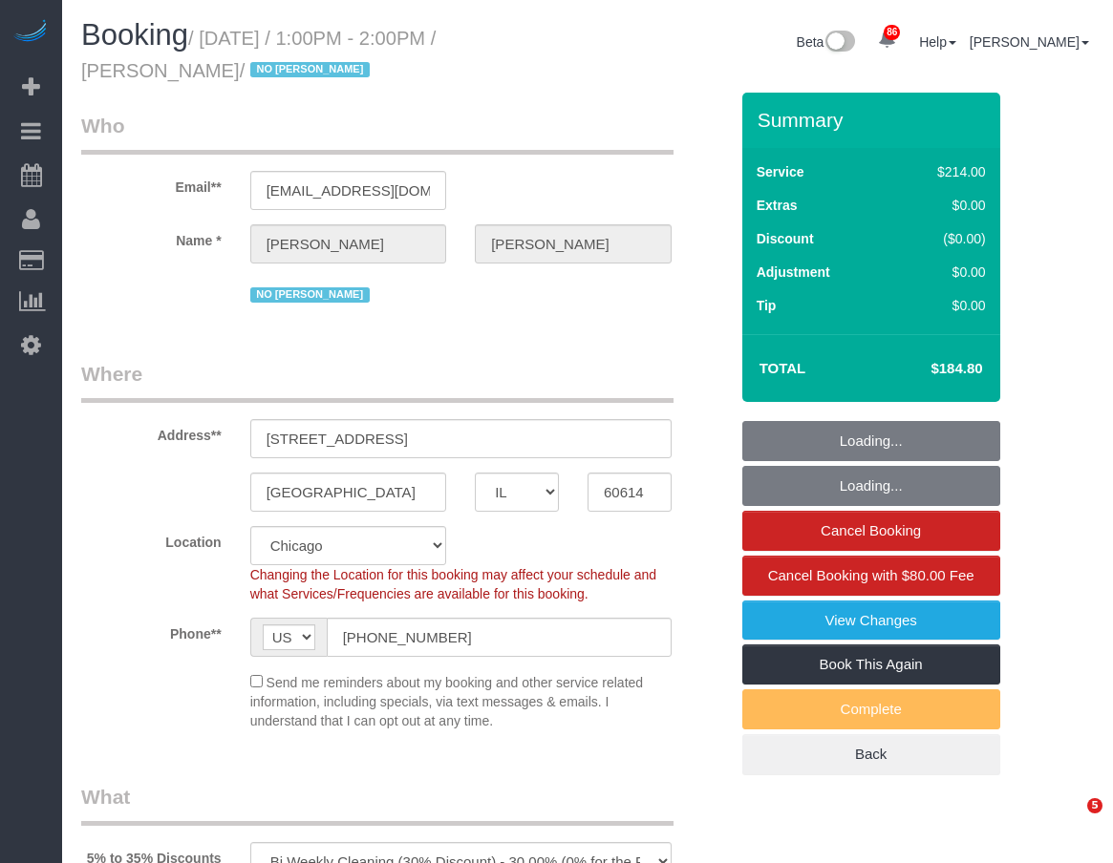
select select "IL"
select select "512"
select select "2"
select select "number:1"
select select "number:58"
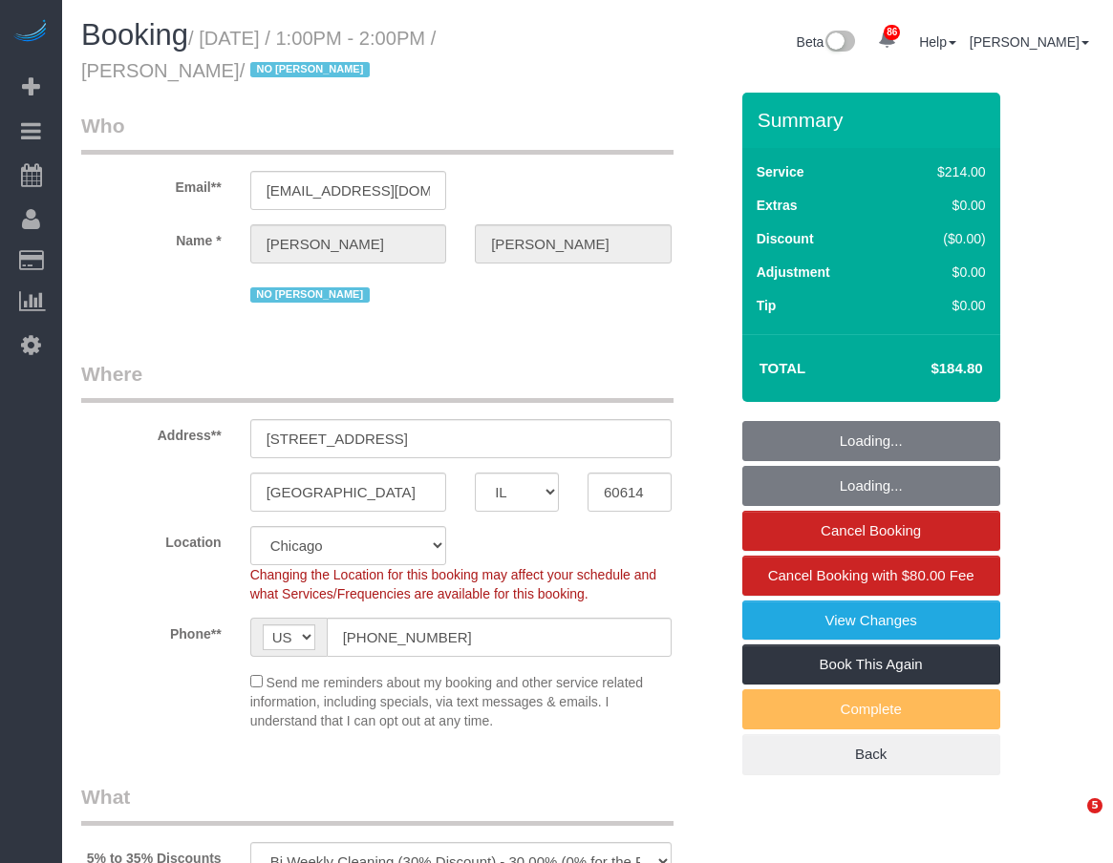
select select "number:139"
select select "number:105"
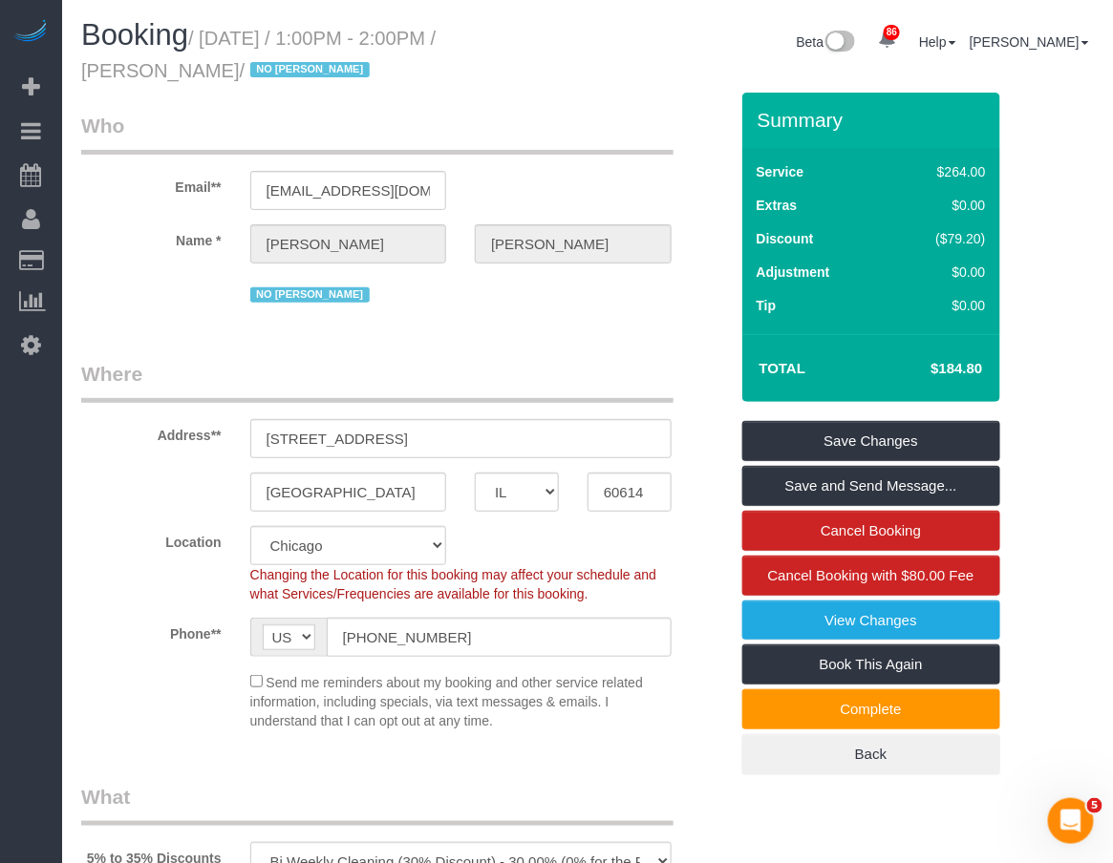
drag, startPoint x: 928, startPoint y: 366, endPoint x: 996, endPoint y: 363, distance: 67.9
click at [996, 363] on div "Total $184.80" at bounding box center [871, 368] width 258 height 68
copy table "Total"
click at [920, 614] on link "View Changes" at bounding box center [871, 621] width 258 height 40
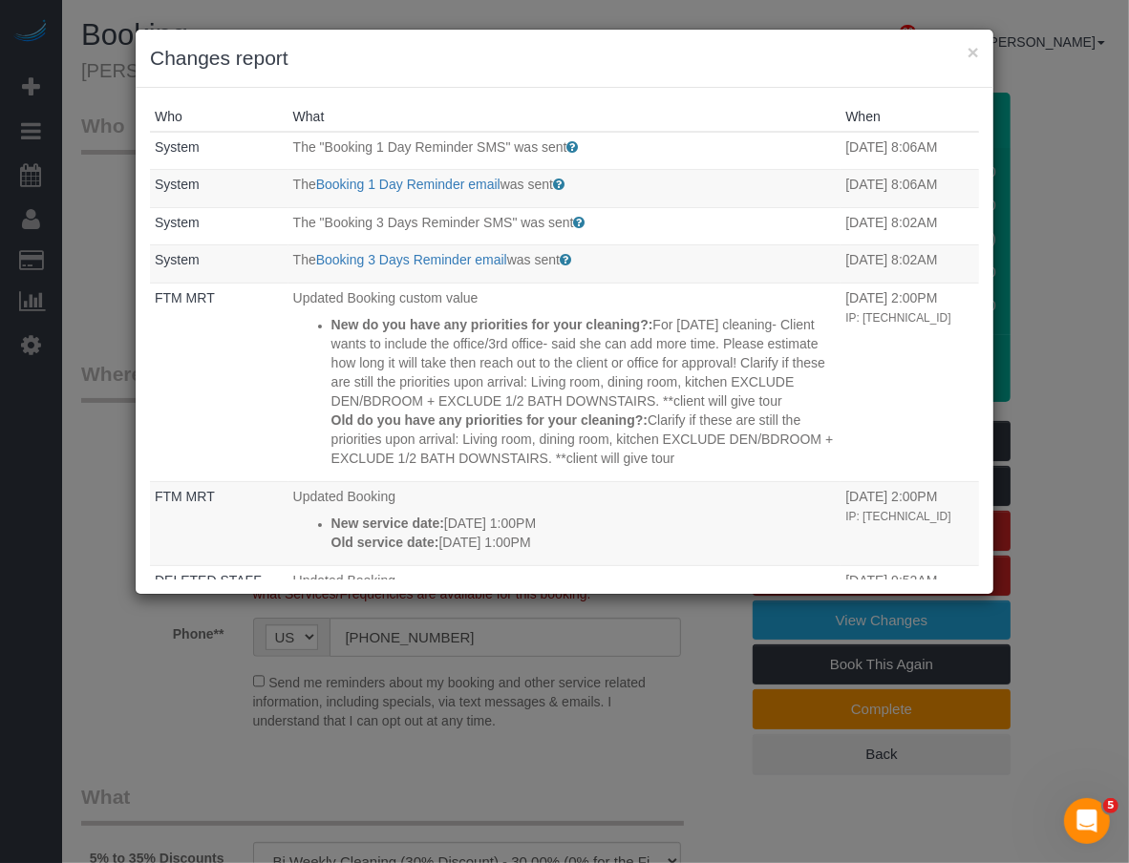
click at [1070, 318] on div "× Changes report Who What When System The "Booking 1 Day Reminder SMS" was sent…" at bounding box center [564, 431] width 1129 height 863
click at [967, 52] on button "×" at bounding box center [972, 52] width 11 height 20
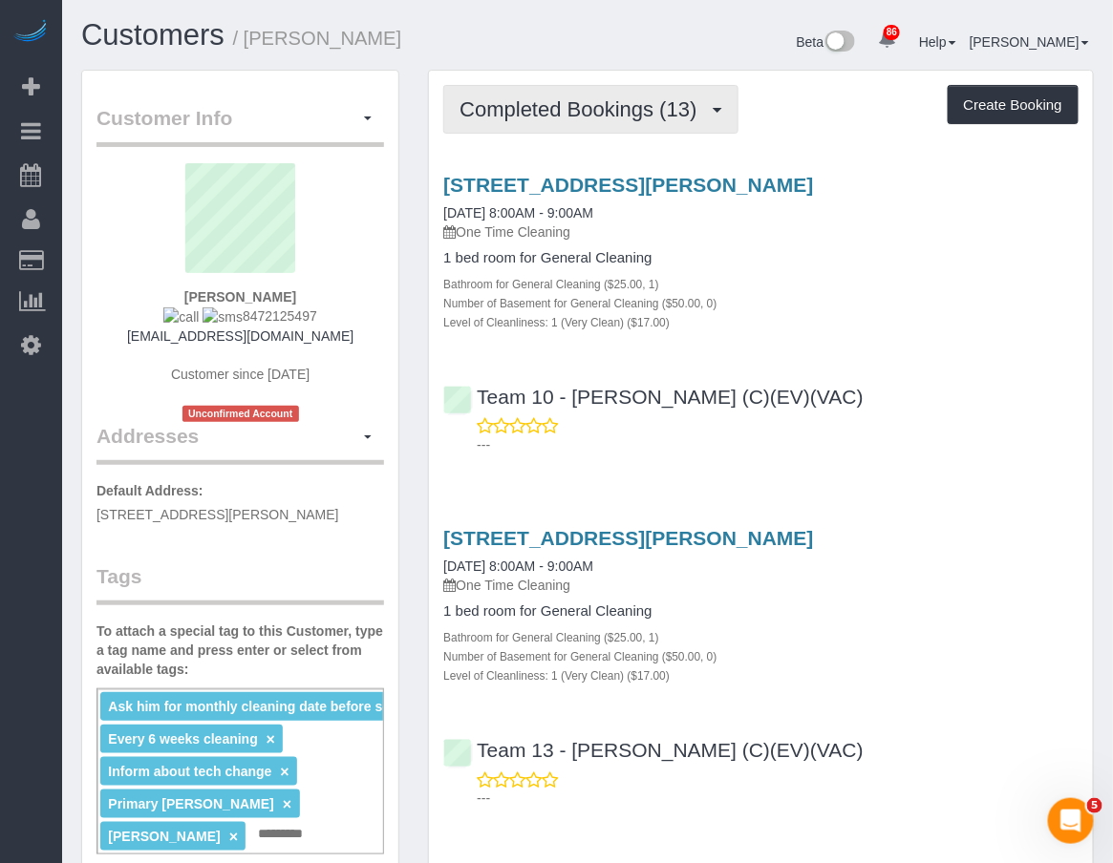
click at [557, 97] on span "Completed Bookings (13)" at bounding box center [582, 109] width 246 height 24
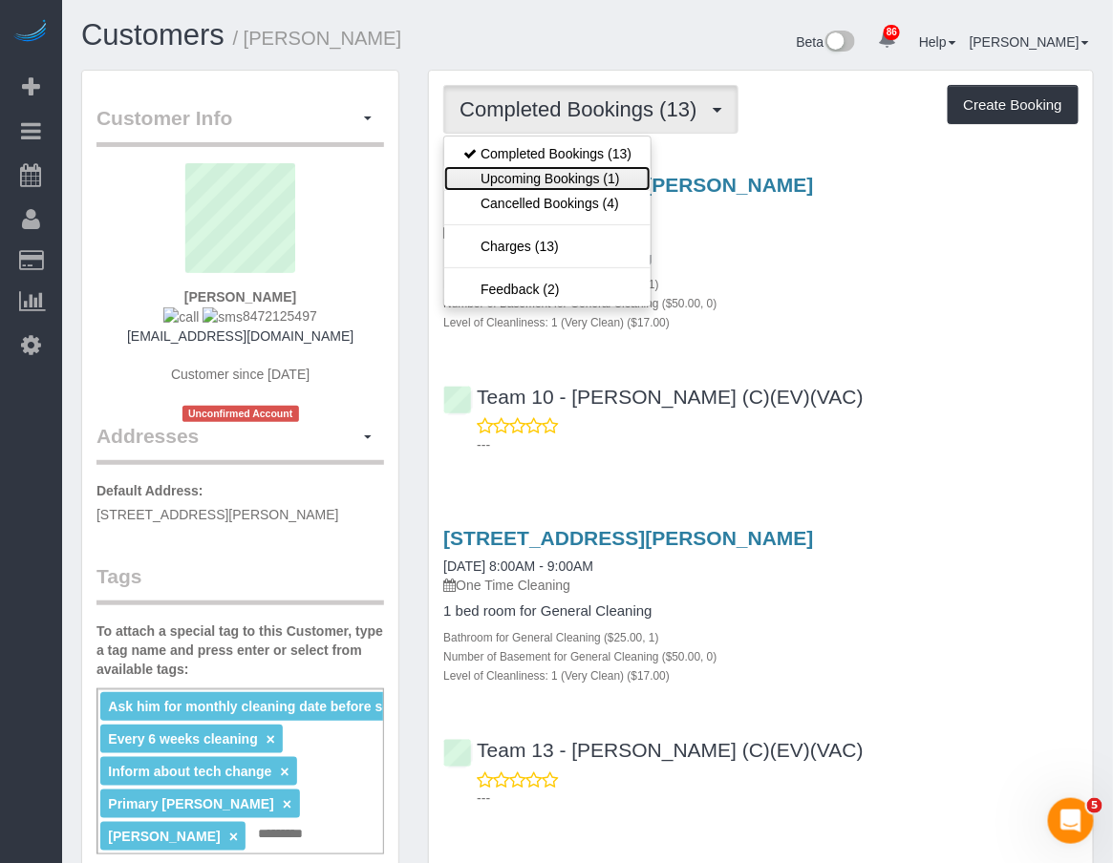
click at [533, 179] on link "Upcoming Bookings (1)" at bounding box center [547, 178] width 206 height 25
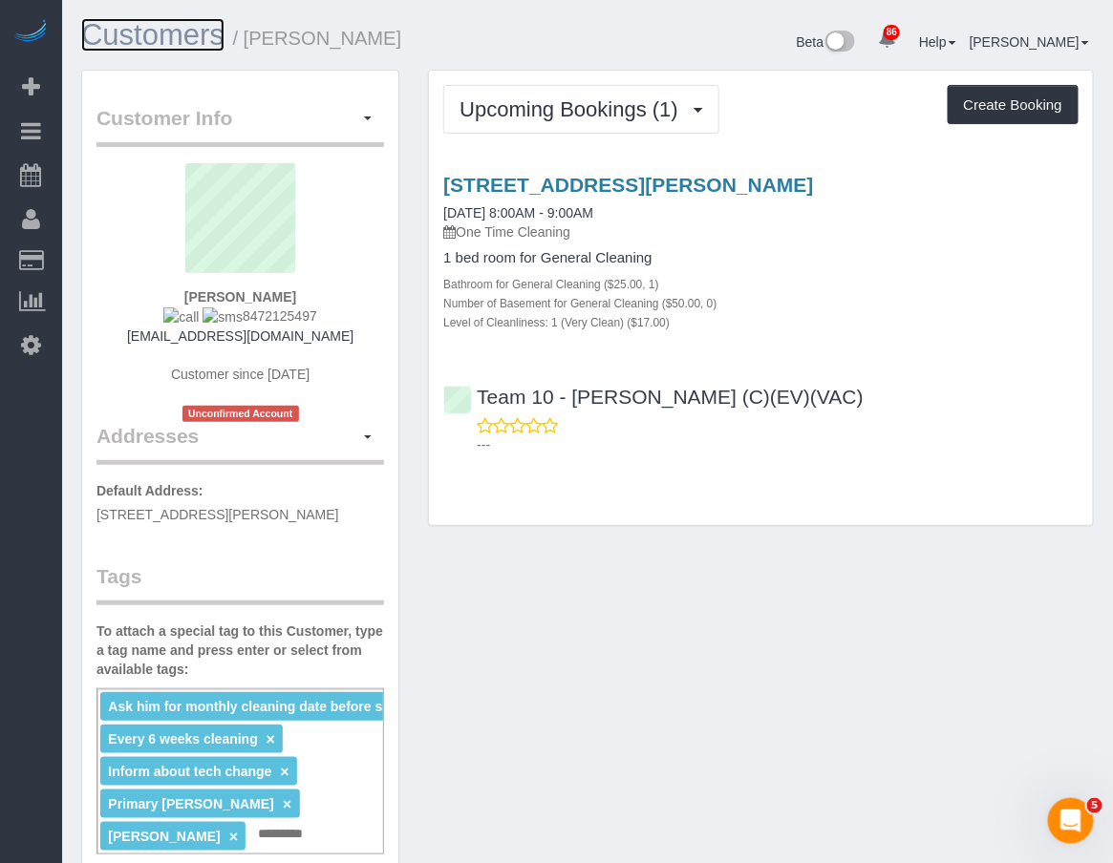
click at [153, 42] on link "Customers" at bounding box center [152, 34] width 143 height 33
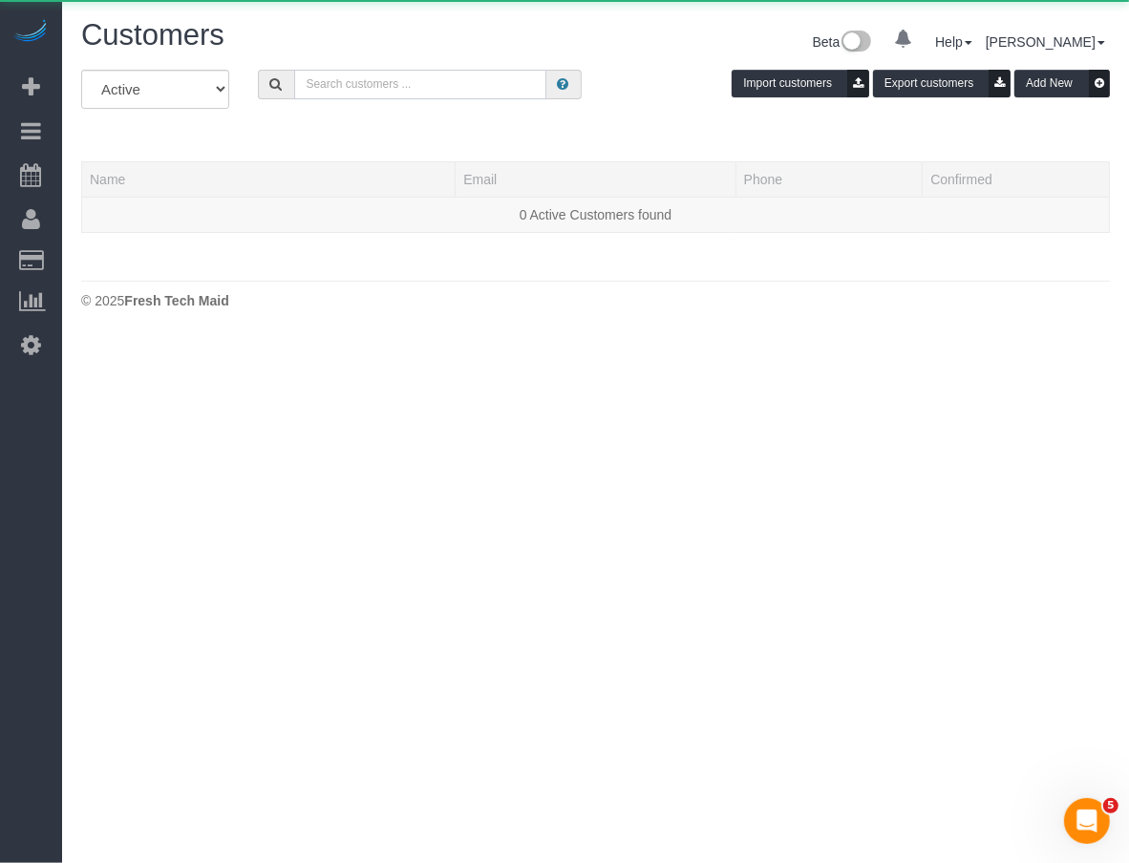
click at [368, 82] on input "text" at bounding box center [420, 85] width 252 height 30
paste input "Suzy Snyder"
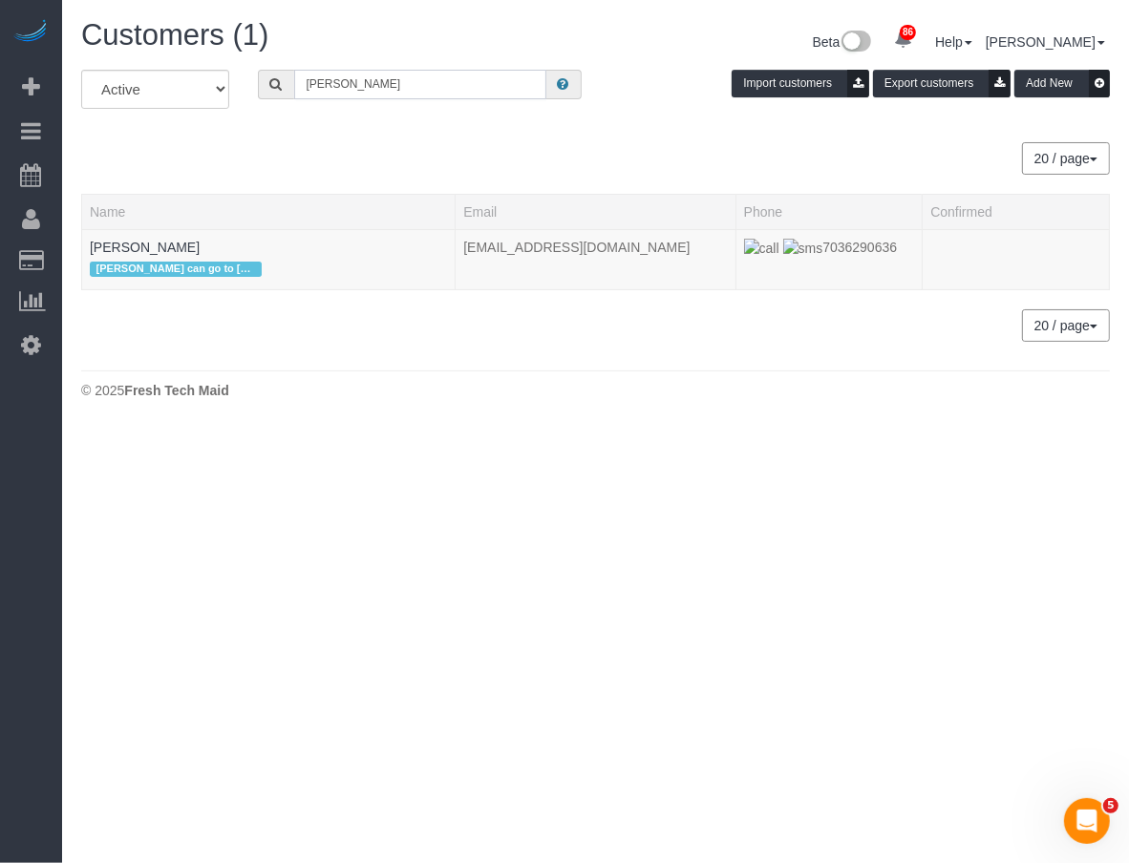
type input "suzy snyder"
click at [122, 249] on link "Suzy Snyder" at bounding box center [145, 247] width 110 height 15
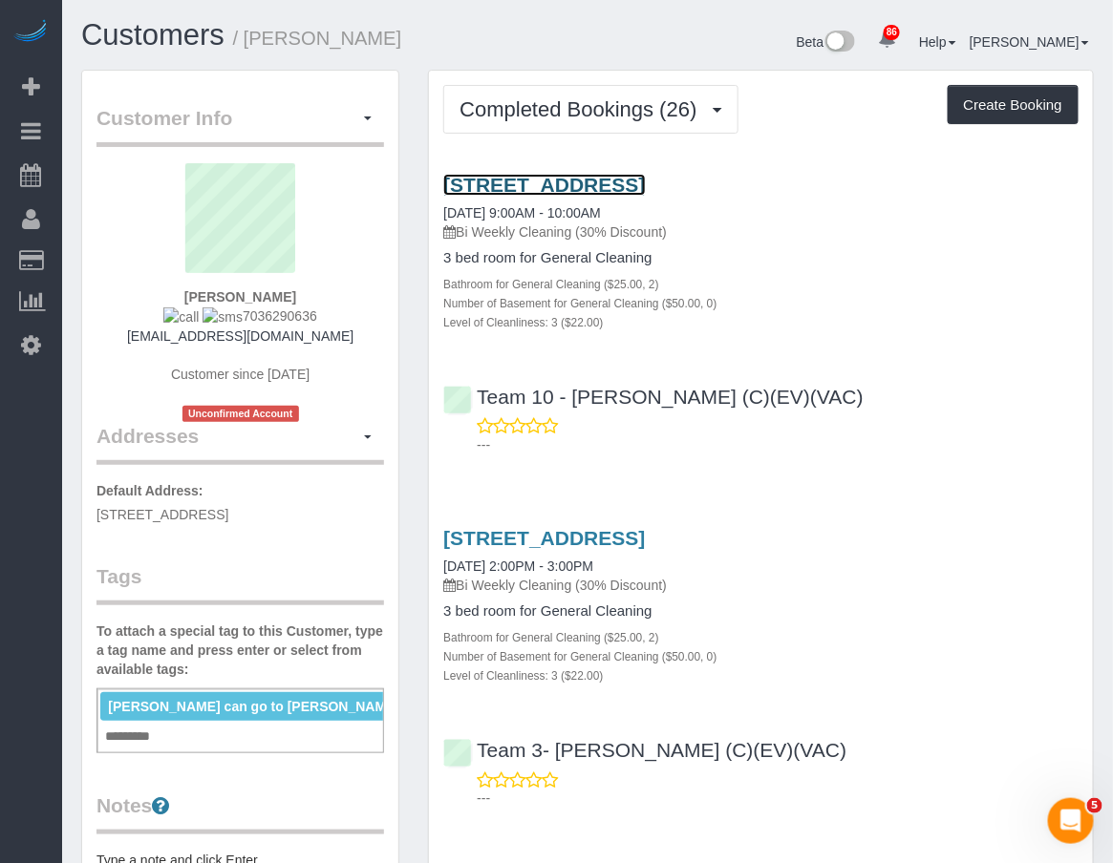
click at [542, 185] on link "913 Forest Ave Apt 2n, Evanston, IL 60202" at bounding box center [544, 185] width 202 height 22
click at [135, 32] on link "Customers" at bounding box center [152, 34] width 143 height 33
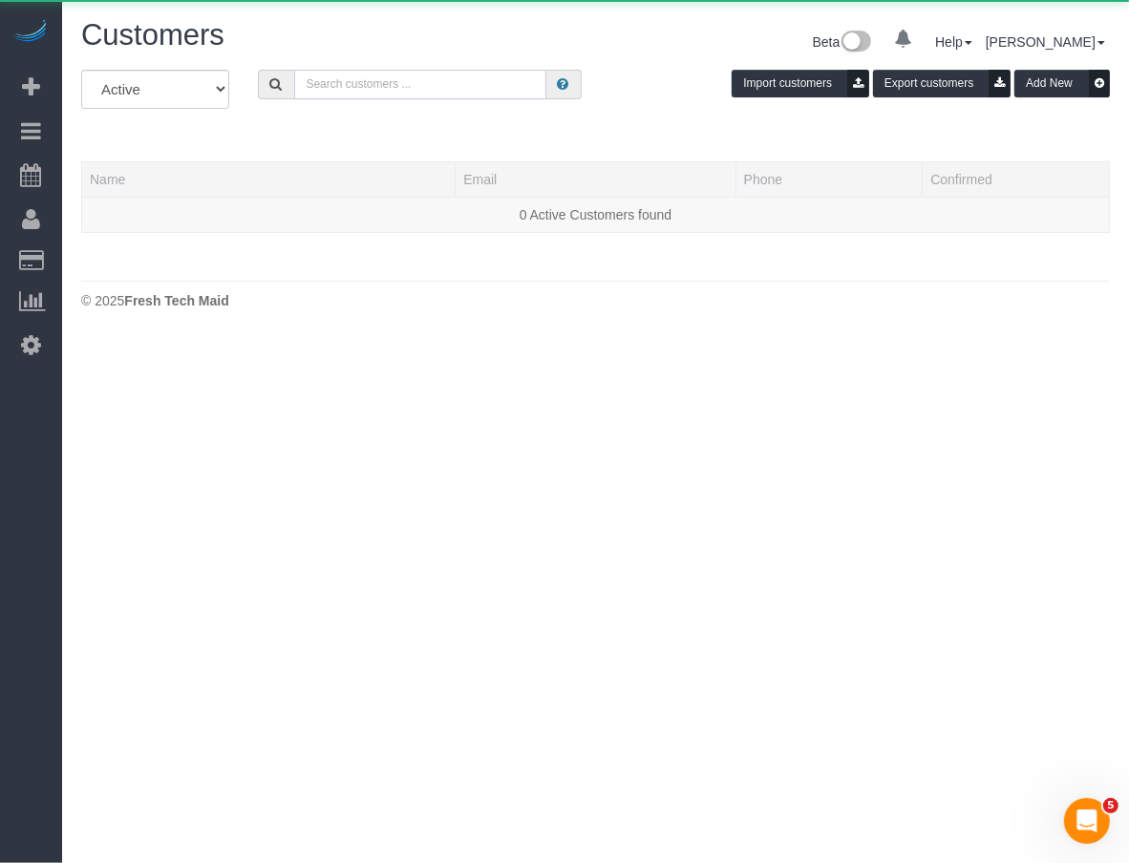
click at [358, 83] on input "text" at bounding box center [420, 85] width 252 height 30
paste input "Emily Di Giulio"
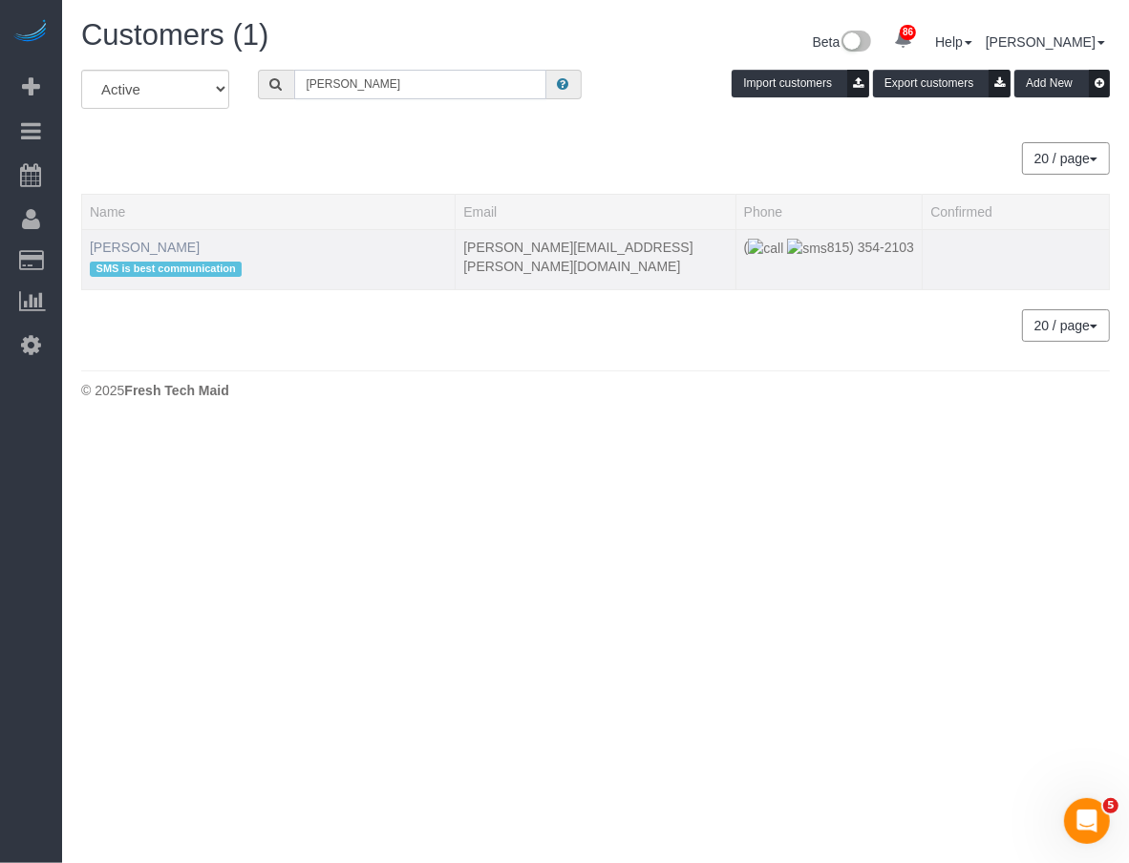
type input "Emily Di Giulio"
click at [156, 248] on link "Emily Di Giulio" at bounding box center [145, 247] width 110 height 15
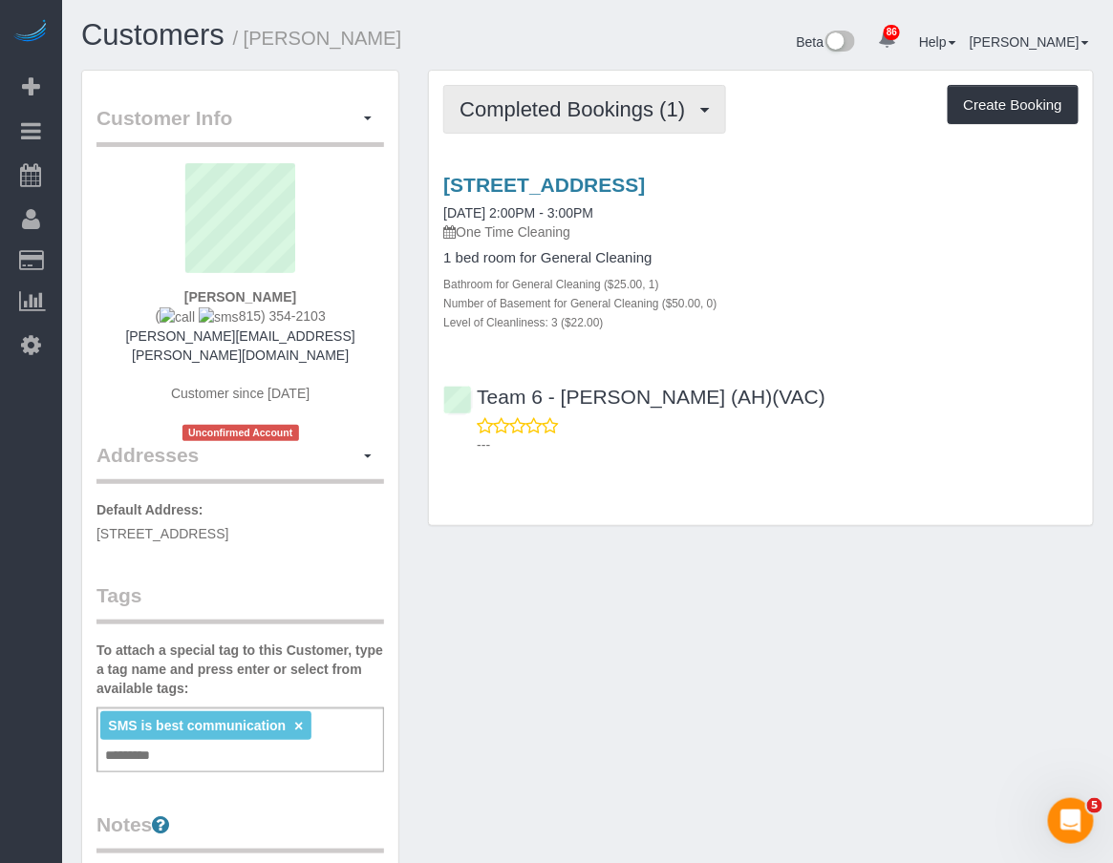
click at [605, 125] on button "Completed Bookings (1)" at bounding box center [584, 109] width 283 height 49
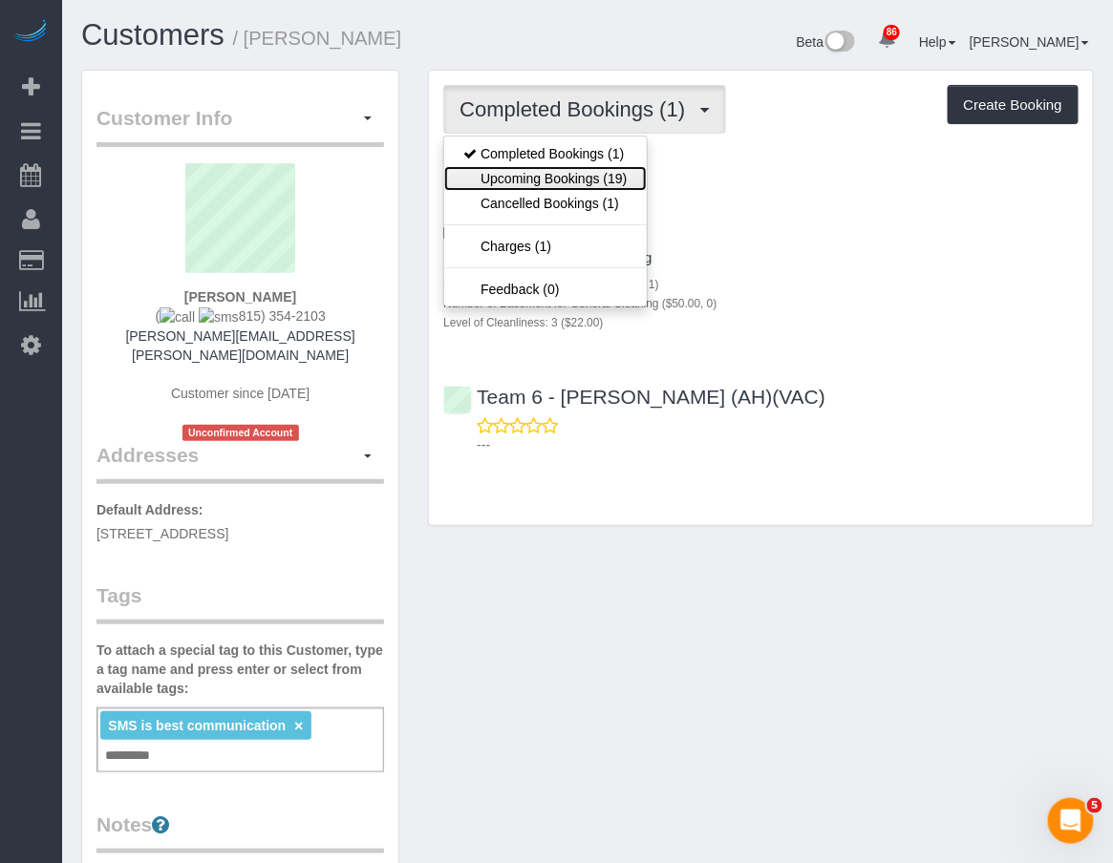
click at [607, 177] on link "Upcoming Bookings (19)" at bounding box center [545, 178] width 202 height 25
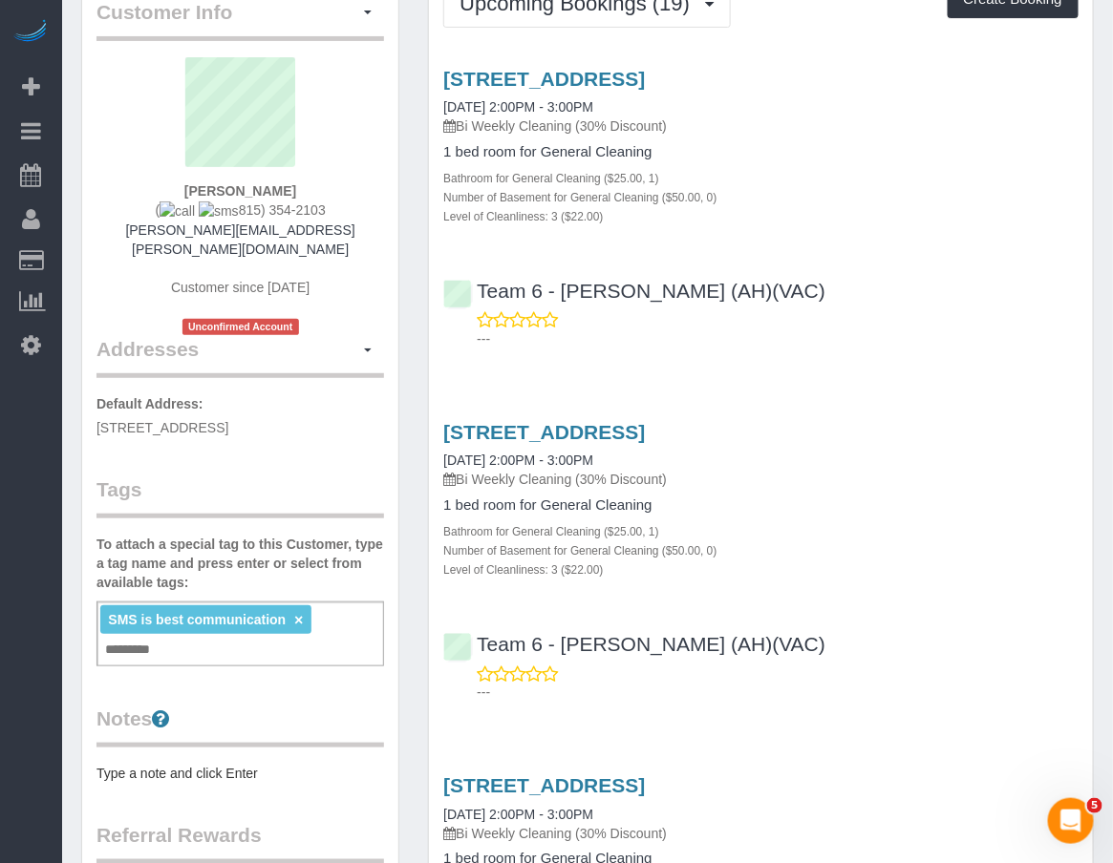
scroll to position [212, 0]
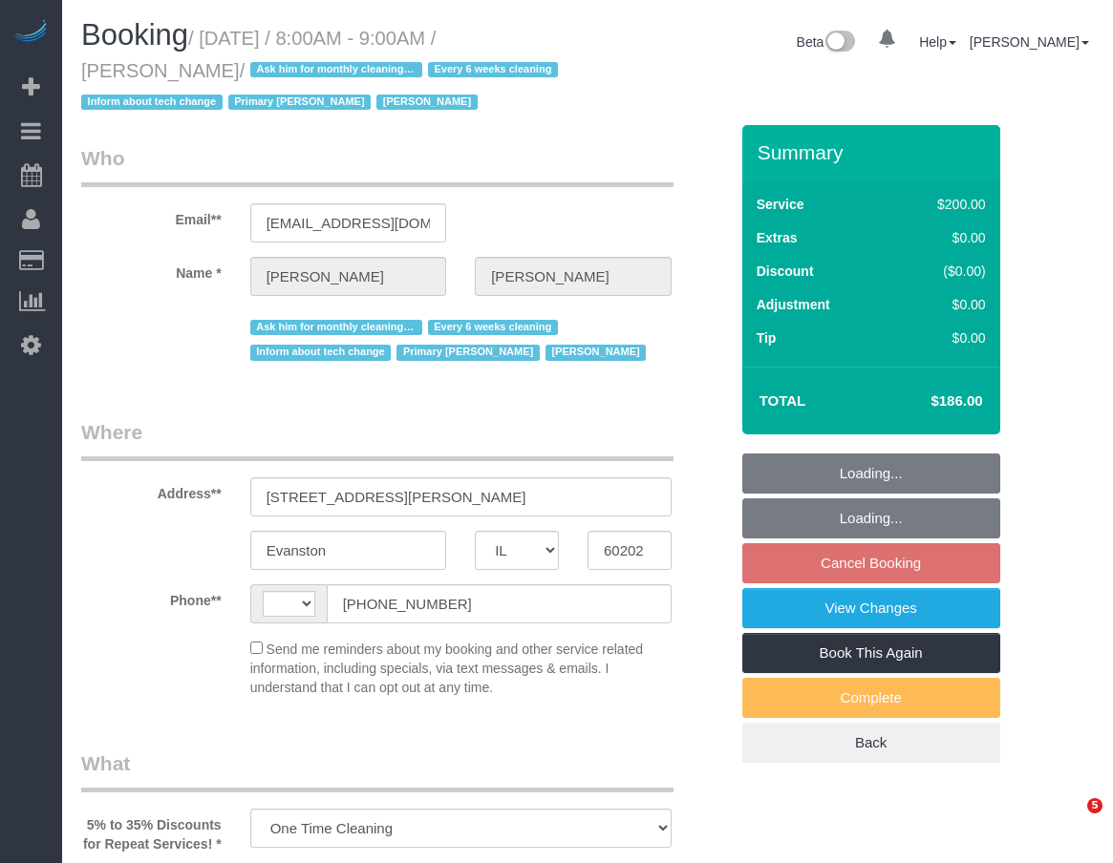
select select "IL"
select select "string:fspay-82777dae-831f-4125-aad5-9acec3ac7145"
select select "number:1"
select select "number:58"
select select "number:139"
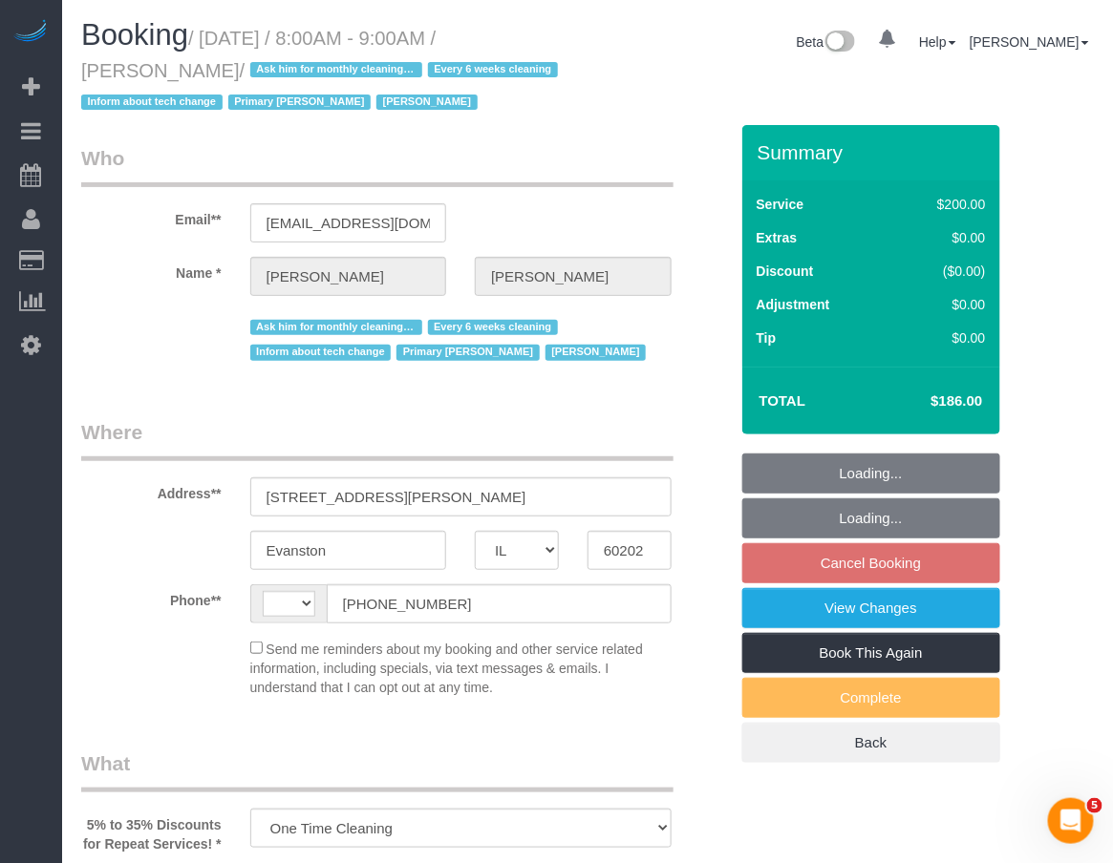
select select "number:107"
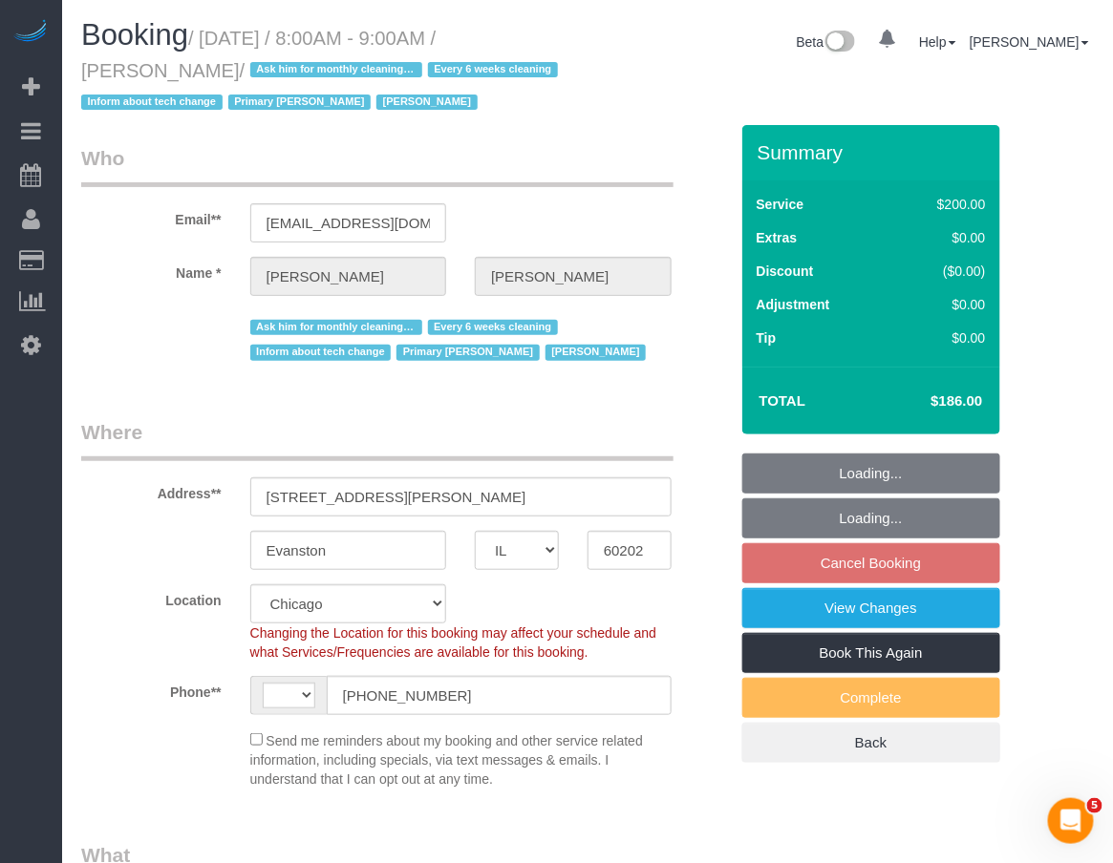
select select "object:811"
select select "string:[GEOGRAPHIC_DATA]"
select select "512"
select select "spot1"
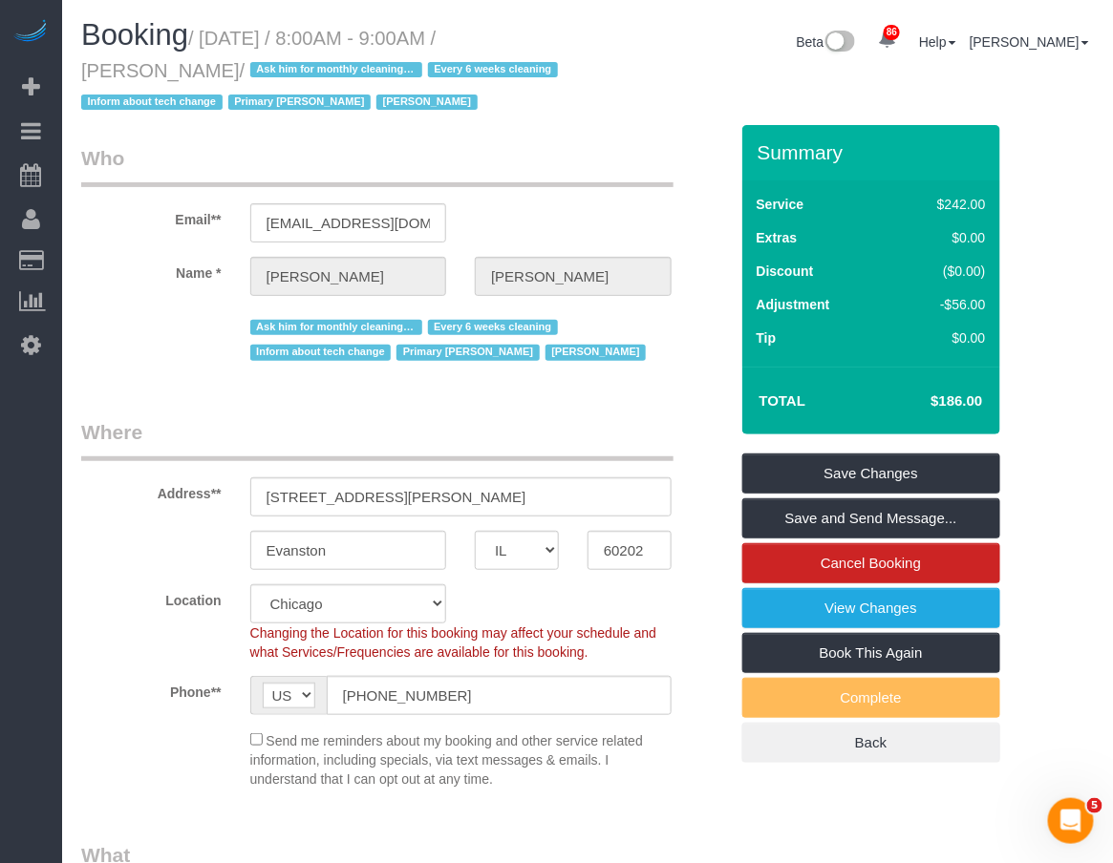
drag, startPoint x: 930, startPoint y: 396, endPoint x: 972, endPoint y: 403, distance: 42.6
click at [972, 403] on h4 "$186.00" at bounding box center [927, 401] width 109 height 16
copy h4 "$186.0"
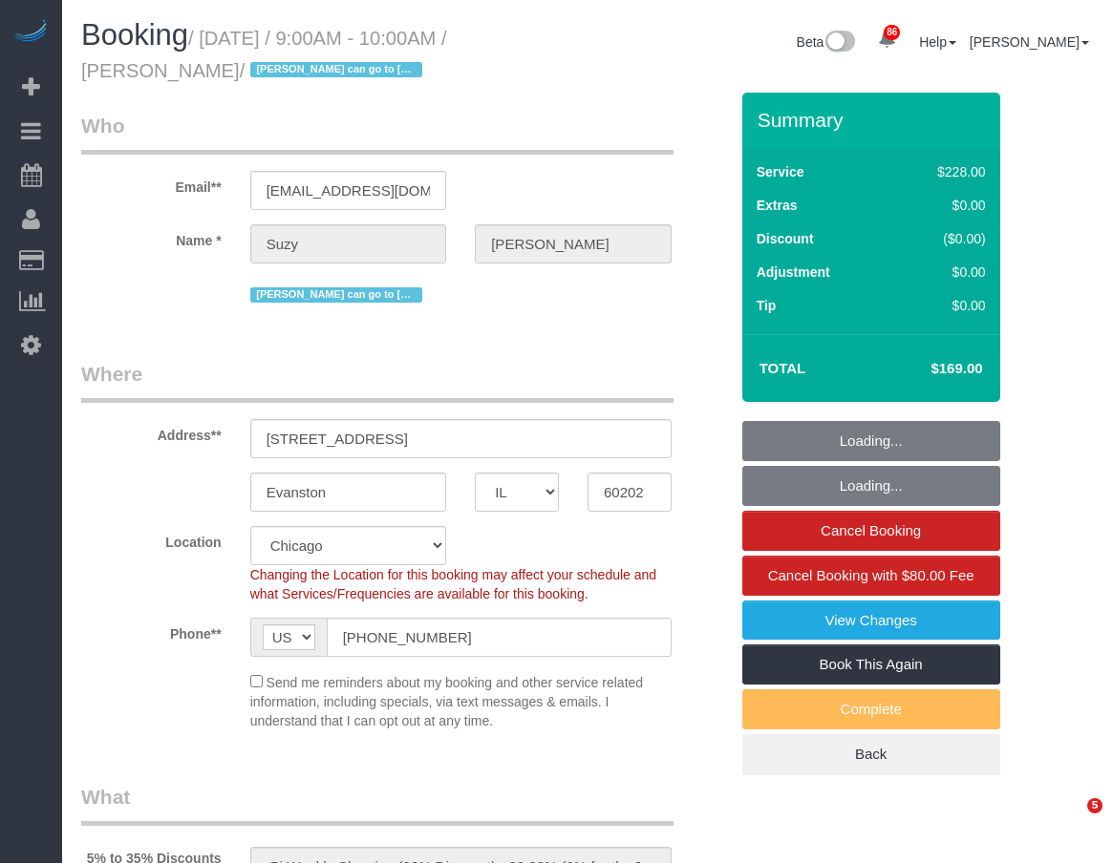
select select "IL"
select select "512"
select select "2"
select select "3"
select select "number:1"
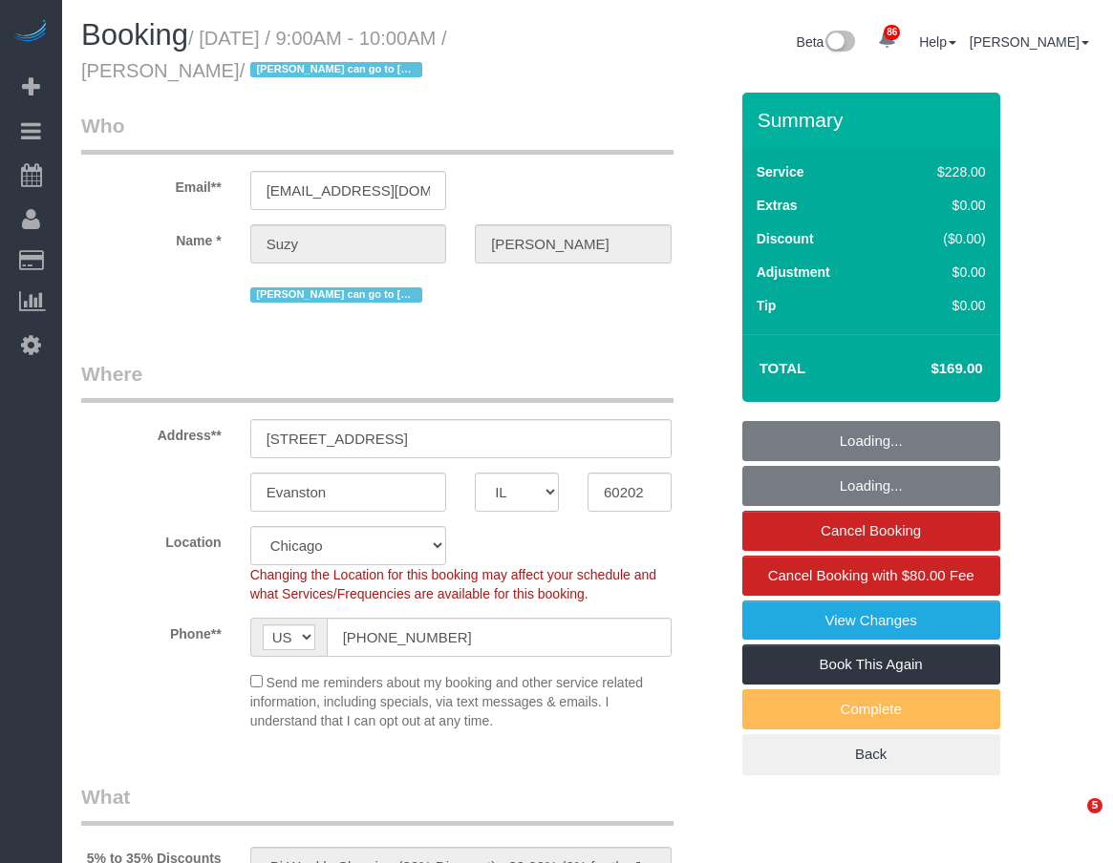
select select "number:58"
select select "number:139"
select select "number:106"
select select "IL"
select select "512"
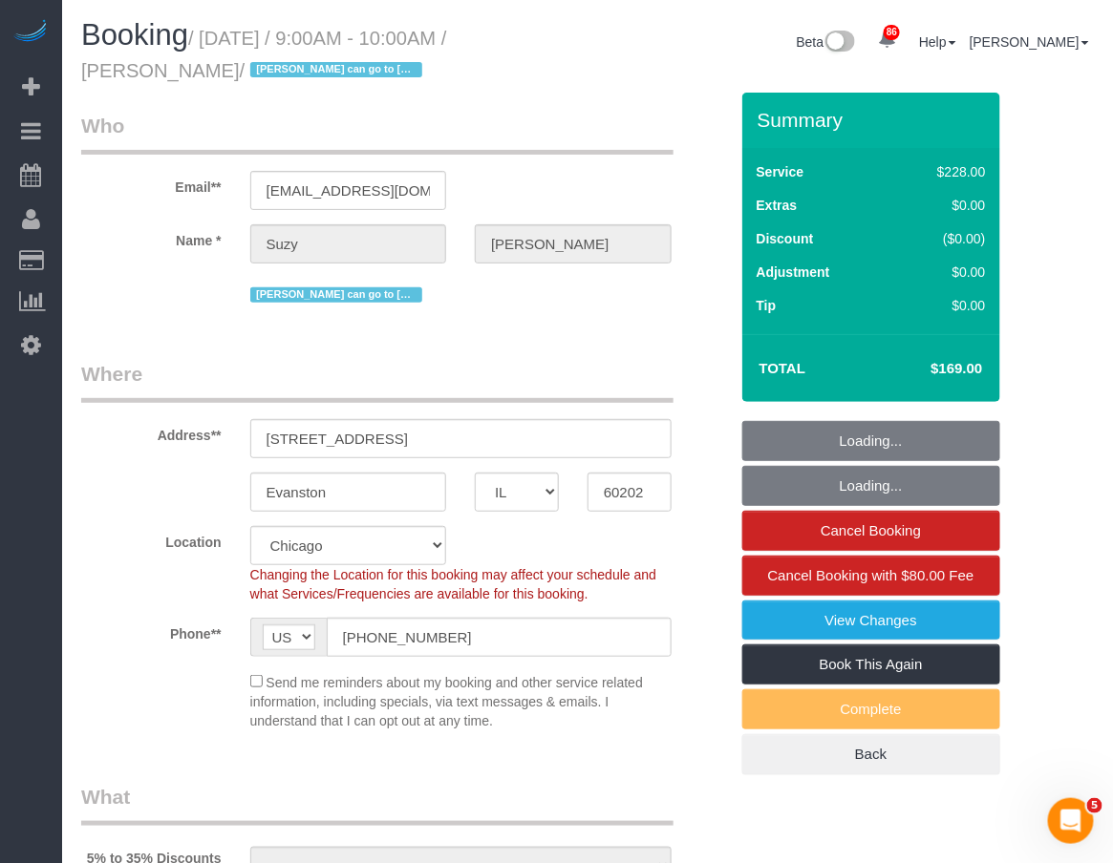
select select "2"
select select "3"
select select "number:1"
select select "number:58"
select select "number:139"
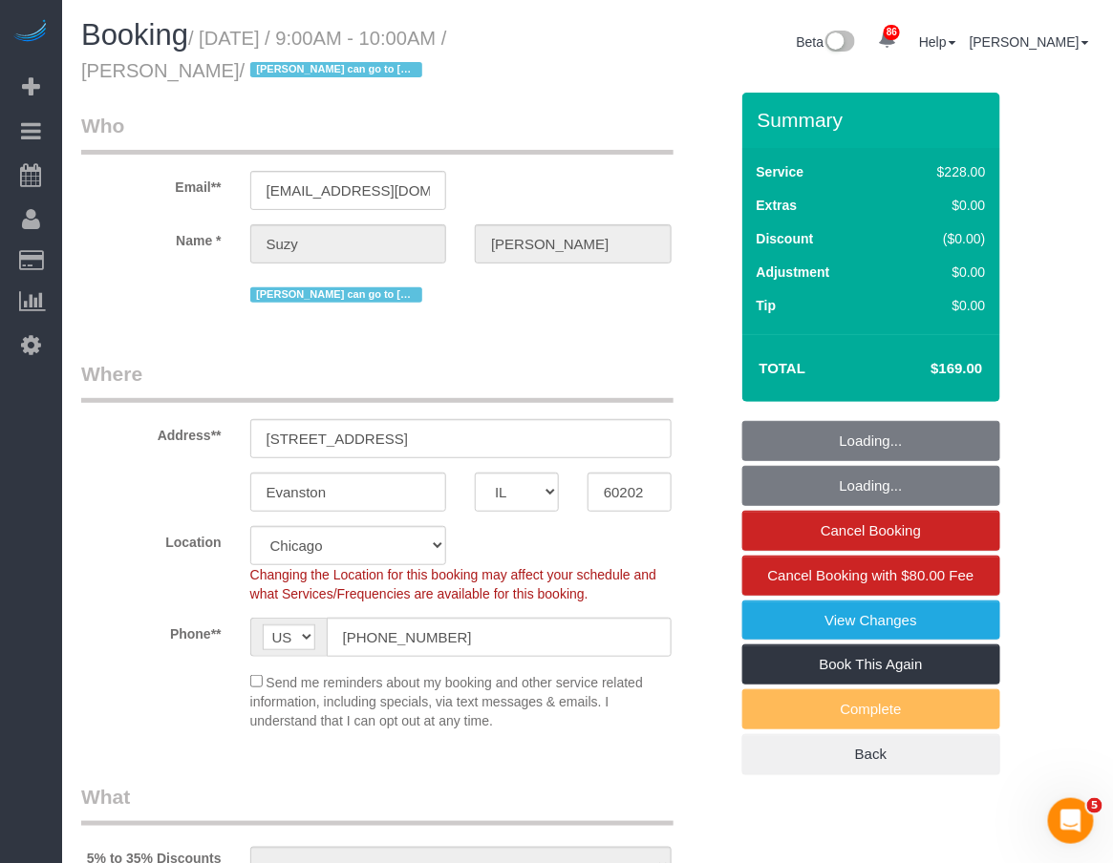
select select "number:106"
select select "object:1371"
select select "2"
select select "3"
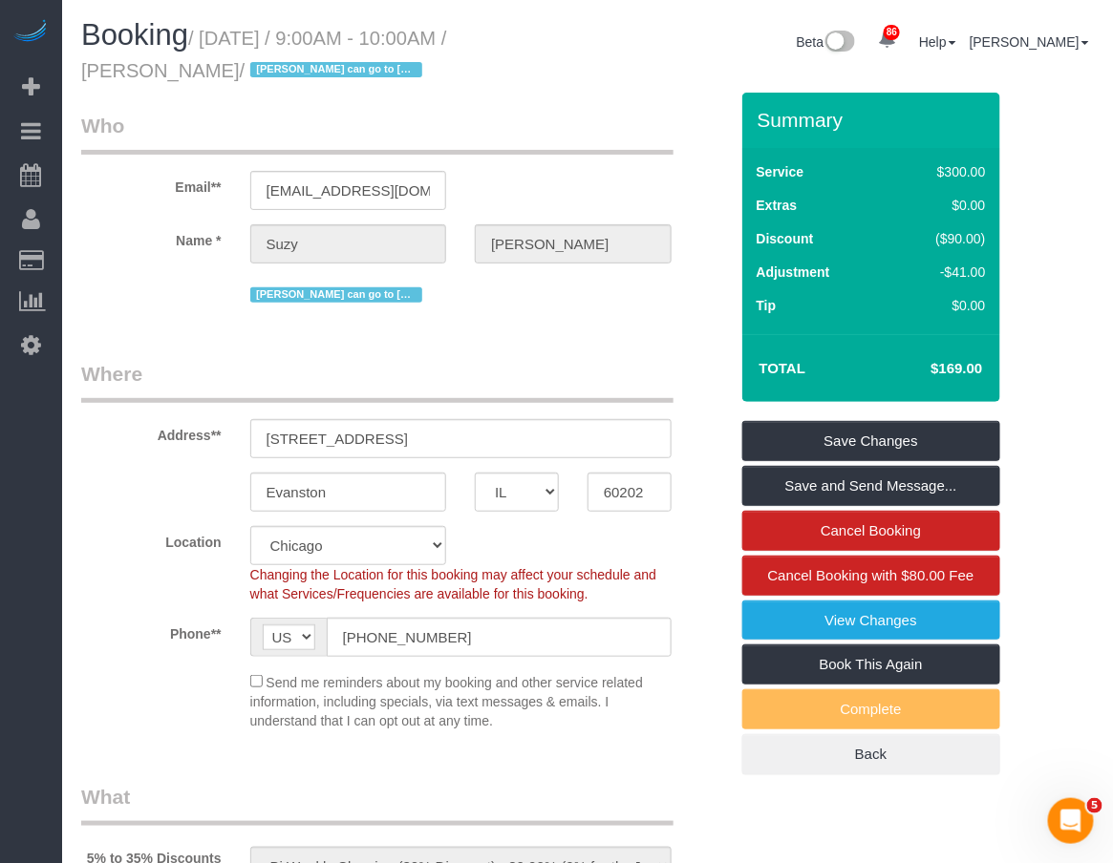
drag, startPoint x: 934, startPoint y: 371, endPoint x: 960, endPoint y: 368, distance: 25.9
click at [960, 368] on h4 "$169.00" at bounding box center [927, 369] width 109 height 16
copy h4 "169"
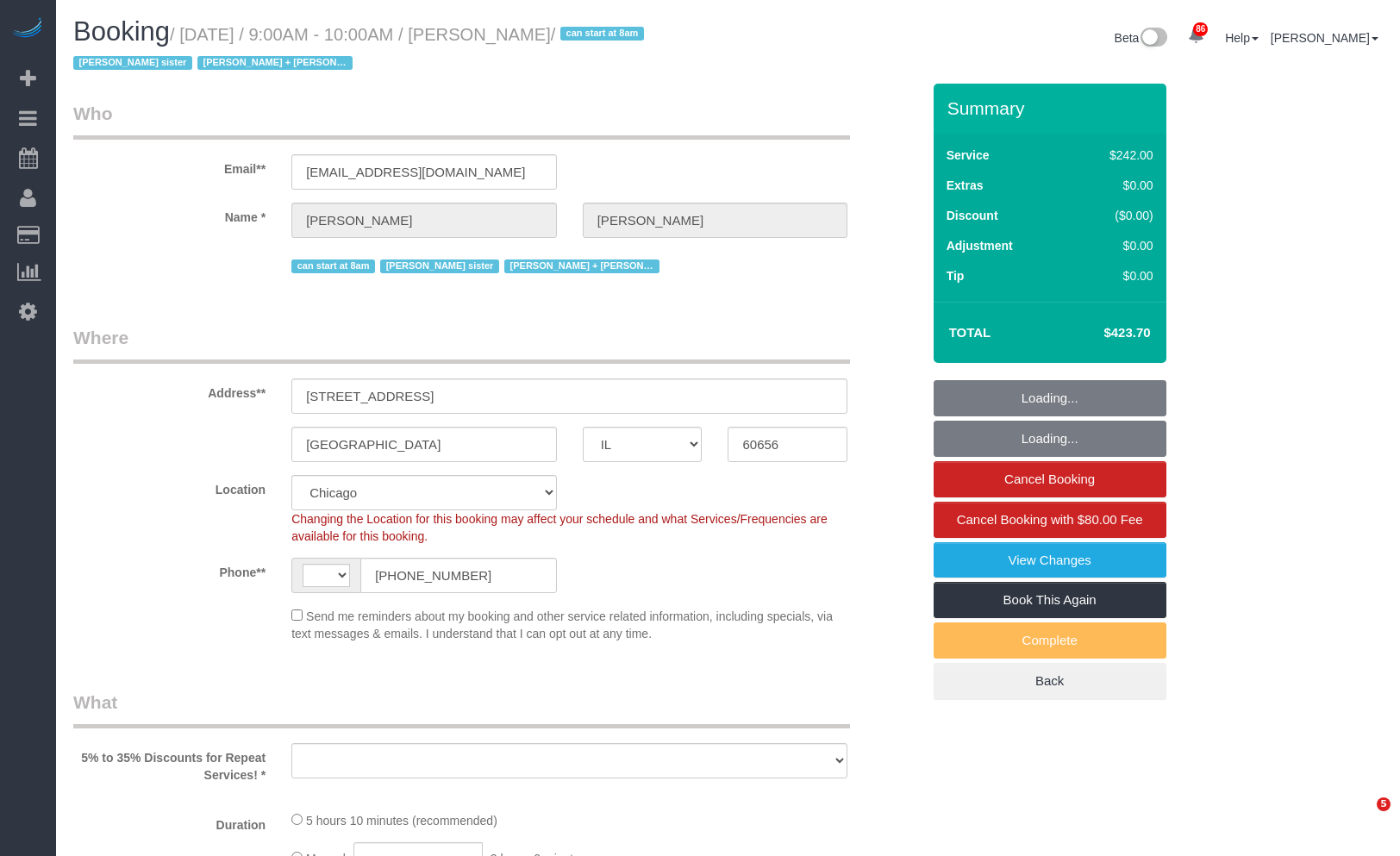
select select "IL"
select select "number:1"
select select "number:63"
select select "number:139"
select select "number:104"
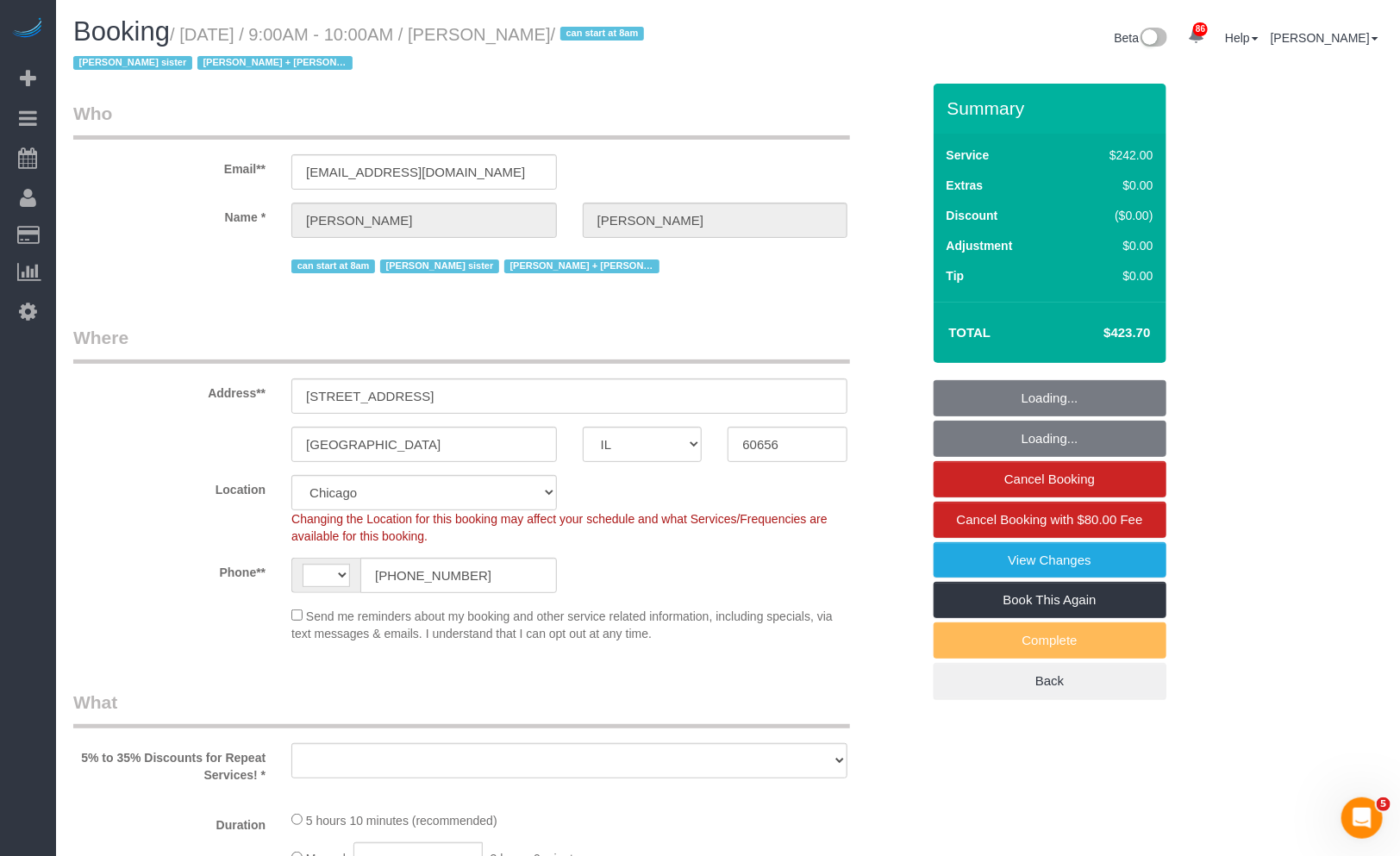
select select "string:[GEOGRAPHIC_DATA]"
select select "object:1057"
select select "512"
select select "4"
select select "1"
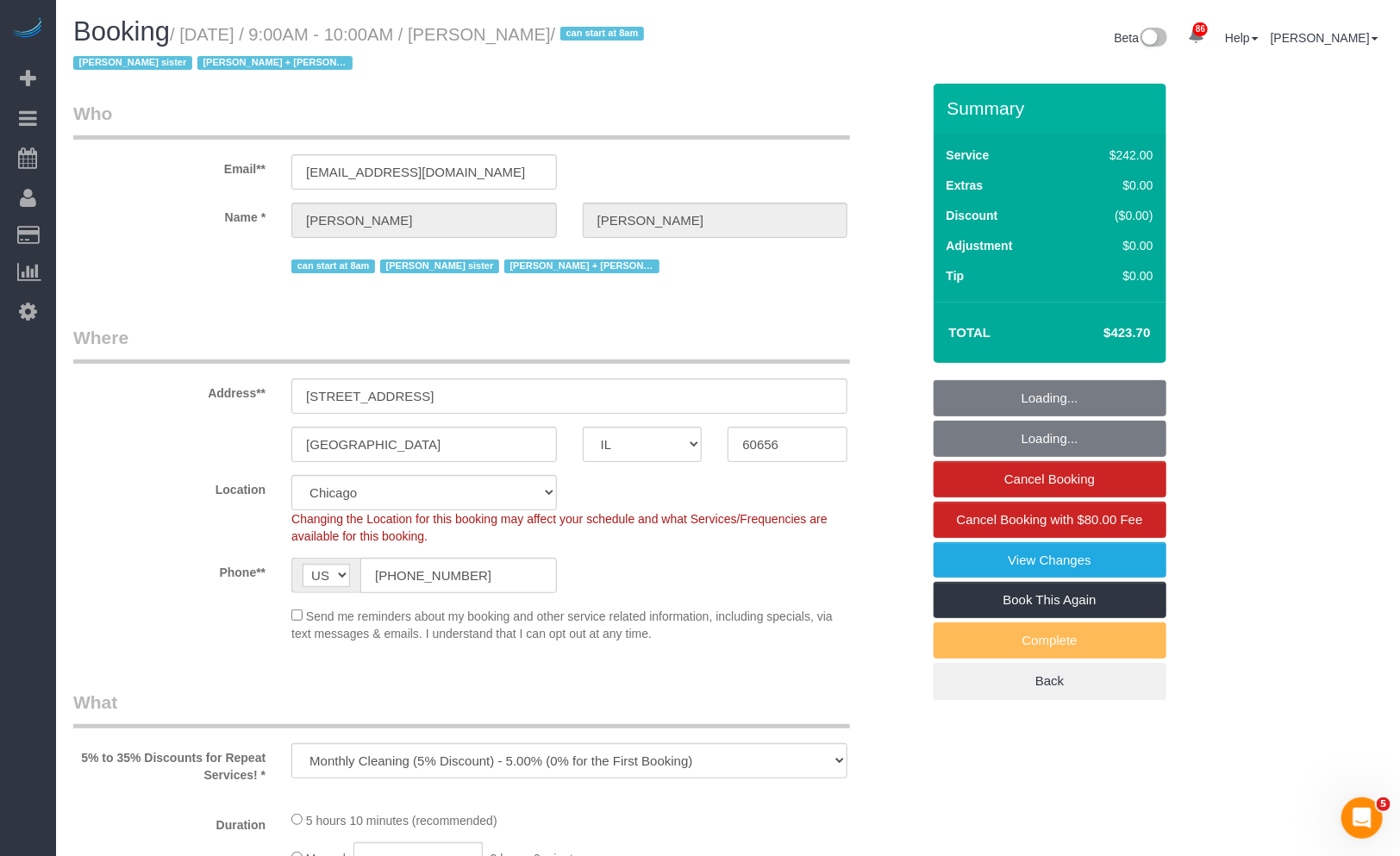
select select "6"
select select "object:1307"
select select "4"
select select "1"
select select "6"
